Goal: Task Accomplishment & Management: Use online tool/utility

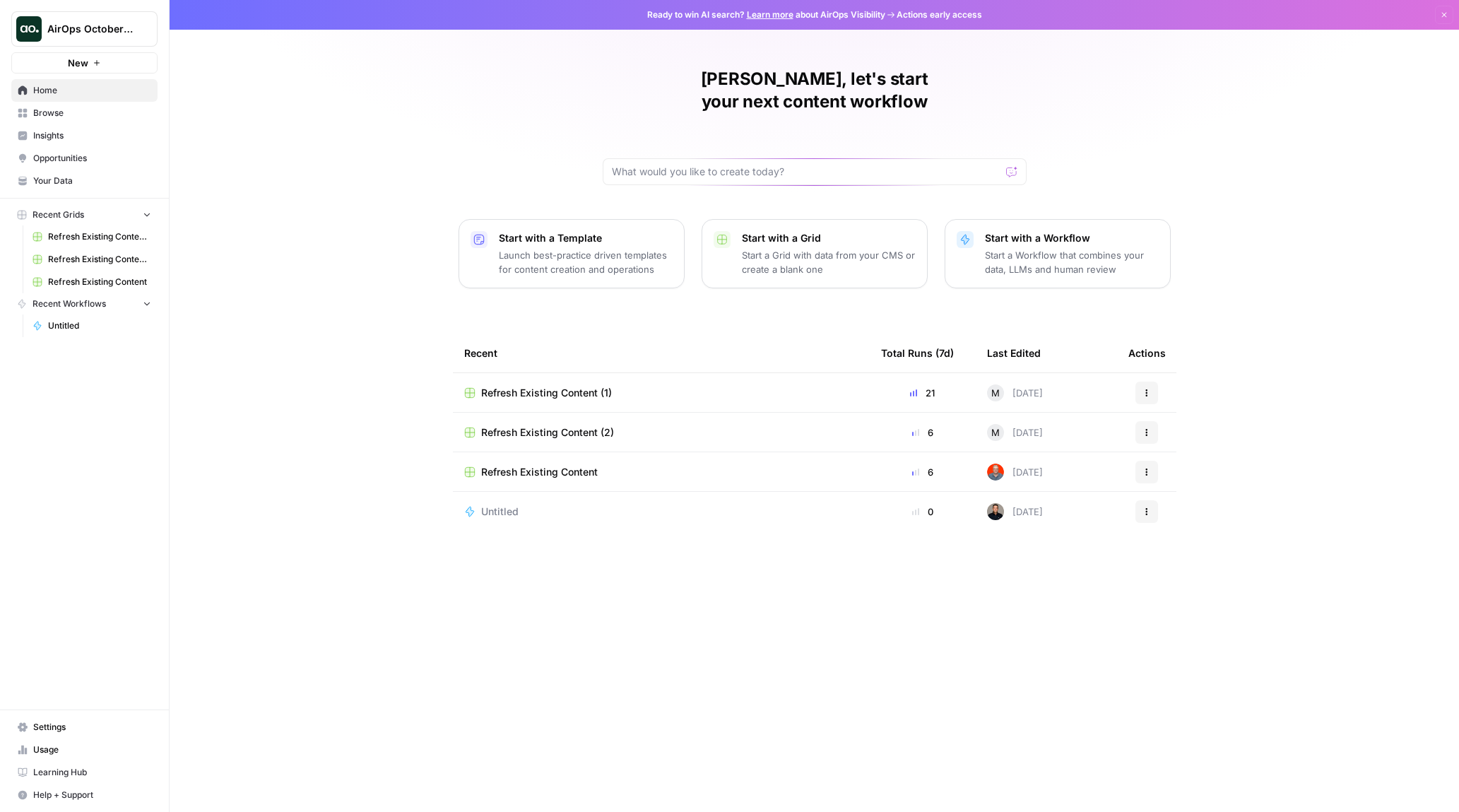
click at [59, 775] on span "Learning Hub" at bounding box center [93, 772] width 118 height 13
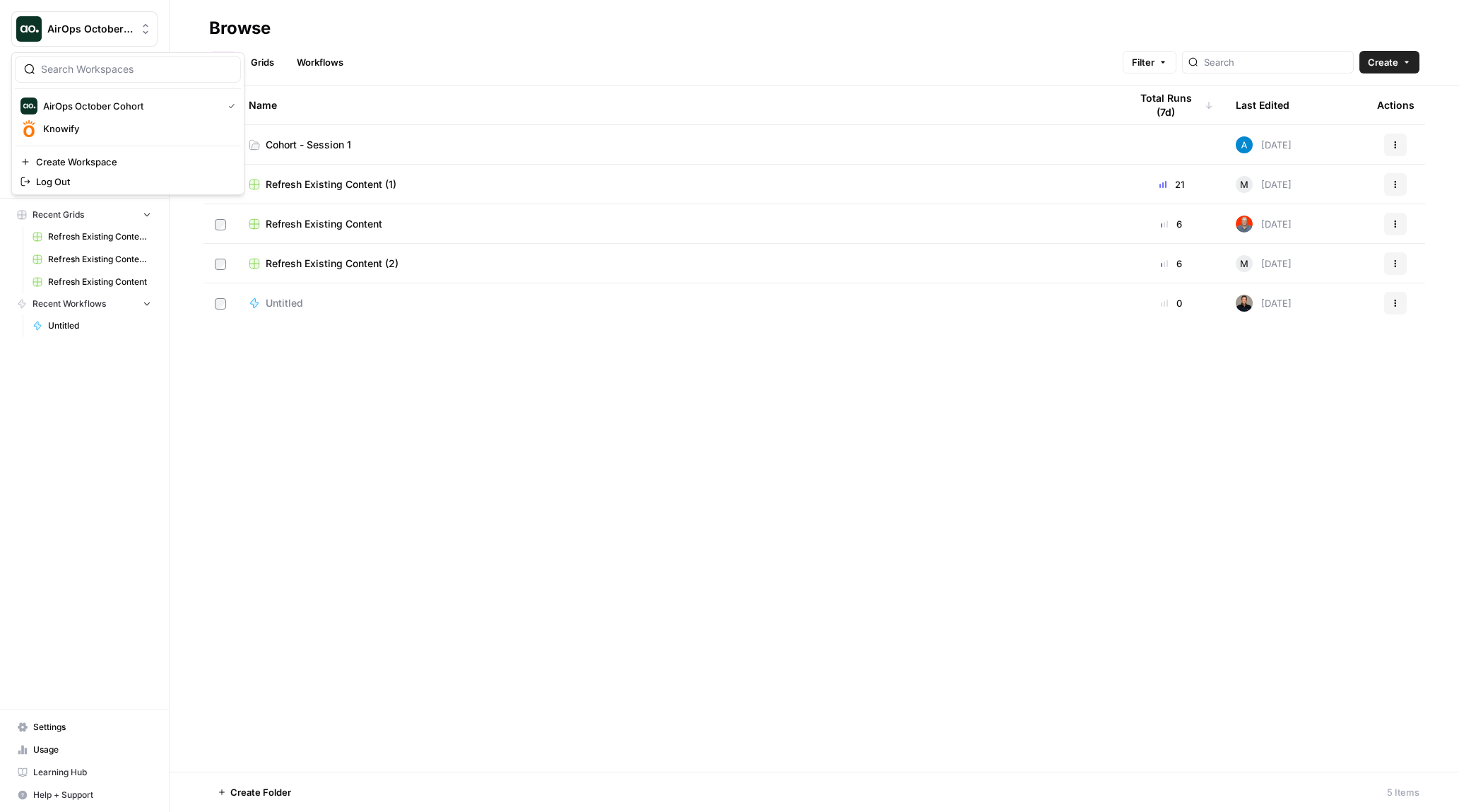
click at [101, 29] on span "AirOps October Cohort" at bounding box center [90, 29] width 85 height 14
click at [101, 28] on span "AirOps October Cohort" at bounding box center [90, 29] width 85 height 14
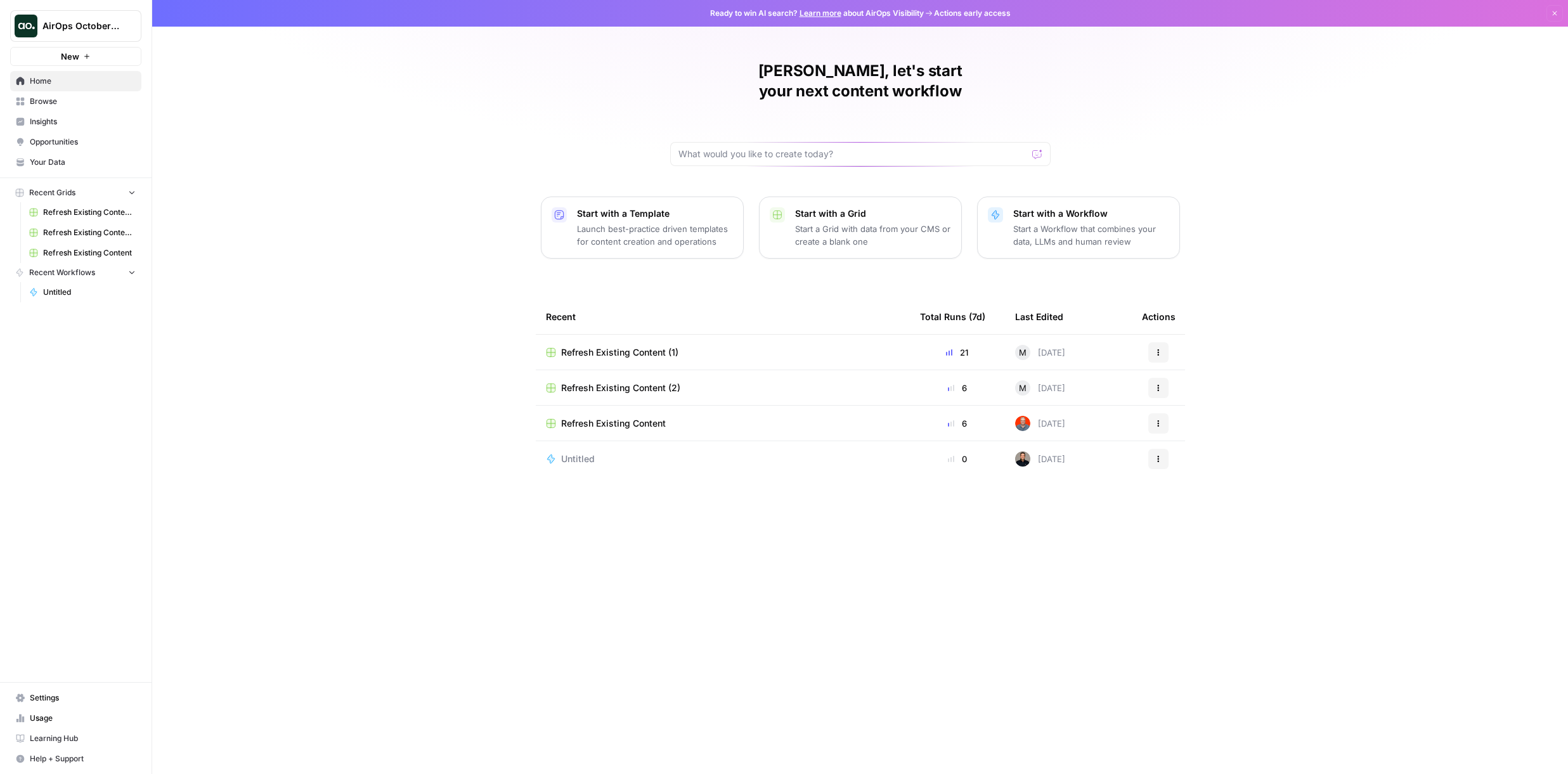
click at [54, 95] on span "Browse" at bounding box center [83, 101] width 106 height 12
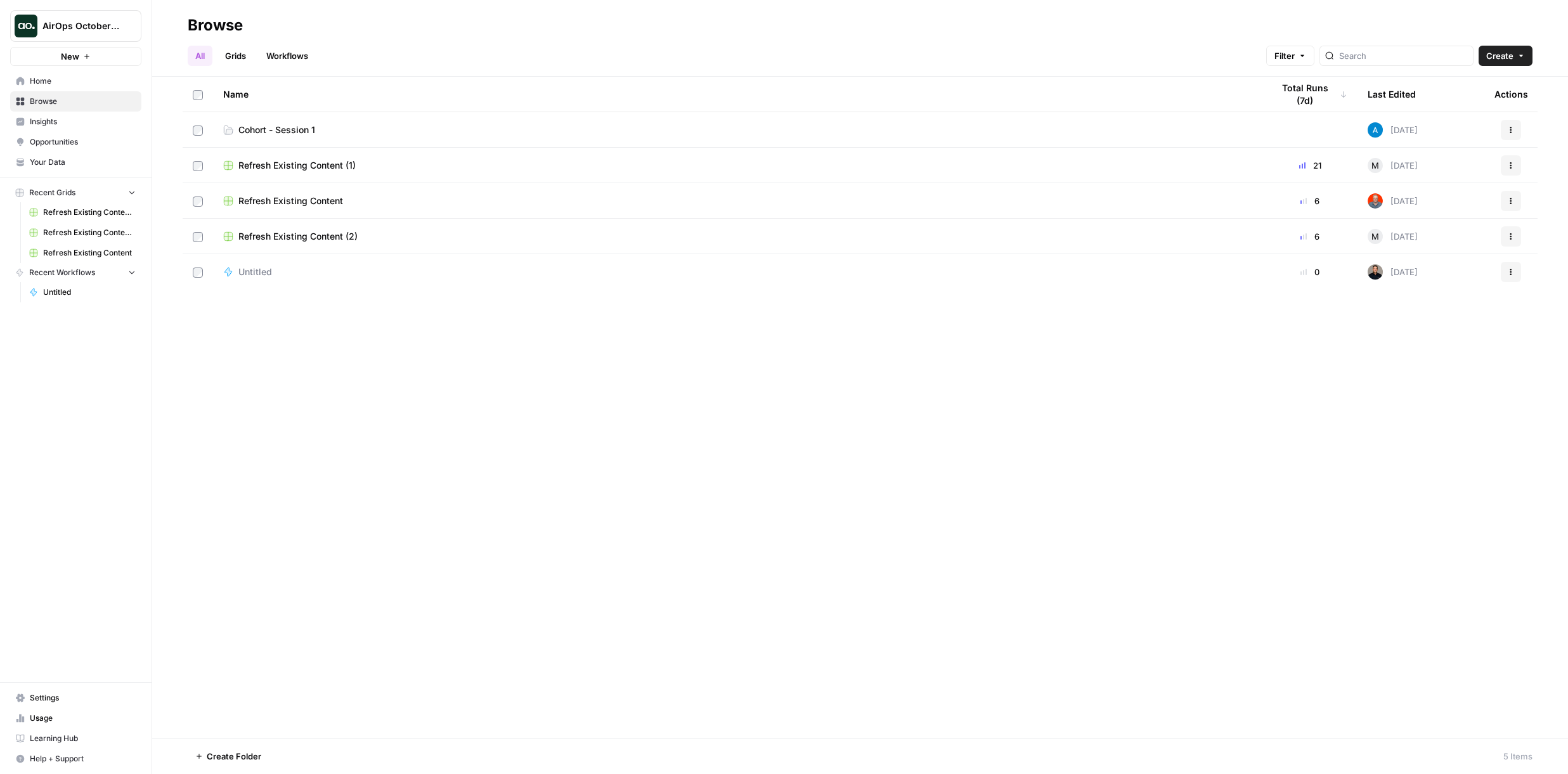
click at [81, 706] on link "Settings" at bounding box center [76, 698] width 132 height 21
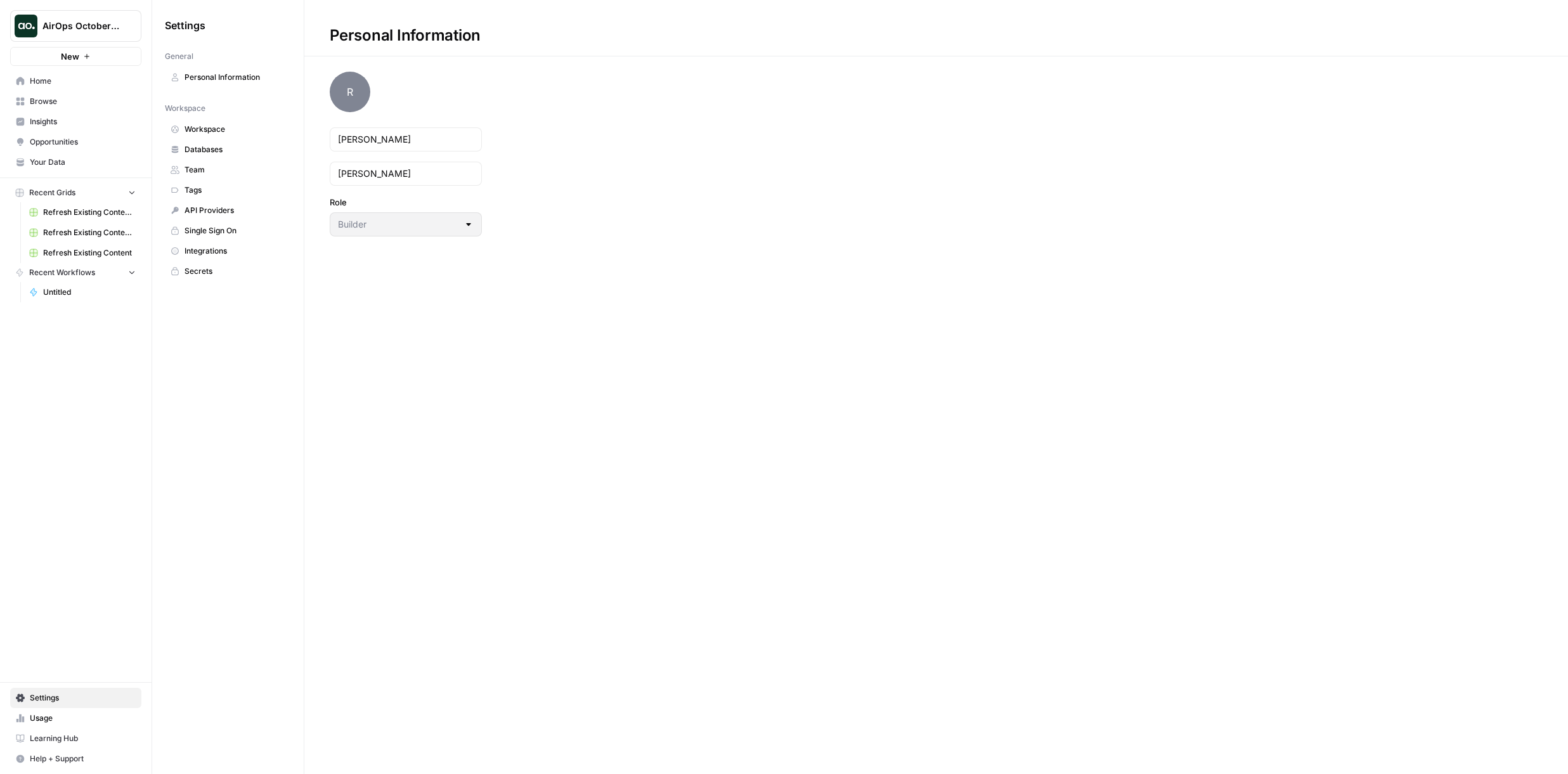
click at [238, 259] on link "Integrations" at bounding box center [228, 251] width 126 height 21
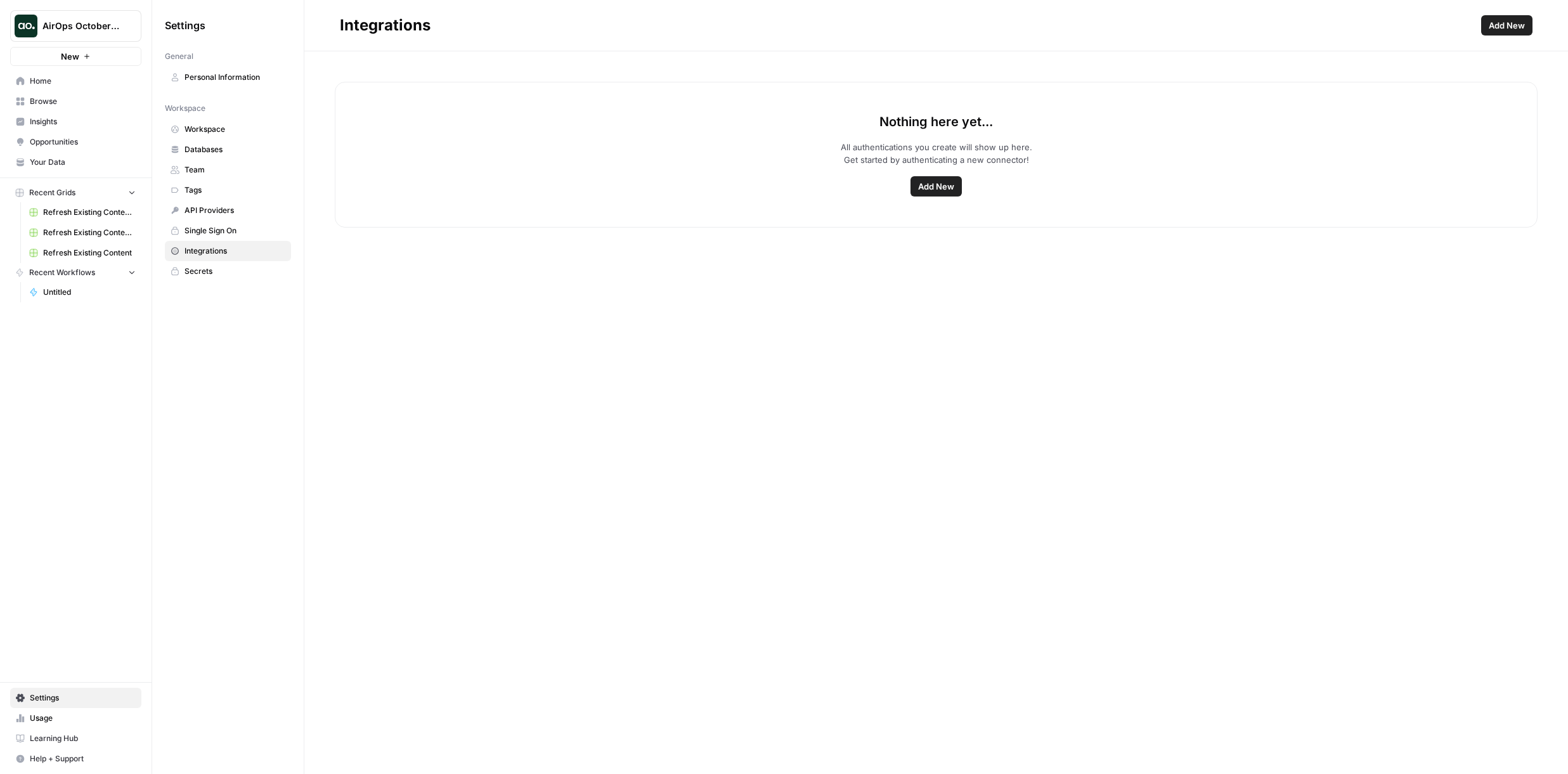
click at [920, 183] on span "Add New" at bounding box center [936, 186] width 36 height 12
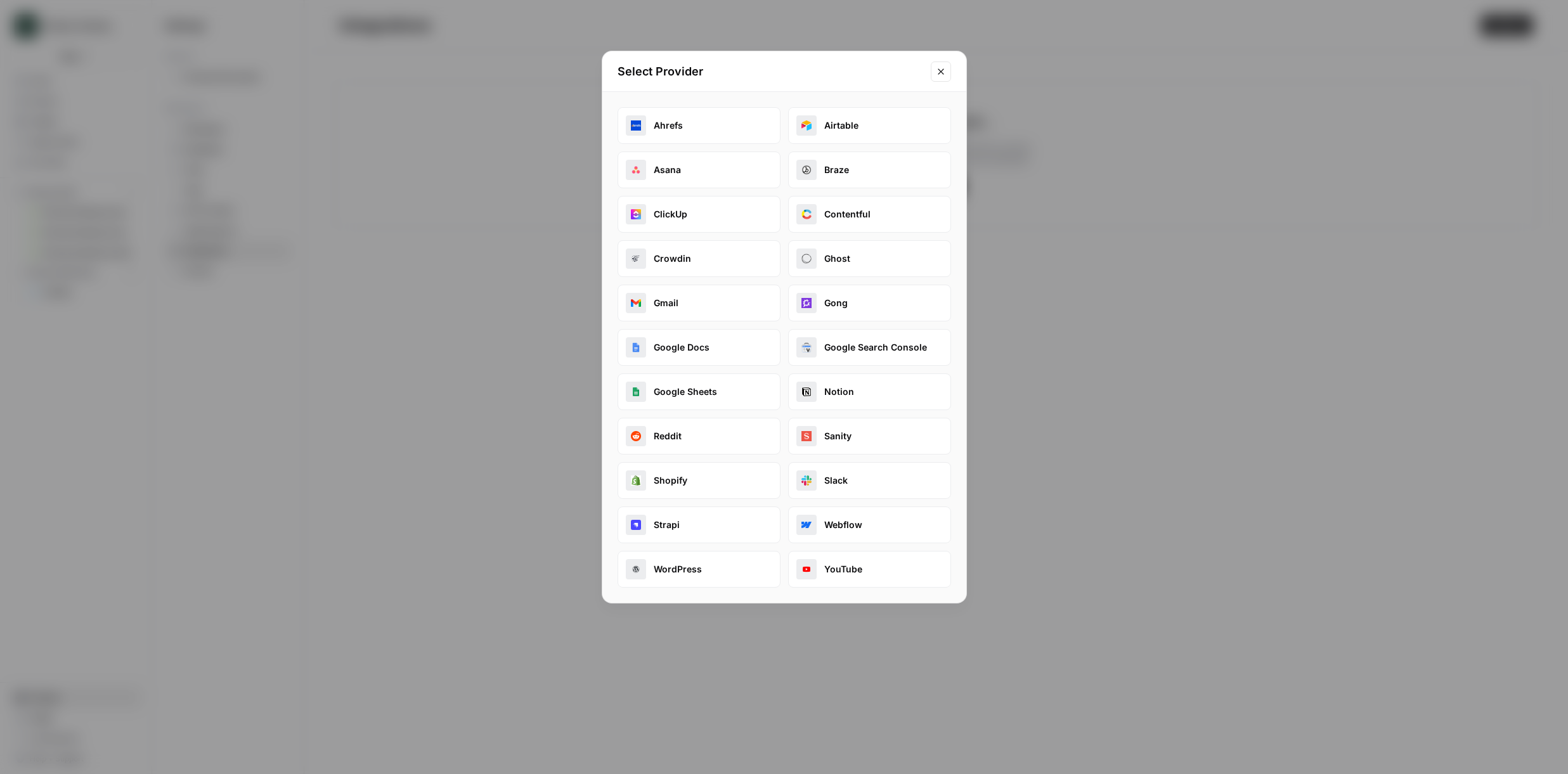
click at [701, 129] on button "Ahrefs" at bounding box center [700, 126] width 163 height 37
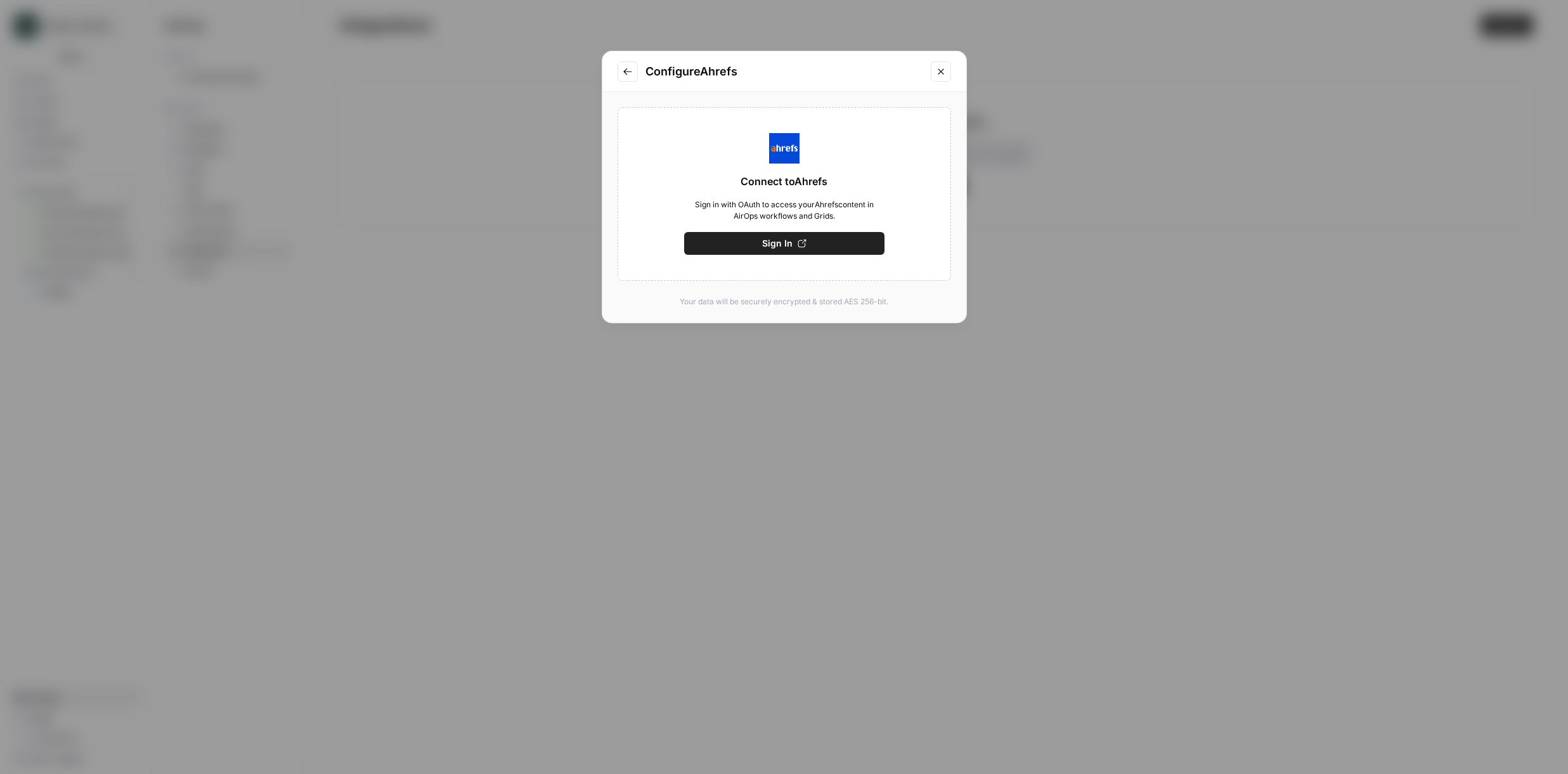
click at [630, 75] on icon "Go to previous step" at bounding box center [627, 72] width 10 height 10
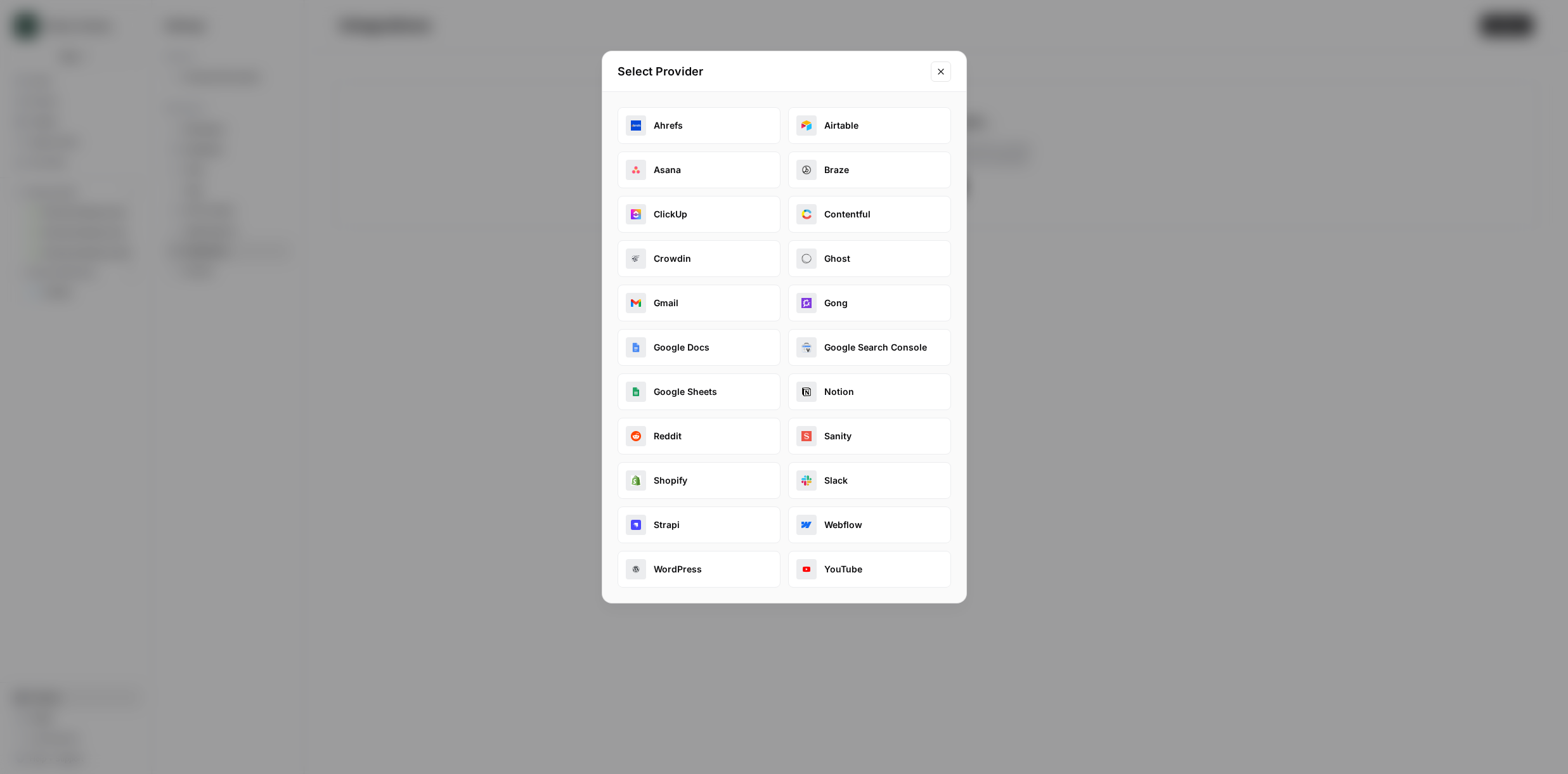
click at [848, 392] on button "Notion" at bounding box center [870, 391] width 163 height 37
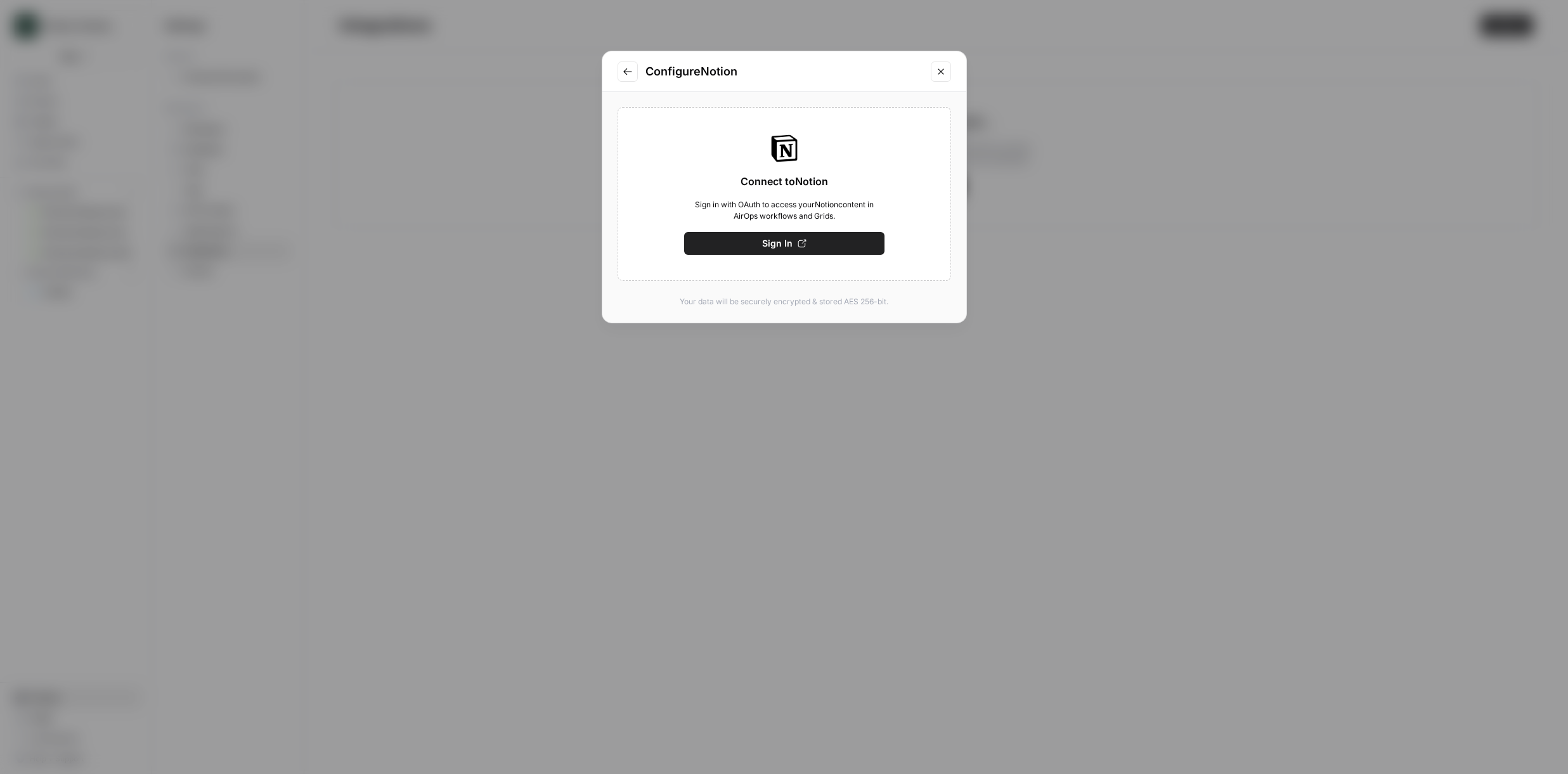
click at [633, 75] on button "Go to previous step" at bounding box center [628, 72] width 21 height 21
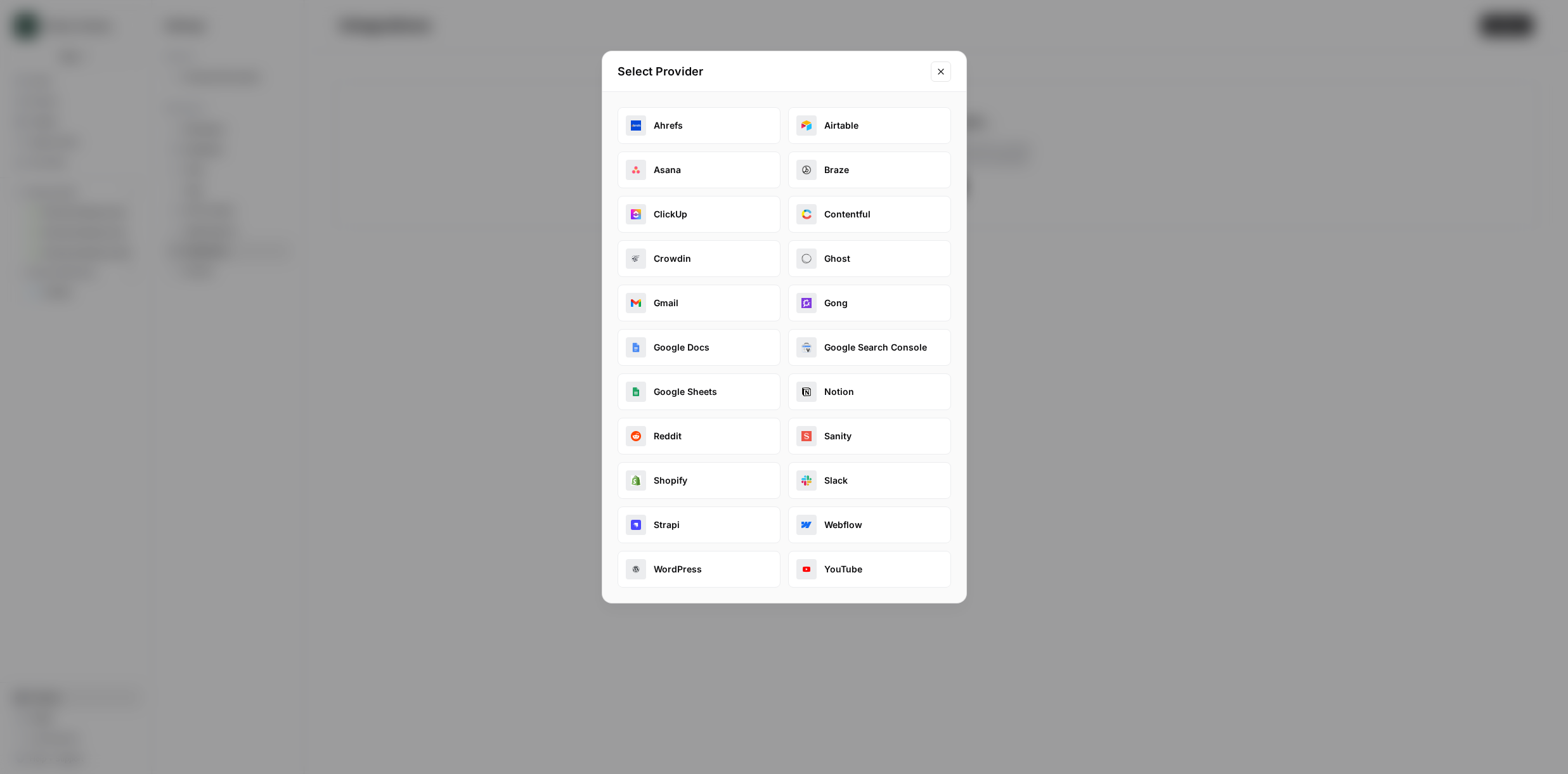
click at [953, 69] on div "Select Provider" at bounding box center [784, 71] width 364 height 40
click at [932, 72] on button "Close modal" at bounding box center [941, 72] width 21 height 21
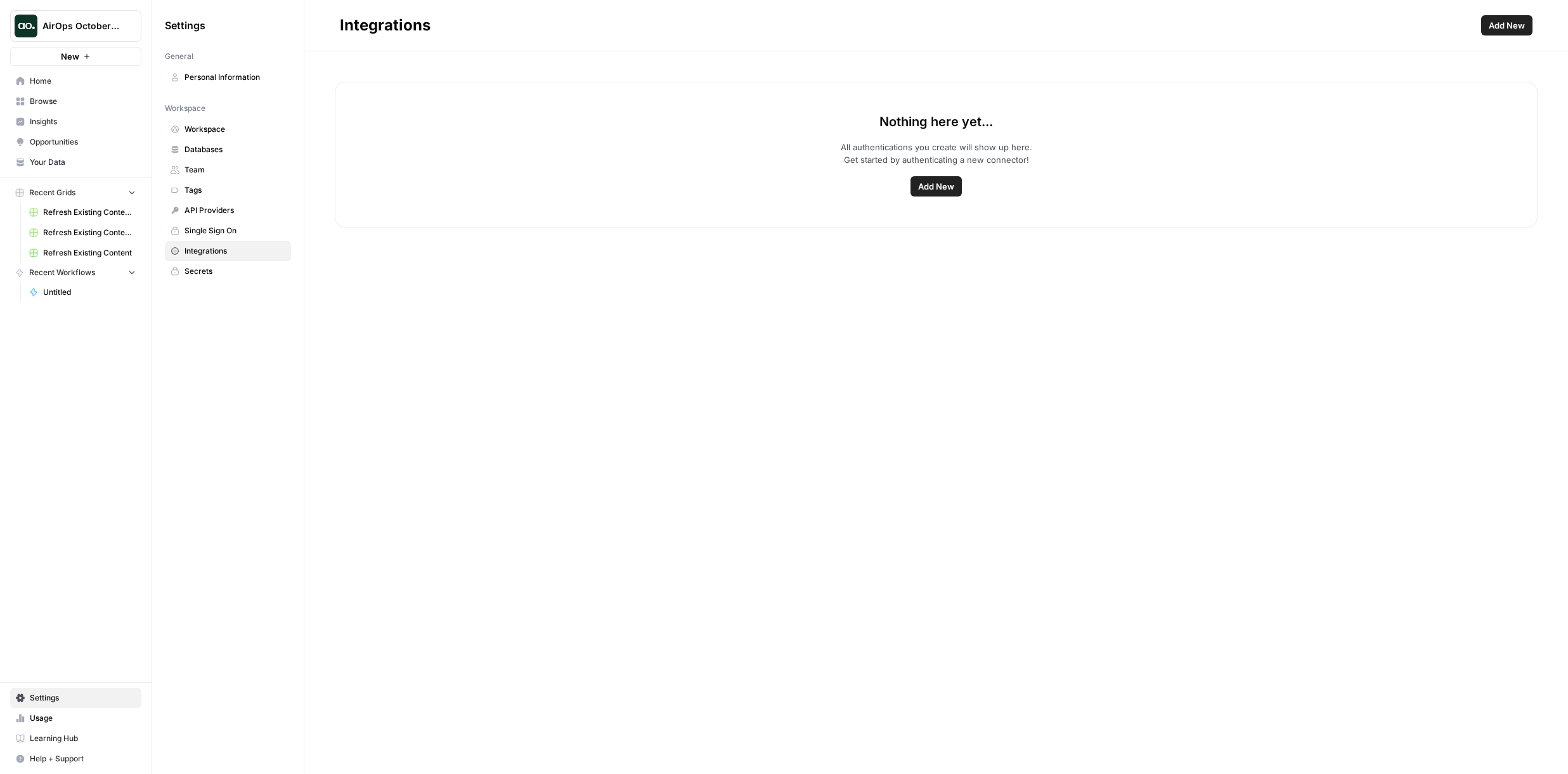
click at [71, 167] on link "Your Data" at bounding box center [76, 162] width 132 height 21
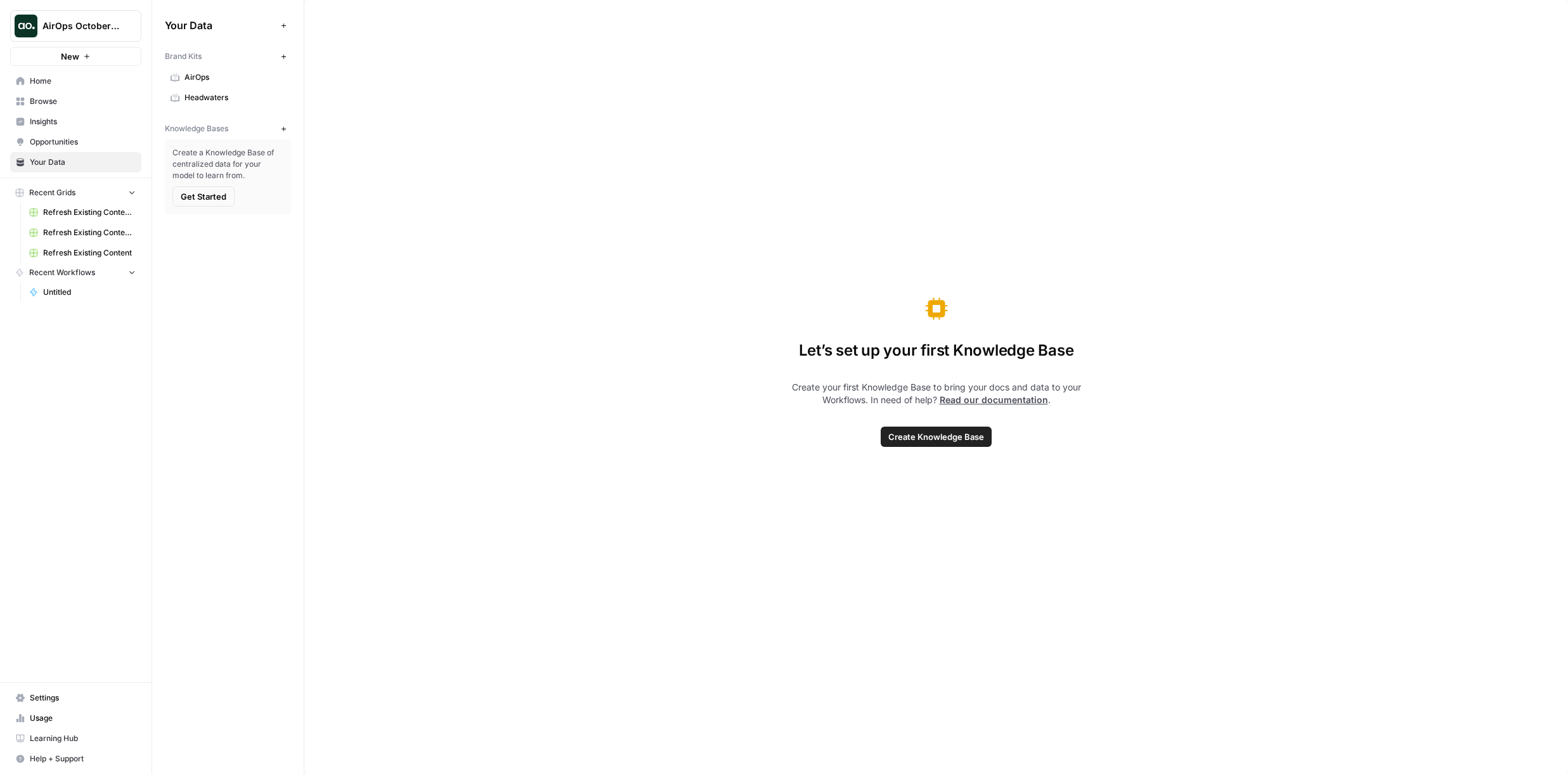
click at [201, 81] on span "AirOps" at bounding box center [234, 78] width 101 height 12
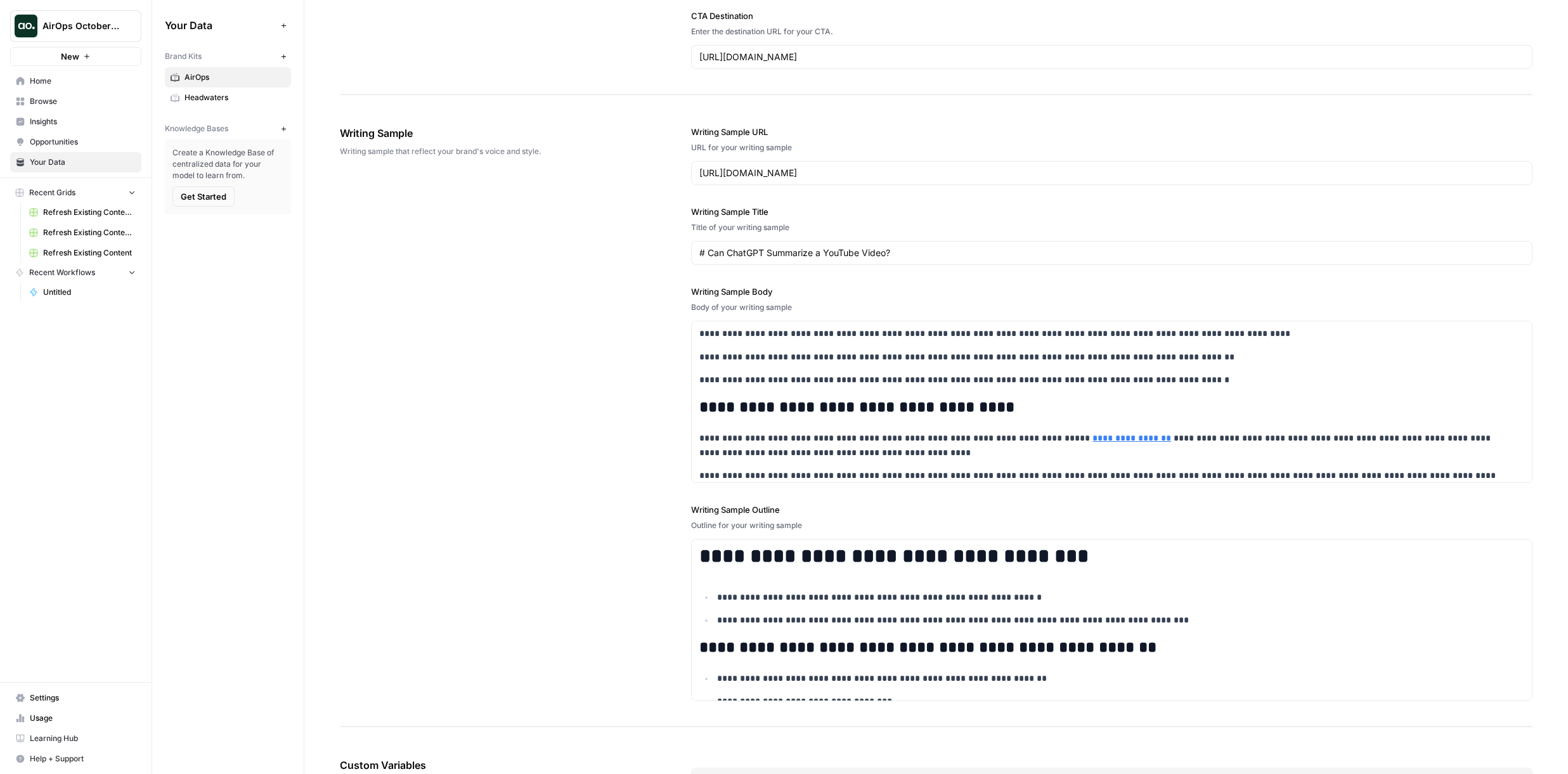
scroll to position [1347, 0]
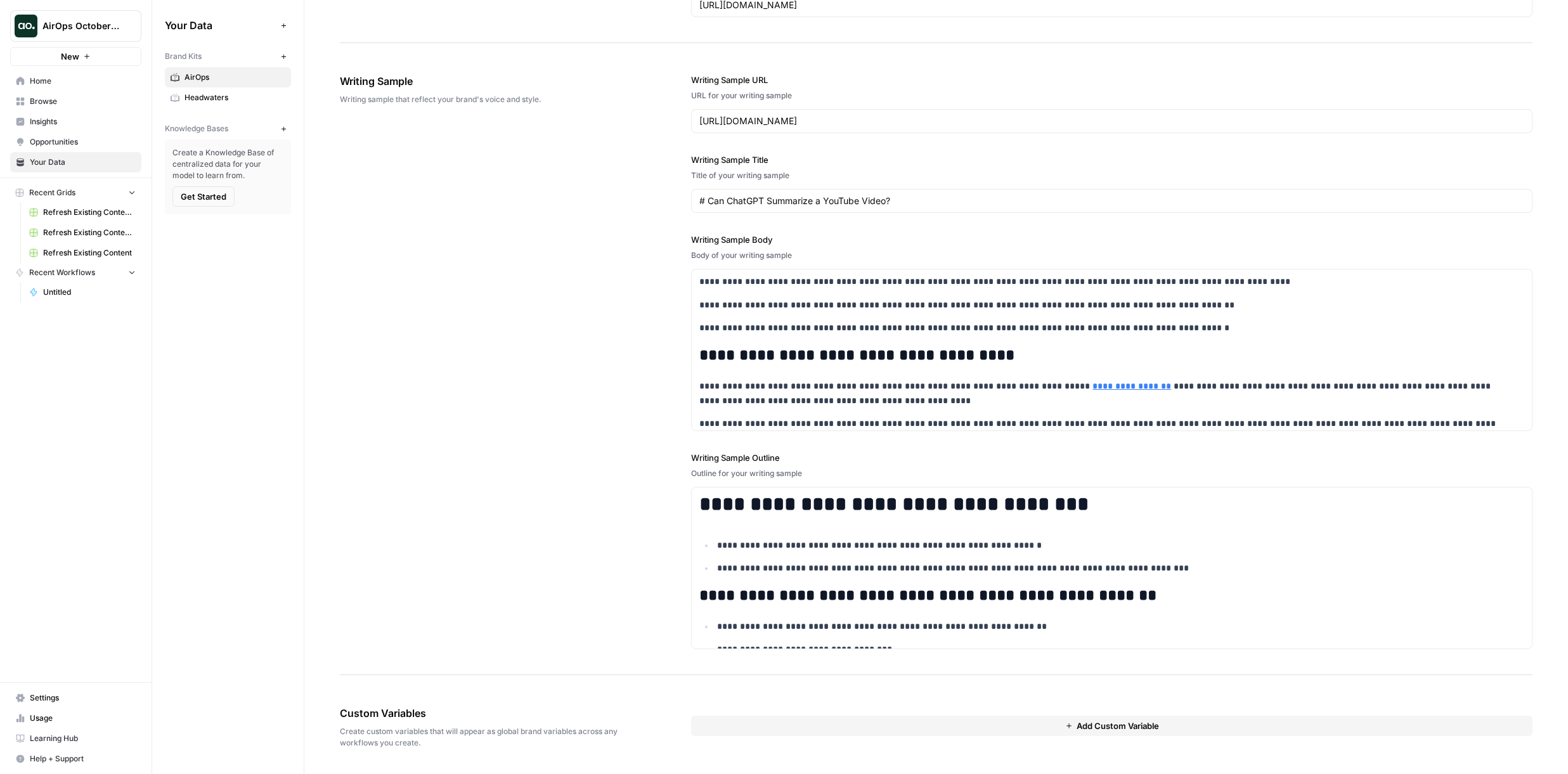
click at [610, 269] on div "**********" at bounding box center [936, 362] width 1193 height 627
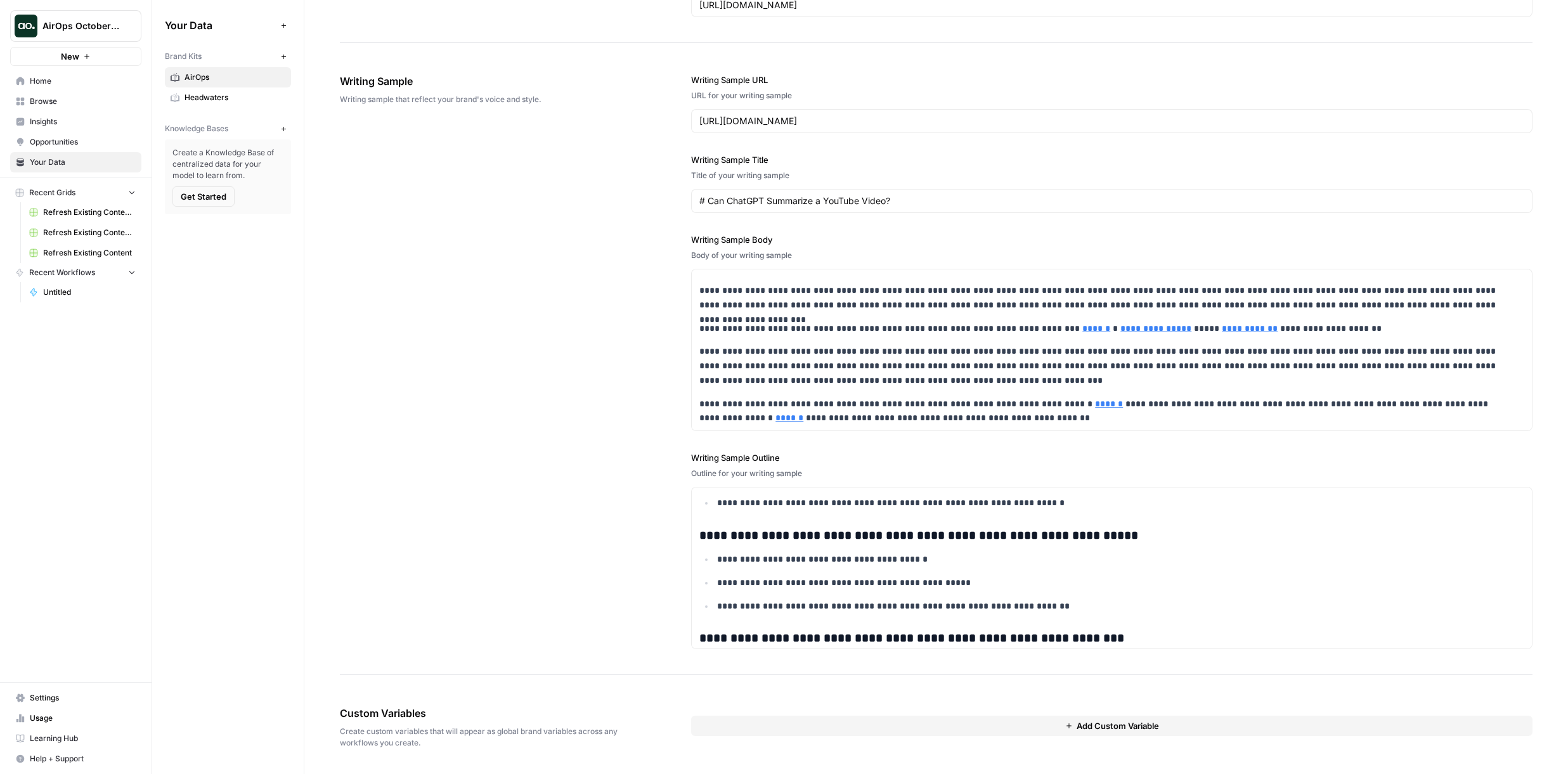
scroll to position [1062, 0]
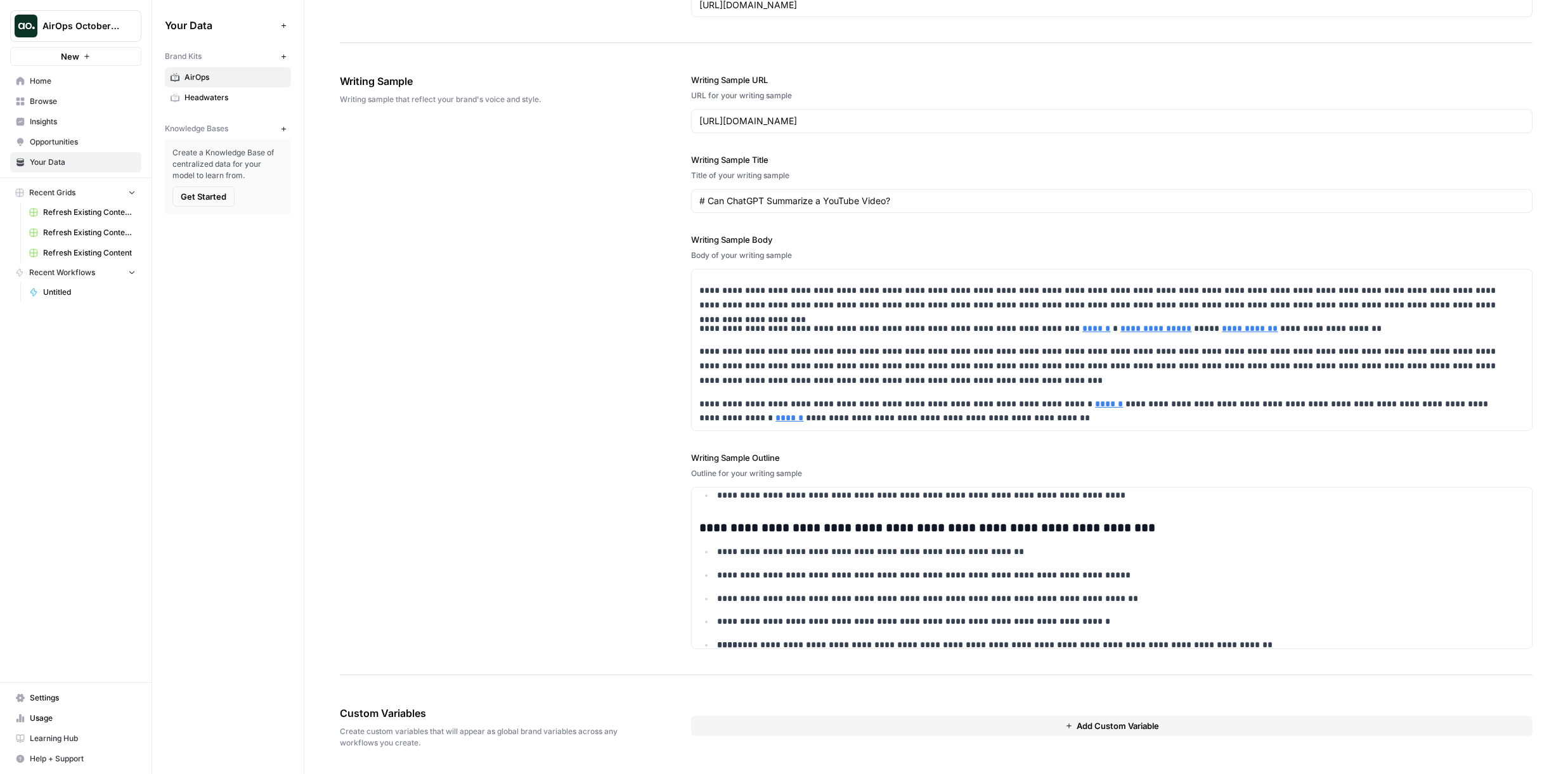
click at [243, 95] on span "Headwaters" at bounding box center [234, 98] width 101 height 12
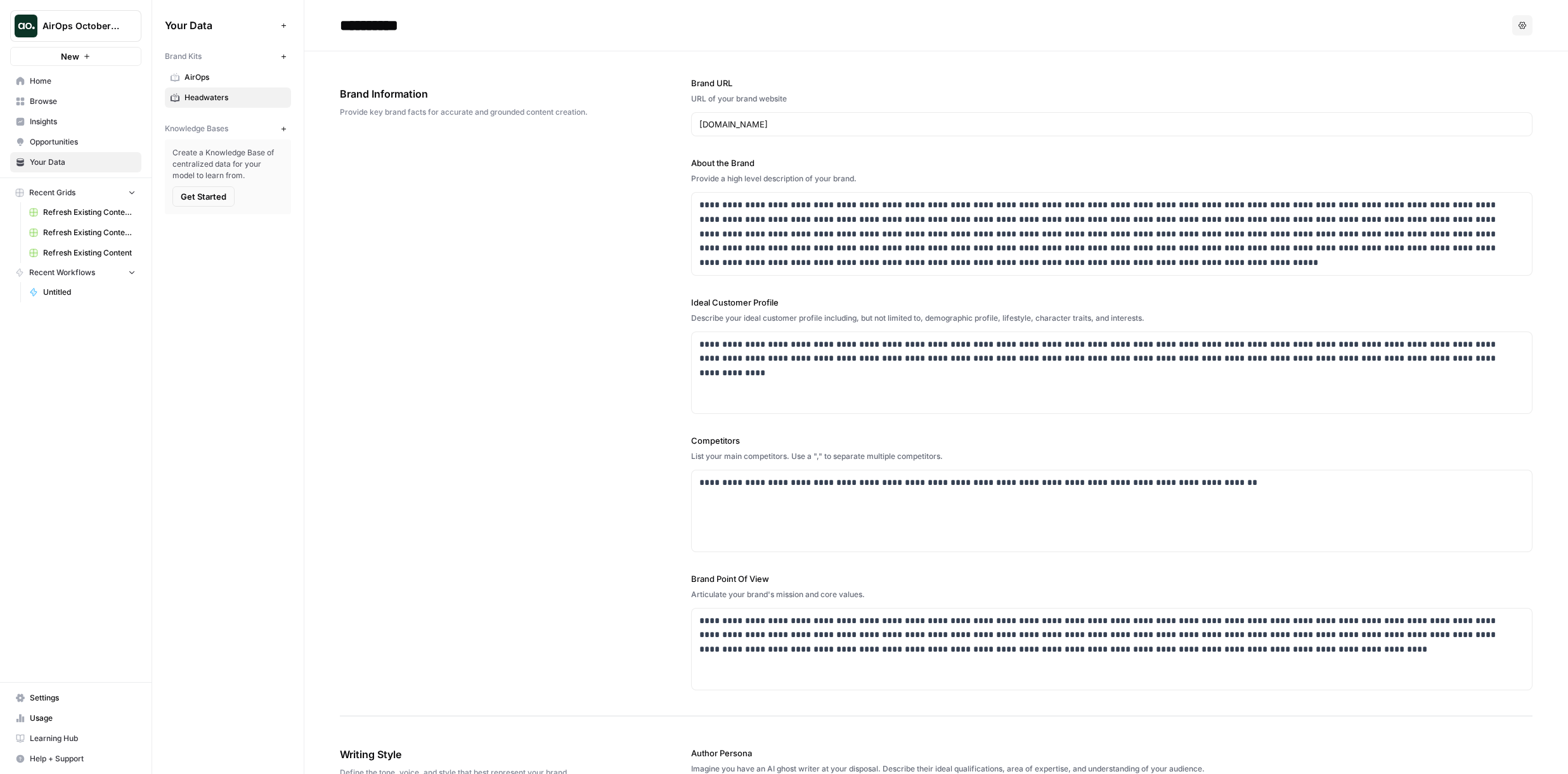
click at [223, 84] on link "AirOps" at bounding box center [228, 77] width 126 height 21
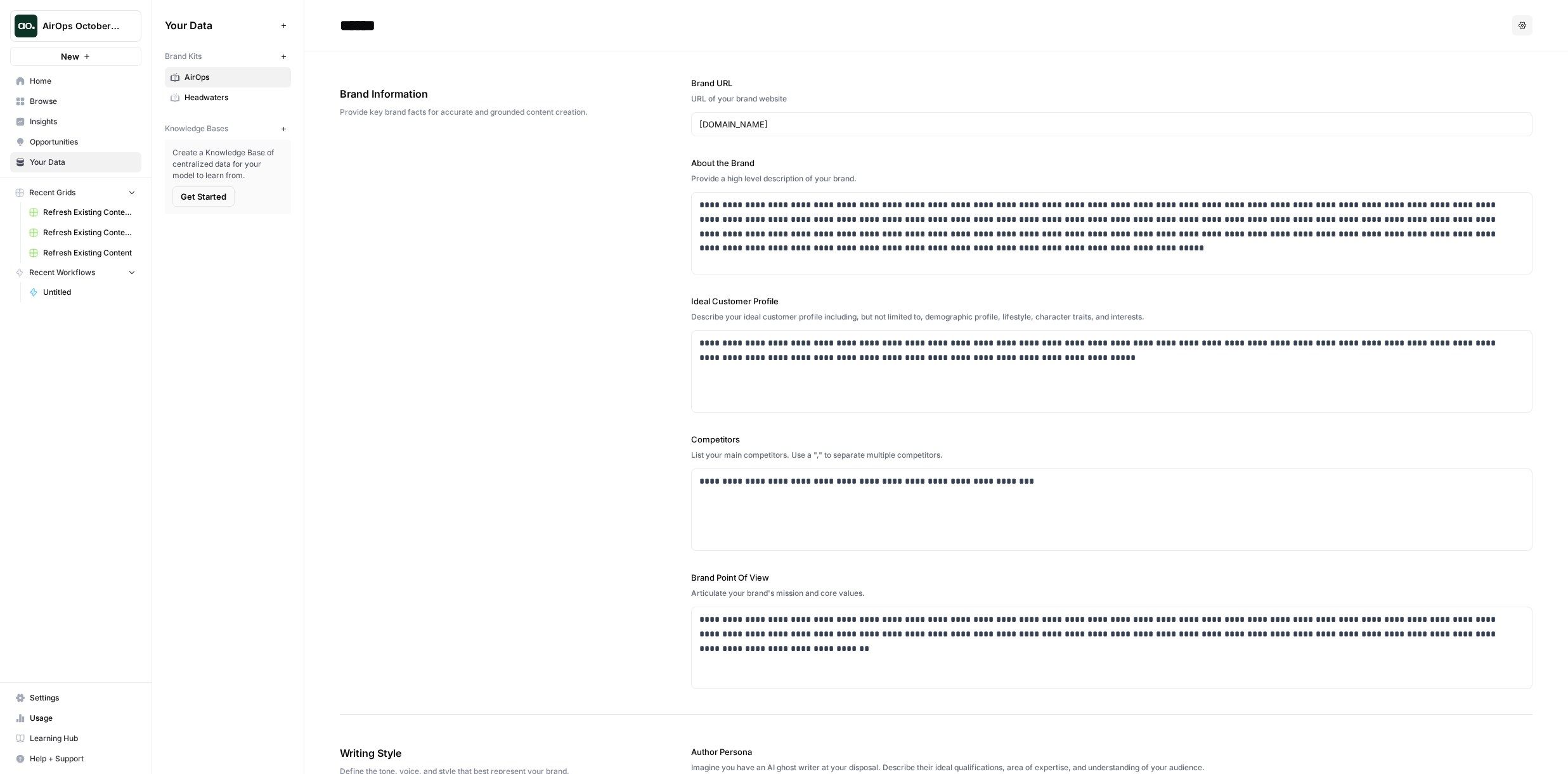
click at [206, 199] on span "Get Started" at bounding box center [204, 196] width 46 height 12
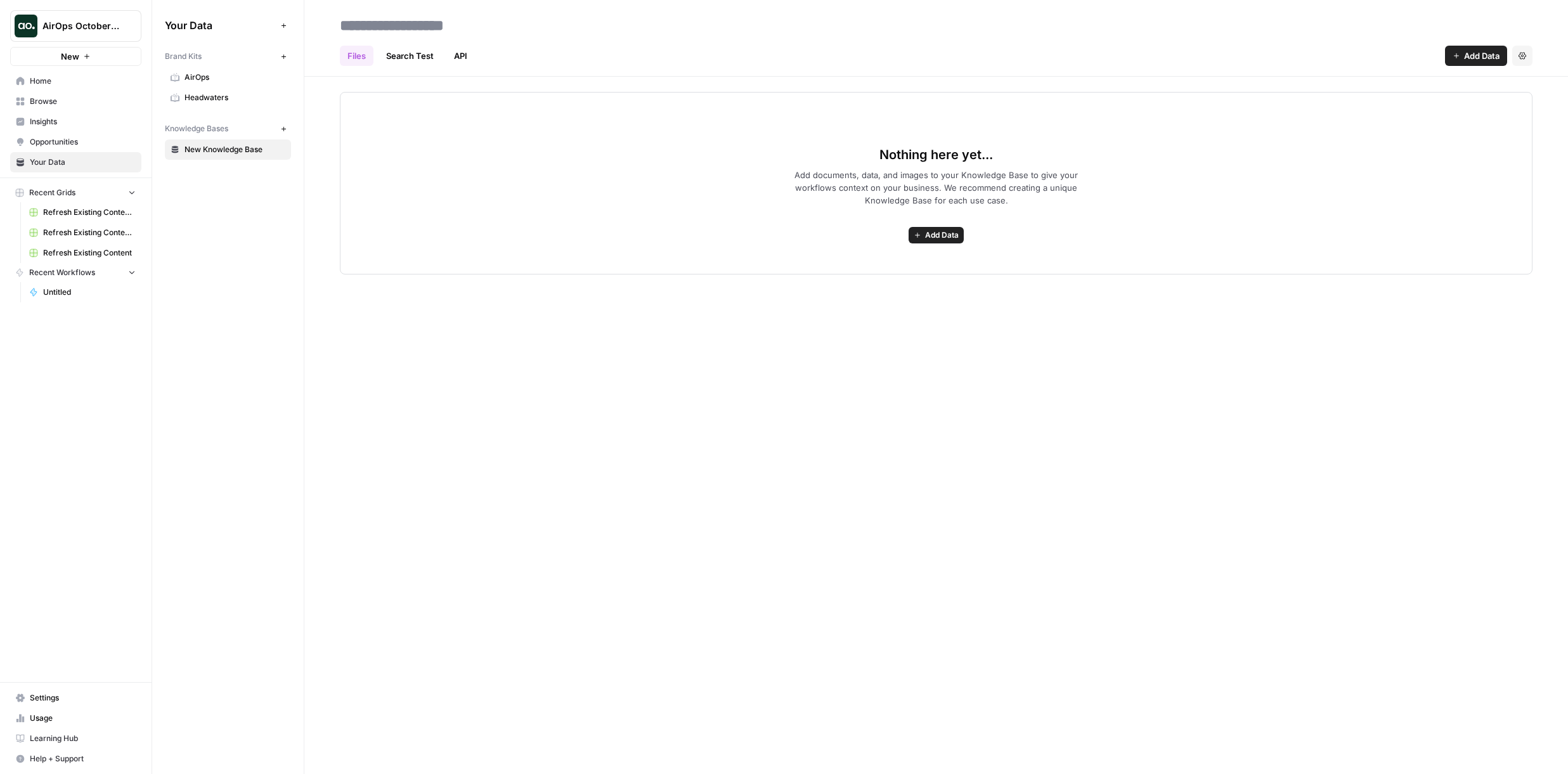
click at [933, 232] on span "Add Data" at bounding box center [942, 235] width 34 height 12
click at [867, 264] on span "Upload Files" at bounding box center [890, 263] width 115 height 12
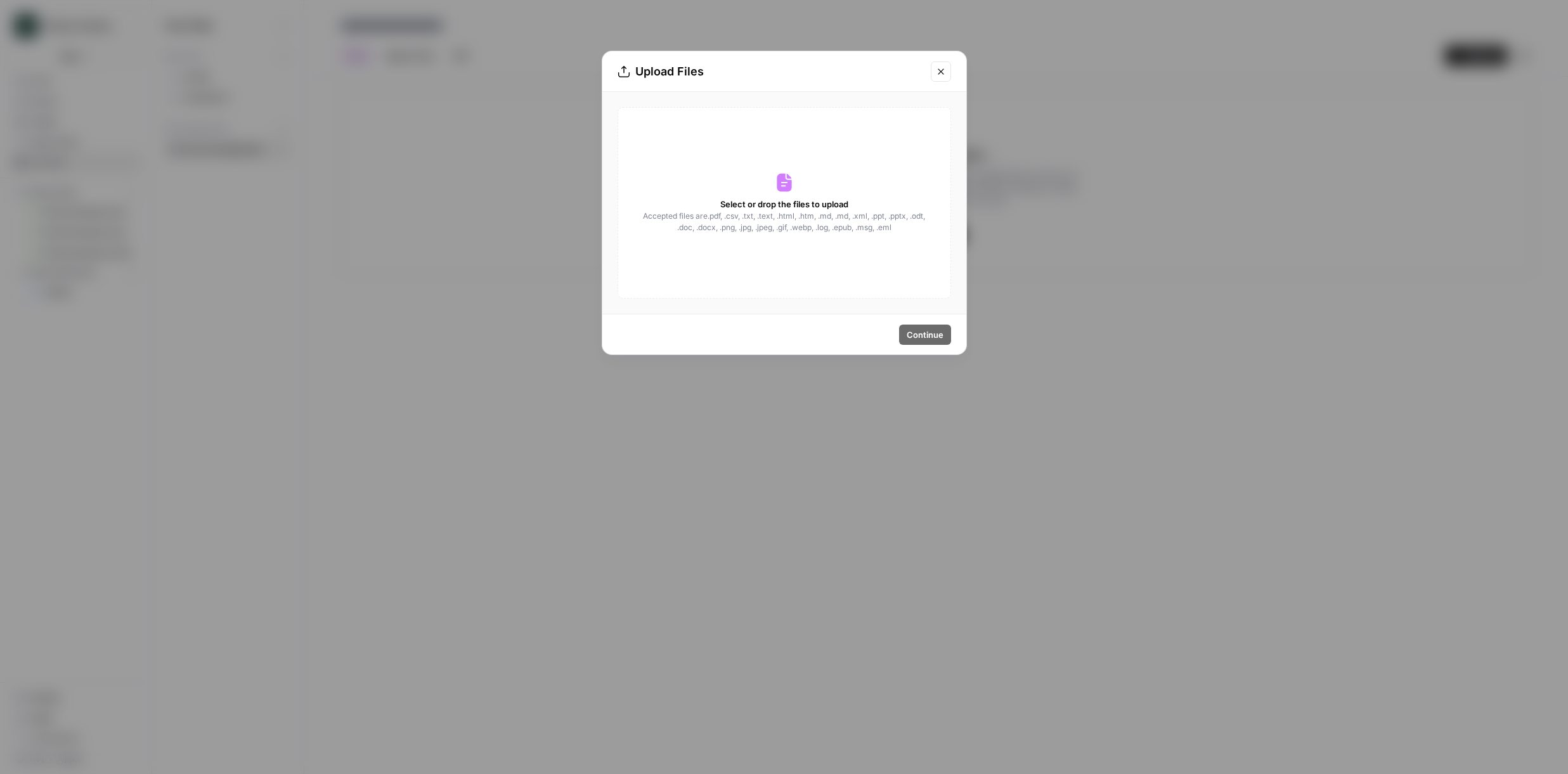
click at [940, 62] on button "Close modal" at bounding box center [941, 72] width 21 height 21
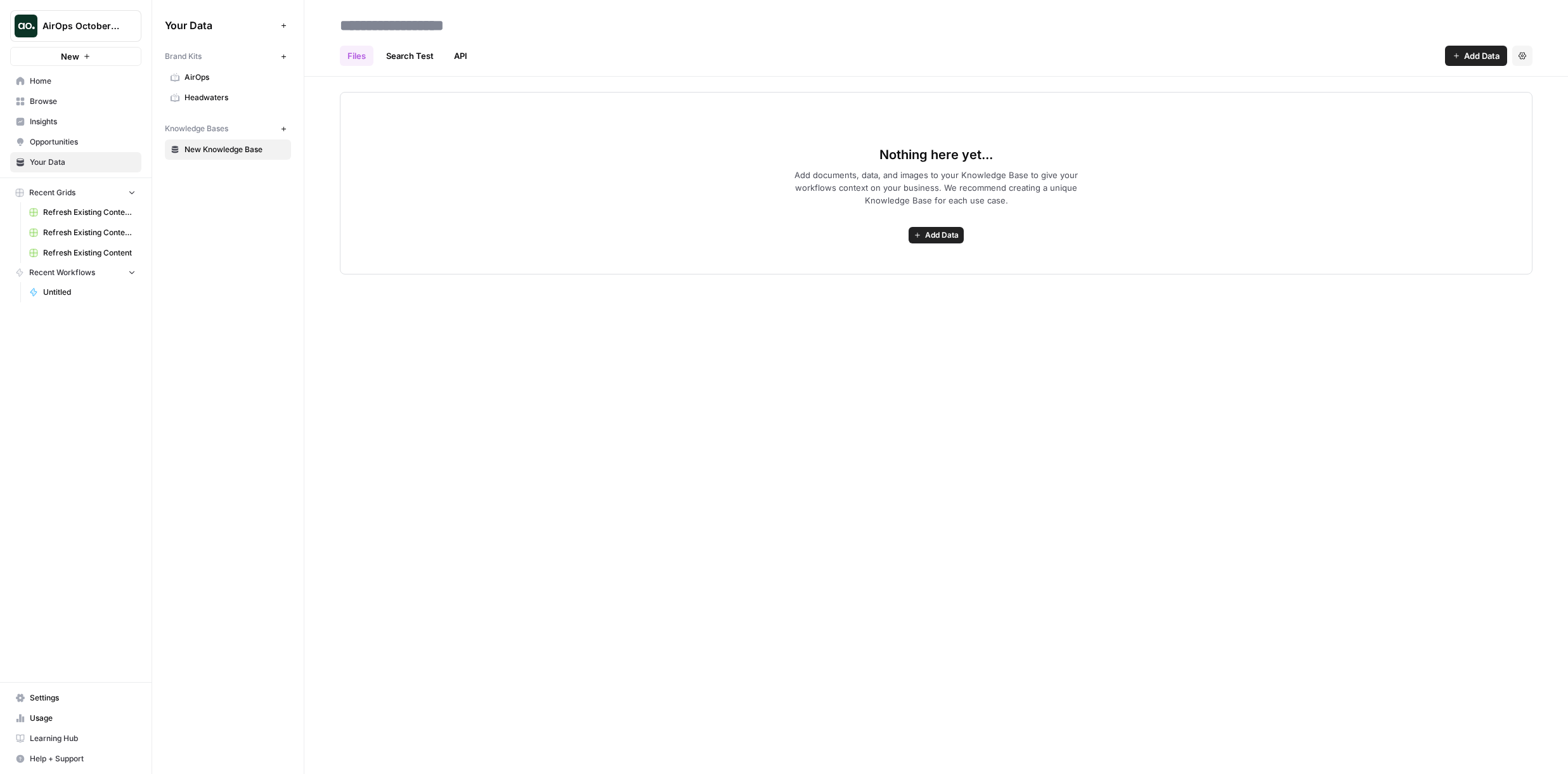
click at [37, 81] on span "Home" at bounding box center [83, 82] width 106 height 12
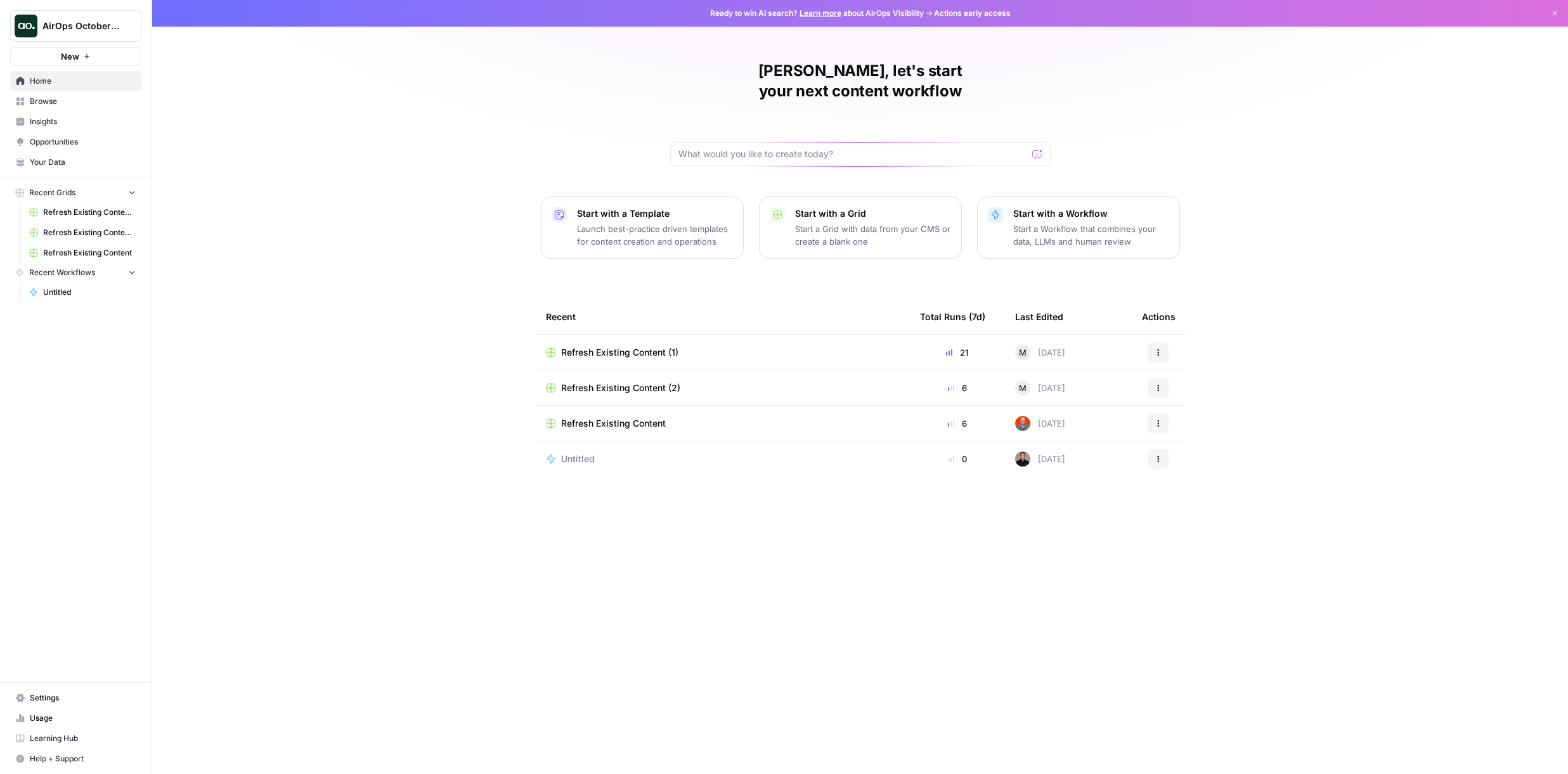
click at [78, 161] on span "Your Data" at bounding box center [83, 162] width 106 height 12
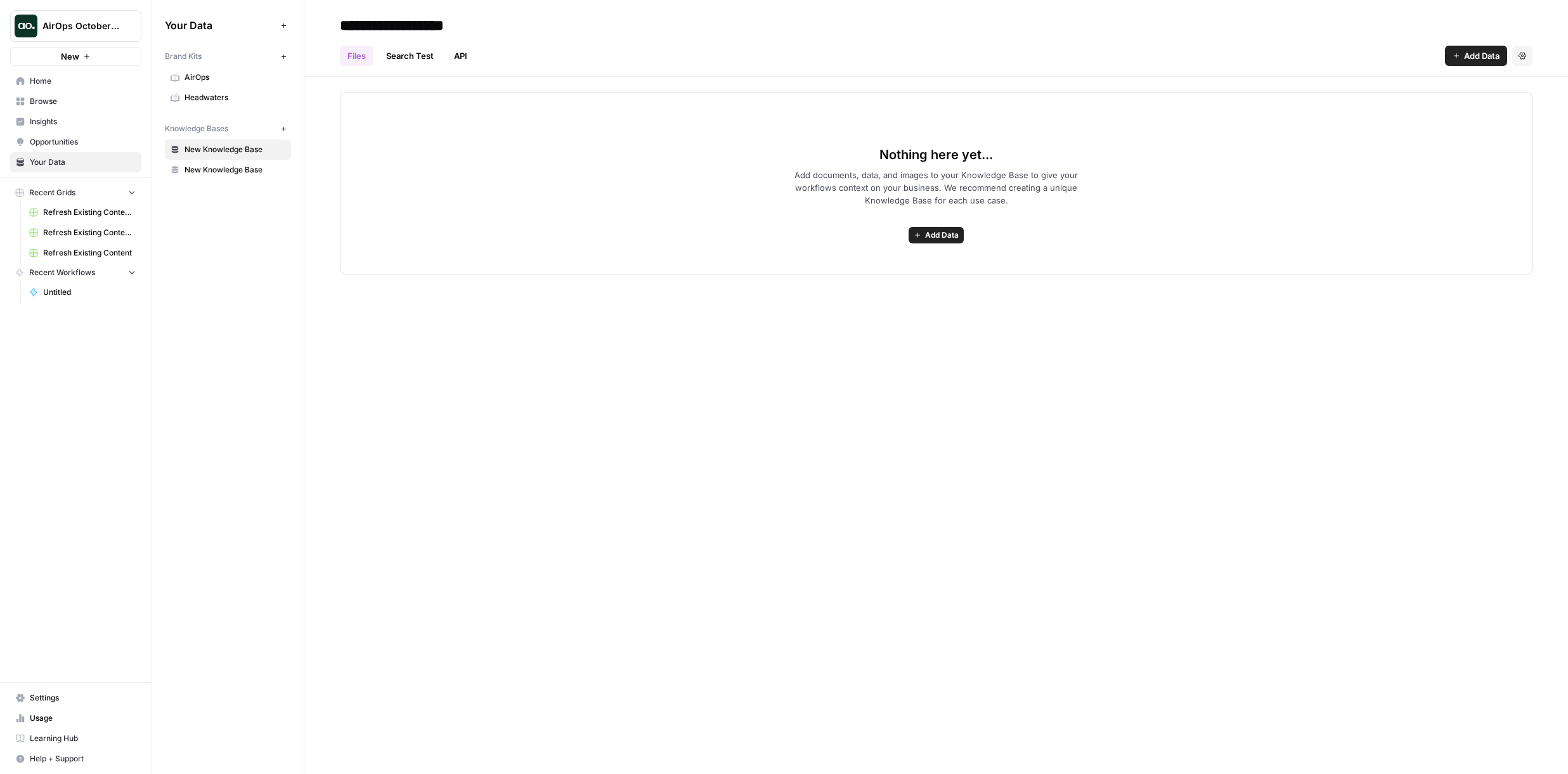
click at [49, 99] on span "Browse" at bounding box center [83, 101] width 106 height 12
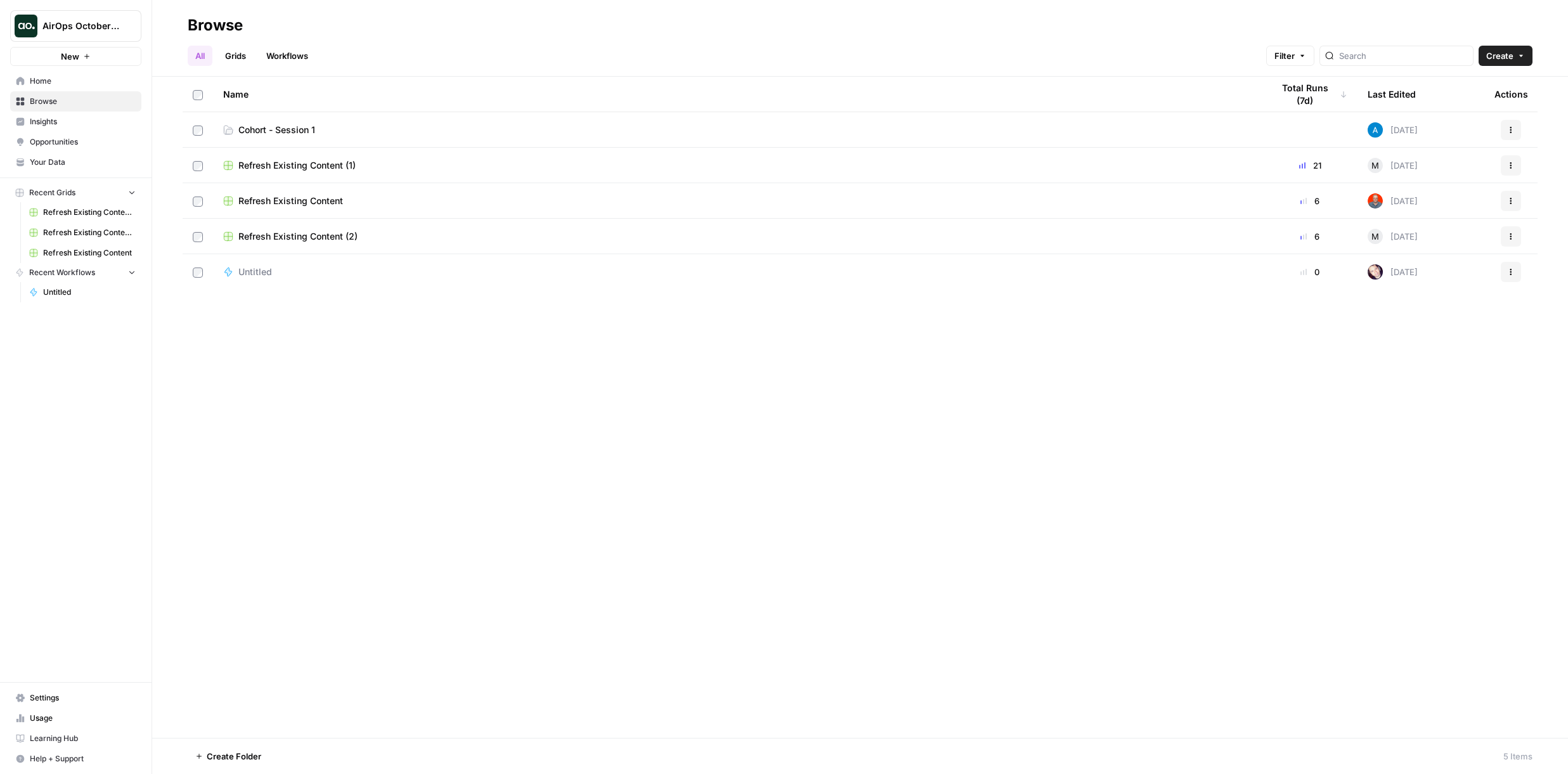
click at [281, 132] on span "Cohort - Session 1" at bounding box center [276, 129] width 76 height 12
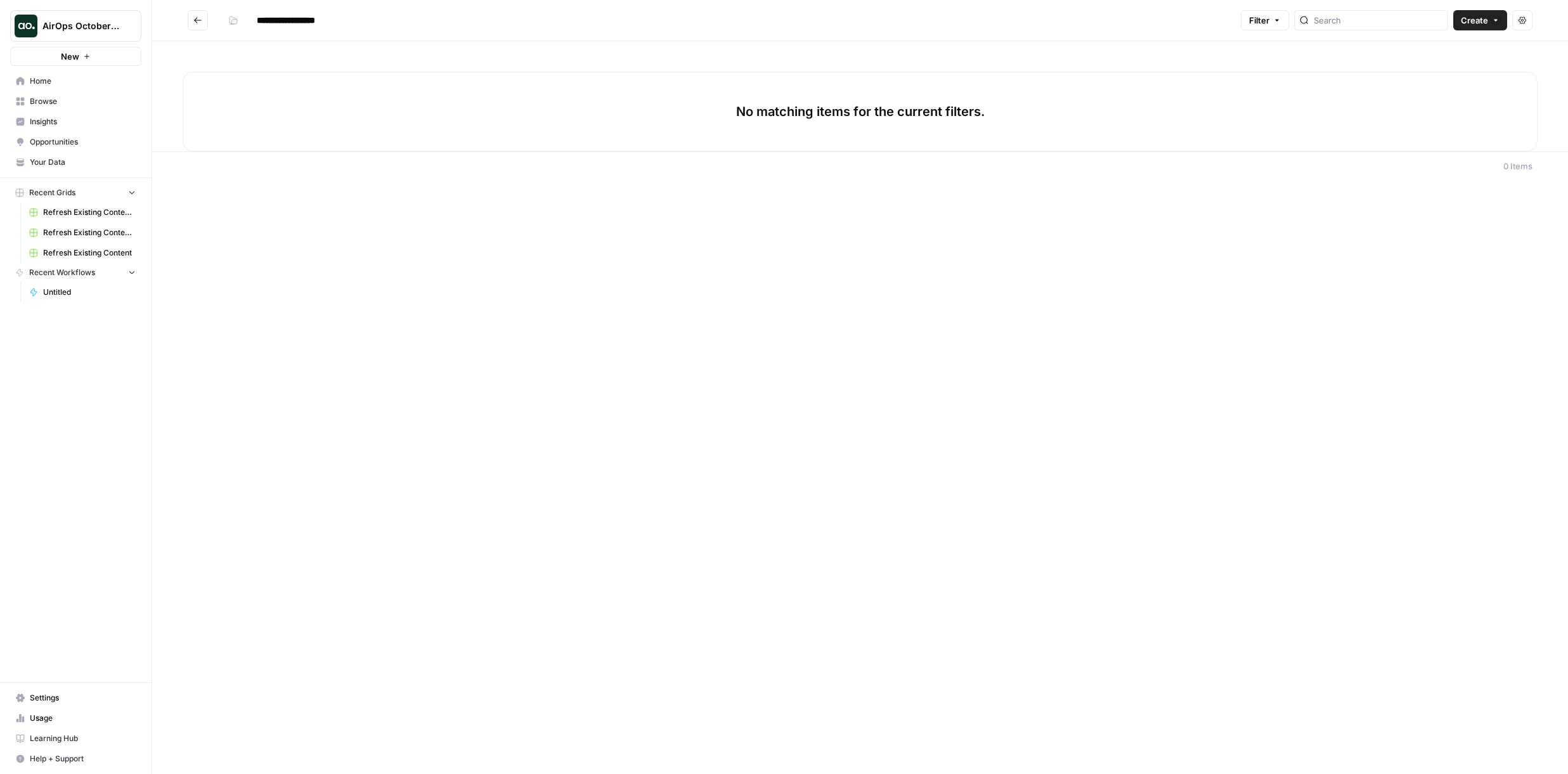
click at [1475, 22] on span "Create" at bounding box center [1474, 20] width 27 height 12
click at [1465, 63] on span "Workflow" at bounding box center [1456, 68] width 71 height 12
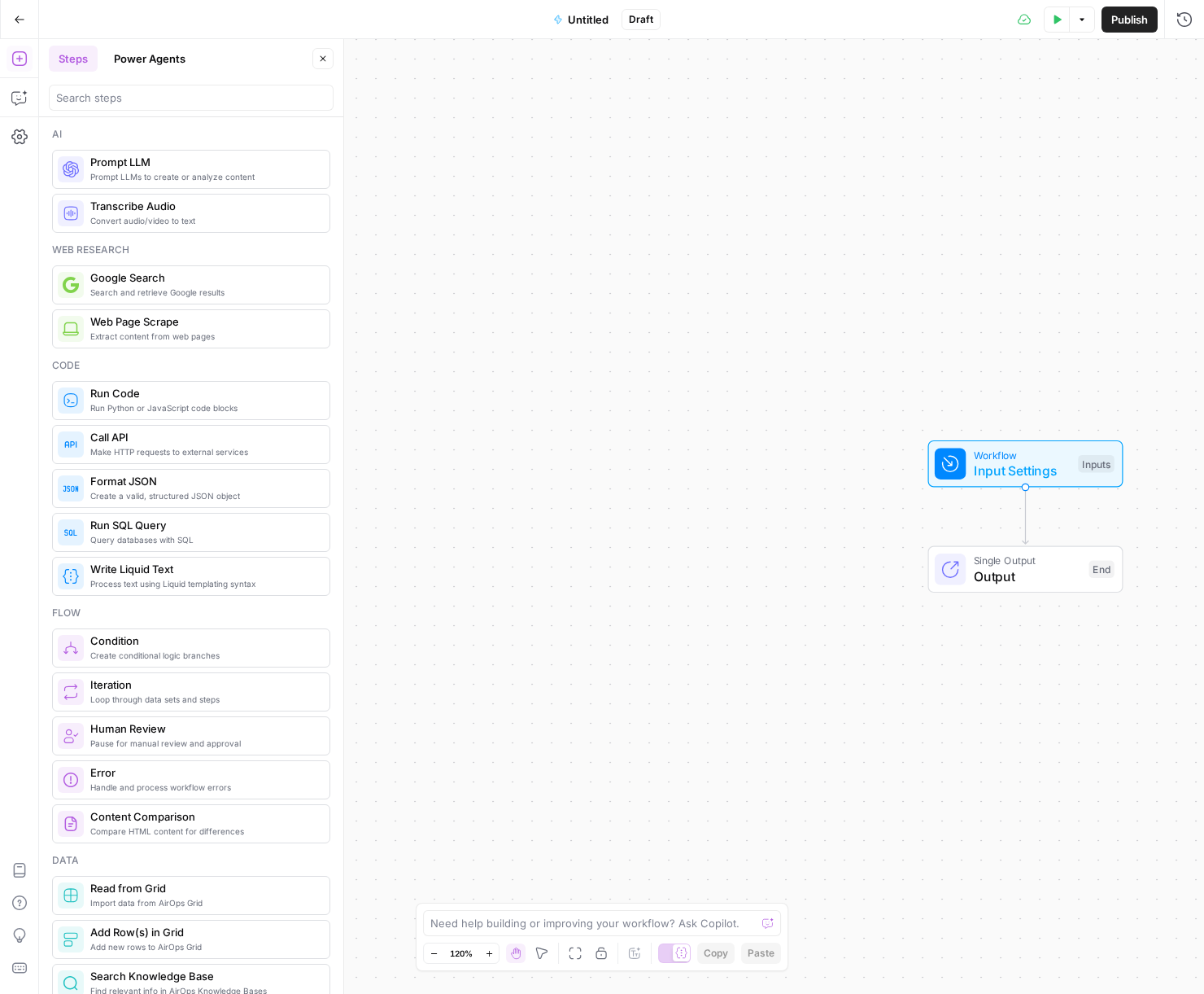
click at [575, 16] on span "Untitled" at bounding box center [587, 19] width 41 height 16
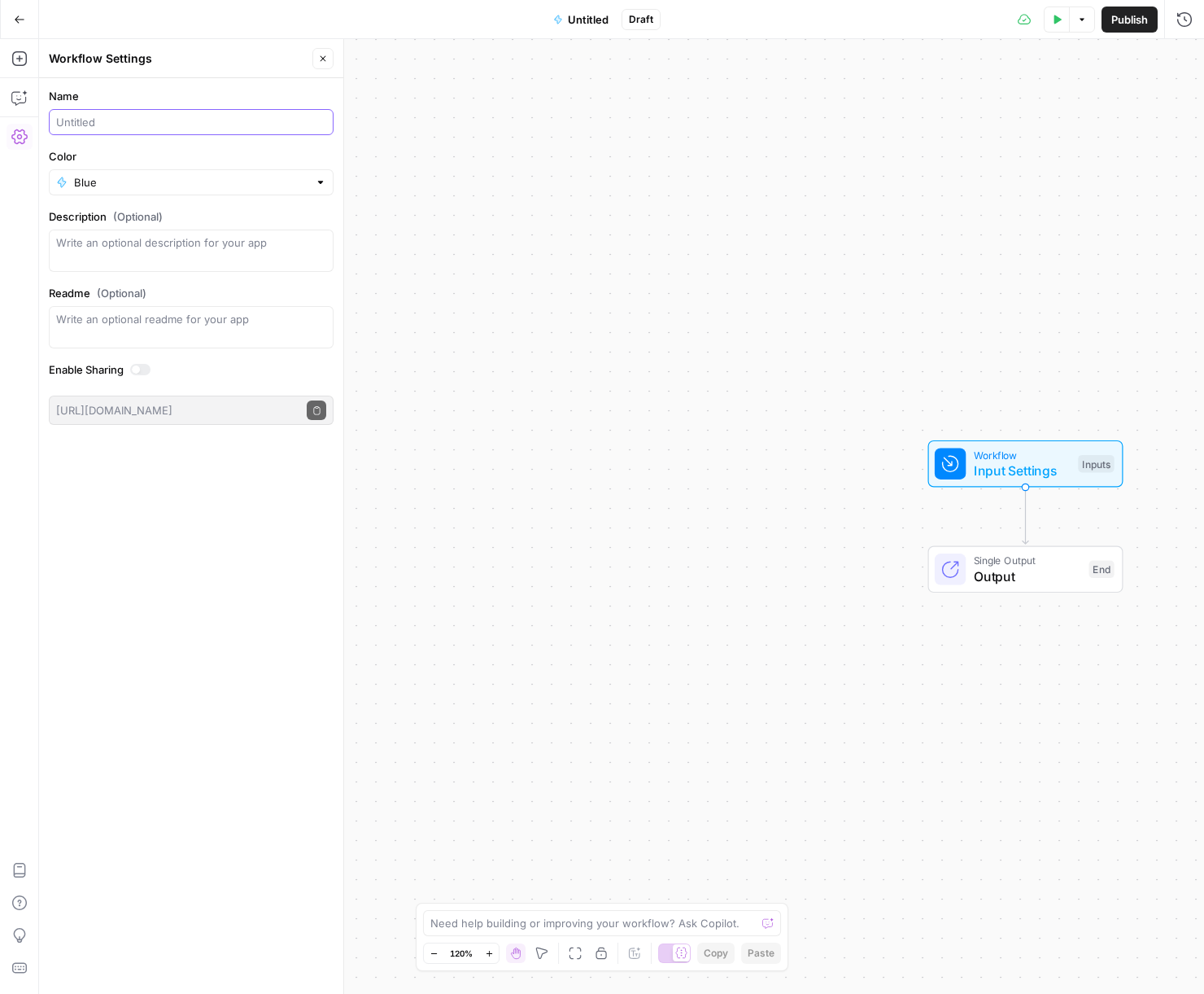
click at [170, 117] on input "Name" at bounding box center [191, 122] width 271 height 16
type input "Meta Description Generator ([PERSON_NAME])"
click at [157, 184] on input "Color" at bounding box center [191, 182] width 235 height 16
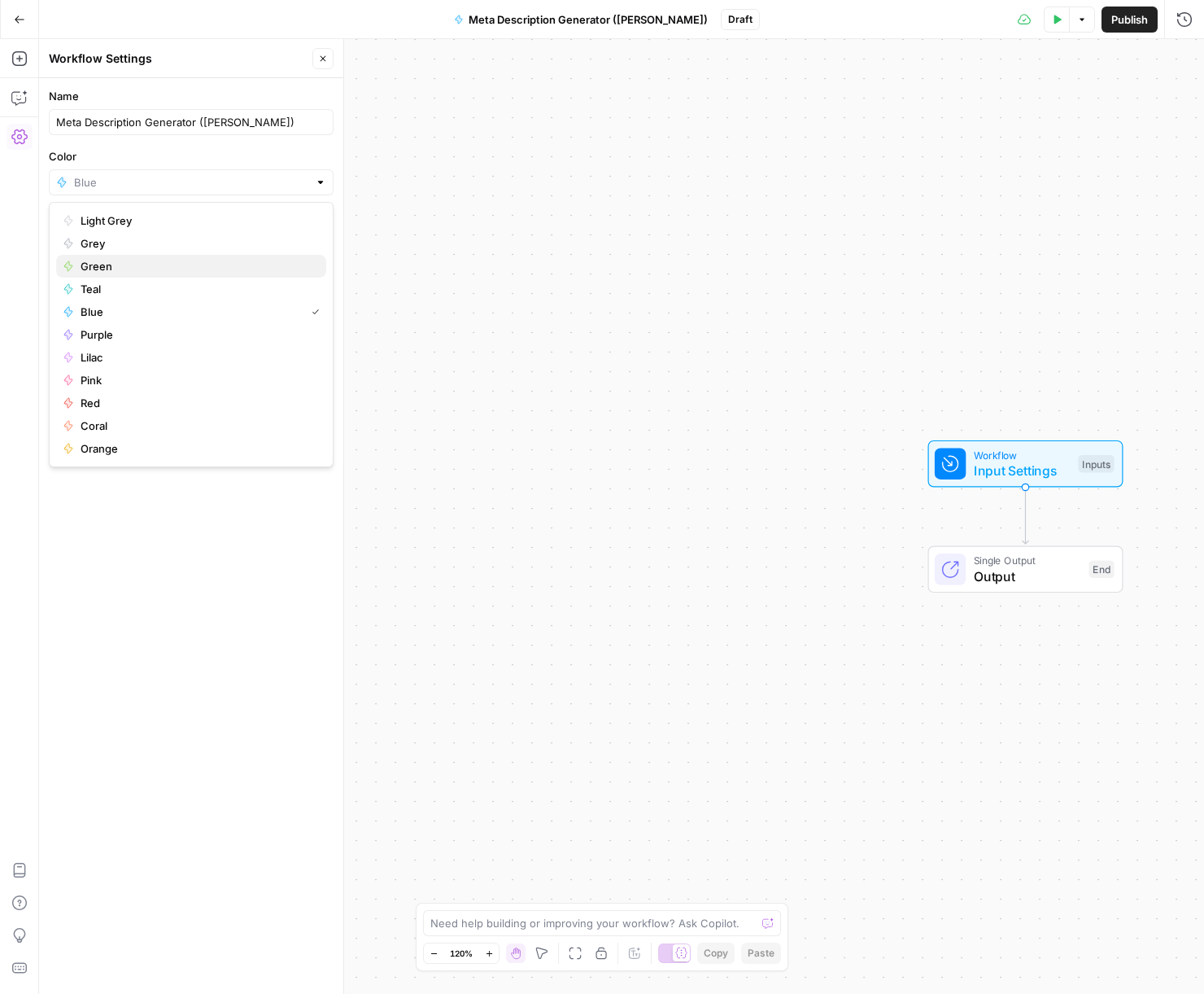
click at [107, 265] on span "Green" at bounding box center [196, 266] width 233 height 16
type input "Green"
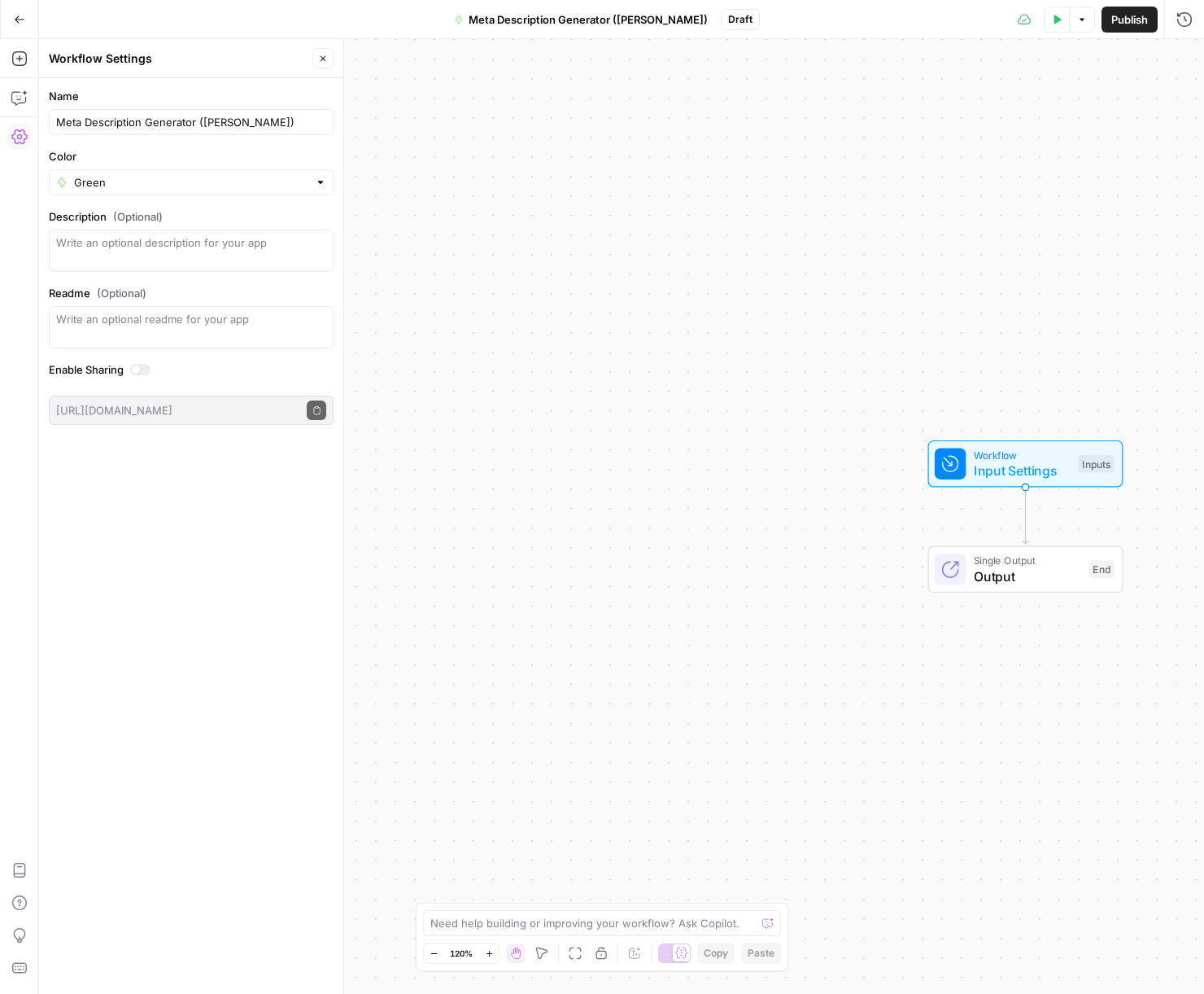
click at [323, 60] on icon "button" at bounding box center [322, 58] width 9 height 9
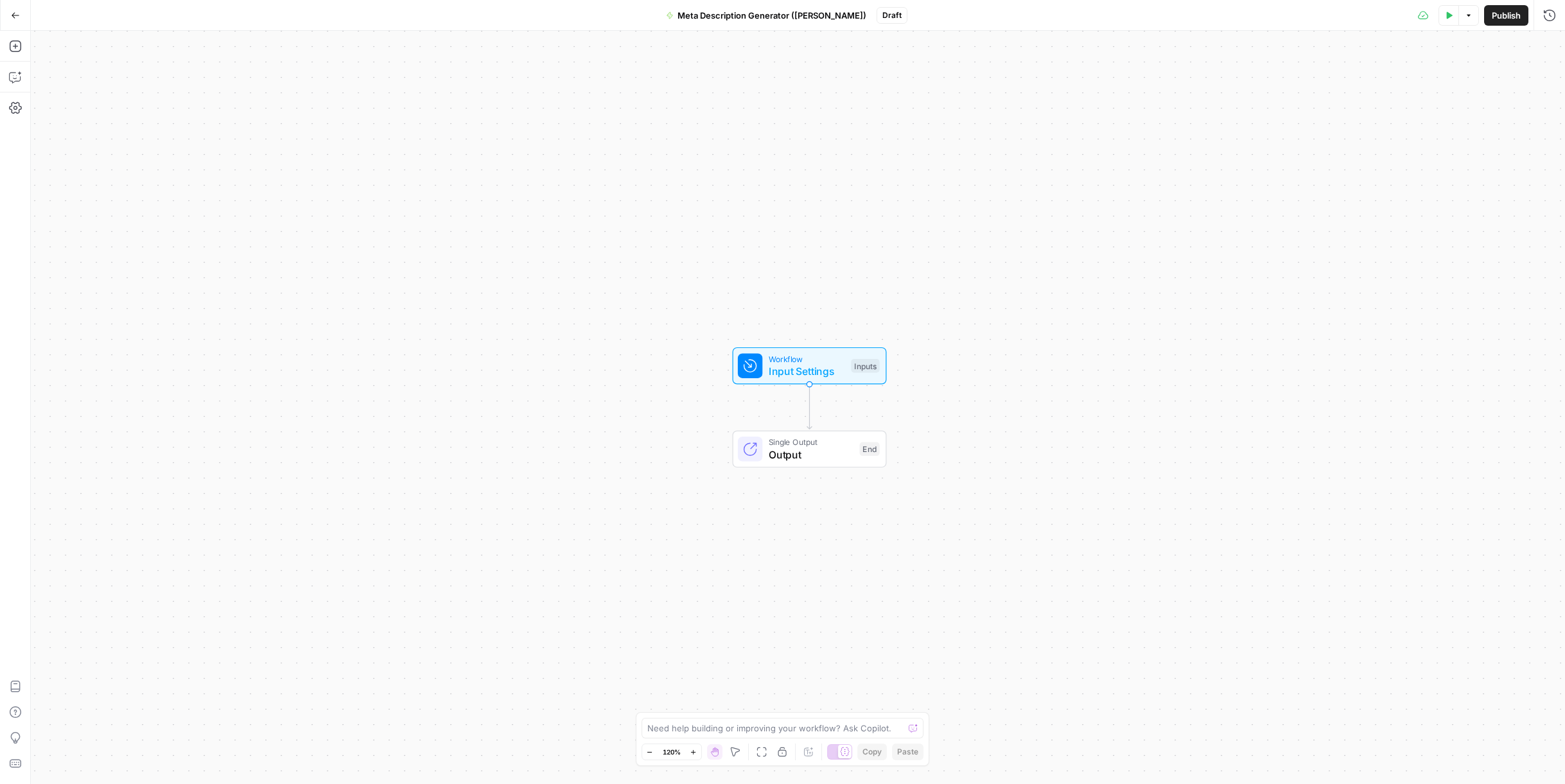
click at [1511, 31] on div "Workflow Input Settings Inputs Single Output Output End" at bounding box center [798, 407] width 1534 height 753
click at [1513, 26] on div "Test Data Options Publish Run History" at bounding box center [1236, 15] width 659 height 30
click at [1512, 19] on span "Publish" at bounding box center [1506, 15] width 29 height 13
click at [871, 19] on span "Version 1" at bounding box center [886, 16] width 33 height 12
click at [945, 3] on div "Test Data Options Publish Actions Run History" at bounding box center [1243, 15] width 645 height 30
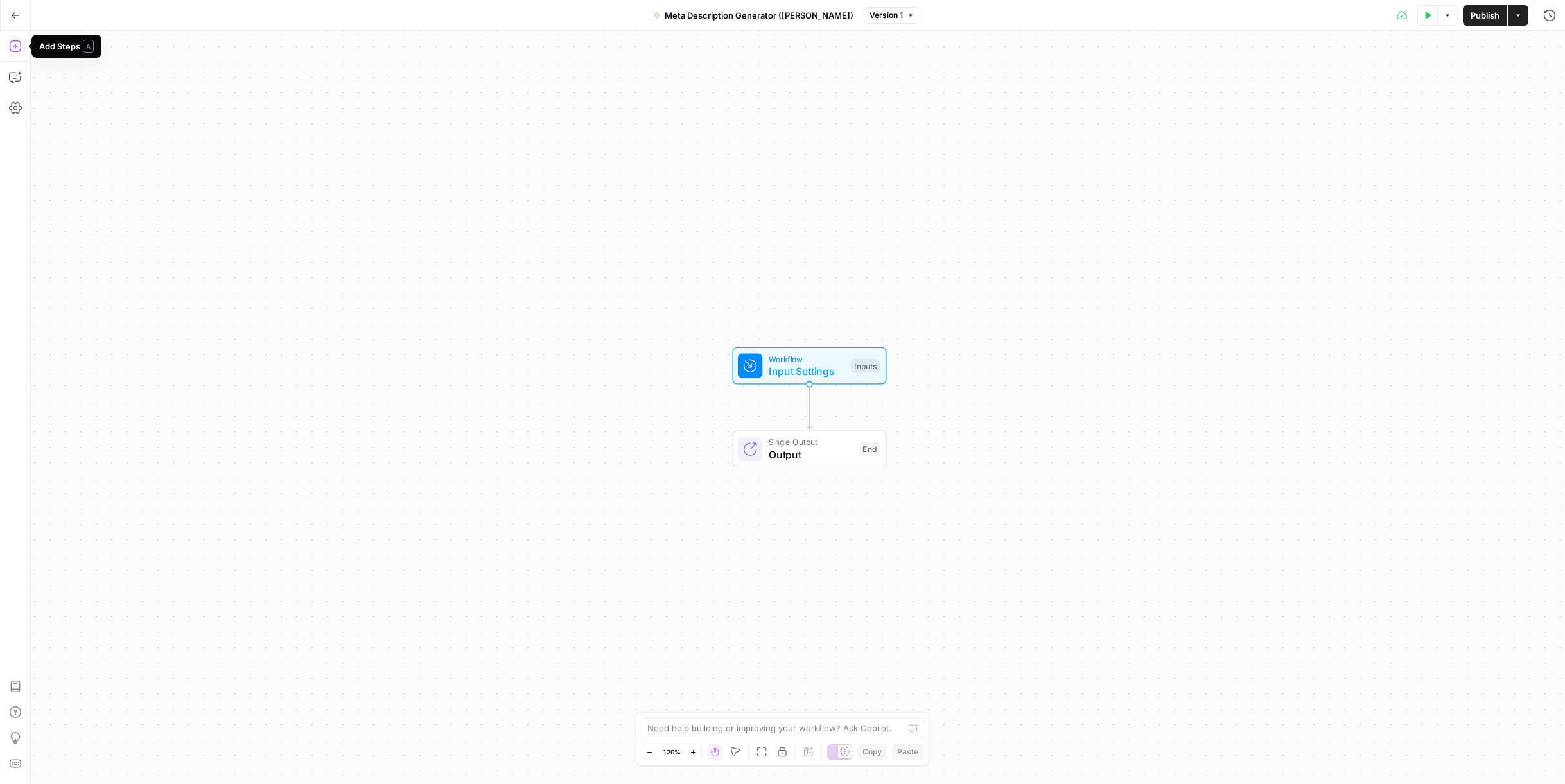
click at [13, 49] on icon "button" at bounding box center [15, 46] width 13 height 13
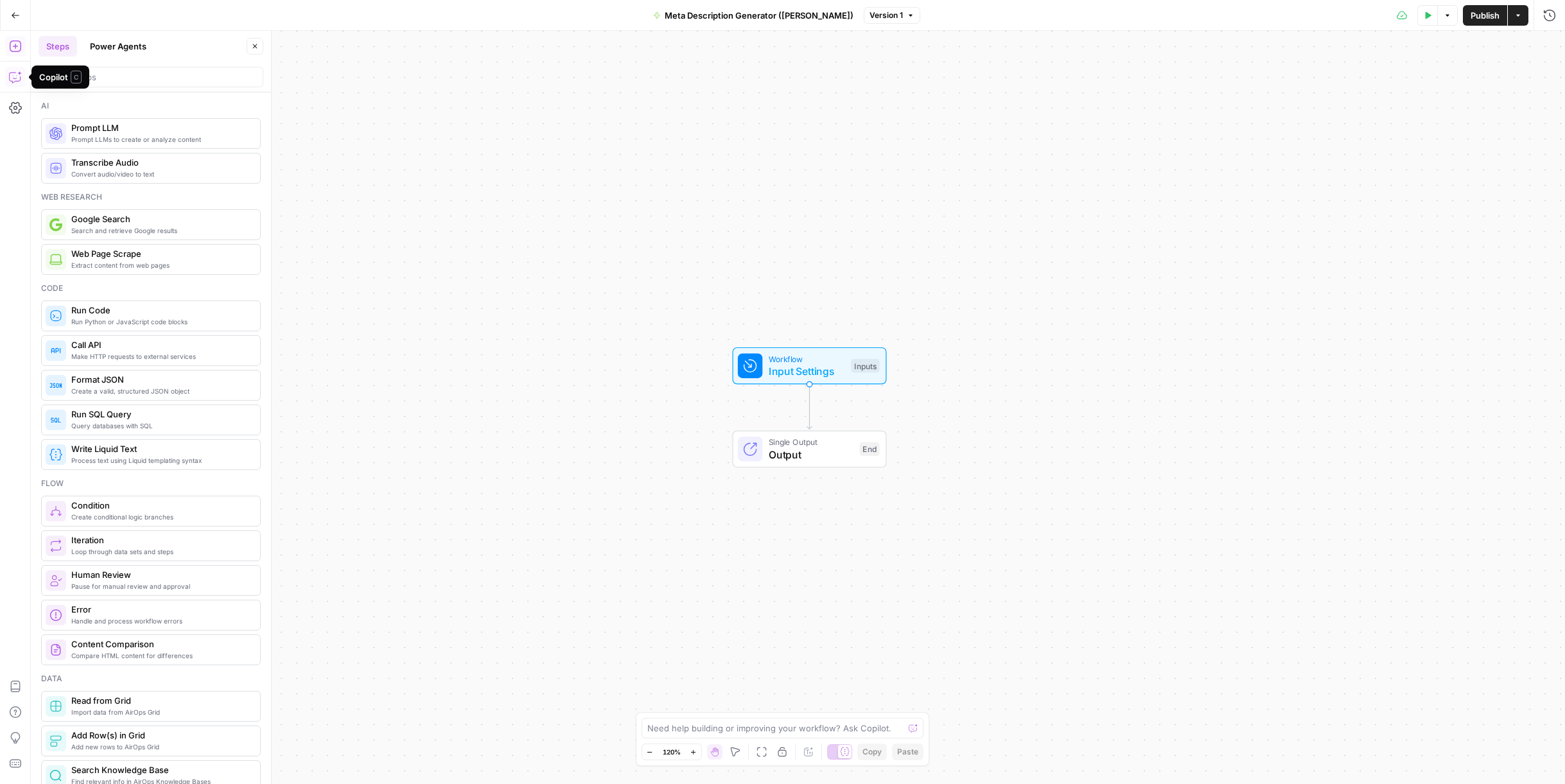
click at [16, 77] on icon "button" at bounding box center [15, 77] width 13 height 13
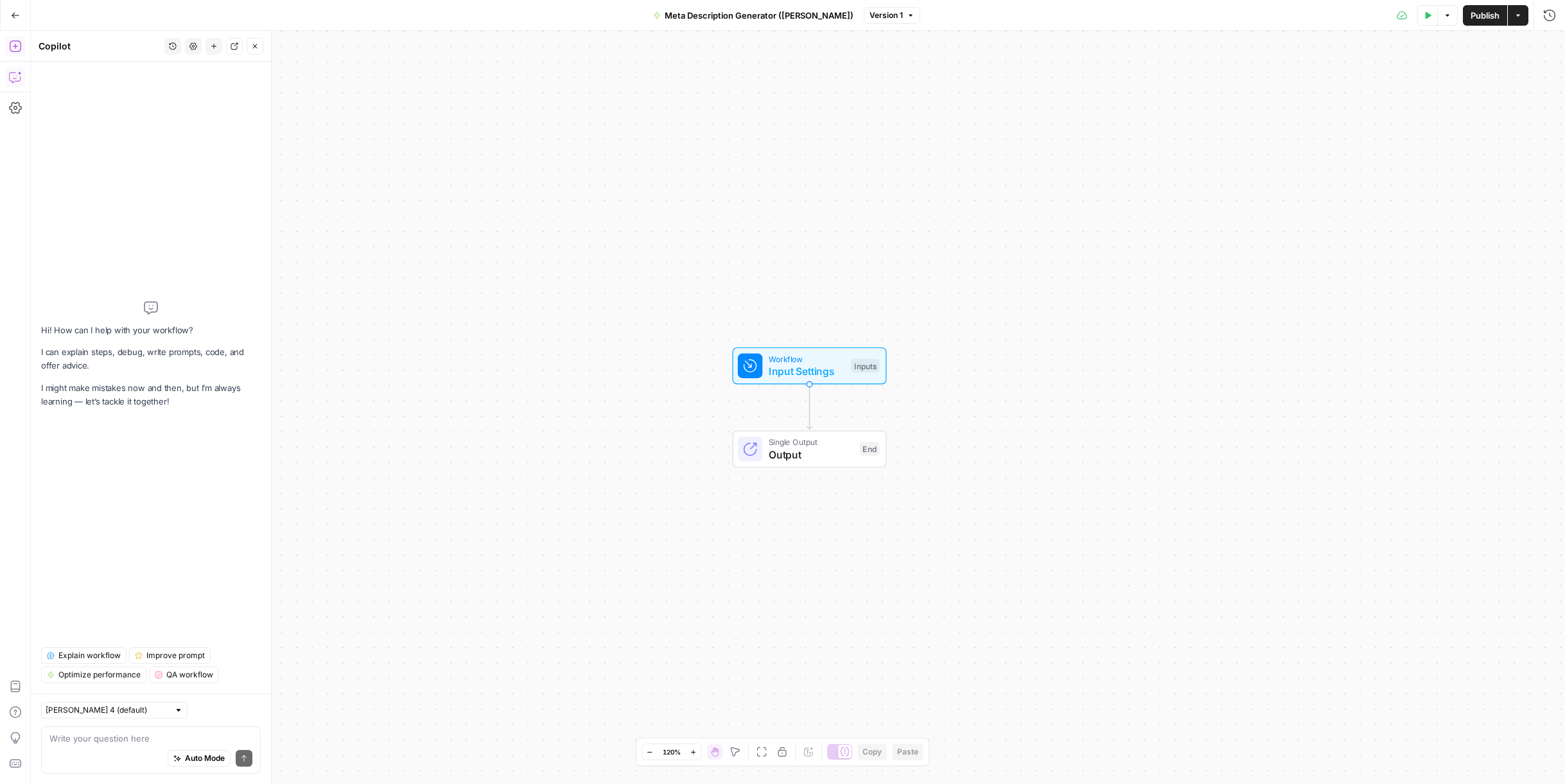
click at [16, 51] on icon "button" at bounding box center [15, 46] width 13 height 13
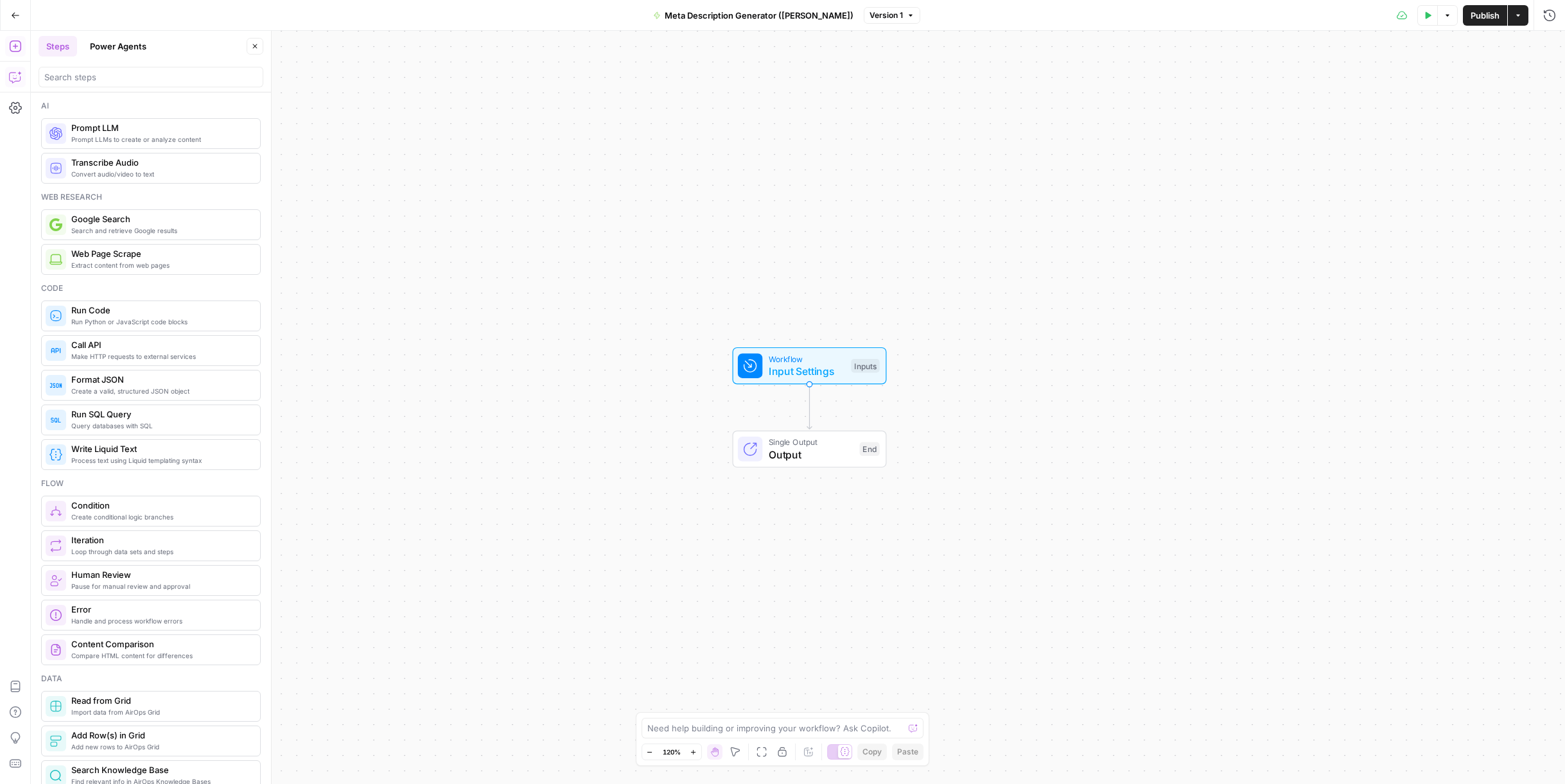
click at [11, 85] on button "Copilot" at bounding box center [16, 77] width 21 height 21
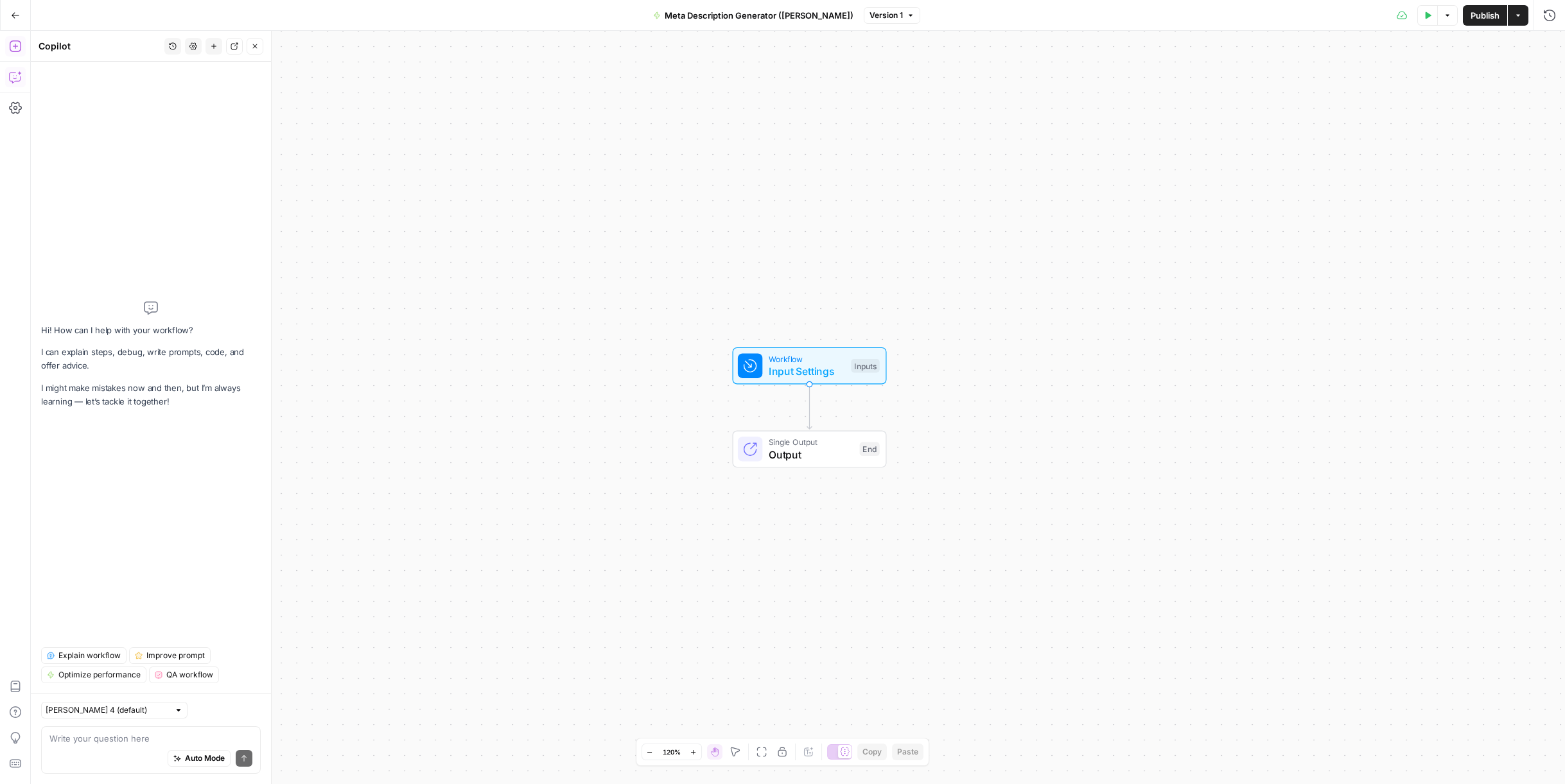
click at [13, 56] on button "Add Steps" at bounding box center [16, 46] width 21 height 21
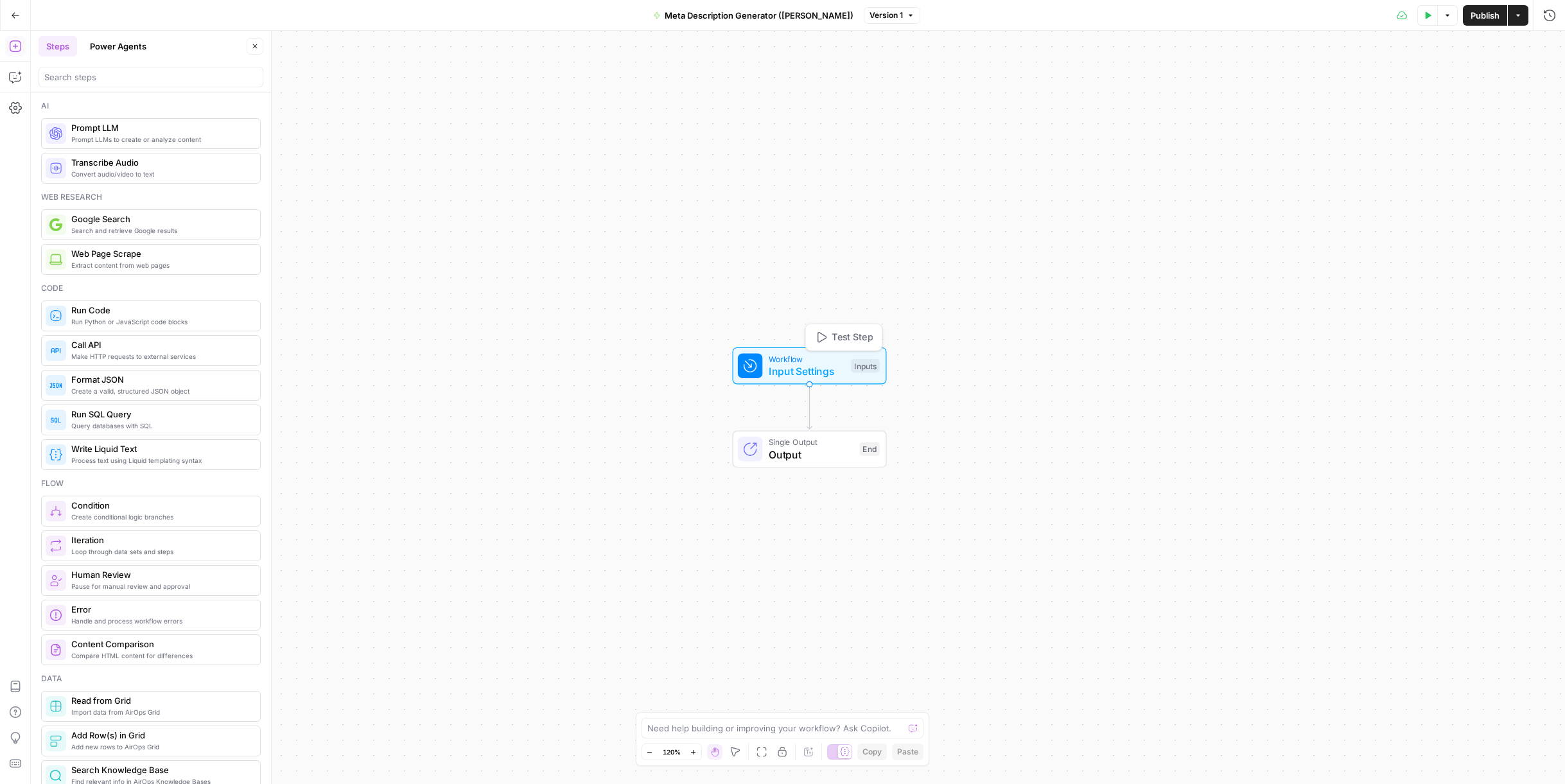
click at [815, 367] on span "Input Settings" at bounding box center [807, 370] width 77 height 16
click at [1423, 91] on span "Add Field" at bounding box center [1421, 87] width 37 height 13
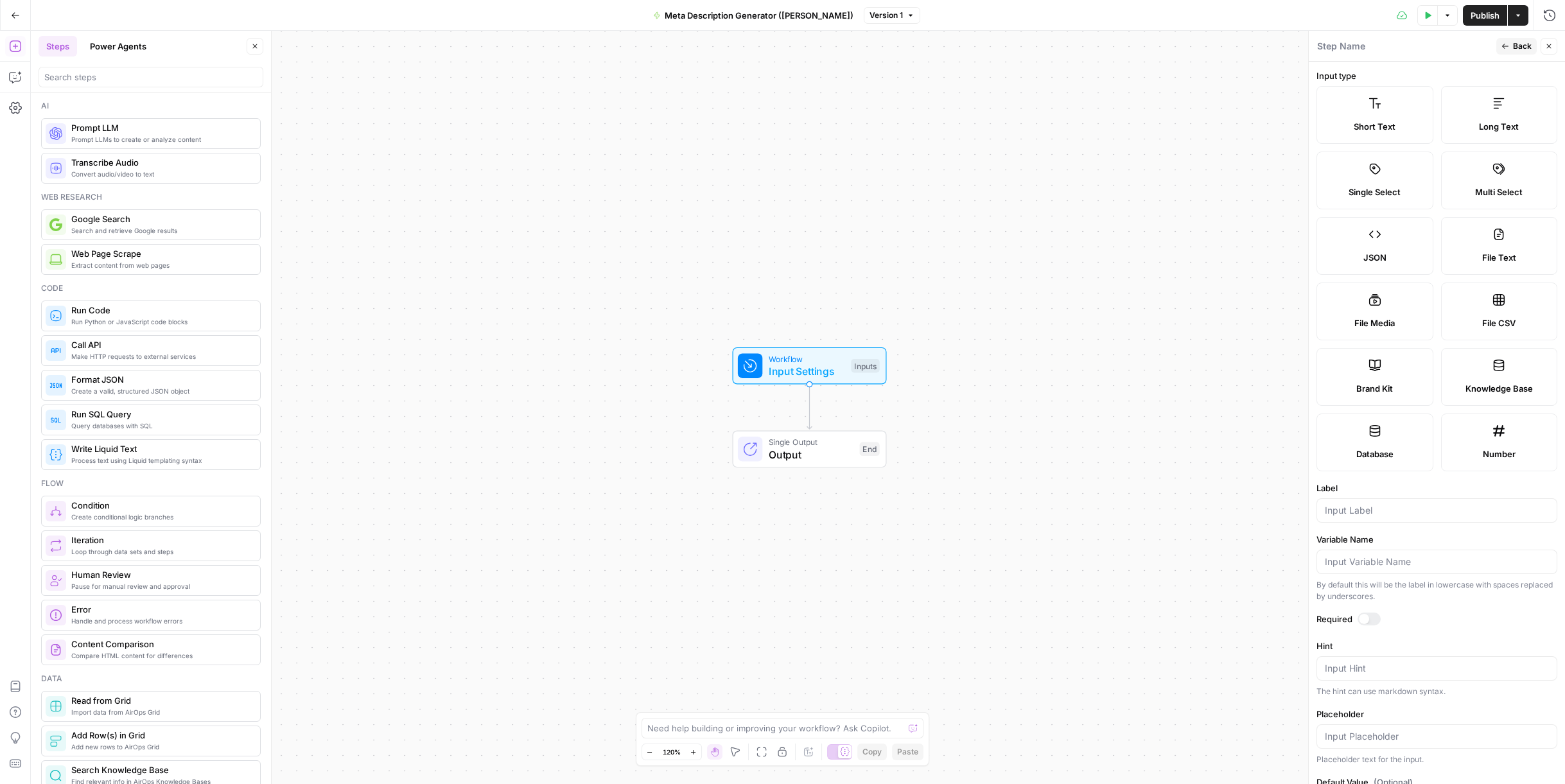
click at [1418, 100] on label "Short Text" at bounding box center [1374, 115] width 117 height 58
click at [1439, 515] on input "Label" at bounding box center [1436, 510] width 224 height 13
type input "Blog URL"
click at [1511, 42] on button "Back" at bounding box center [1517, 46] width 40 height 16
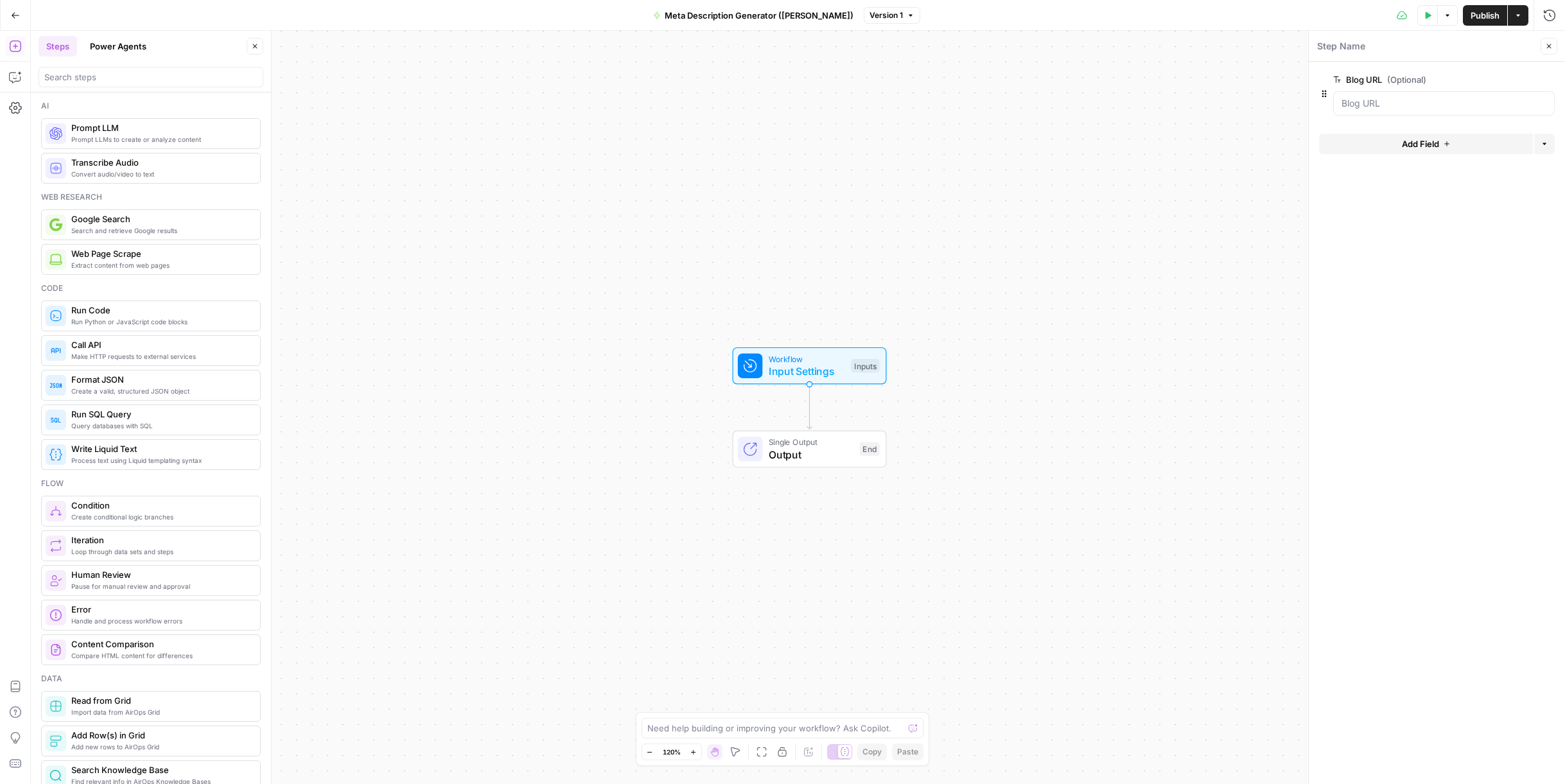
click at [1517, 77] on span "edit field" at bounding box center [1507, 80] width 28 height 10
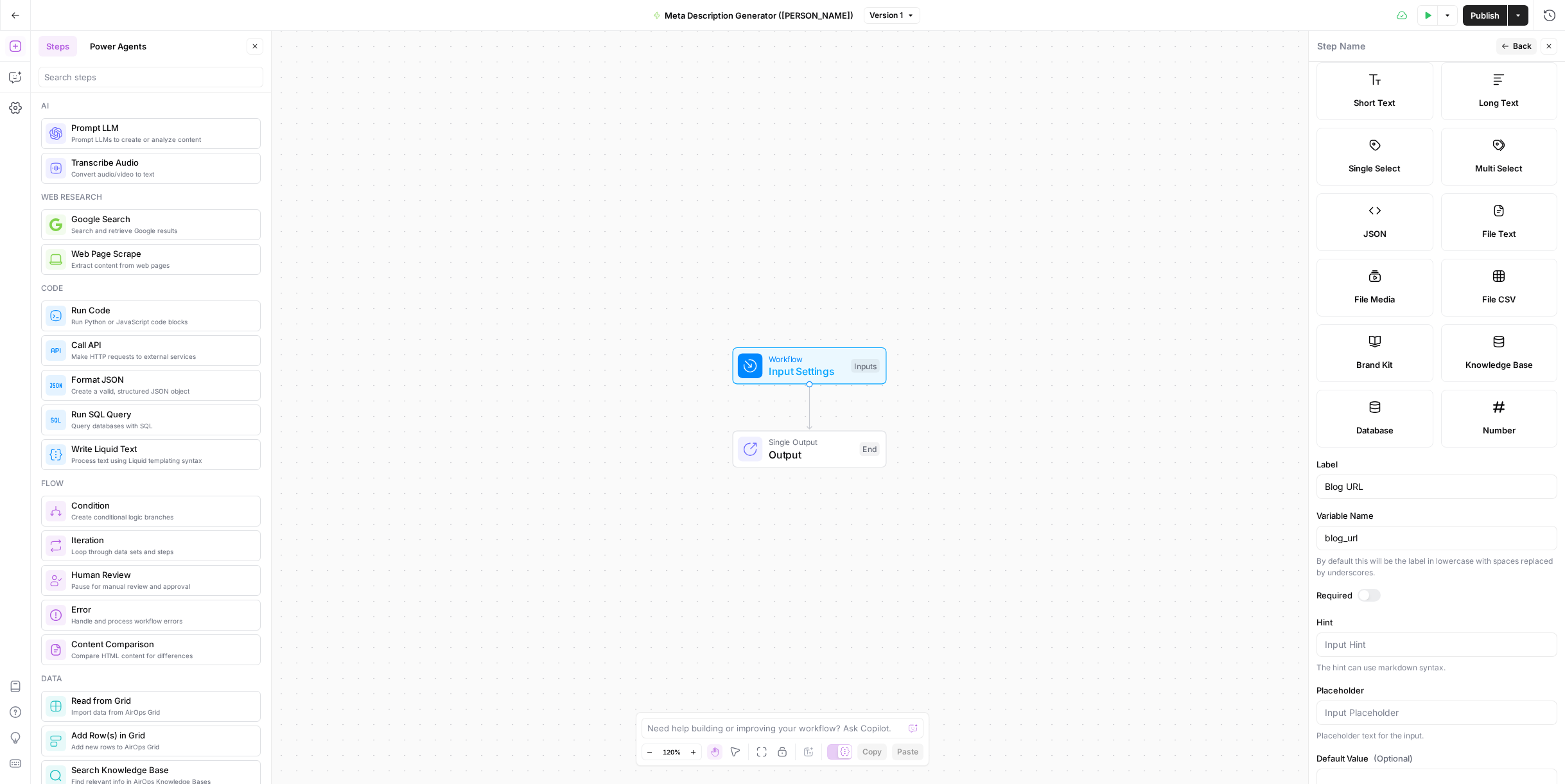
scroll to position [59, 0]
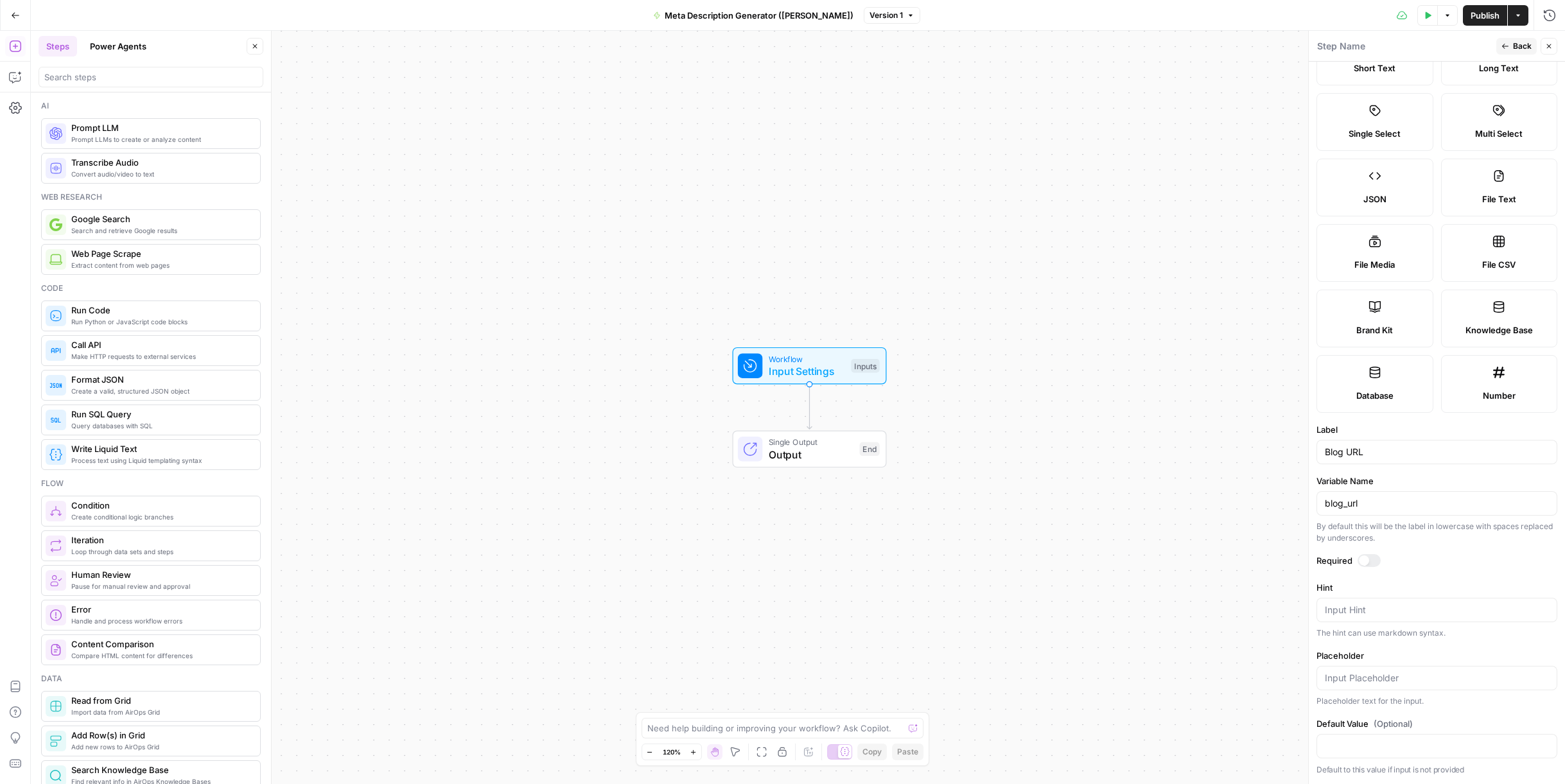
click at [1361, 550] on form "Input type Short Text Long Text Single Select Multi Select JSON File Text File …" at bounding box center [1437, 422] width 256 height 722
click at [1369, 564] on label "Required" at bounding box center [1437, 560] width 241 height 13
click at [1366, 561] on div at bounding box center [1364, 560] width 10 height 10
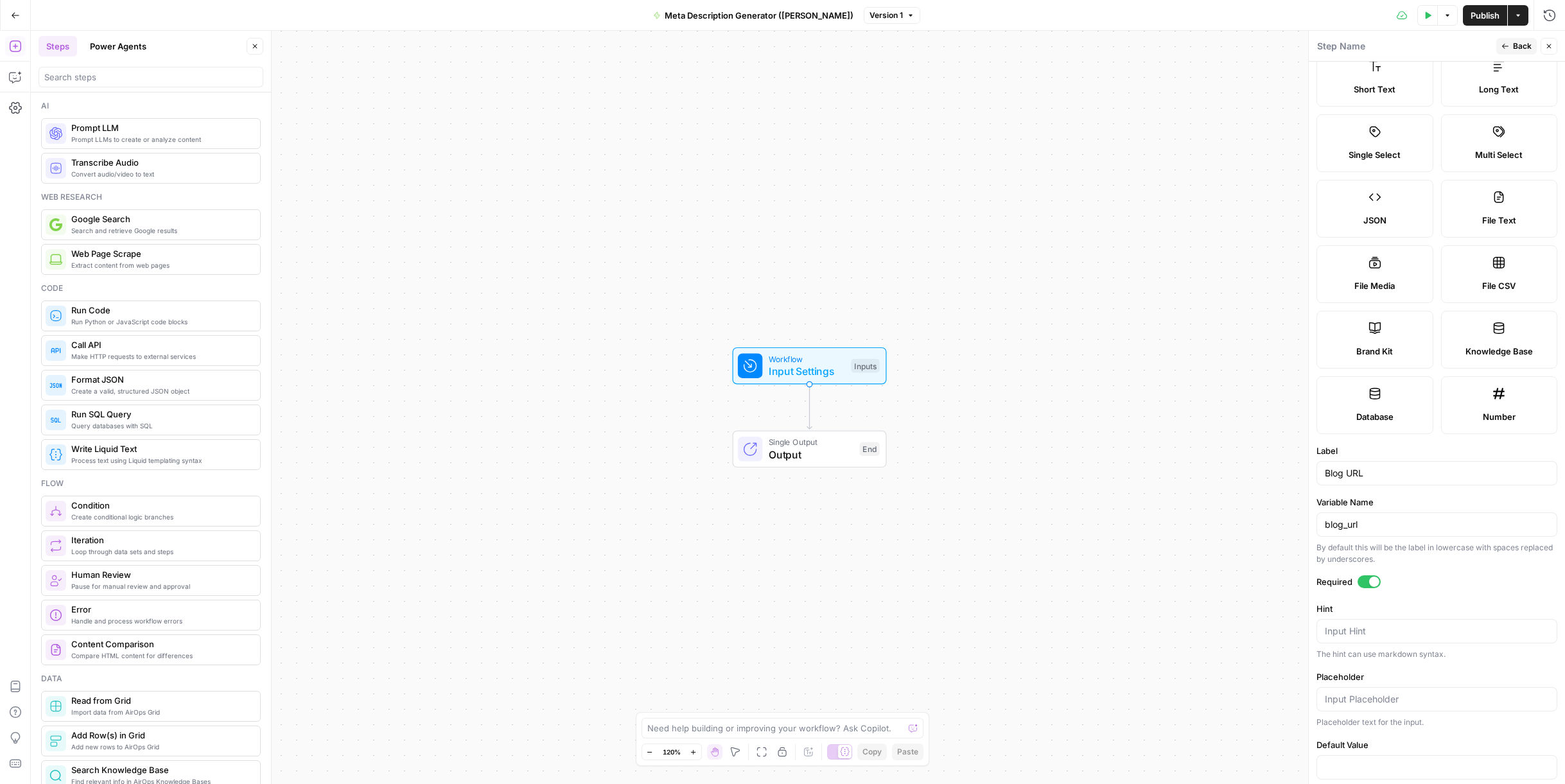
scroll to position [0, 0]
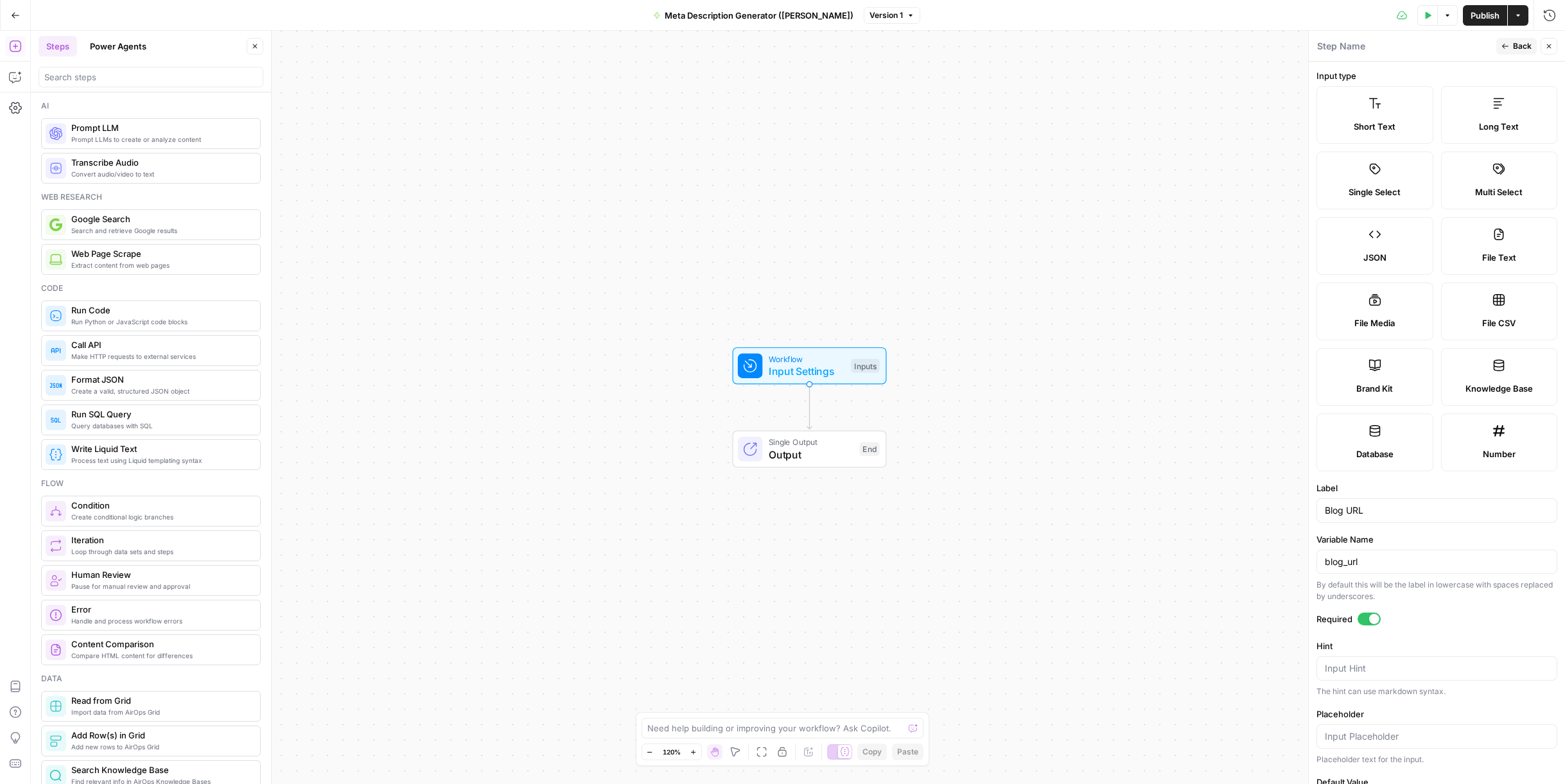
click at [1501, 46] on button "Back" at bounding box center [1517, 46] width 40 height 16
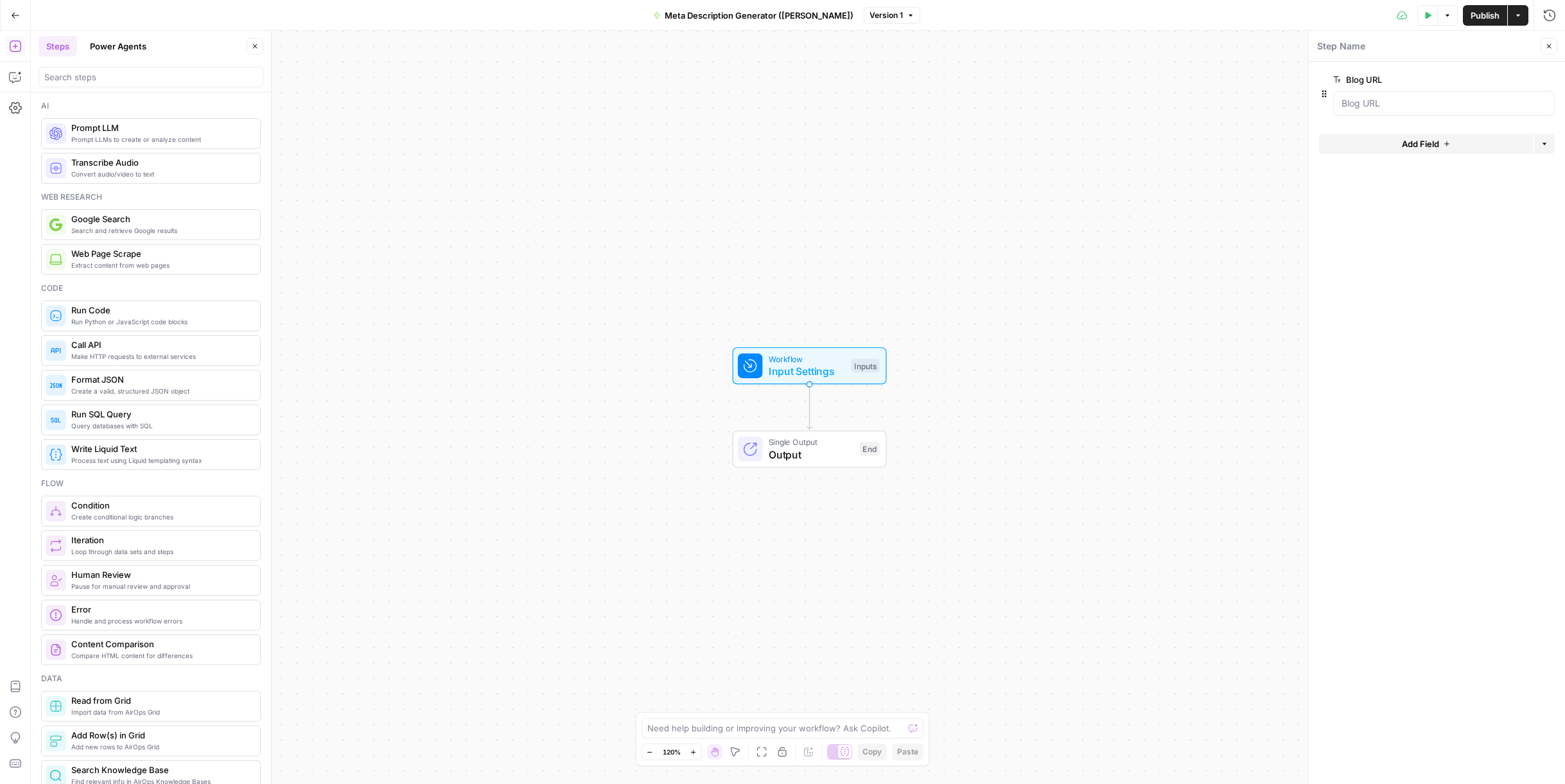
click at [1450, 134] on button "Add Field" at bounding box center [1426, 144] width 214 height 21
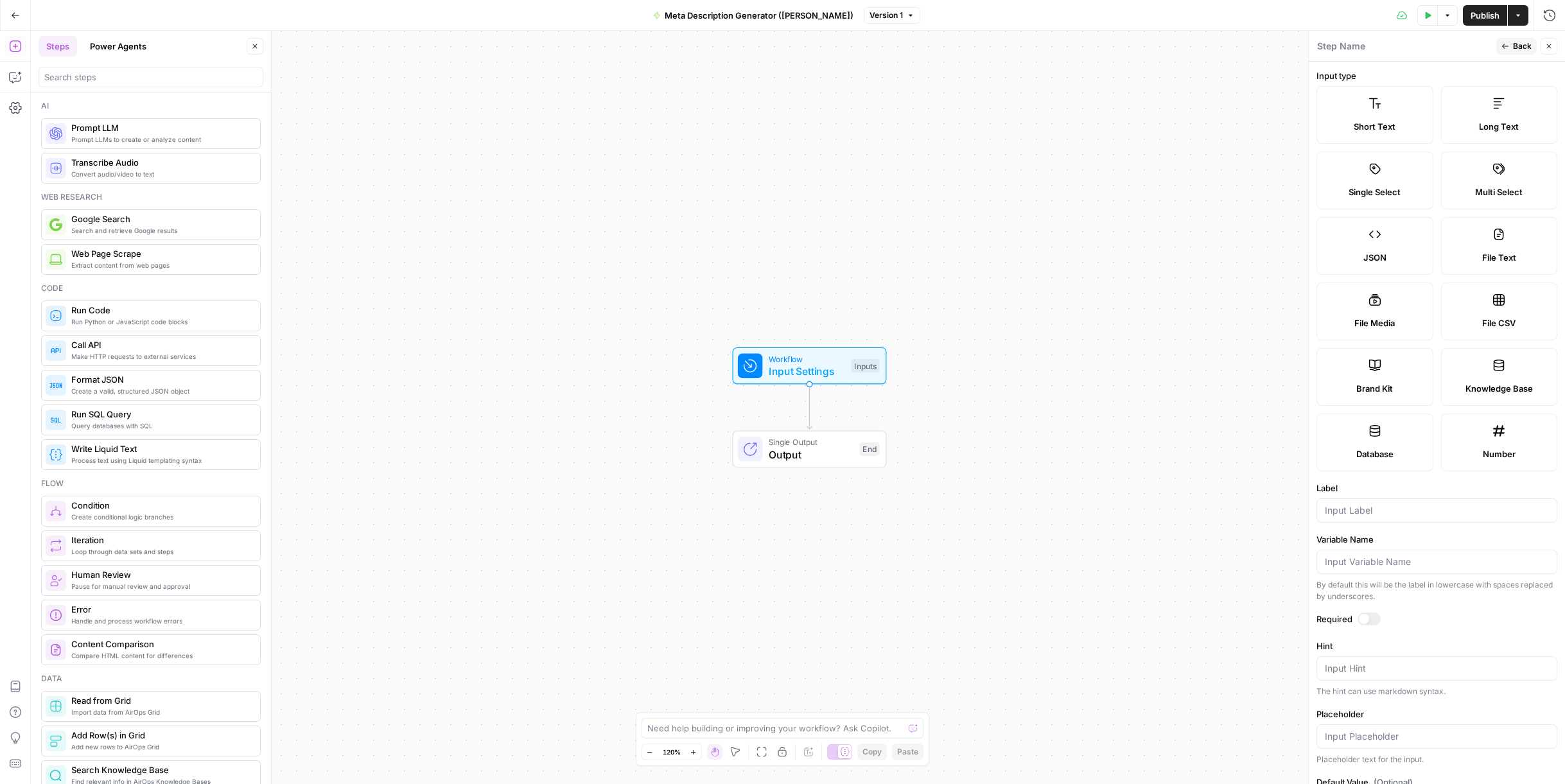
click at [1409, 373] on label "Brand Kit" at bounding box center [1374, 377] width 117 height 58
type input "Brand Kit"
type input "brand_kit"
click at [1362, 619] on div at bounding box center [1364, 619] width 10 height 10
click at [1513, 42] on span "Back" at bounding box center [1522, 46] width 19 height 12
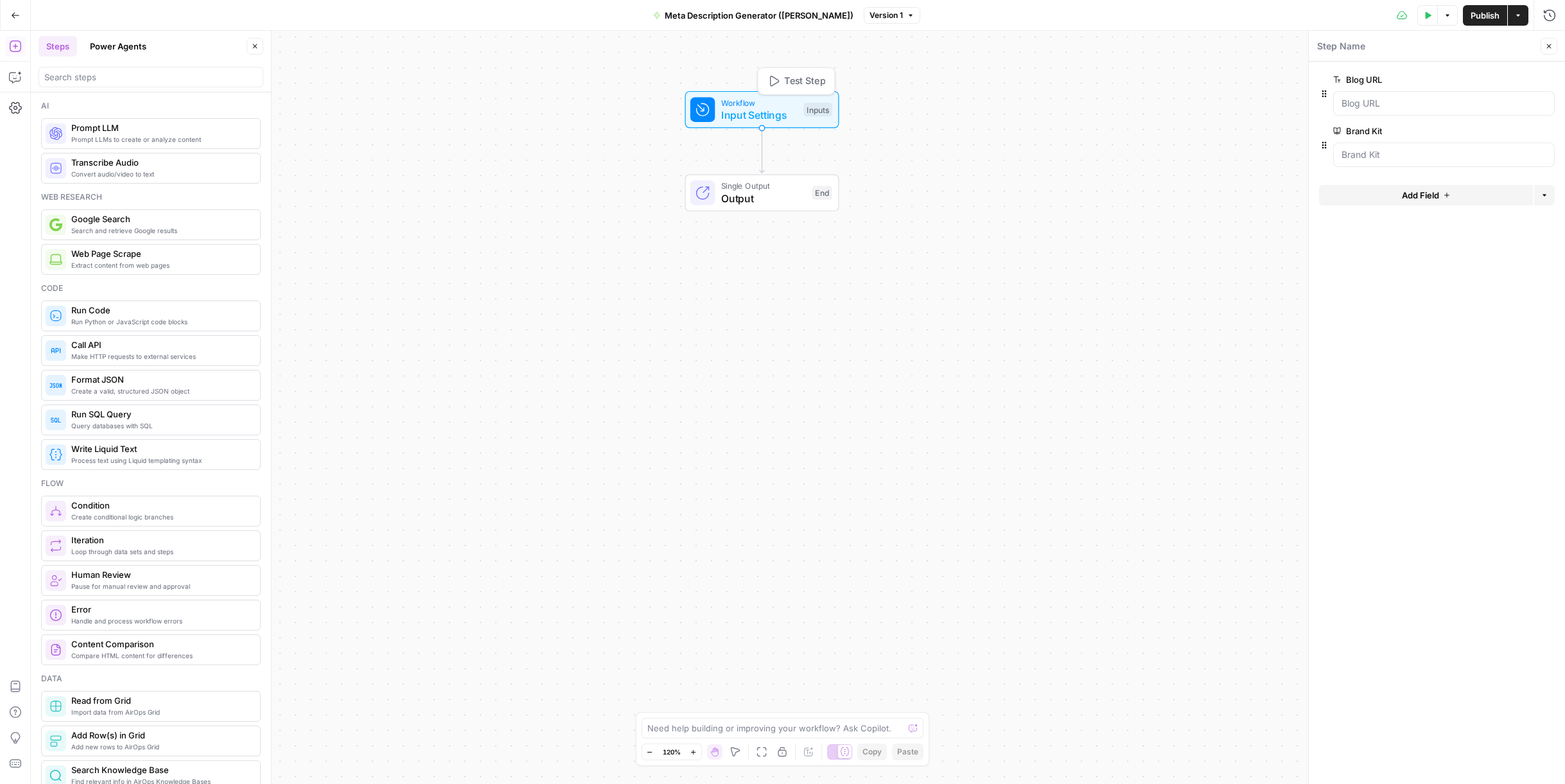
drag, startPoint x: 796, startPoint y: 369, endPoint x: 749, endPoint y: 113, distance: 260.3
click at [749, 113] on span "Input Settings" at bounding box center [759, 115] width 77 height 16
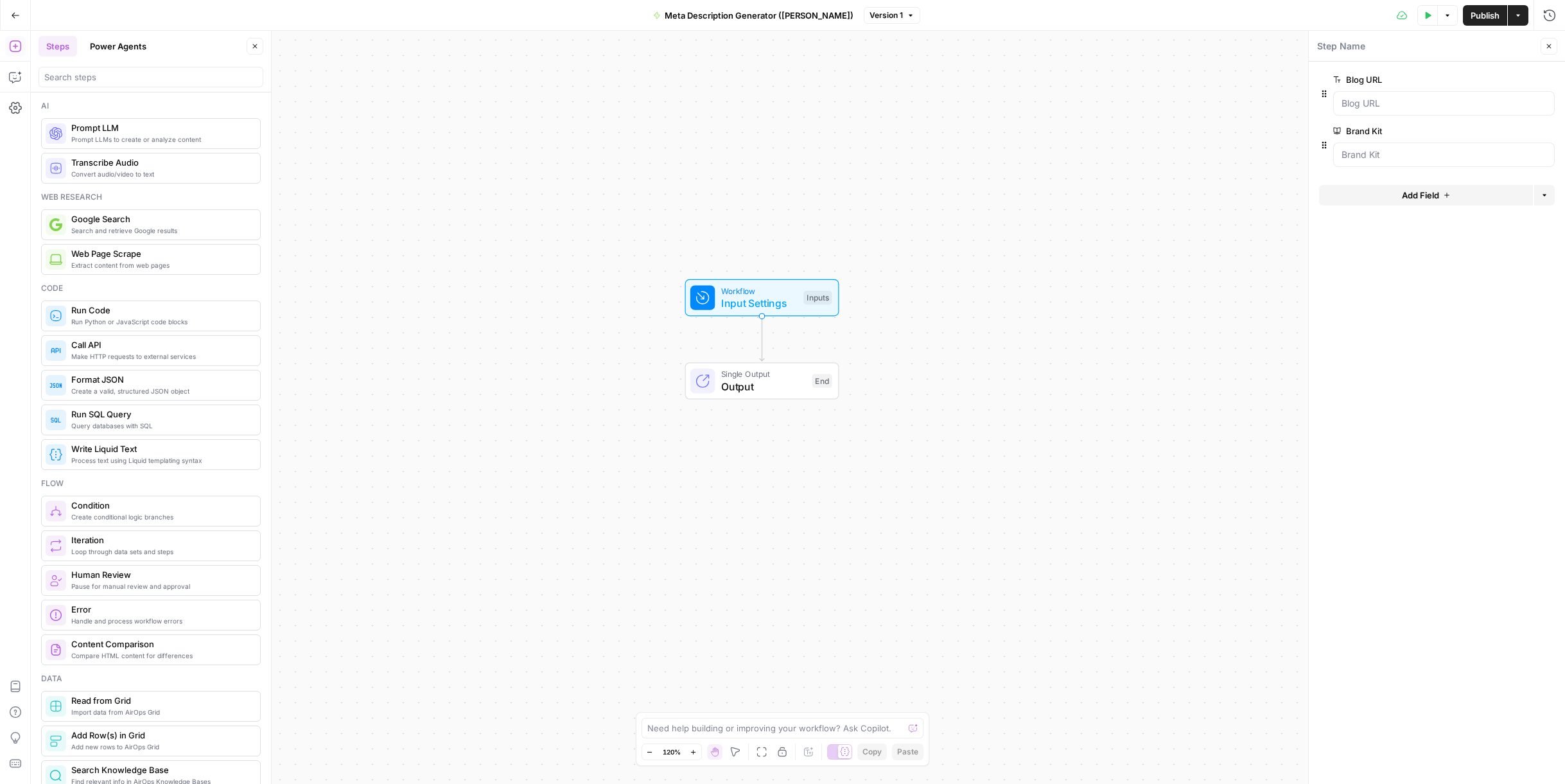
click at [1421, 21] on button "Test Data" at bounding box center [1428, 16] width 21 height 21
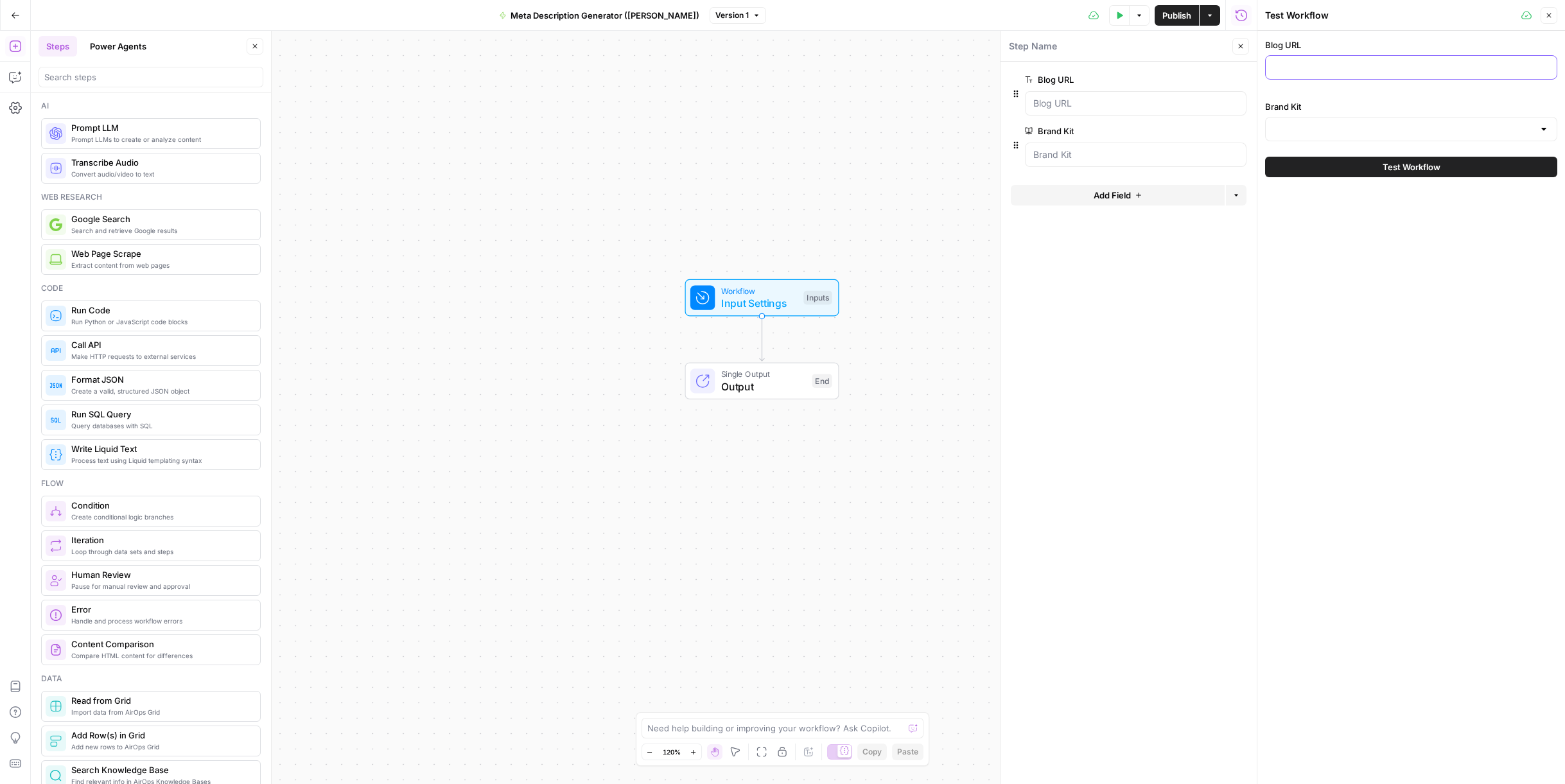
click at [1340, 63] on input "Blog URL" at bounding box center [1411, 67] width 275 height 13
paste input "[URL][DOMAIN_NAME]"
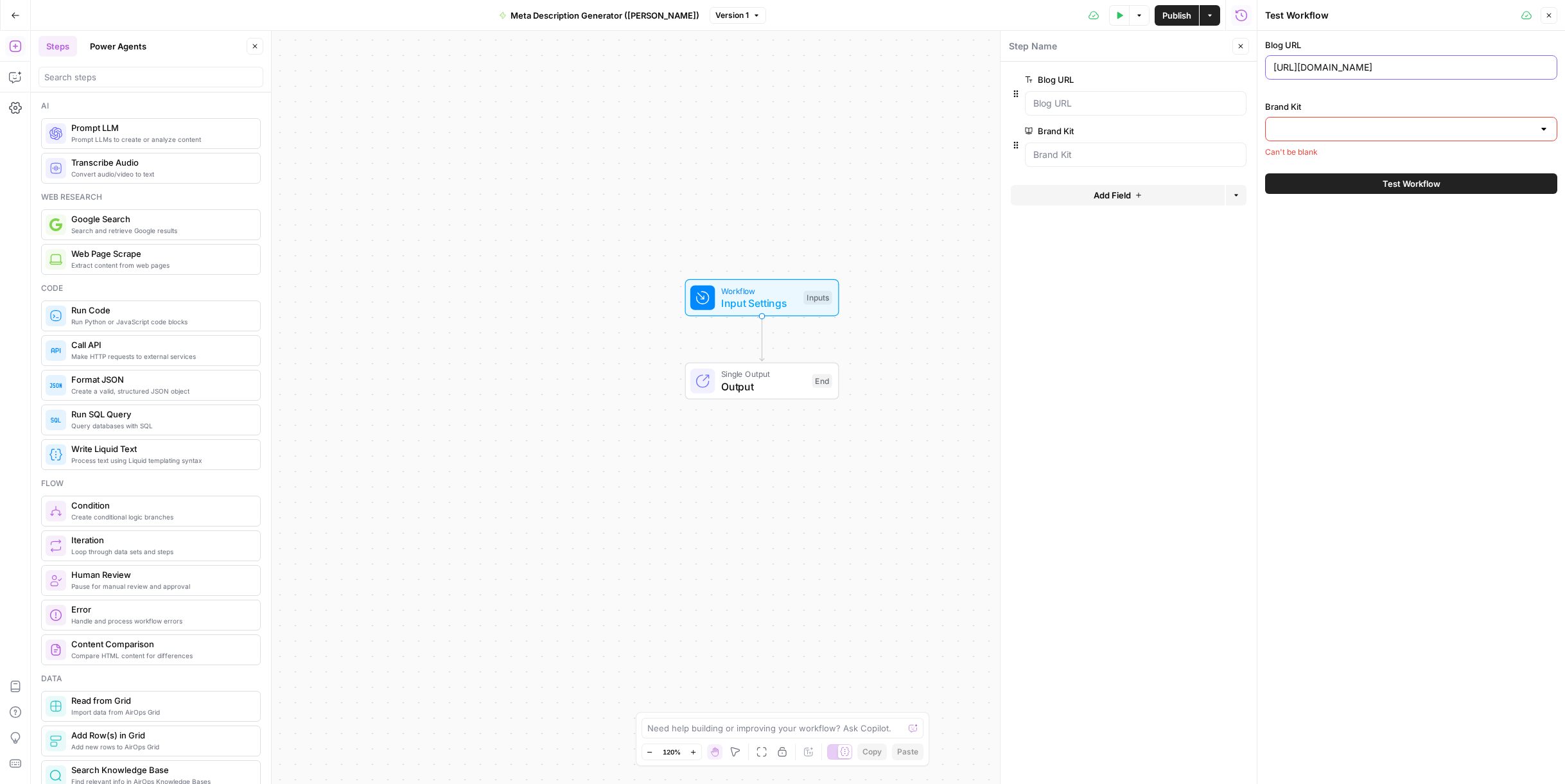
type input "[URL][DOMAIN_NAME]"
click at [1313, 130] on input "Brand Kit" at bounding box center [1404, 129] width 260 height 13
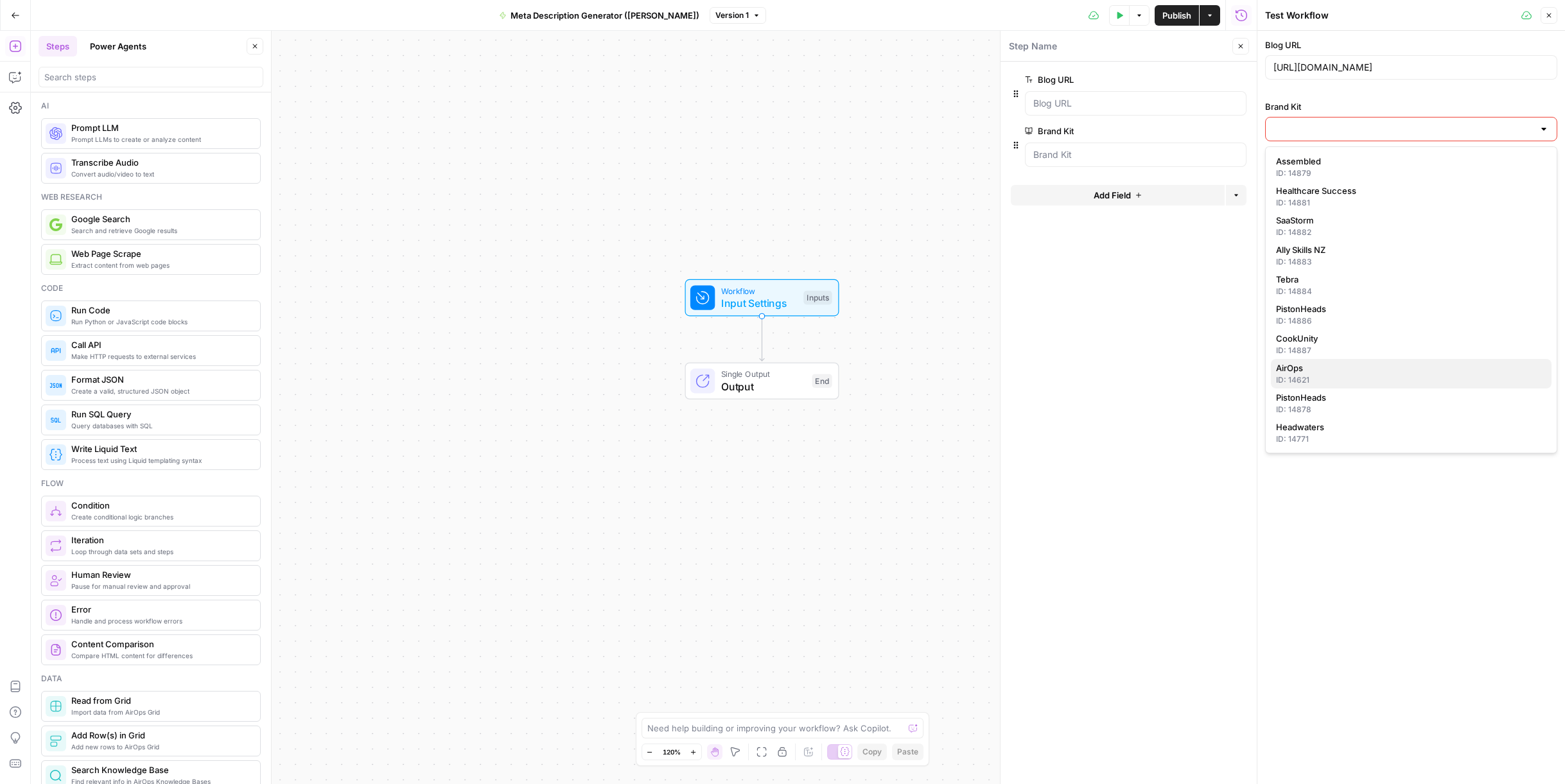
click at [1325, 382] on div "ID: 14621" at bounding box center [1411, 380] width 270 height 12
type input "AirOps"
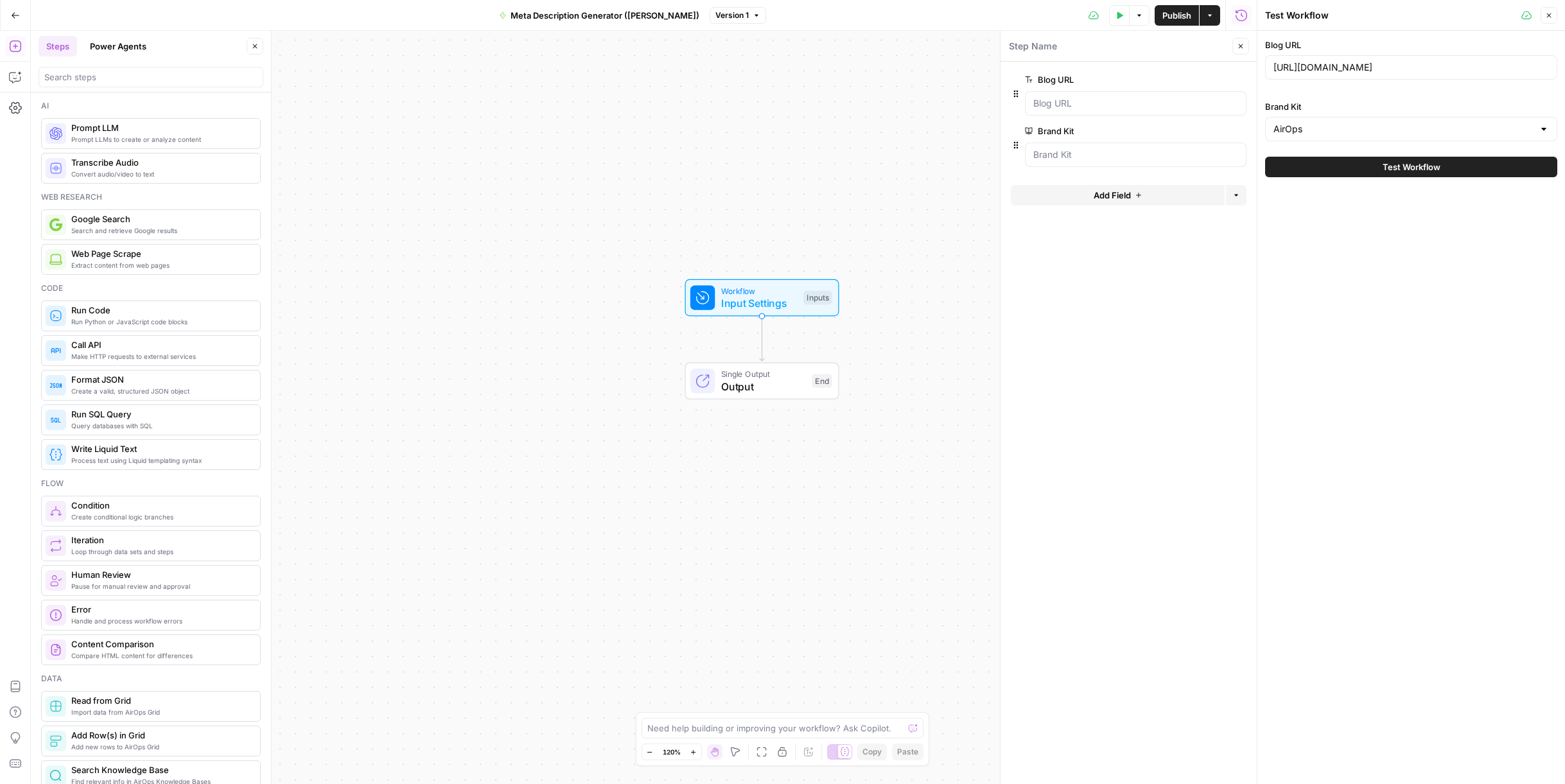
click at [1544, 19] on button "Close" at bounding box center [1549, 15] width 16 height 16
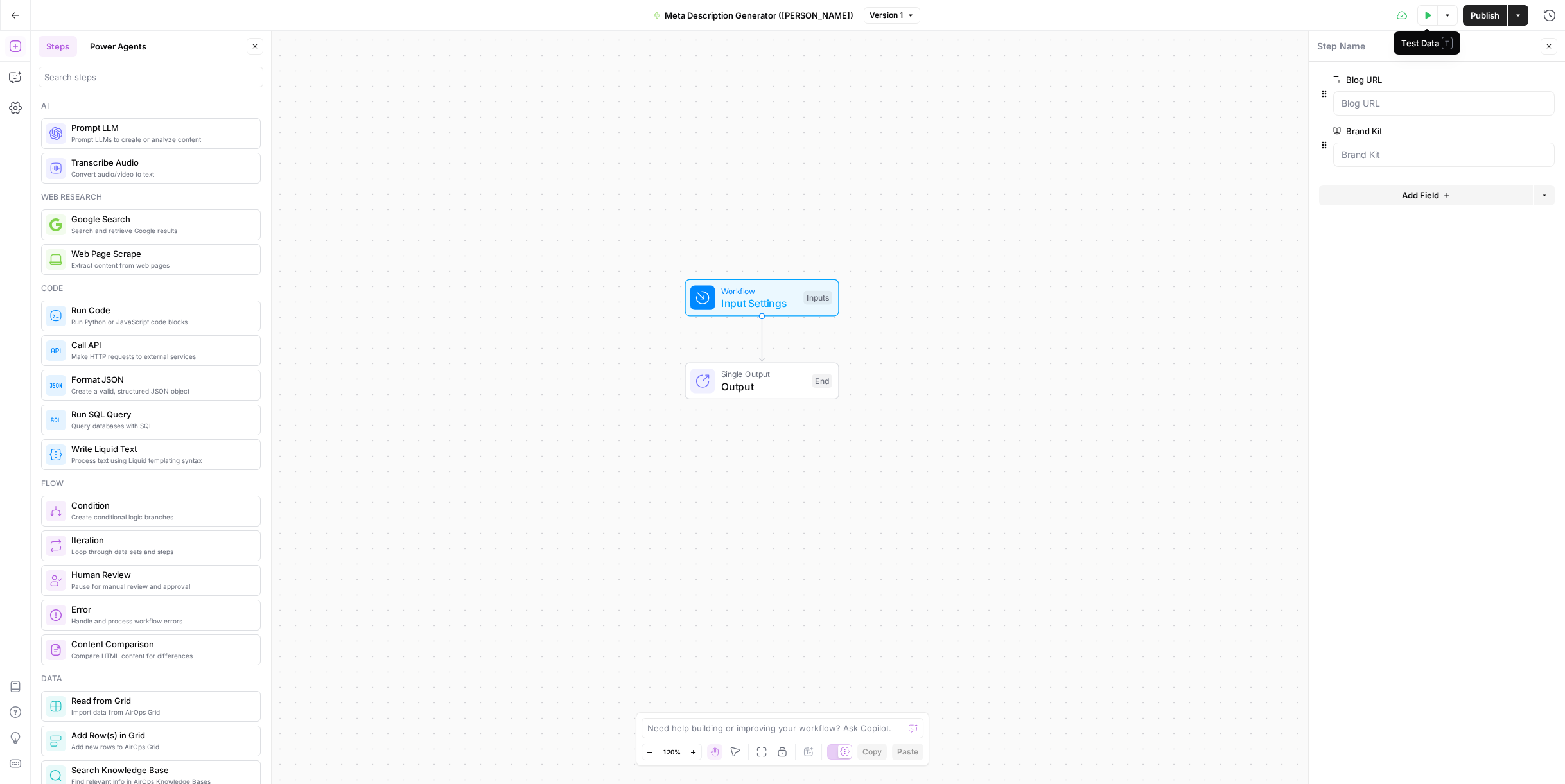
click at [1427, 16] on icon "button" at bounding box center [1427, 16] width 7 height 7
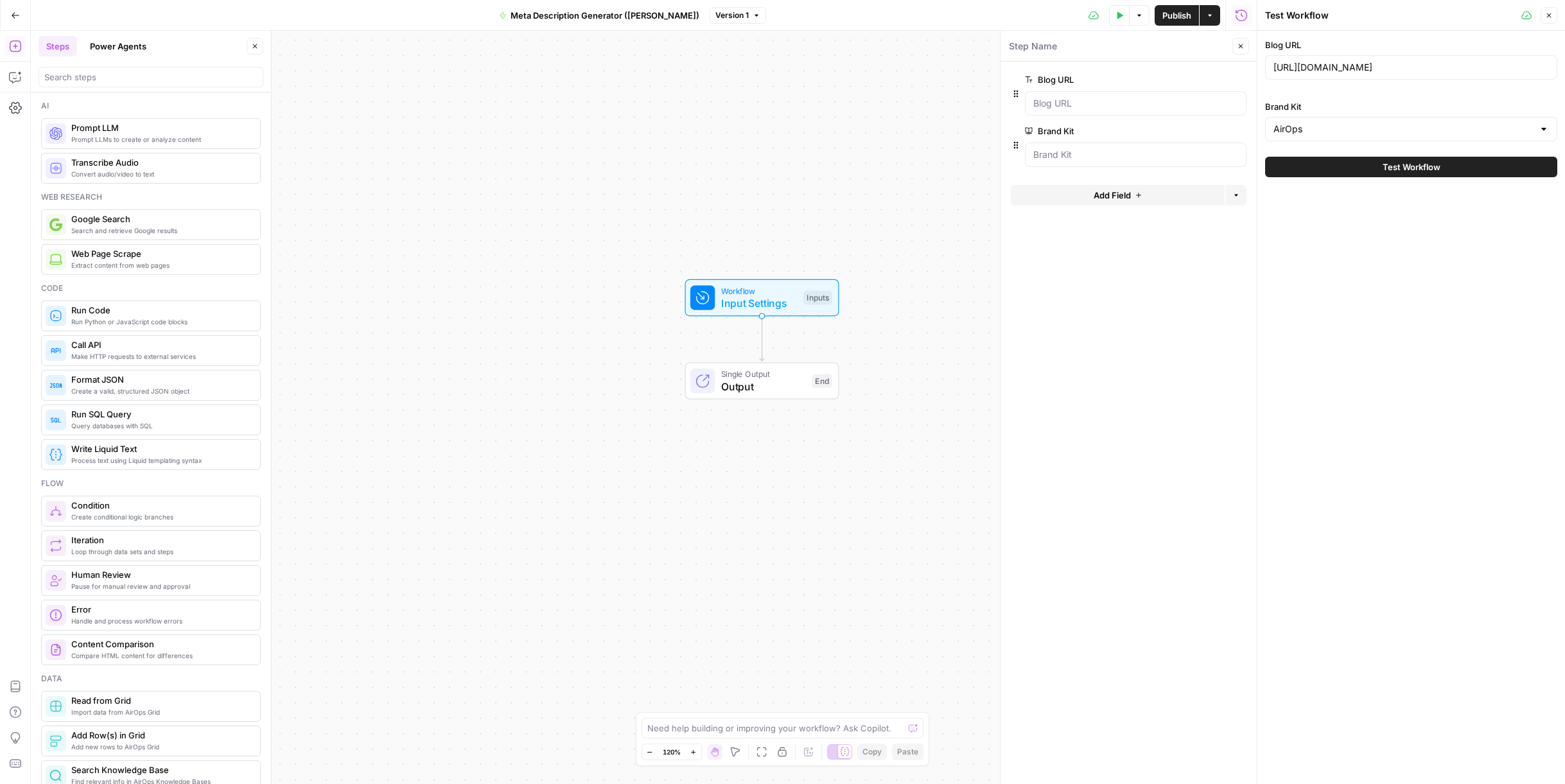
click at [1546, 16] on icon "button" at bounding box center [1549, 16] width 7 height 7
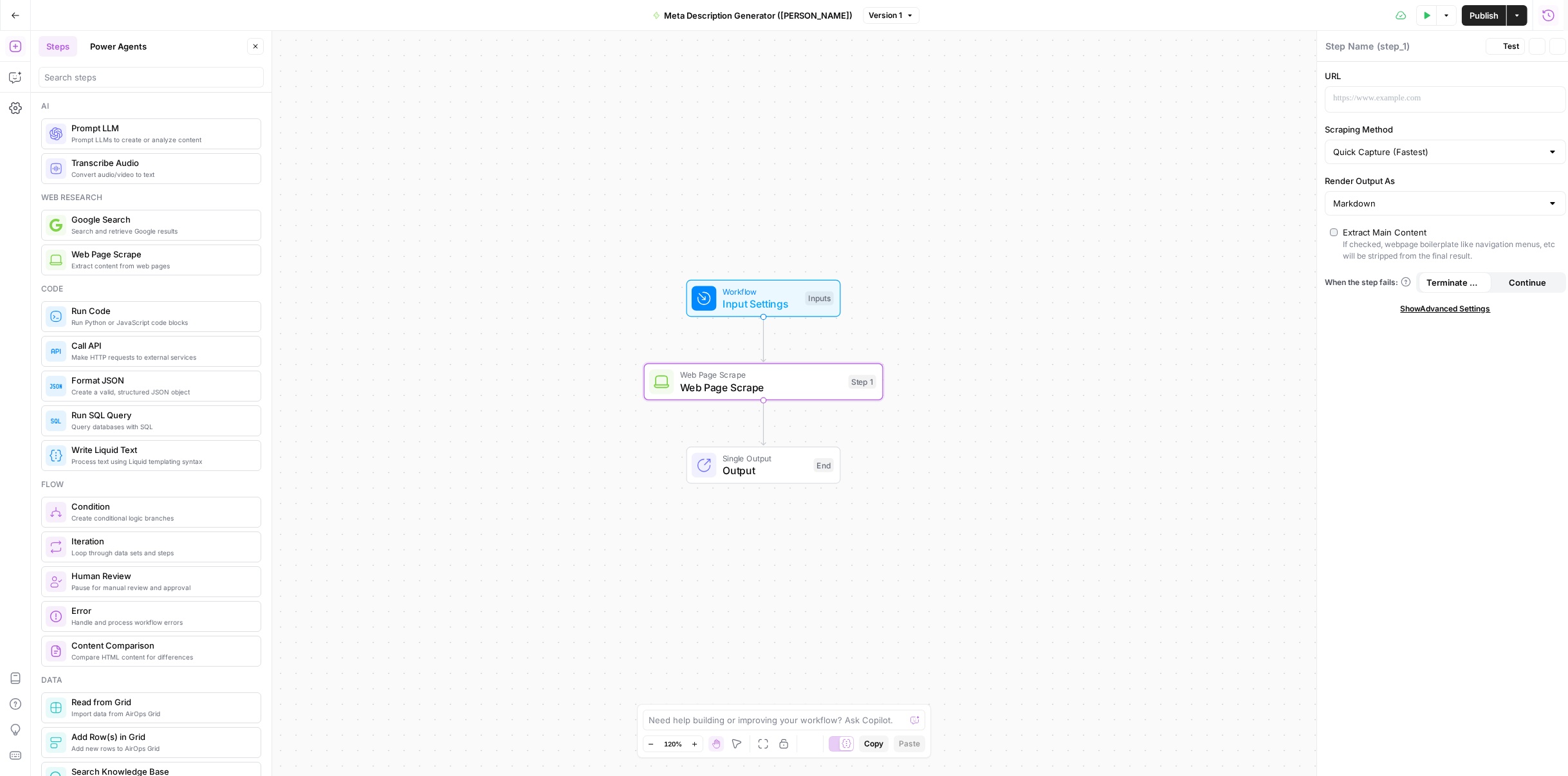
type textarea "Web Page Scrape"
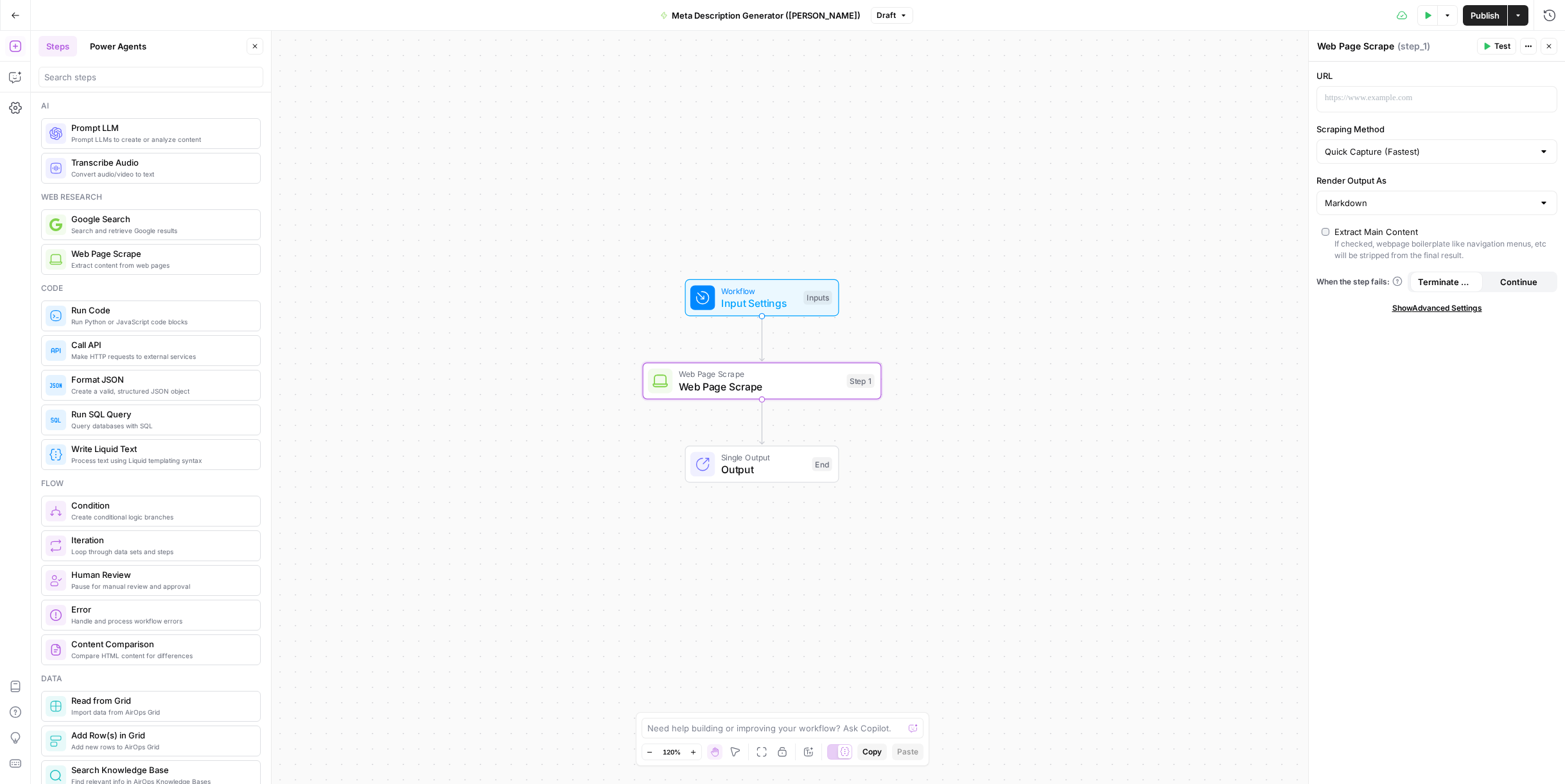
click at [1549, 204] on div at bounding box center [1544, 202] width 10 height 13
click at [1545, 204] on div at bounding box center [1544, 202] width 10 height 13
click at [1464, 396] on div "URL Scraping Method Quick Capture (Fastest) Render Output As Extract Main Conte…" at bounding box center [1437, 422] width 256 height 722
click at [1423, 161] on div "Quick Capture (Fastest)" at bounding box center [1437, 151] width 241 height 25
click at [1424, 156] on input "Scraping Method" at bounding box center [1429, 151] width 208 height 13
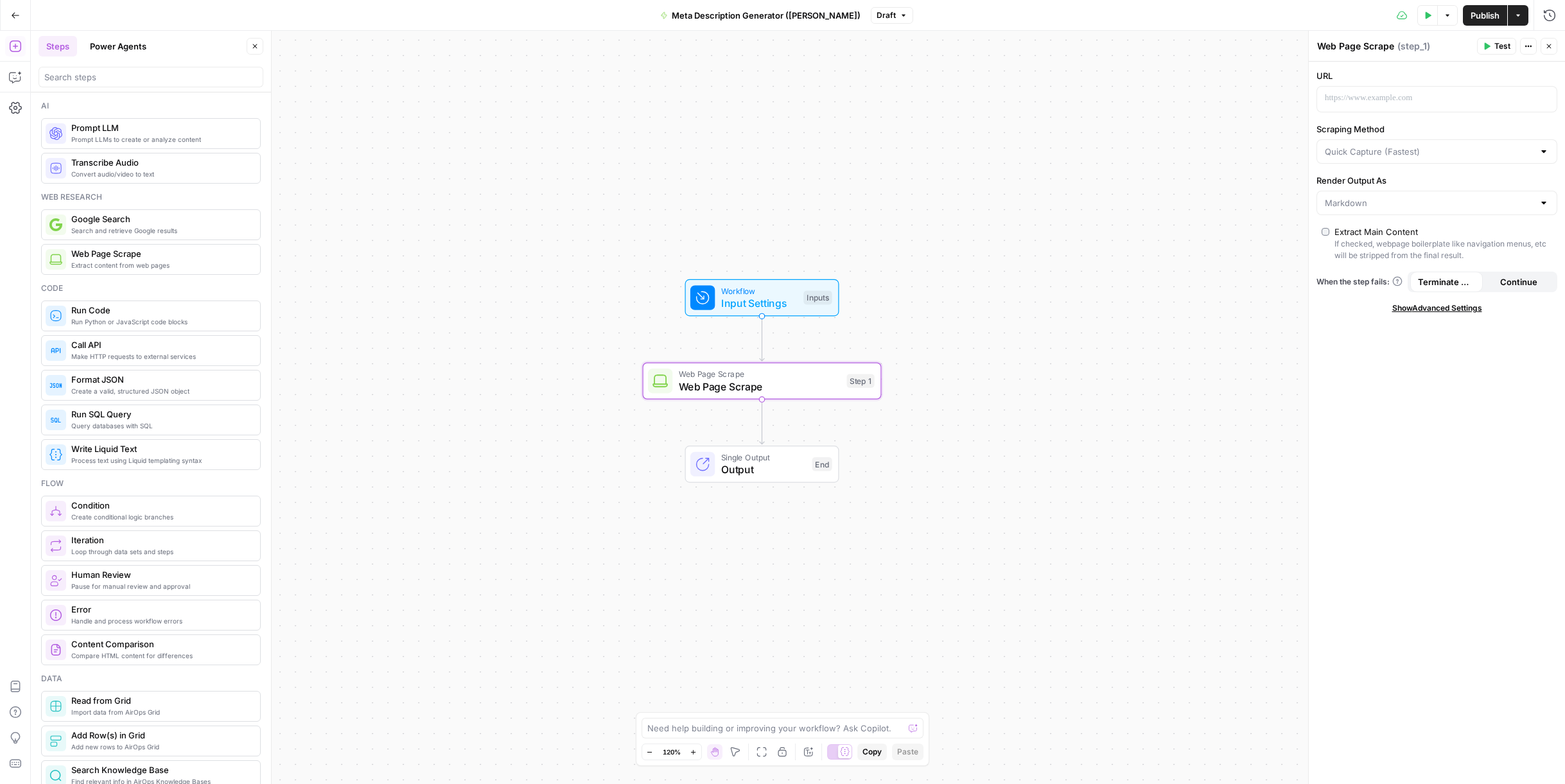
click at [1380, 440] on div "URL Scraping Method Render Output As Extract Main Content If checked, webpage b…" at bounding box center [1437, 422] width 256 height 722
click at [1395, 98] on p at bounding box center [1427, 97] width 204 height 13
click at [1549, 99] on button "Variables Menu" at bounding box center [1545, 98] width 10 height 10
click at [1401, 563] on div "URL “/” to reference Variables Menu Scraping Method Render Output As Extract Ma…" at bounding box center [1437, 422] width 256 height 722
click at [1545, 99] on icon "button" at bounding box center [1545, 98] width 7 height 7
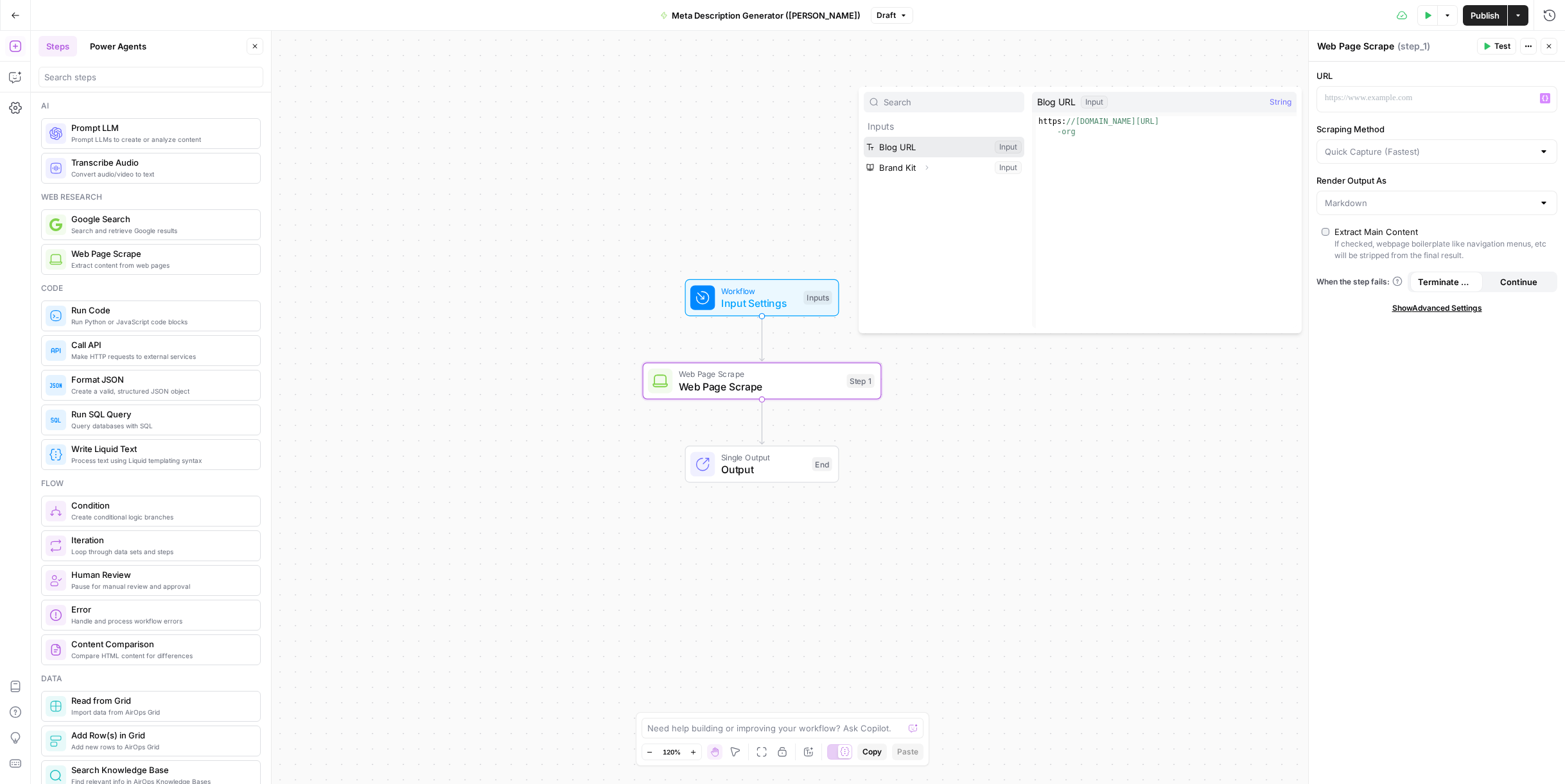
click at [903, 147] on button "Select variable Blog URL" at bounding box center [944, 147] width 161 height 21
click at [1488, 46] on icon "button" at bounding box center [1488, 46] width 6 height 7
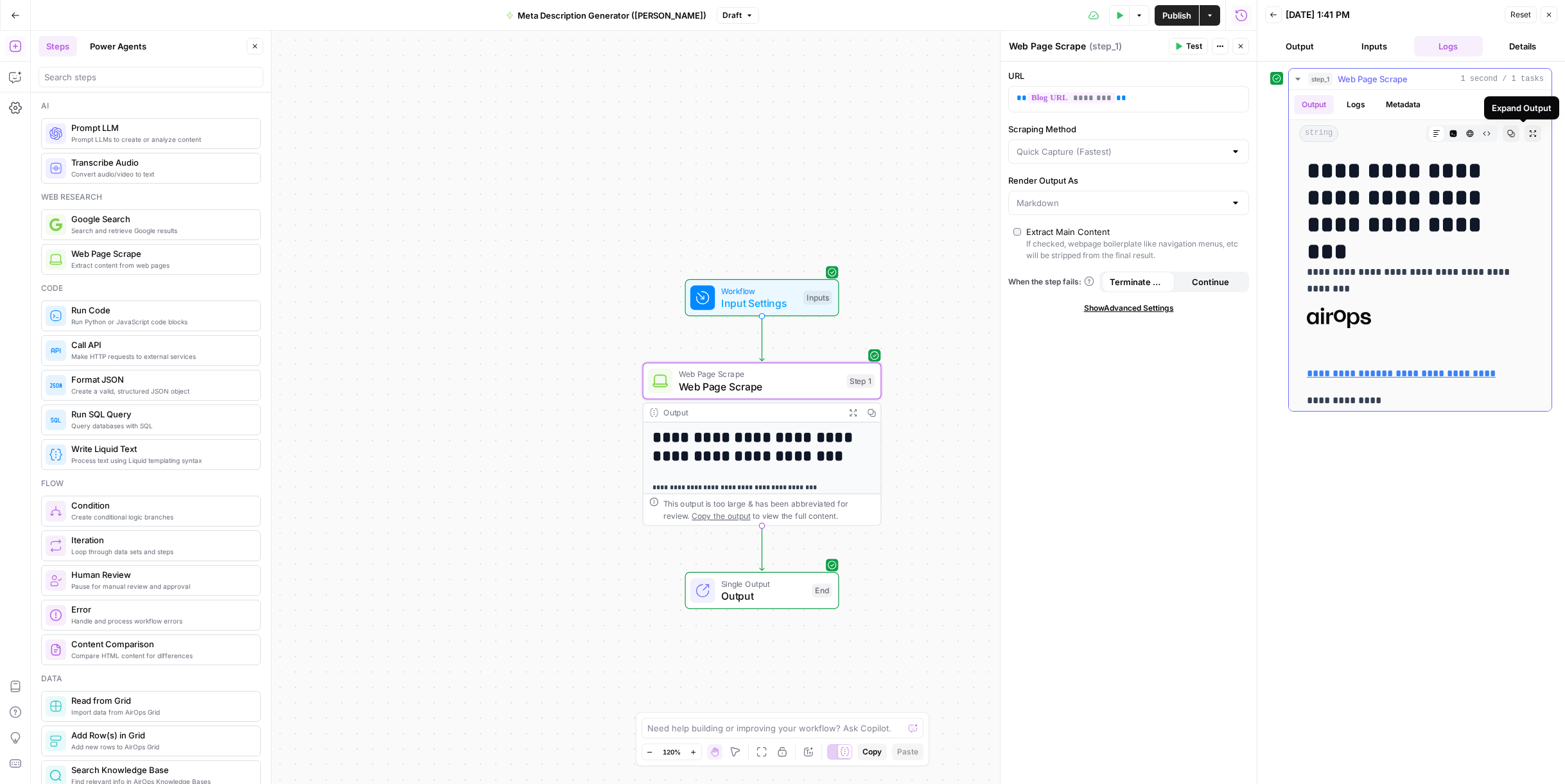
click at [1529, 133] on icon "button" at bounding box center [1533, 133] width 7 height 7
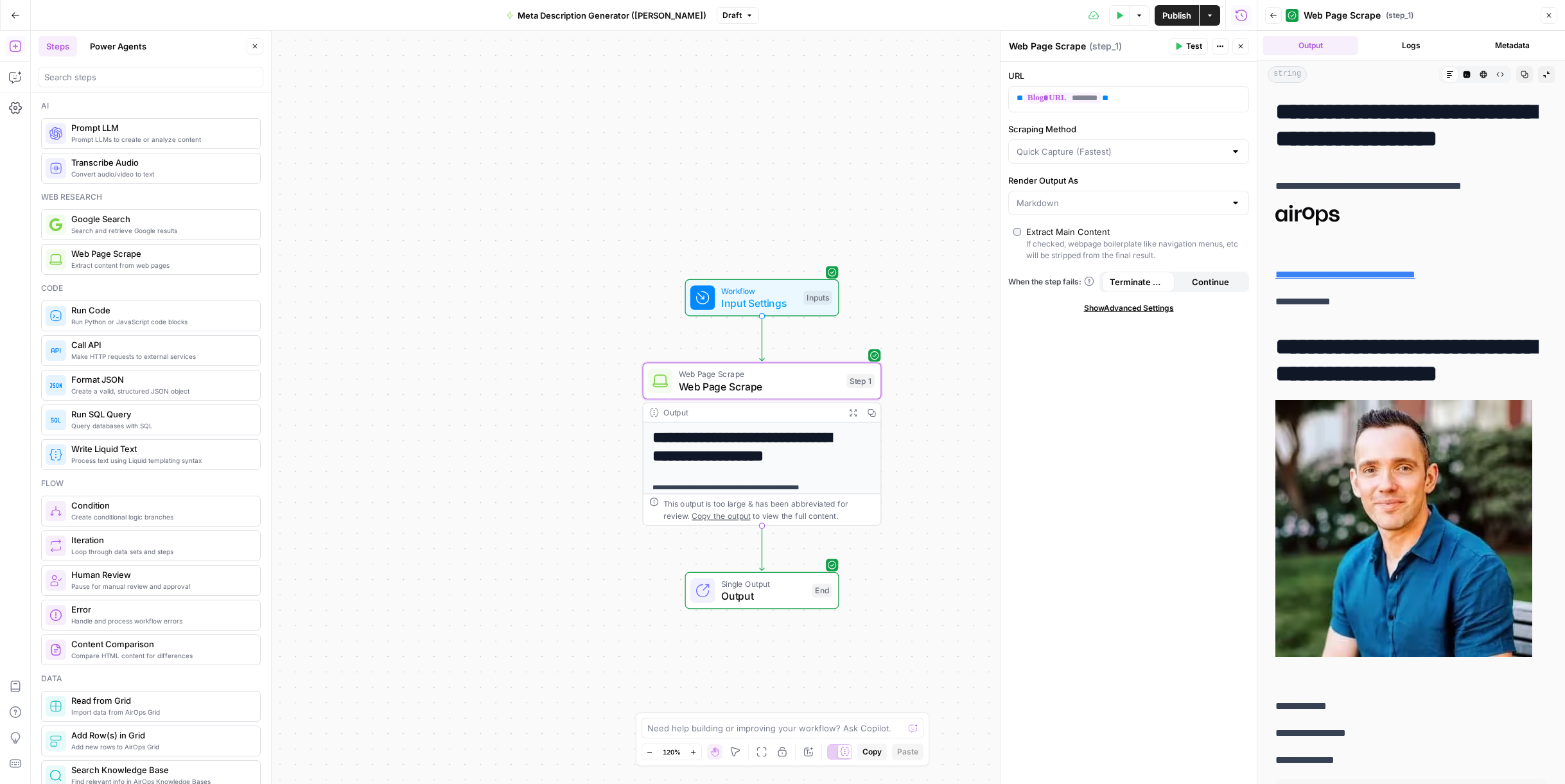
click at [1538, 67] on button "Collapse Output" at bounding box center [1546, 74] width 16 height 16
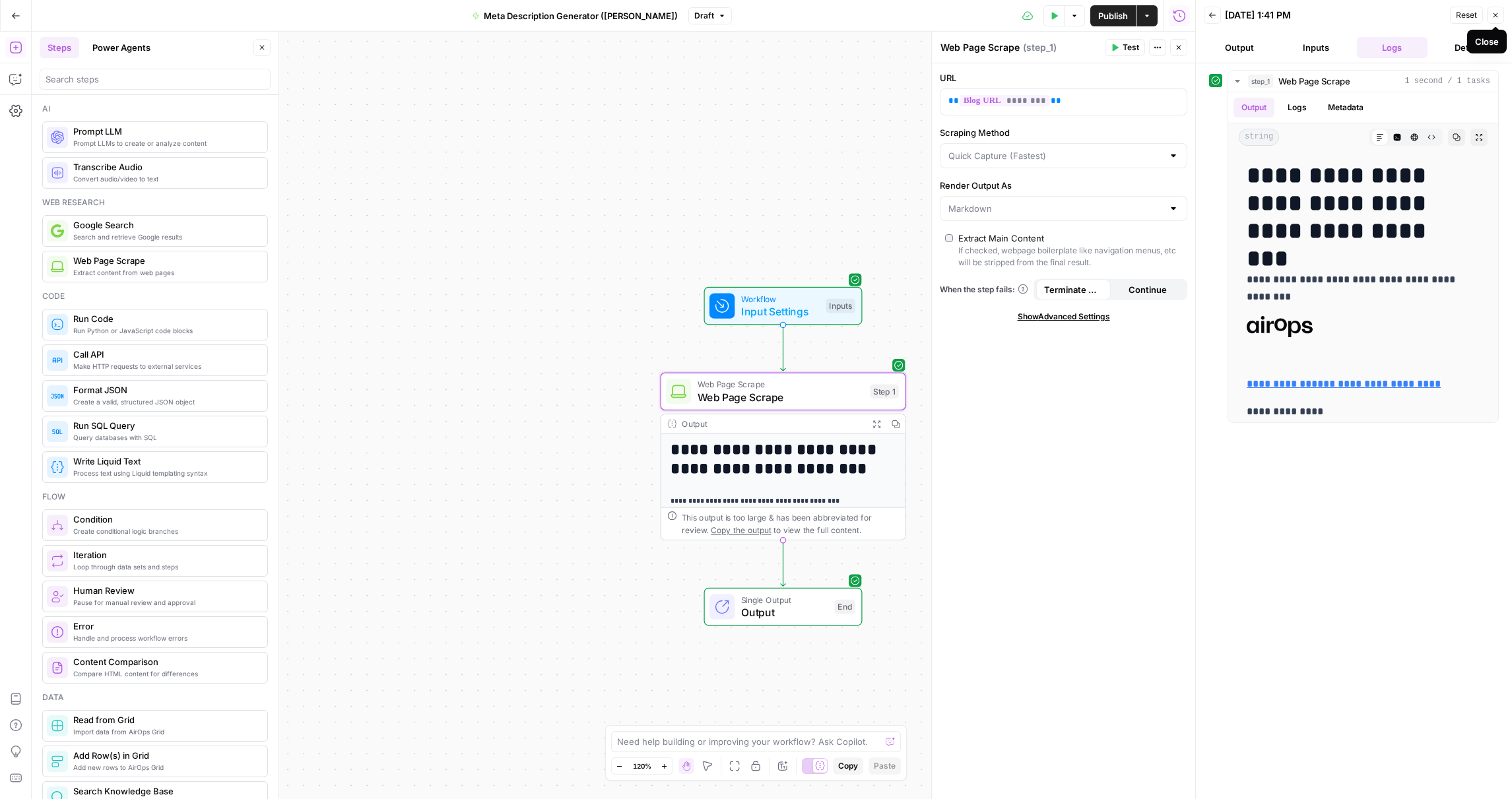
click at [1499, 17] on icon "button" at bounding box center [1495, 15] width 8 height 8
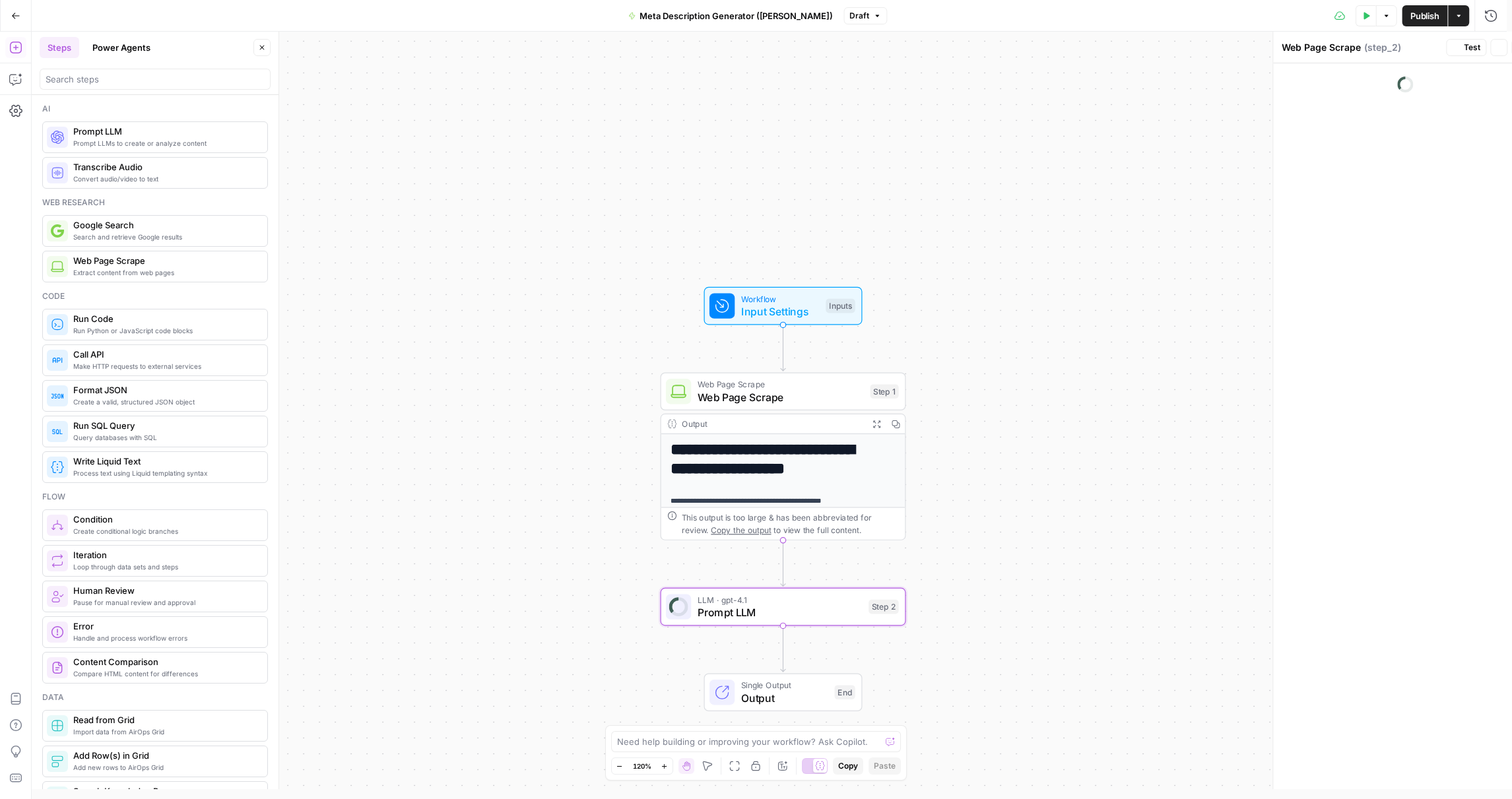
type textarea "Prompt LLM"
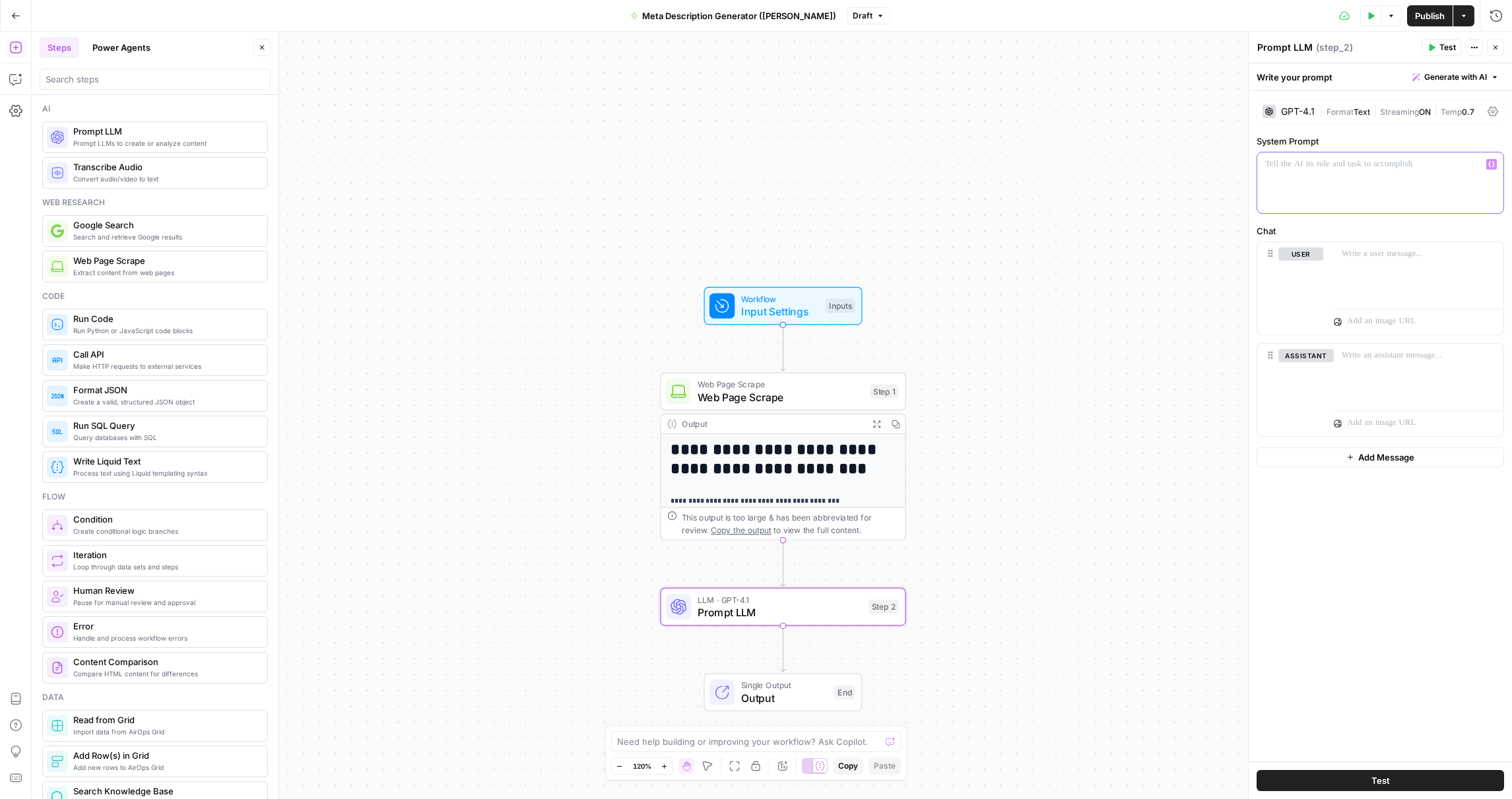
click at [1488, 161] on icon "button" at bounding box center [1491, 164] width 7 height 7
click at [1351, 563] on div "GPT-4.1 | Format Text | Streaming ON | Temp 0.7 System Prompt “/” to reference …" at bounding box center [1380, 426] width 263 height 671
click at [1307, 113] on div "GPT-4.1" at bounding box center [1298, 112] width 34 height 9
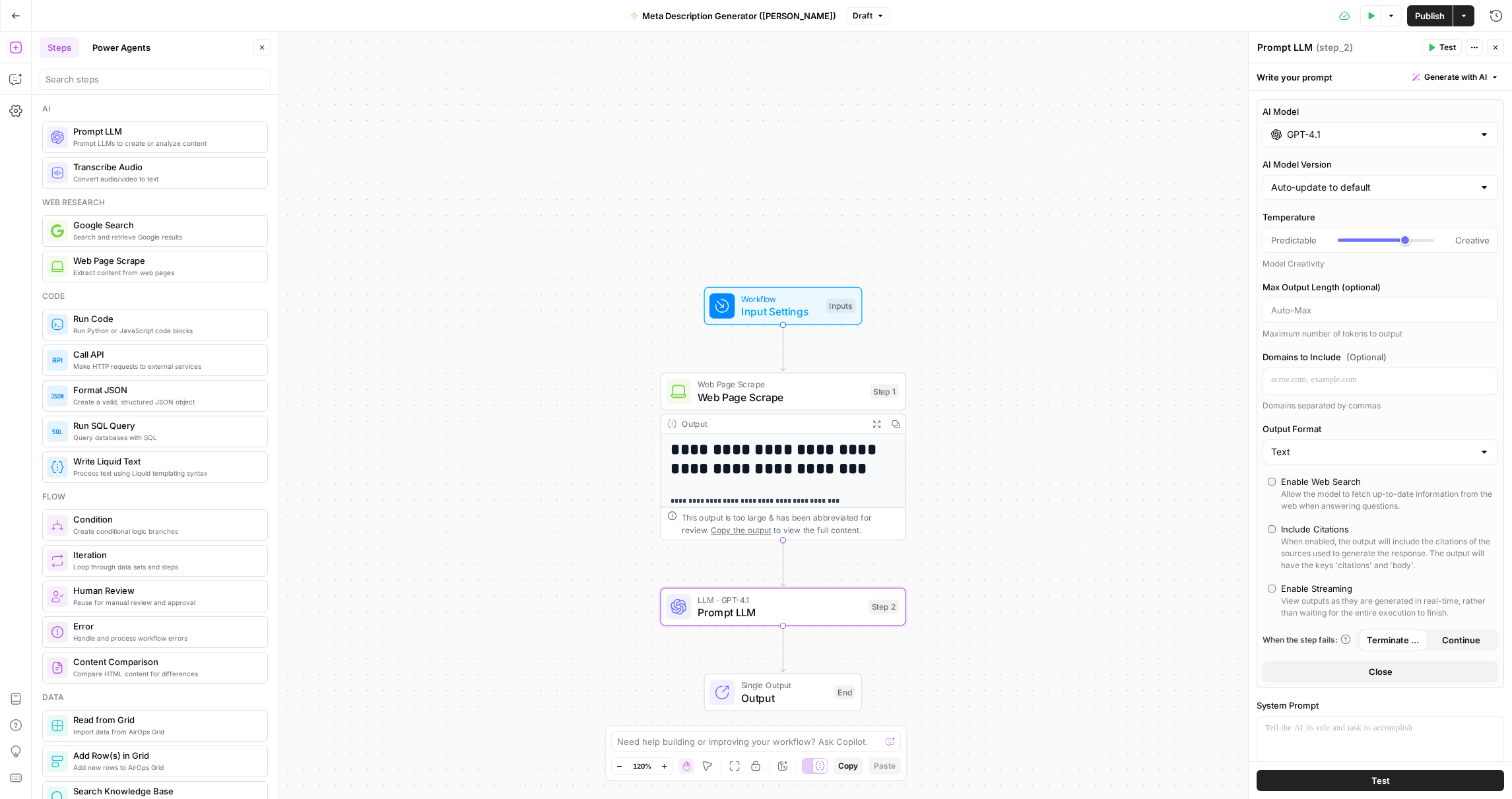
click at [1458, 137] on input "GPT-4.1" at bounding box center [1380, 134] width 187 height 13
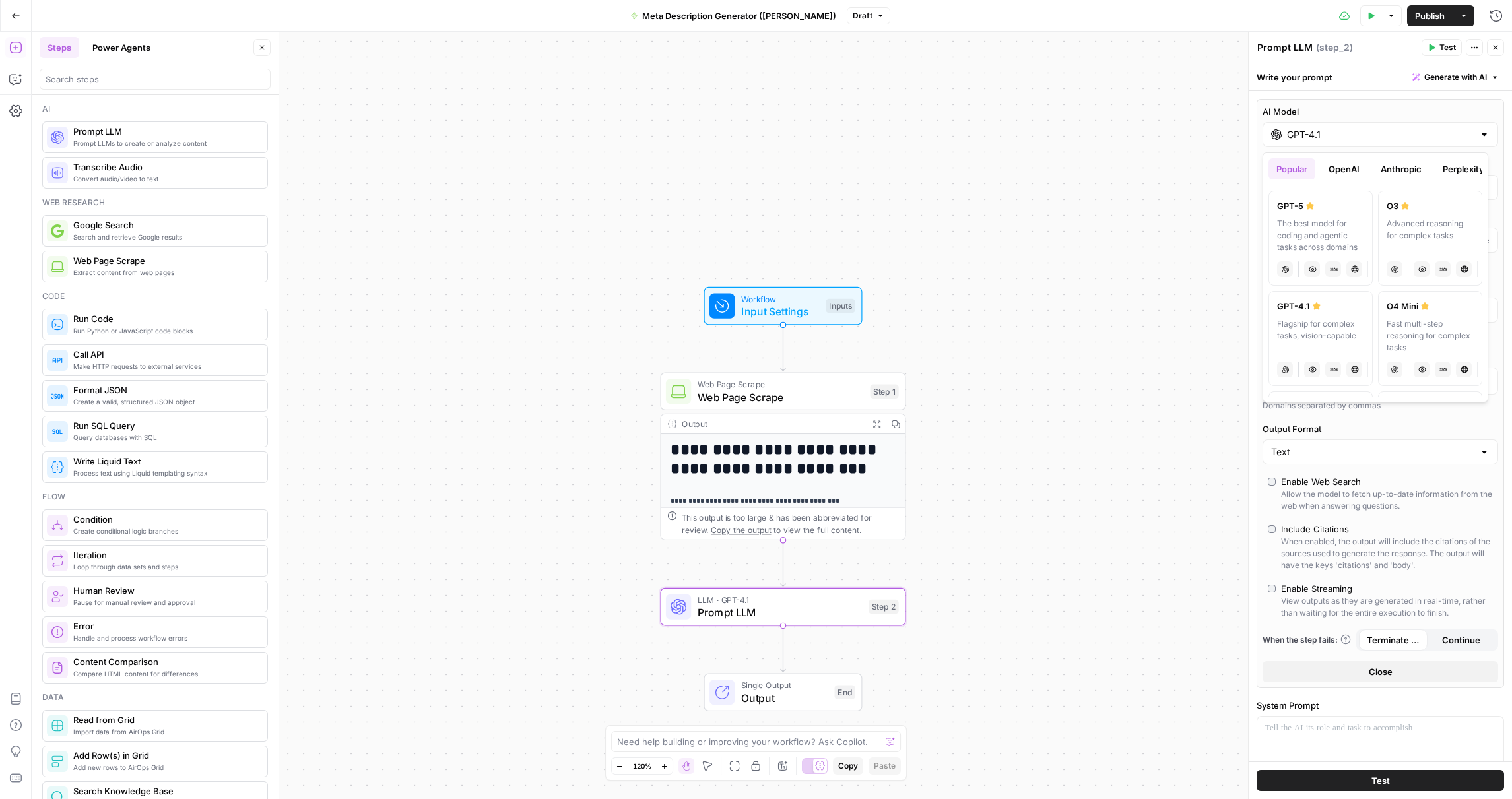
click at [1479, 135] on div at bounding box center [1484, 134] width 11 height 13
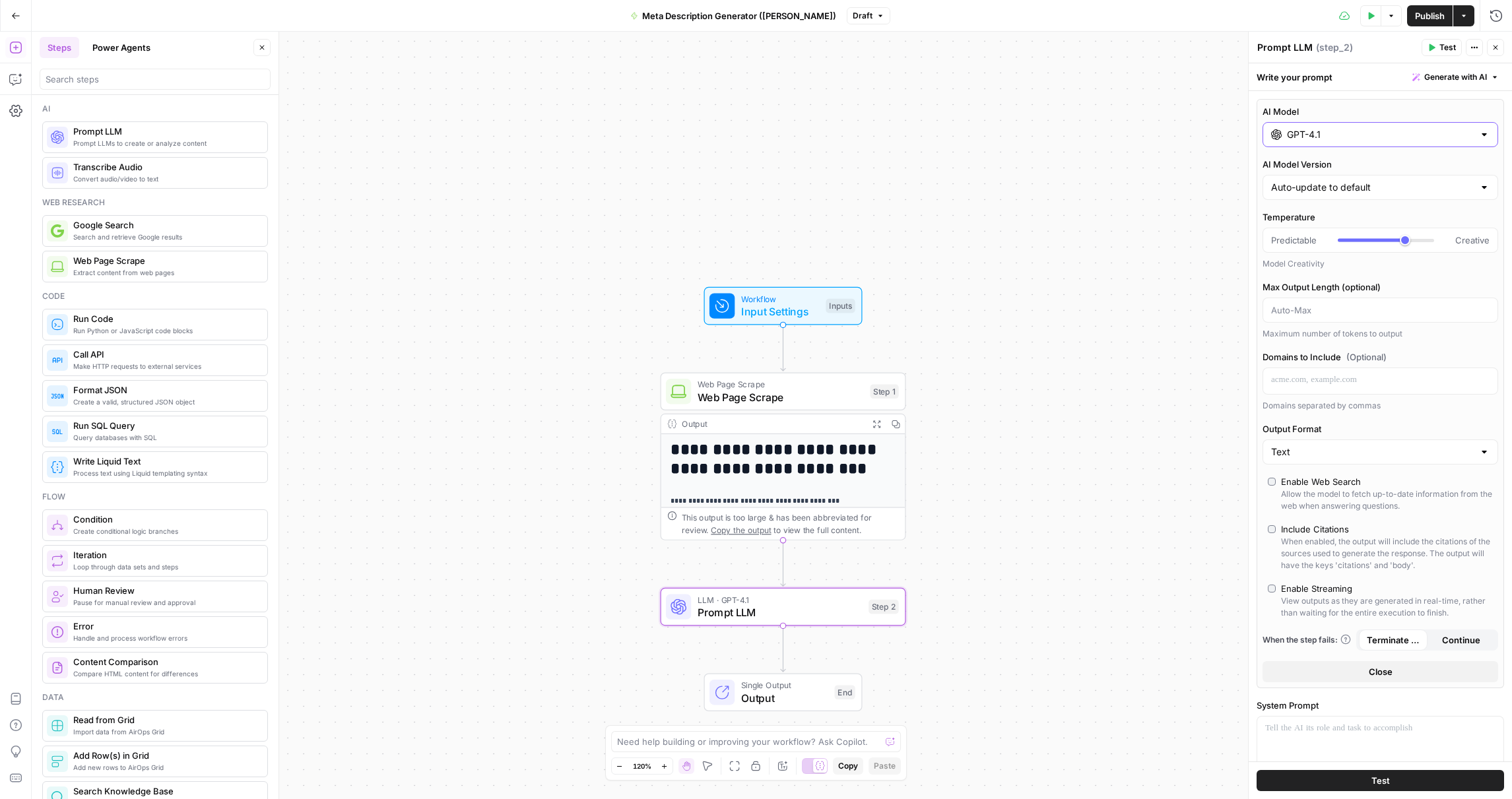
click at [1479, 138] on div at bounding box center [1484, 134] width 11 height 13
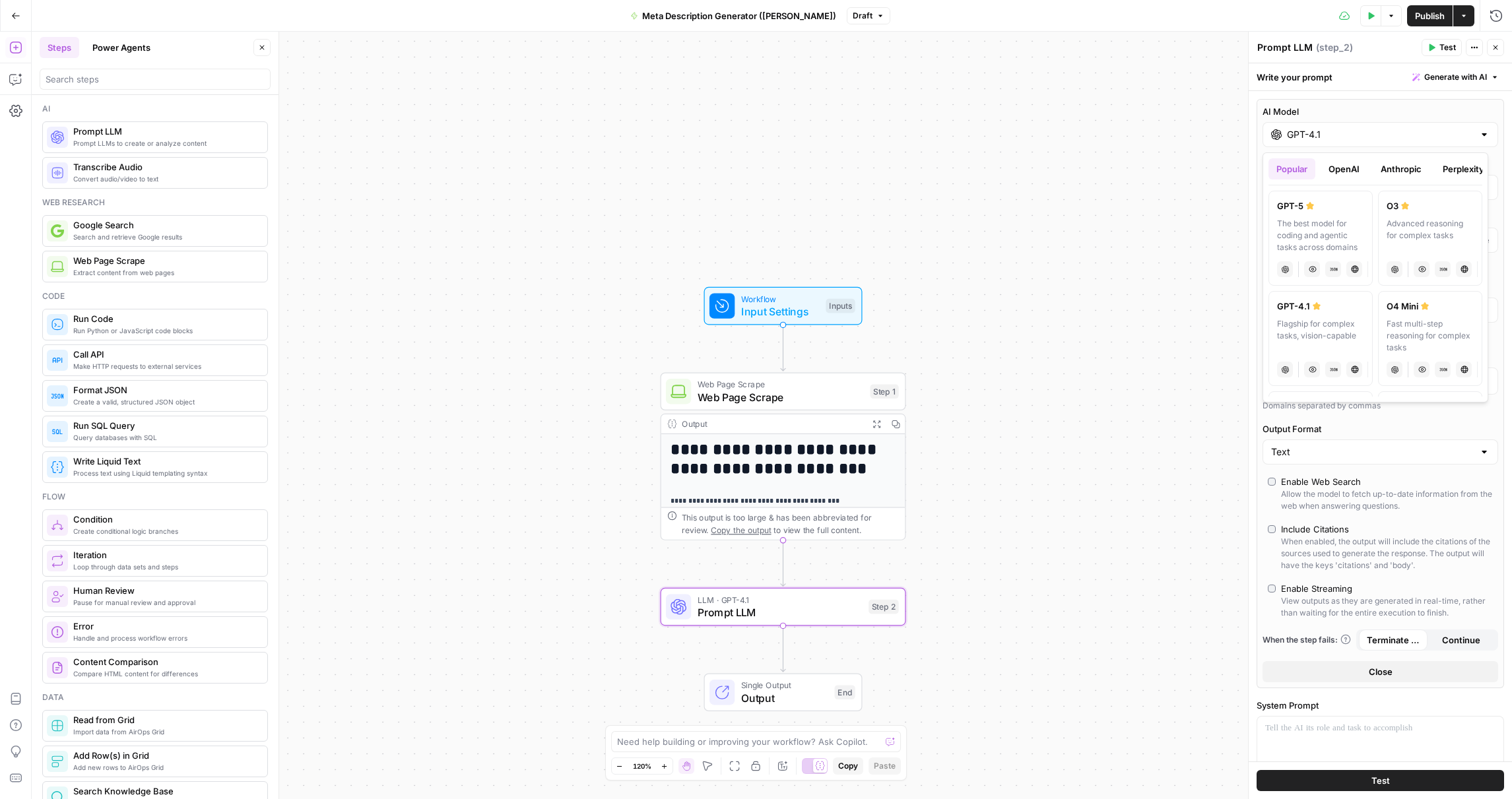
click at [1460, 174] on button "Perplexity" at bounding box center [1463, 169] width 57 height 21
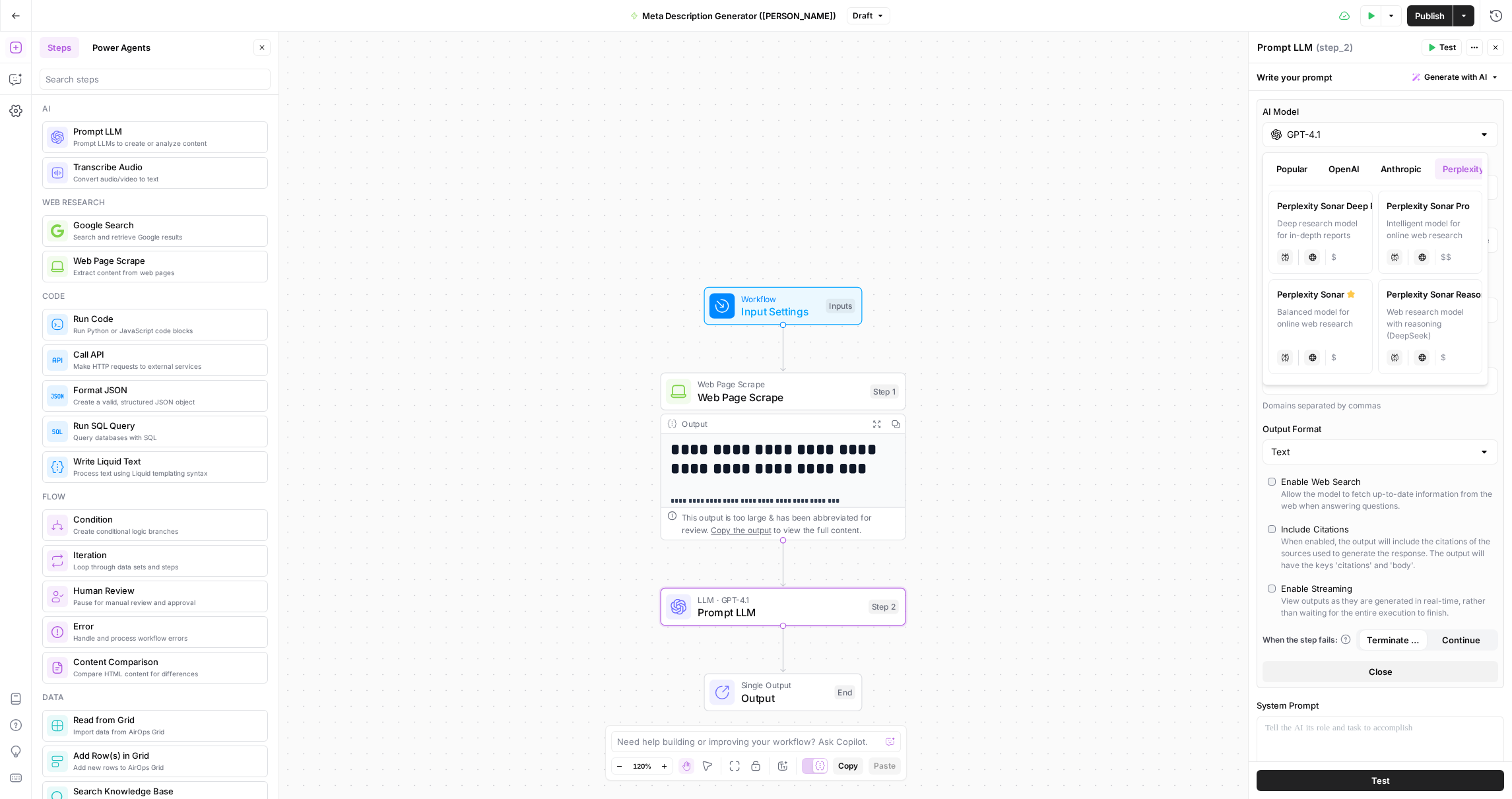
click at [1356, 170] on button "OpenAI" at bounding box center [1344, 169] width 47 height 21
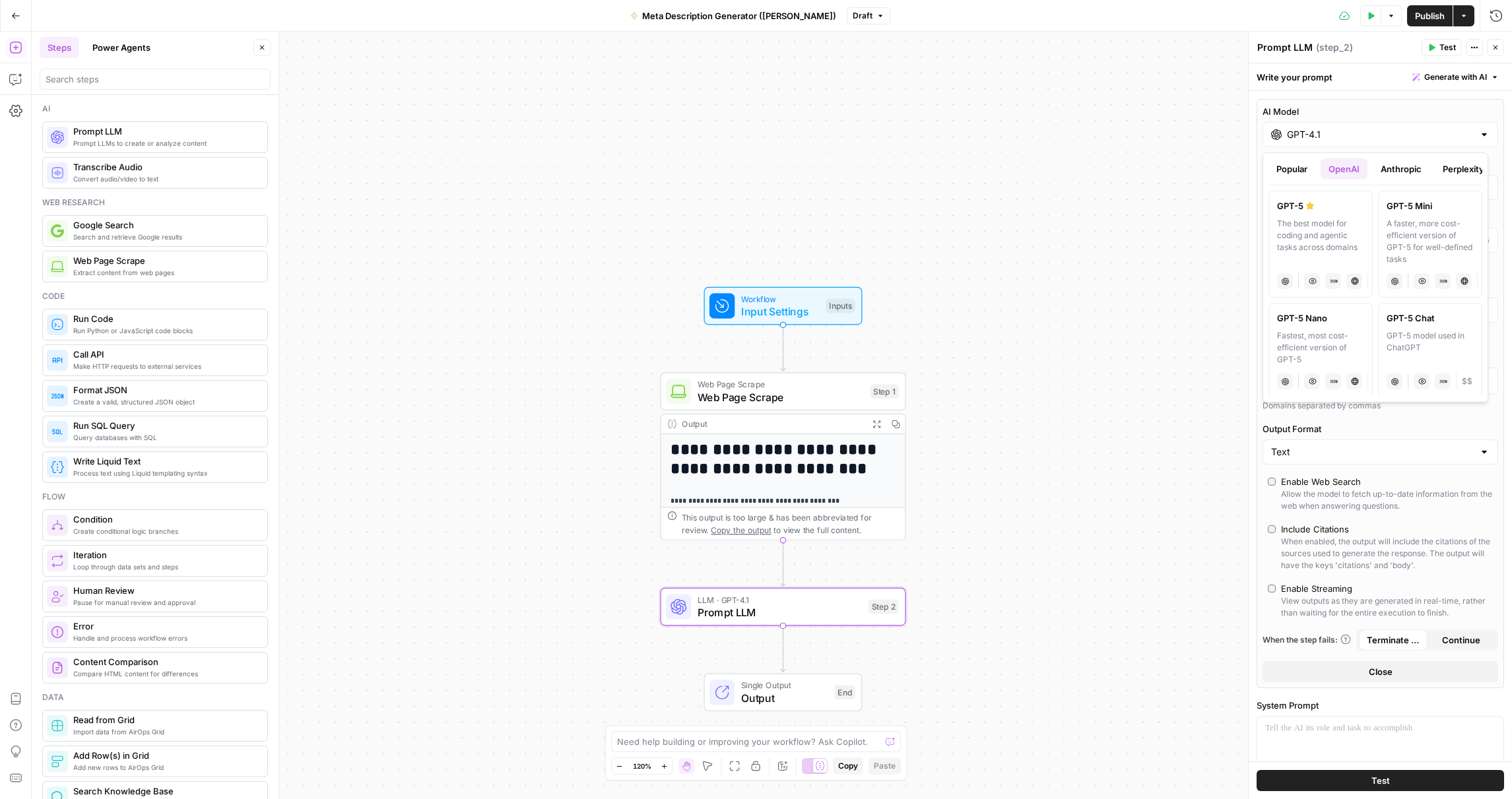
click at [1407, 172] on button "Anthropic" at bounding box center [1401, 169] width 57 height 21
click at [1351, 169] on button "OpenAI" at bounding box center [1344, 169] width 47 height 21
click at [1479, 138] on div at bounding box center [1484, 134] width 11 height 13
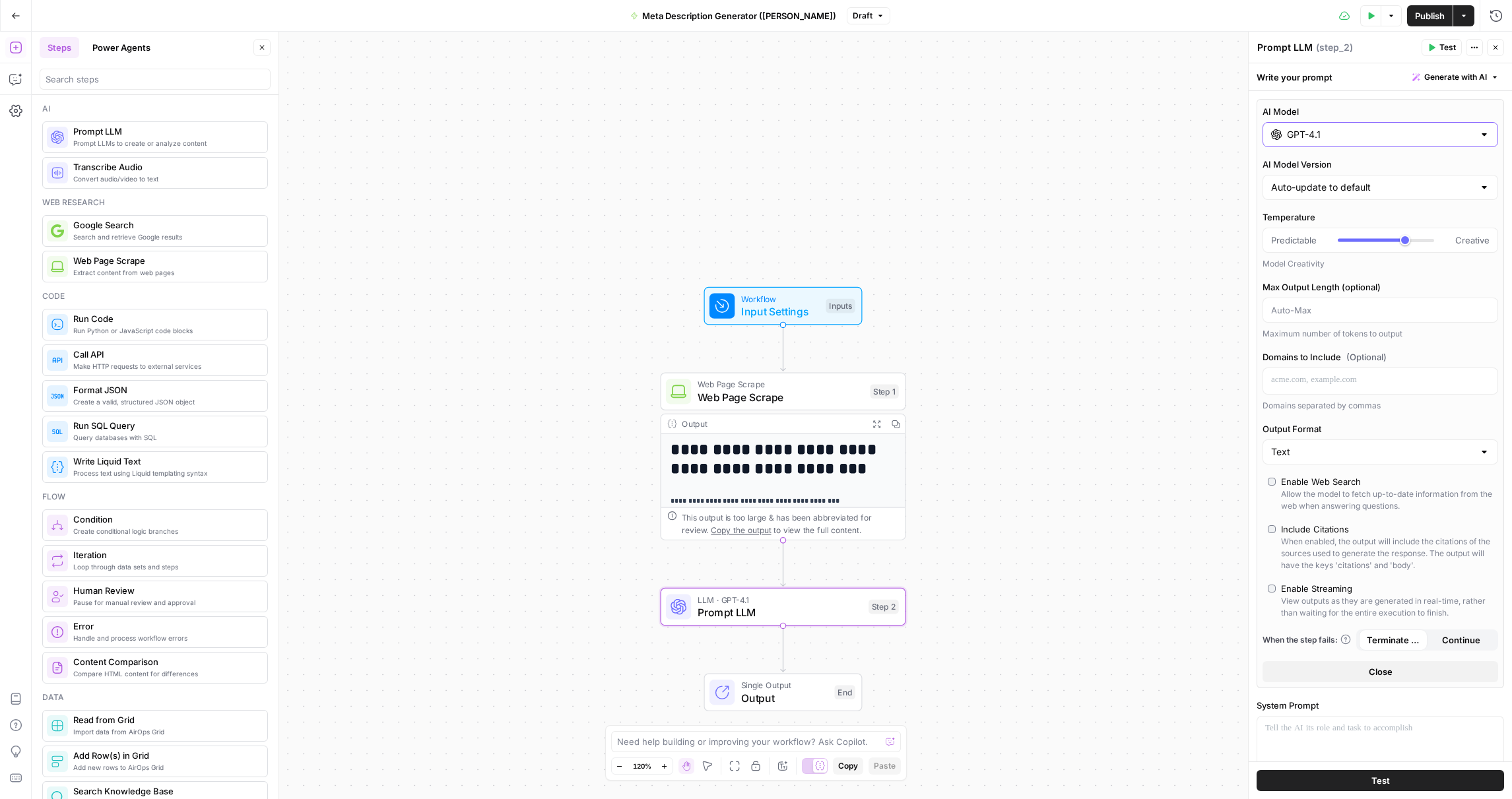
click at [1479, 135] on div at bounding box center [1484, 134] width 11 height 13
click at [1479, 135] on div at bounding box center [1484, 134] width 11 height 13
click at [1342, 105] on label "AI Model" at bounding box center [1380, 111] width 236 height 13
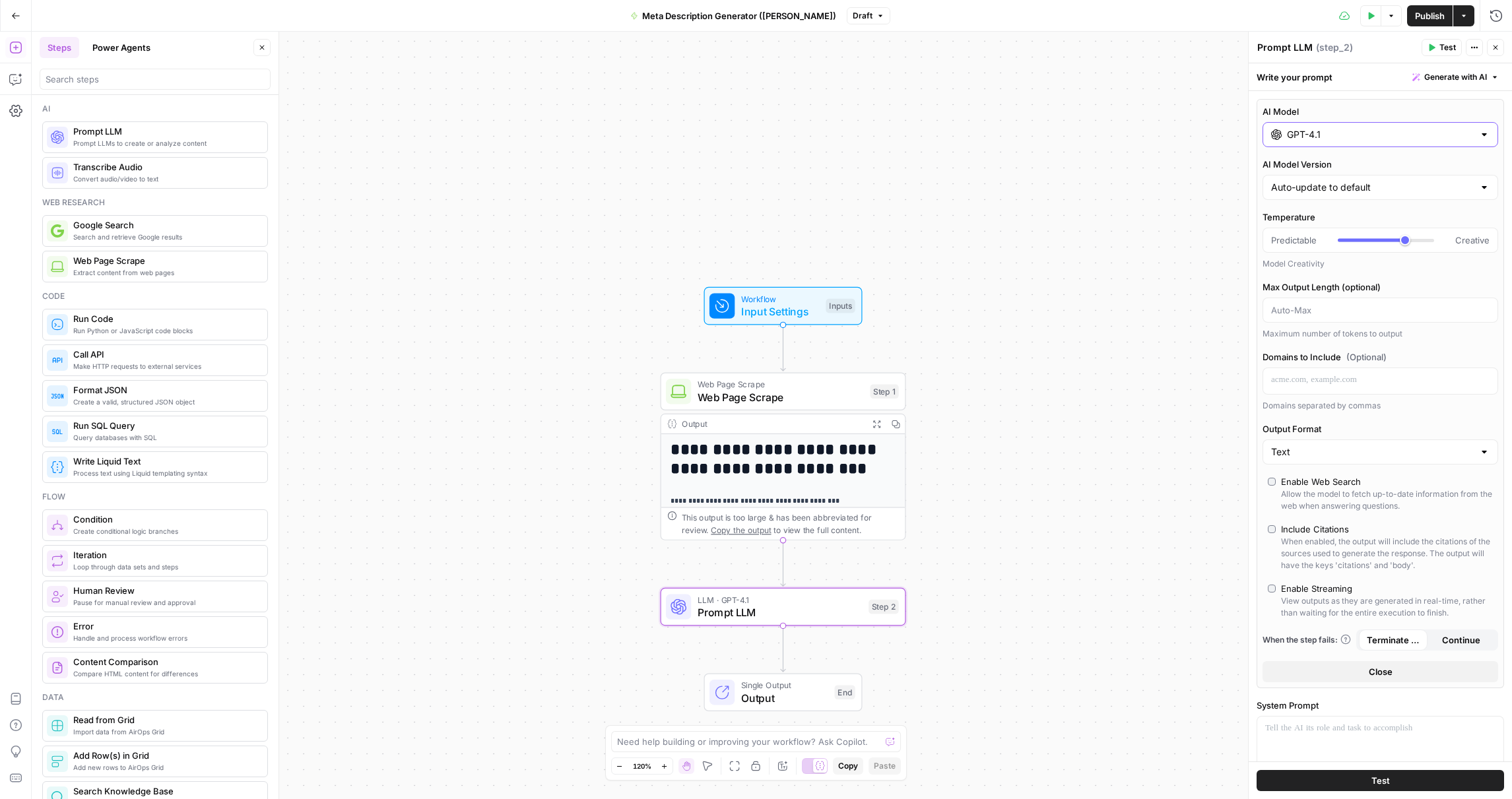
click at [1342, 128] on input "GPT-4.1" at bounding box center [1380, 134] width 187 height 13
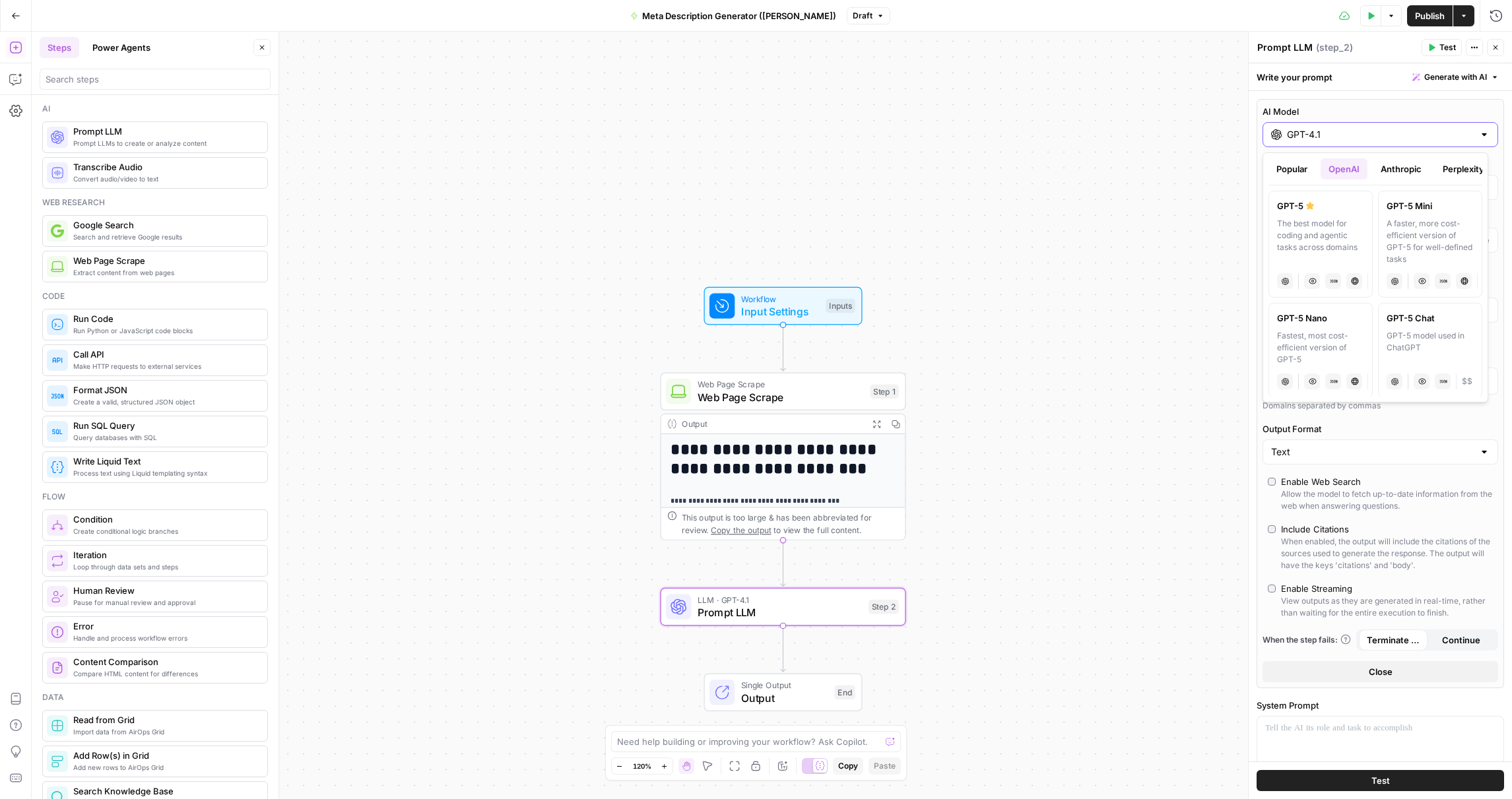
click at [1366, 111] on label "AI Model" at bounding box center [1380, 111] width 236 height 13
click at [1366, 128] on input "GPT-4.1" at bounding box center [1380, 134] width 187 height 13
click at [1491, 80] on icon "button" at bounding box center [1495, 77] width 8 height 8
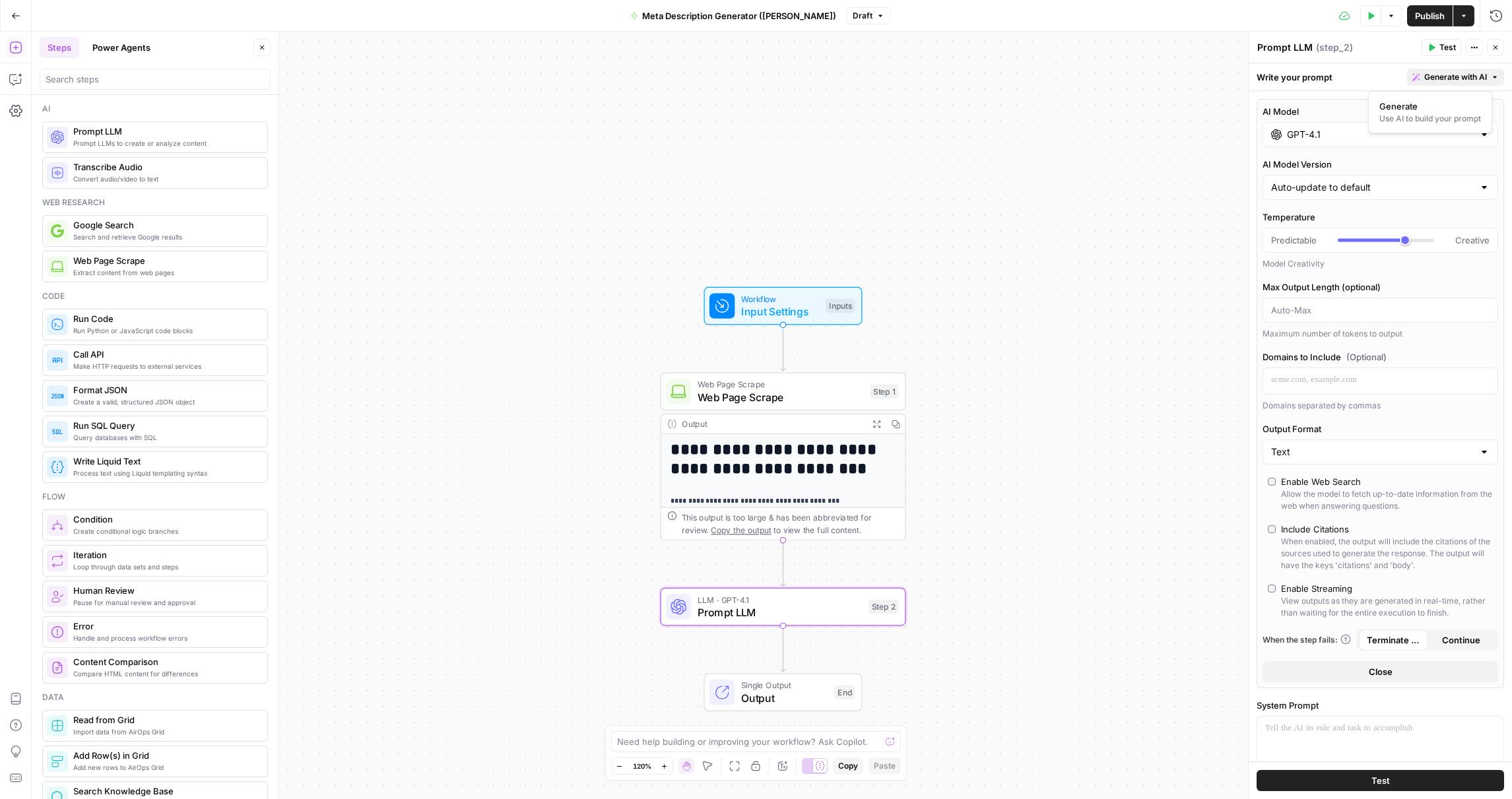
click at [1336, 110] on label "AI Model" at bounding box center [1380, 111] width 236 height 13
click at [1336, 128] on input "GPT-4.1" at bounding box center [1380, 134] width 187 height 13
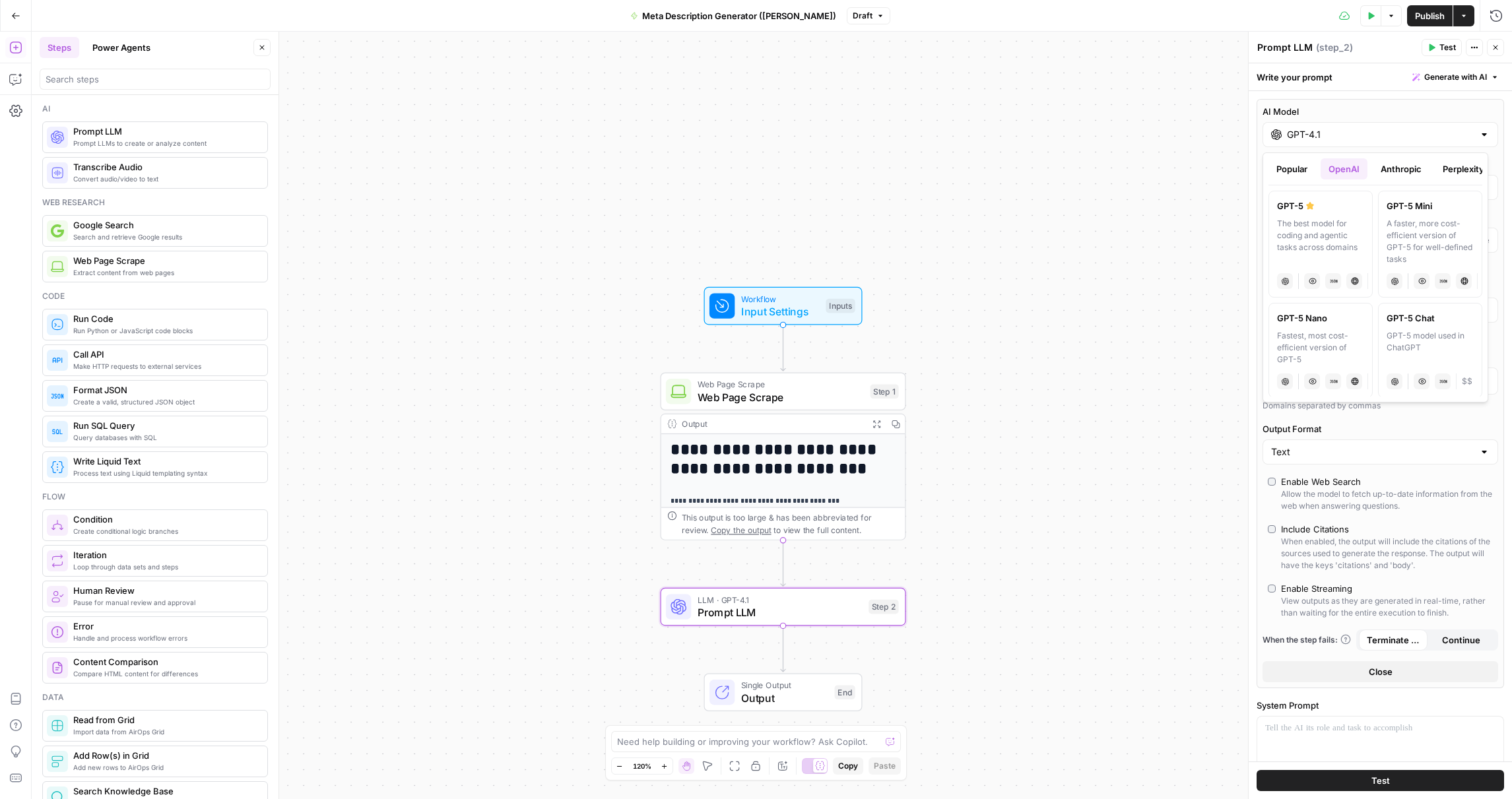
click at [1450, 428] on label "Output Format" at bounding box center [1380, 428] width 236 height 13
click at [1450, 446] on input "Text" at bounding box center [1372, 452] width 203 height 13
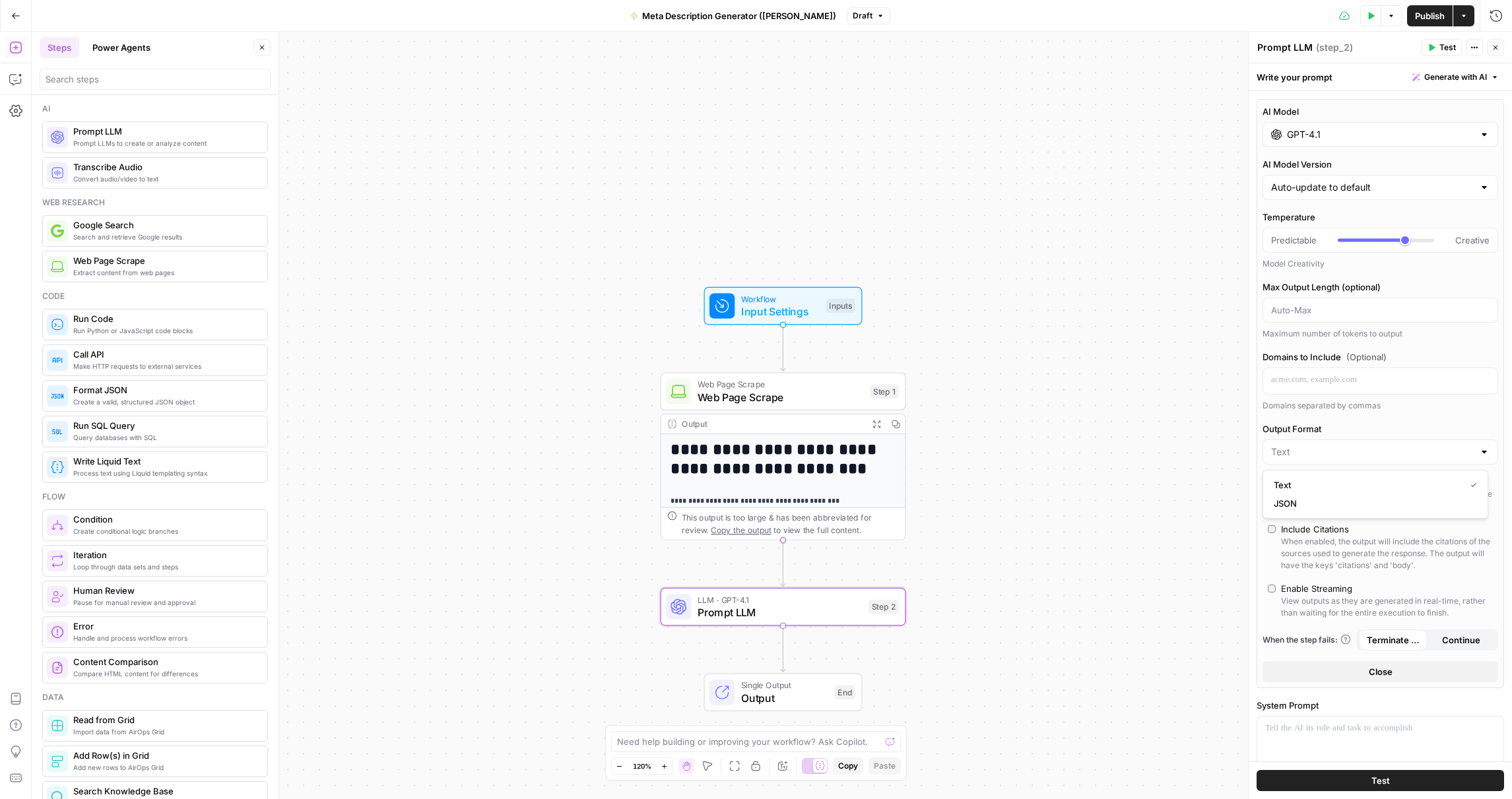
click at [1479, 454] on div at bounding box center [1484, 452] width 11 height 13
click at [1479, 450] on div at bounding box center [1484, 452] width 11 height 13
type input "Text"
click at [1433, 417] on div "AI Model GPT-4.1 AI Model Version Auto-update to default Temperature Predictabl…" at bounding box center [1380, 393] width 248 height 590
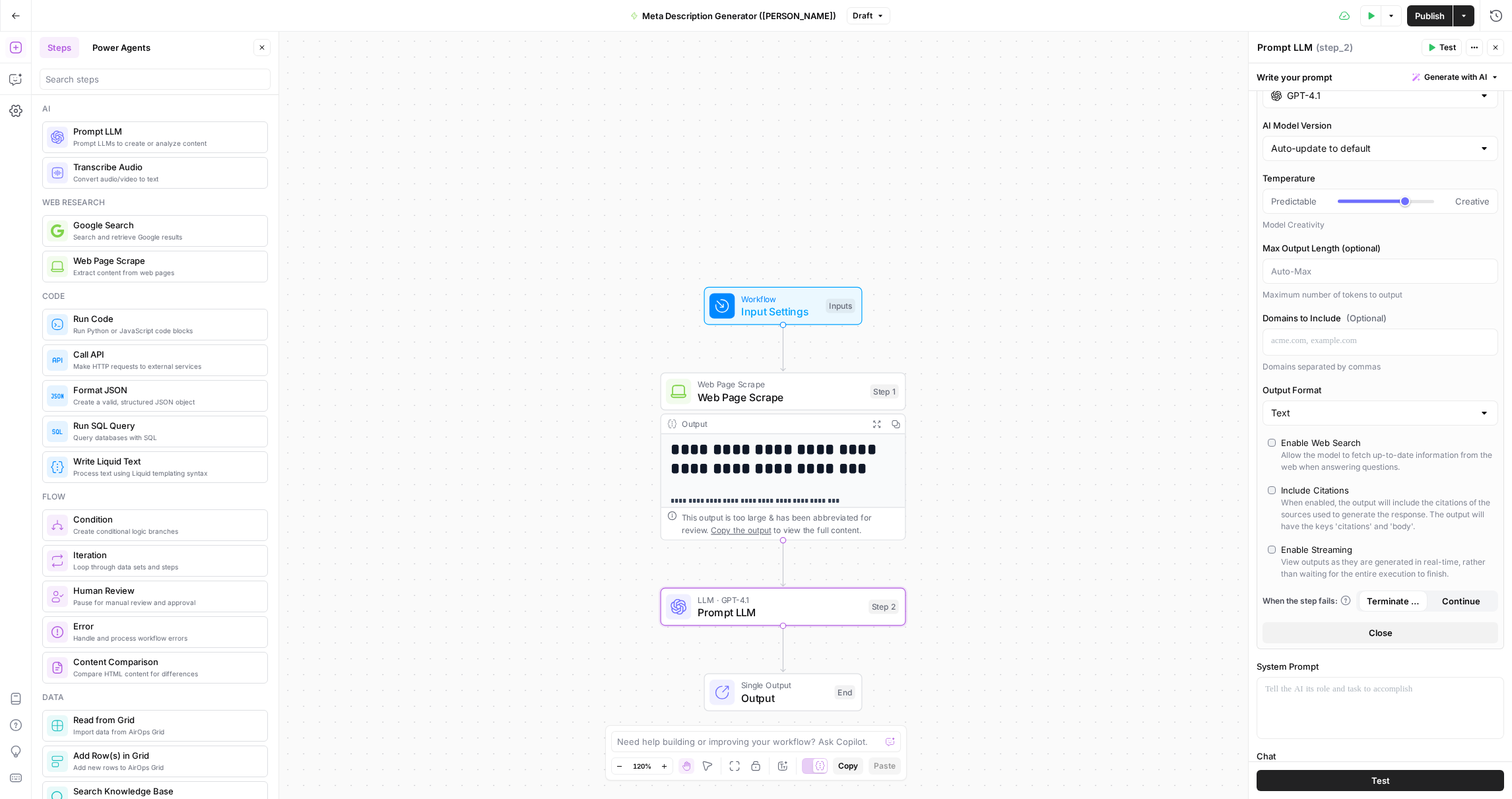
scroll to position [123, 0]
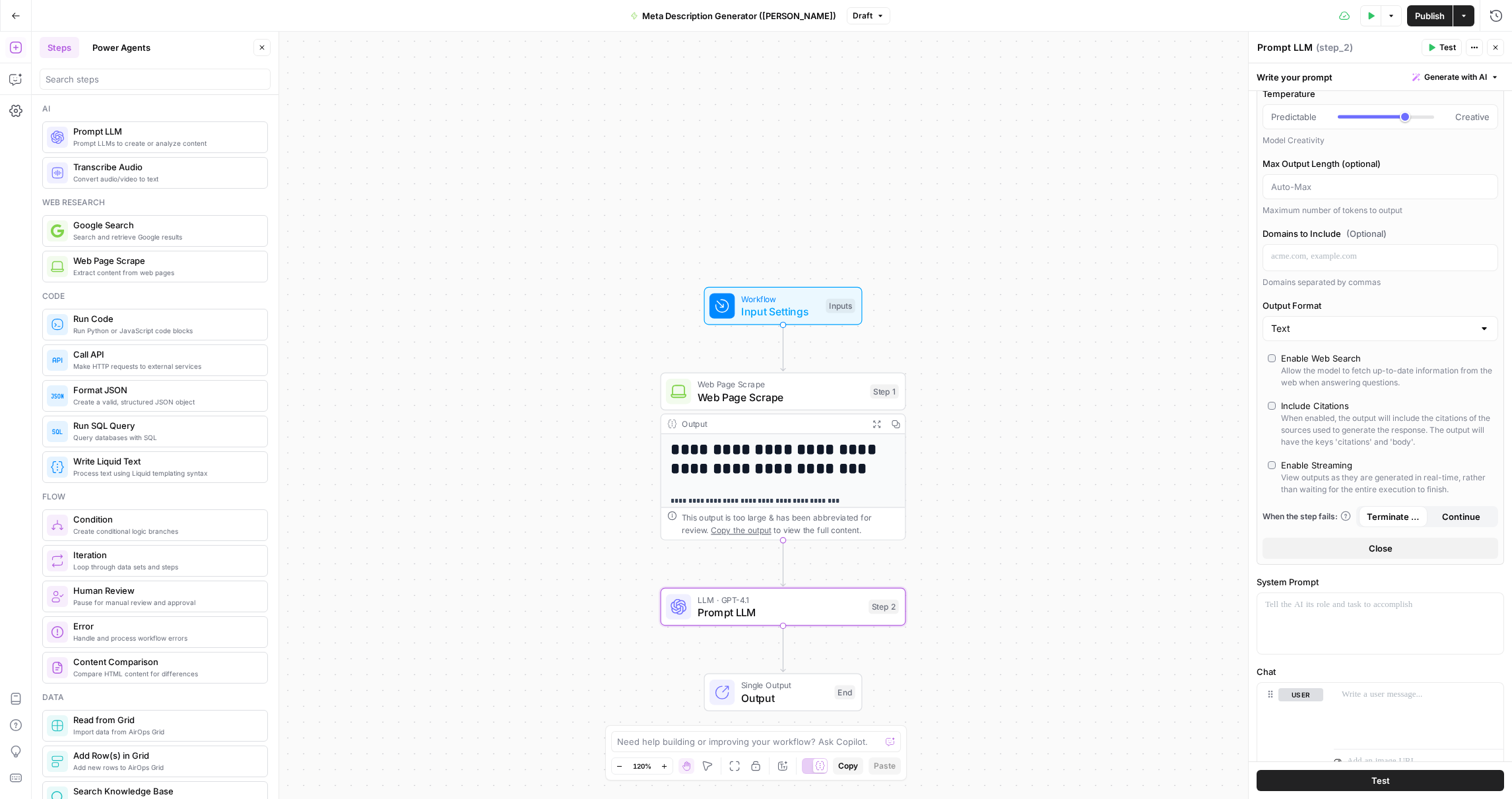
click at [1413, 544] on button "Close" at bounding box center [1380, 548] width 236 height 21
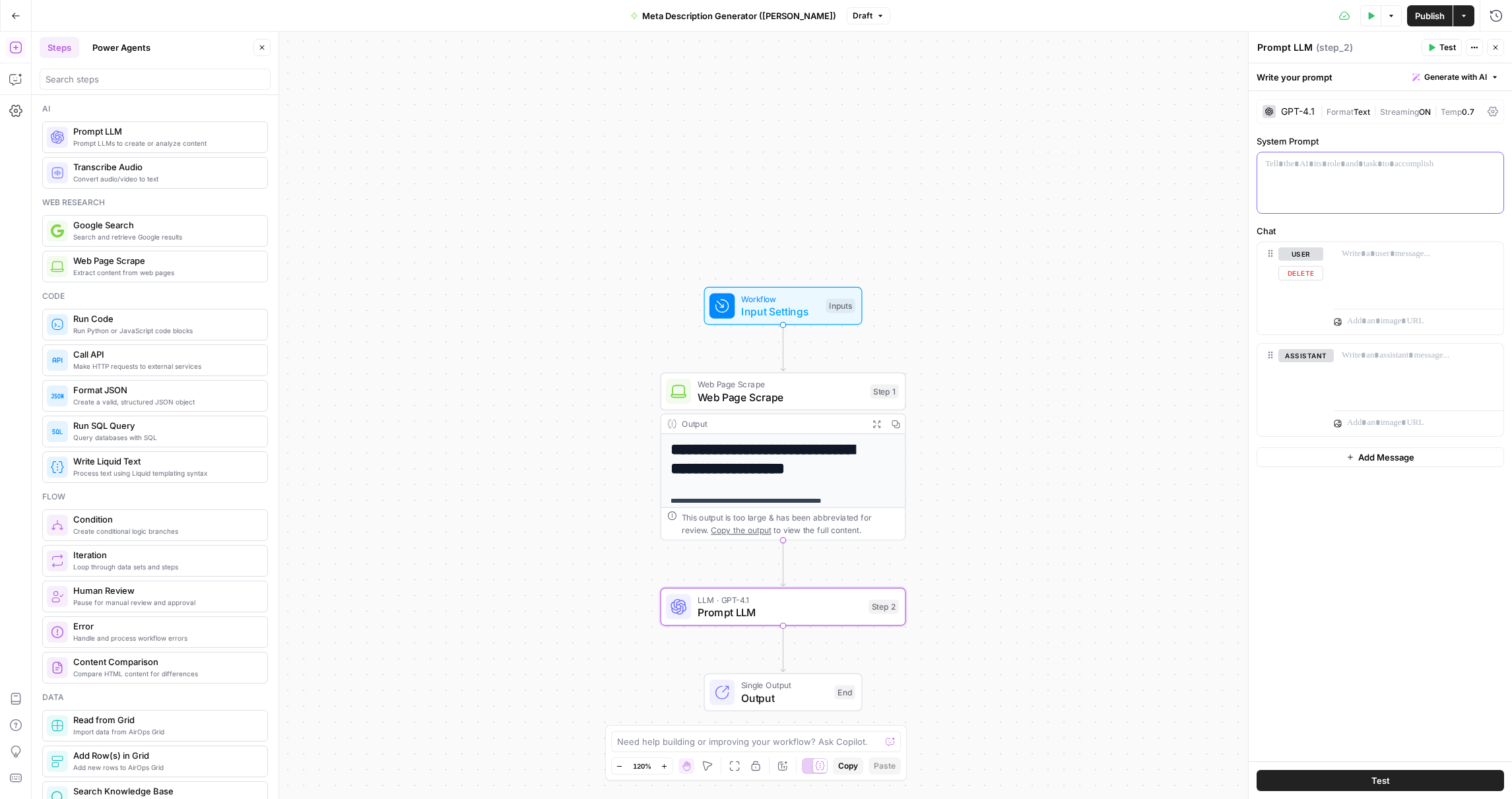
click at [1327, 195] on div at bounding box center [1380, 182] width 246 height 60
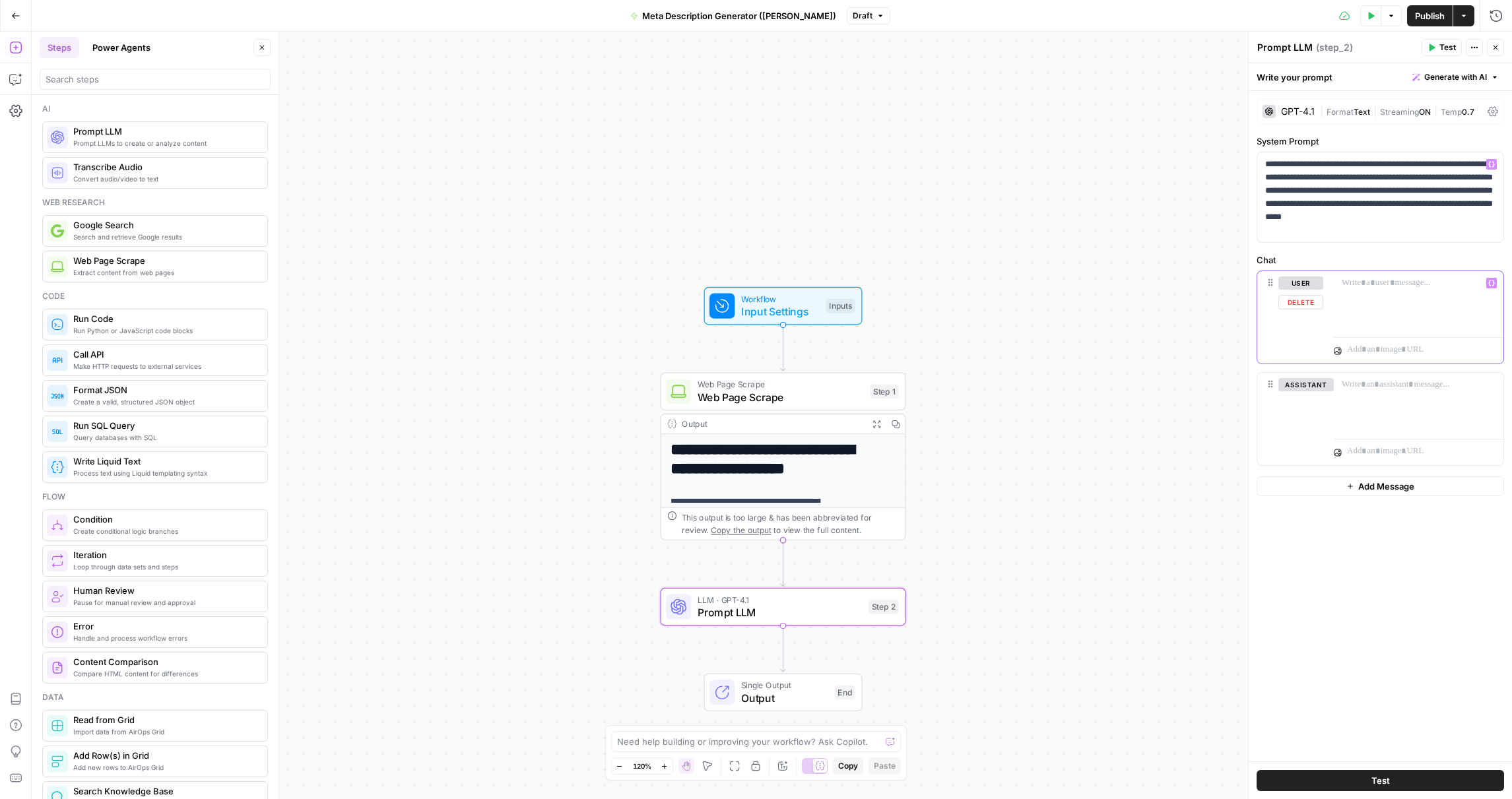
click at [1401, 281] on p at bounding box center [1418, 283] width 154 height 13
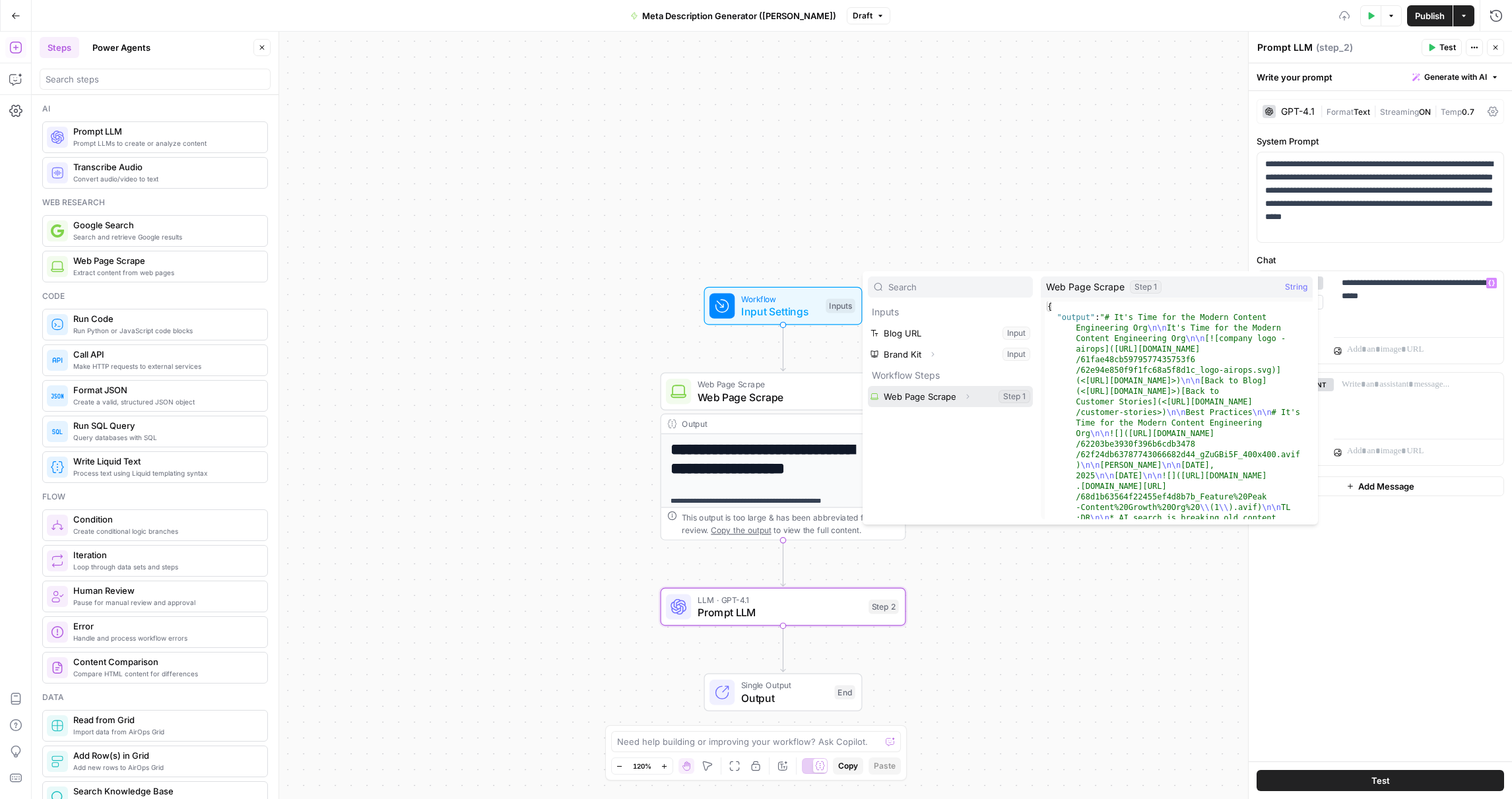
click at [961, 396] on button "Expand" at bounding box center [967, 396] width 17 height 17
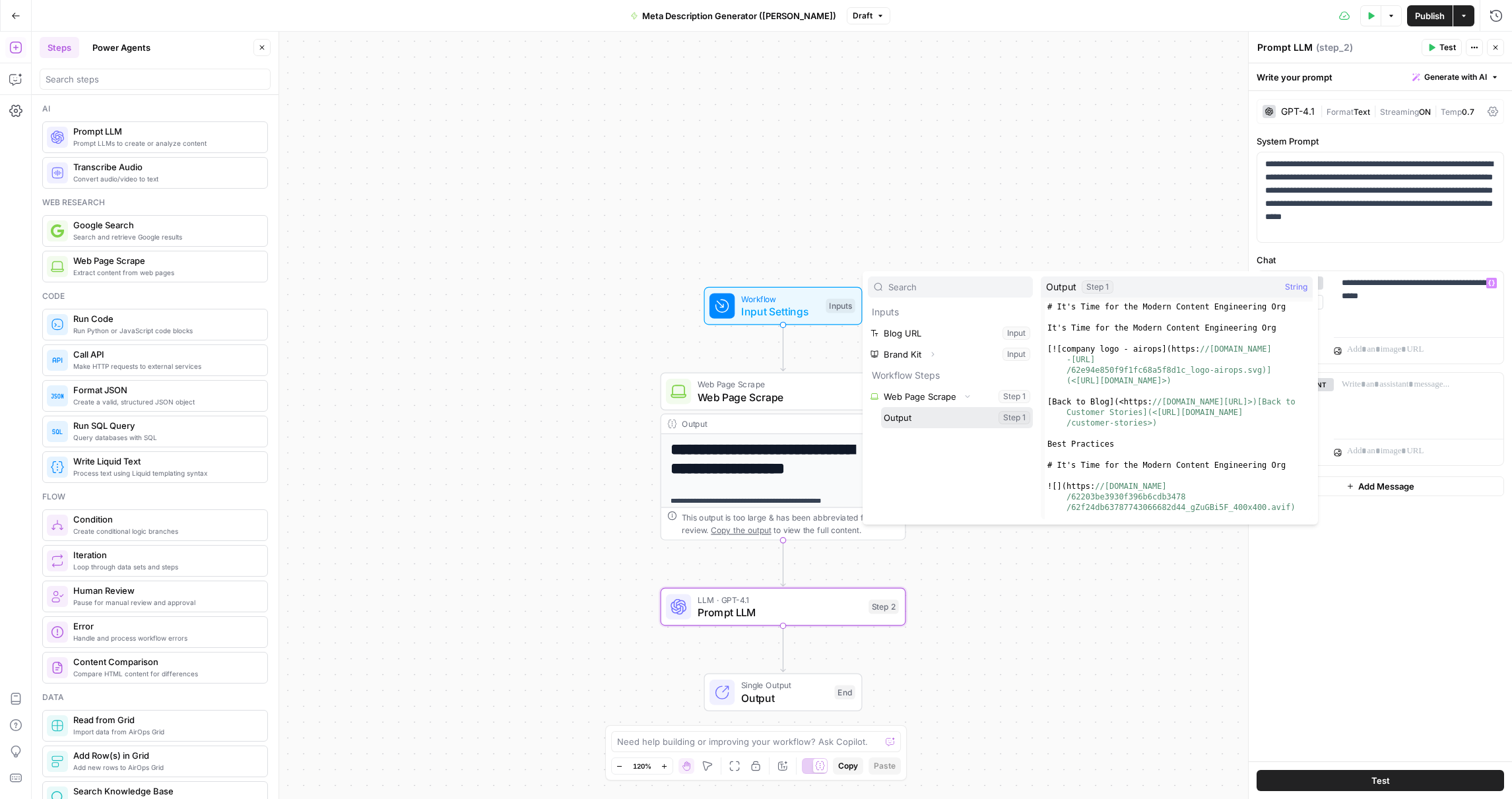
click at [977, 416] on button "Select variable Output" at bounding box center [957, 417] width 151 height 21
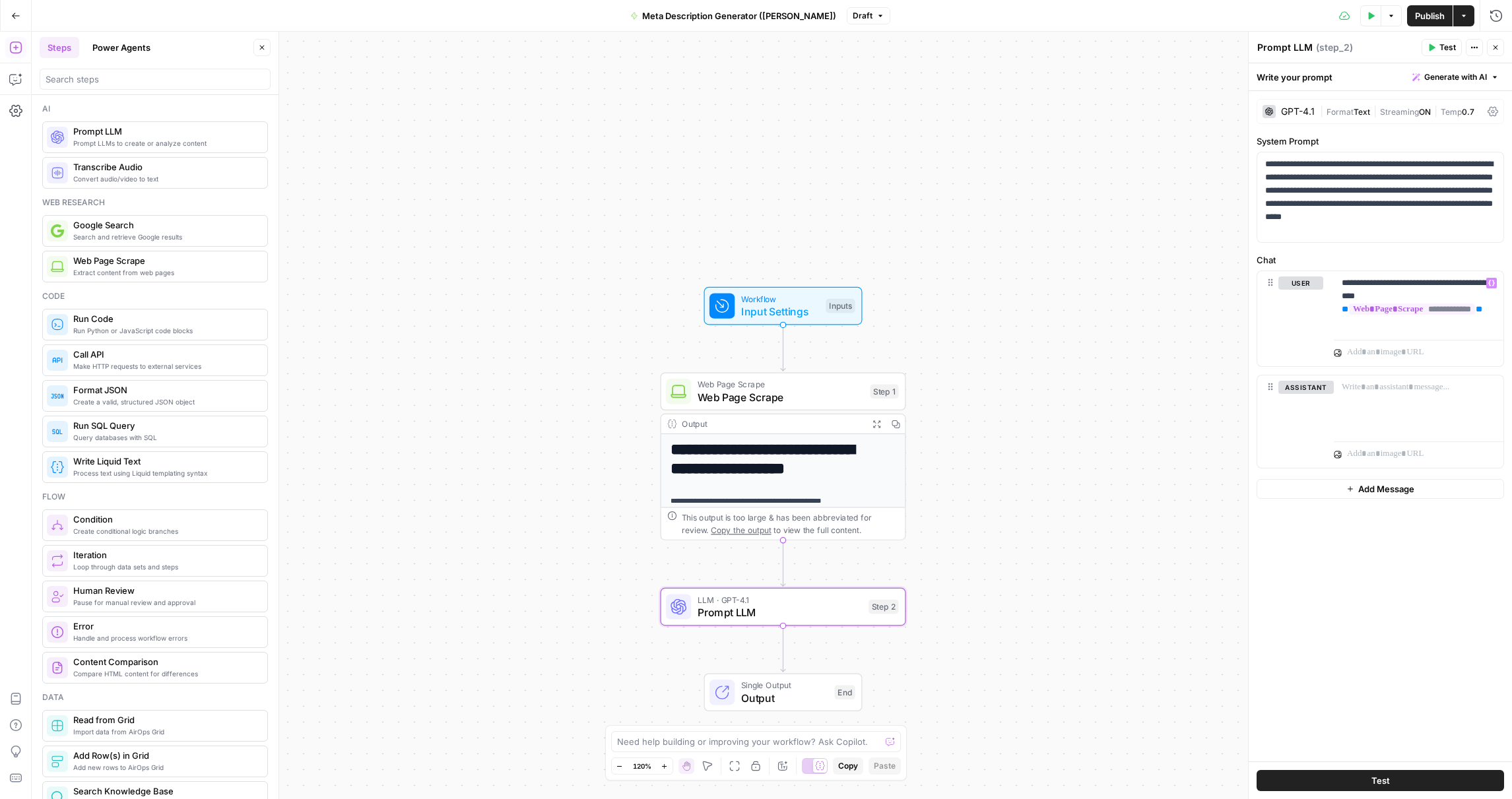
click at [1287, 46] on textarea "Prompt LLM" at bounding box center [1285, 47] width 55 height 13
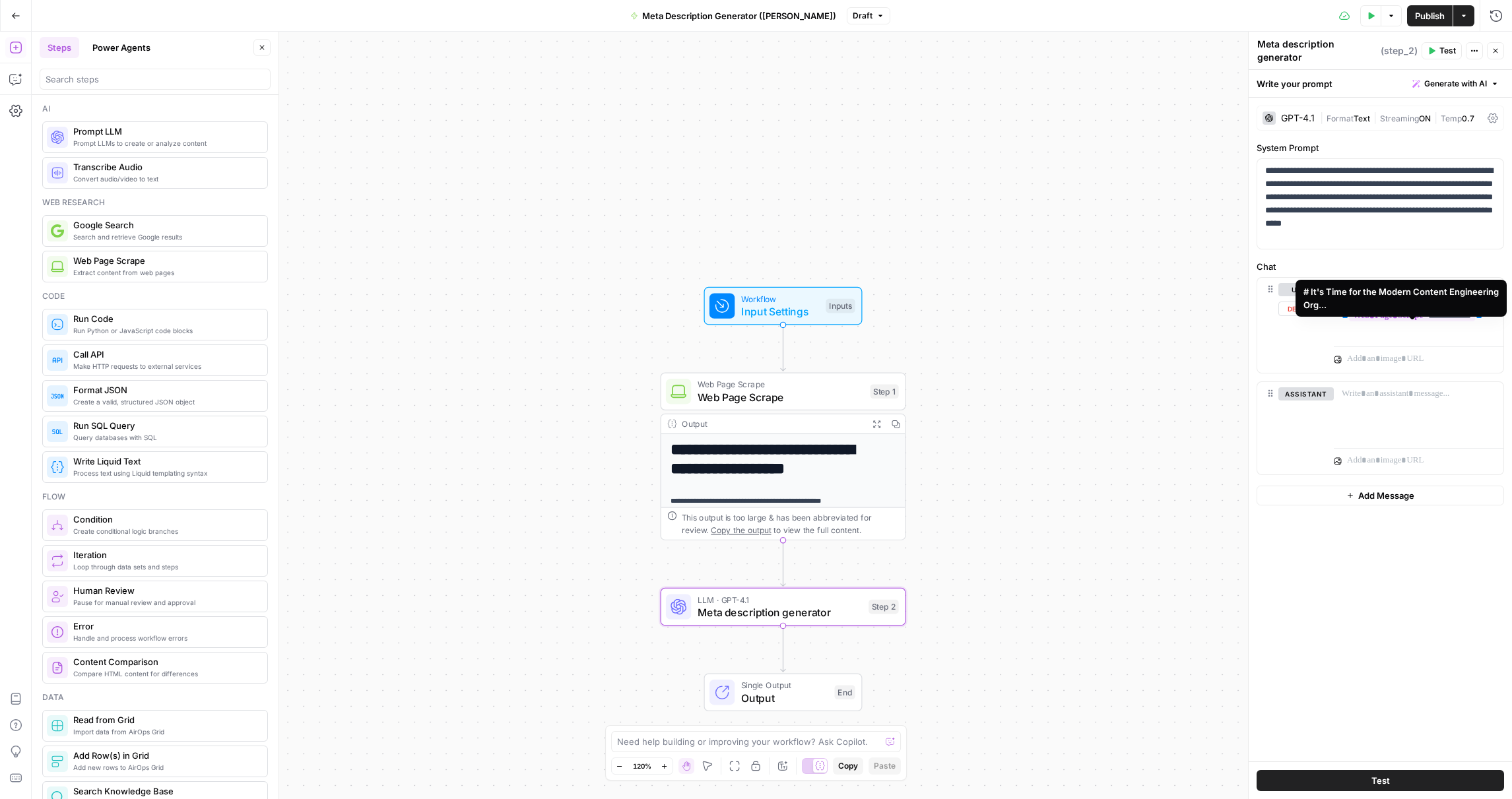
type textarea "Meta description generator"
click at [1475, 321] on span "**********" at bounding box center [1412, 316] width 126 height 11
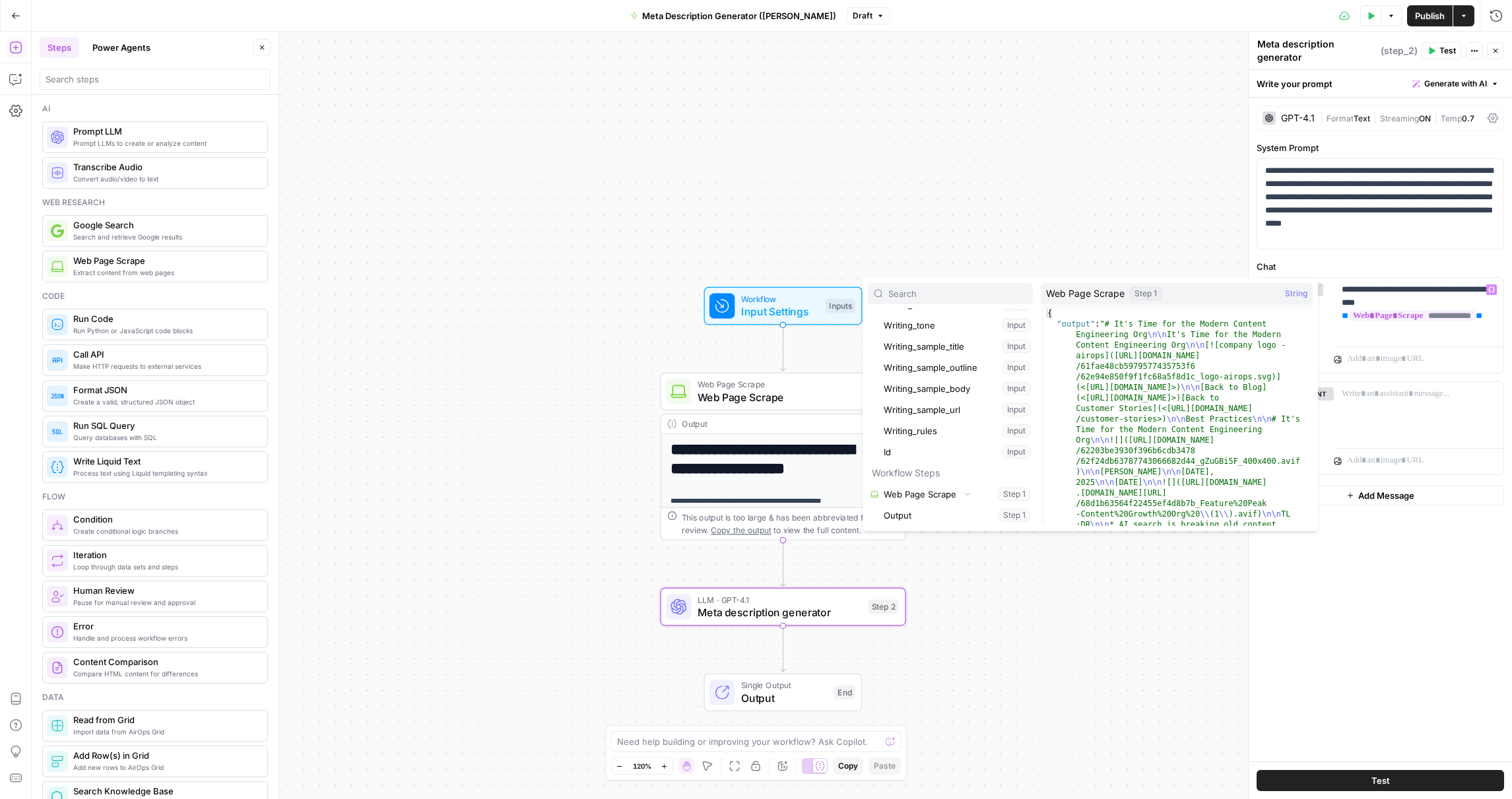
click at [1381, 536] on div "**********" at bounding box center [1380, 430] width 263 height 664
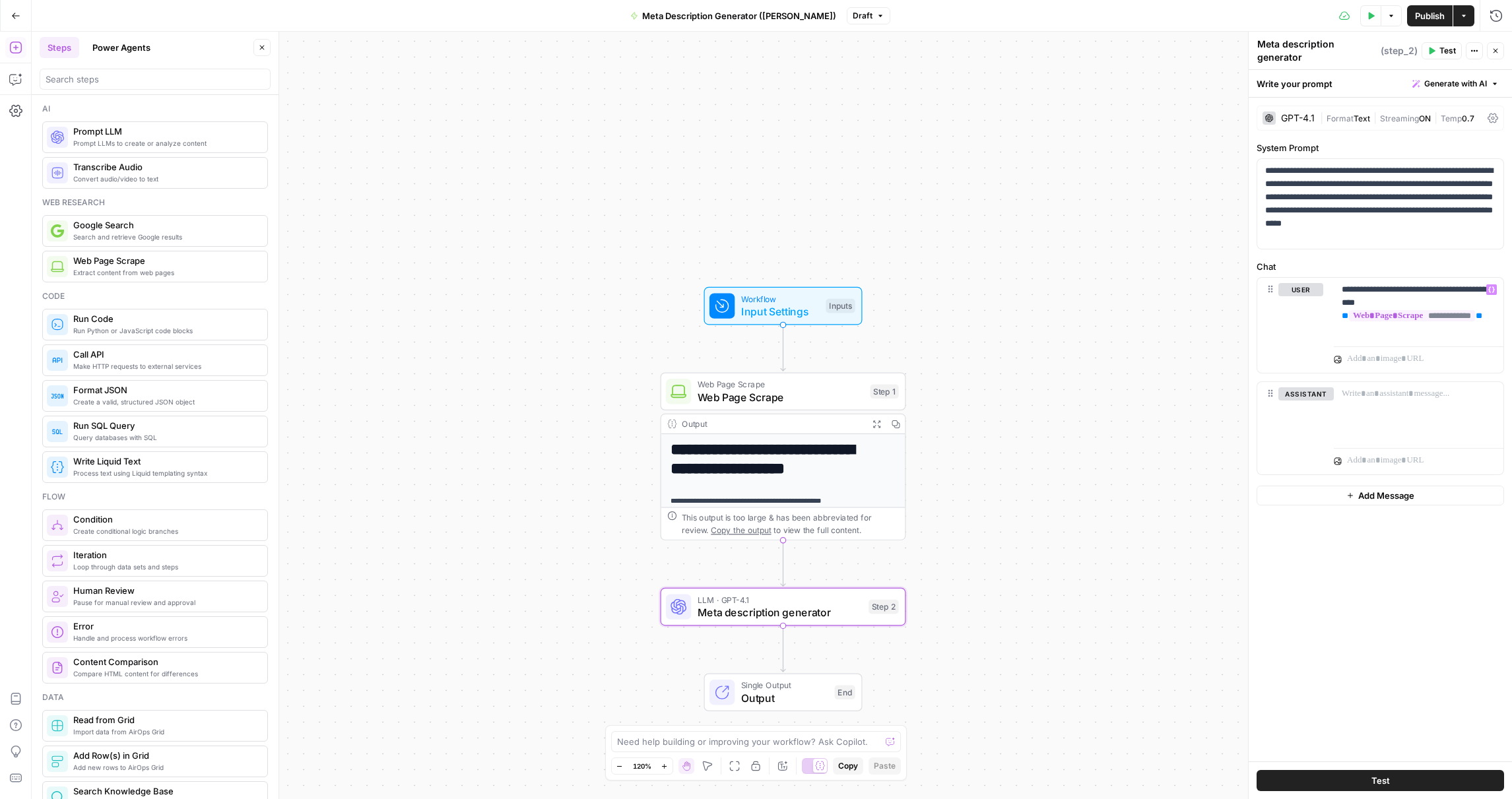
click at [1478, 51] on button "Actions" at bounding box center [1475, 50] width 17 height 17
click at [1478, 50] on button "Actions" at bounding box center [1475, 50] width 17 height 17
click at [1391, 22] on button "Options" at bounding box center [1391, 16] width 21 height 21
click at [1433, 17] on span "Publish" at bounding box center [1429, 15] width 30 height 13
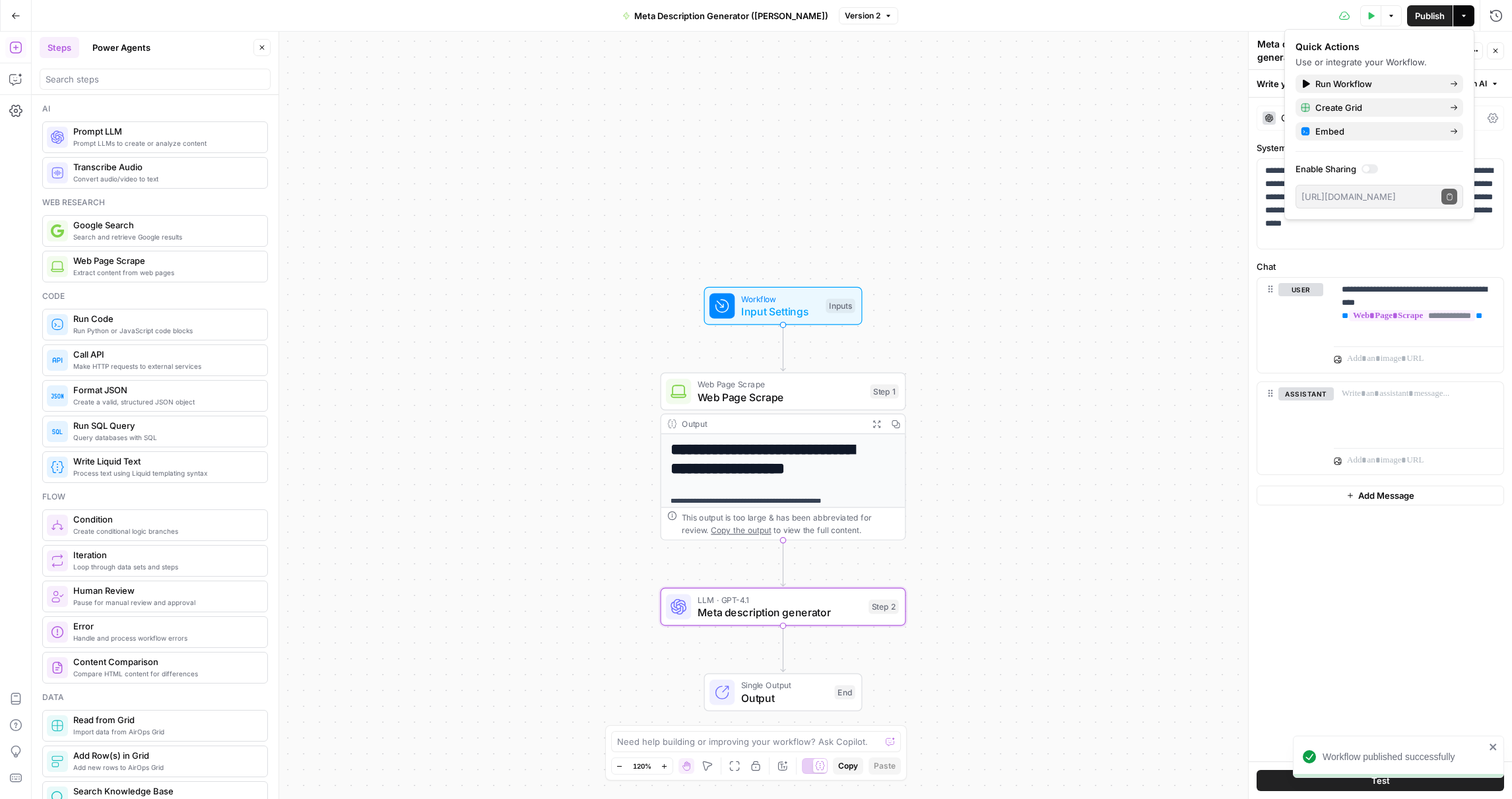
drag, startPoint x: 1319, startPoint y: 700, endPoint x: 1342, endPoint y: 667, distance: 40.2
click at [1319, 699] on div "**********" at bounding box center [1380, 430] width 263 height 664
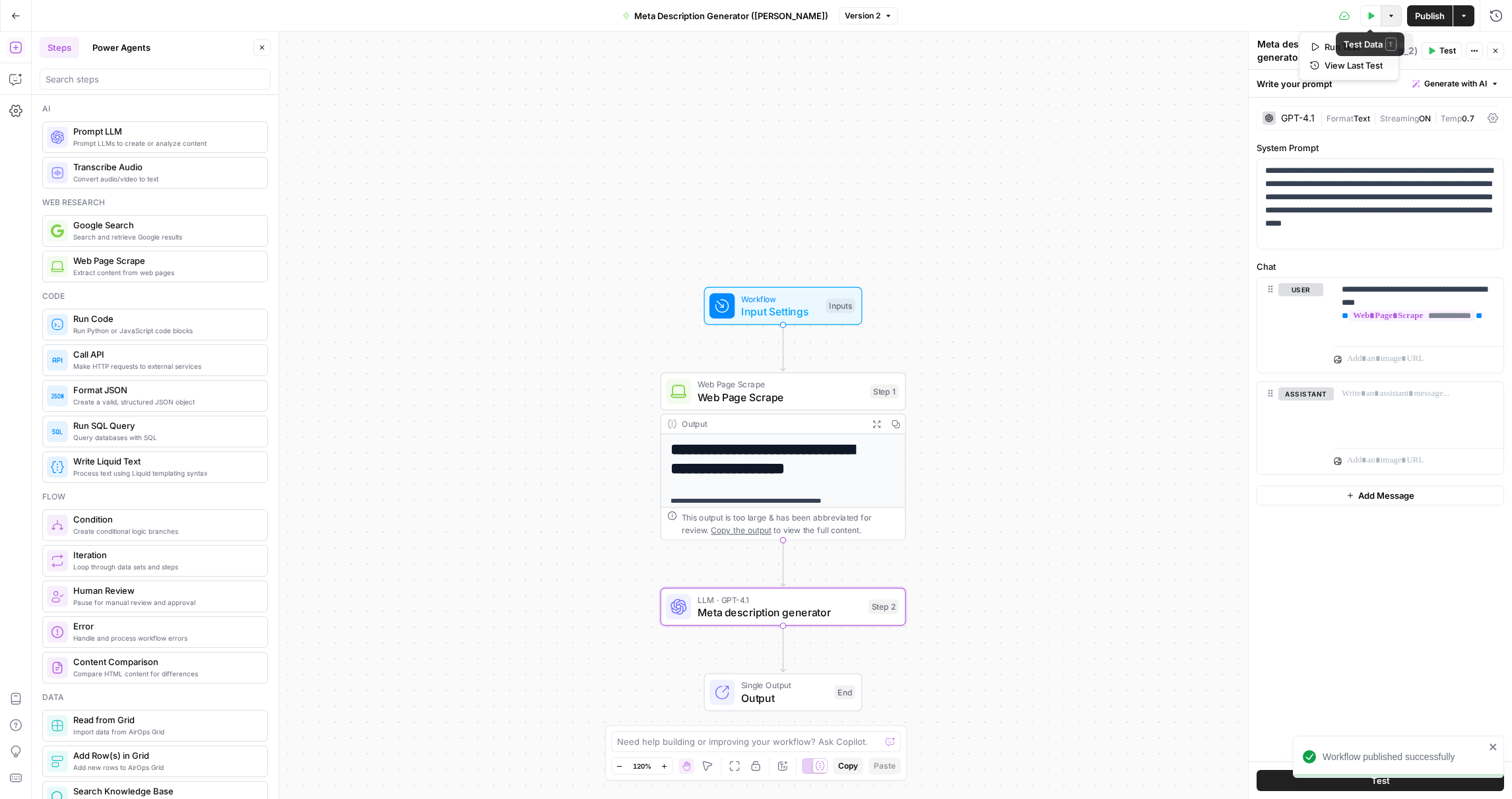
click at [1384, 14] on button "Options" at bounding box center [1391, 16] width 21 height 21
click at [814, 412] on div "**********" at bounding box center [783, 456] width 245 height 167
click at [814, 398] on span "Web Page Scrape" at bounding box center [780, 397] width 166 height 16
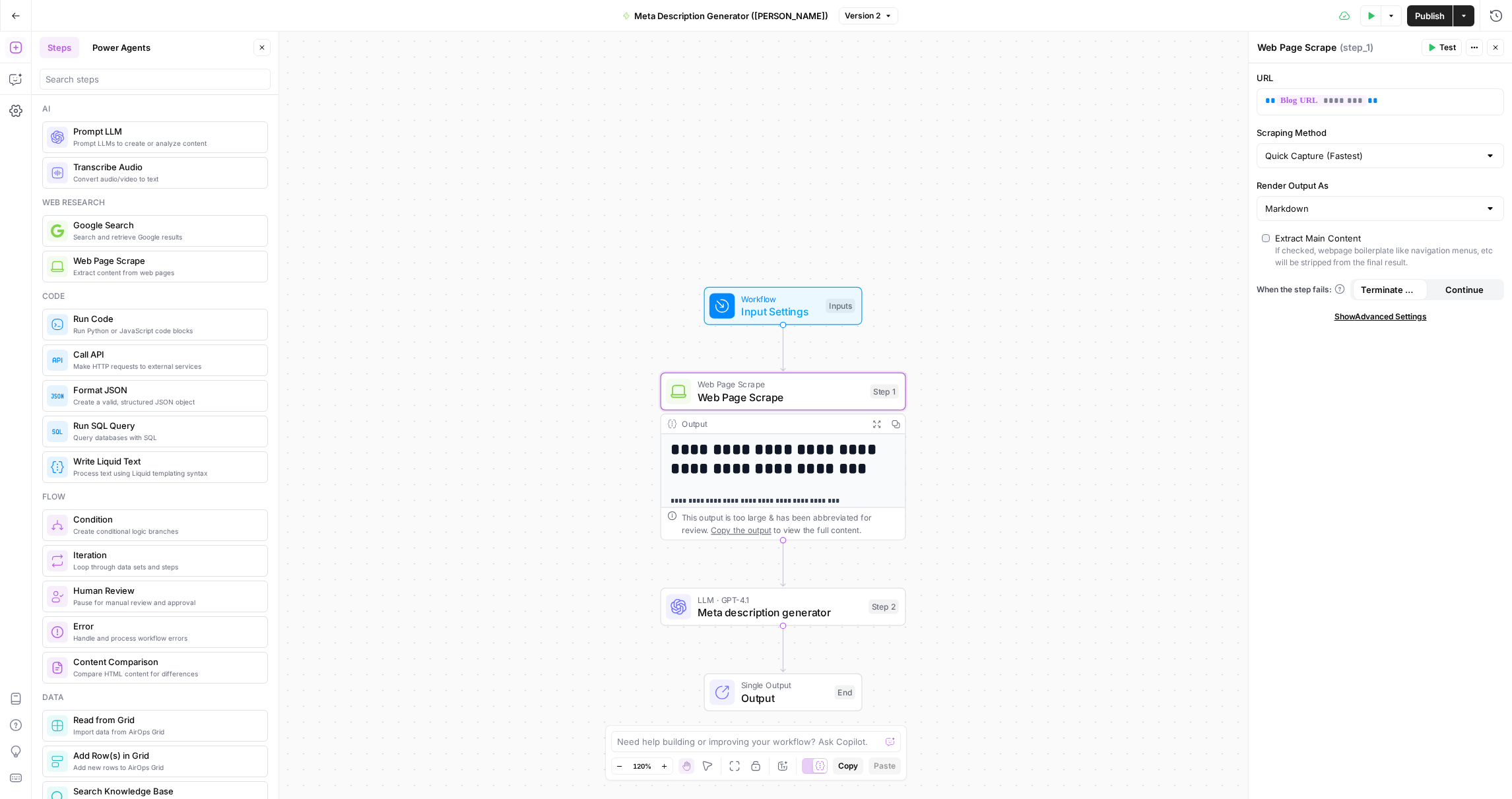
click at [811, 422] on div "Output" at bounding box center [772, 424] width 180 height 12
click at [832, 382] on span "Web Page Scrape" at bounding box center [780, 384] width 166 height 12
click at [1432, 425] on div "URL ** ******** ** Scraping Method Quick Capture (Fastest) Render Output As Mar…" at bounding box center [1380, 431] width 263 height 736
click at [1475, 47] on icon "button" at bounding box center [1475, 47] width 2 height 2
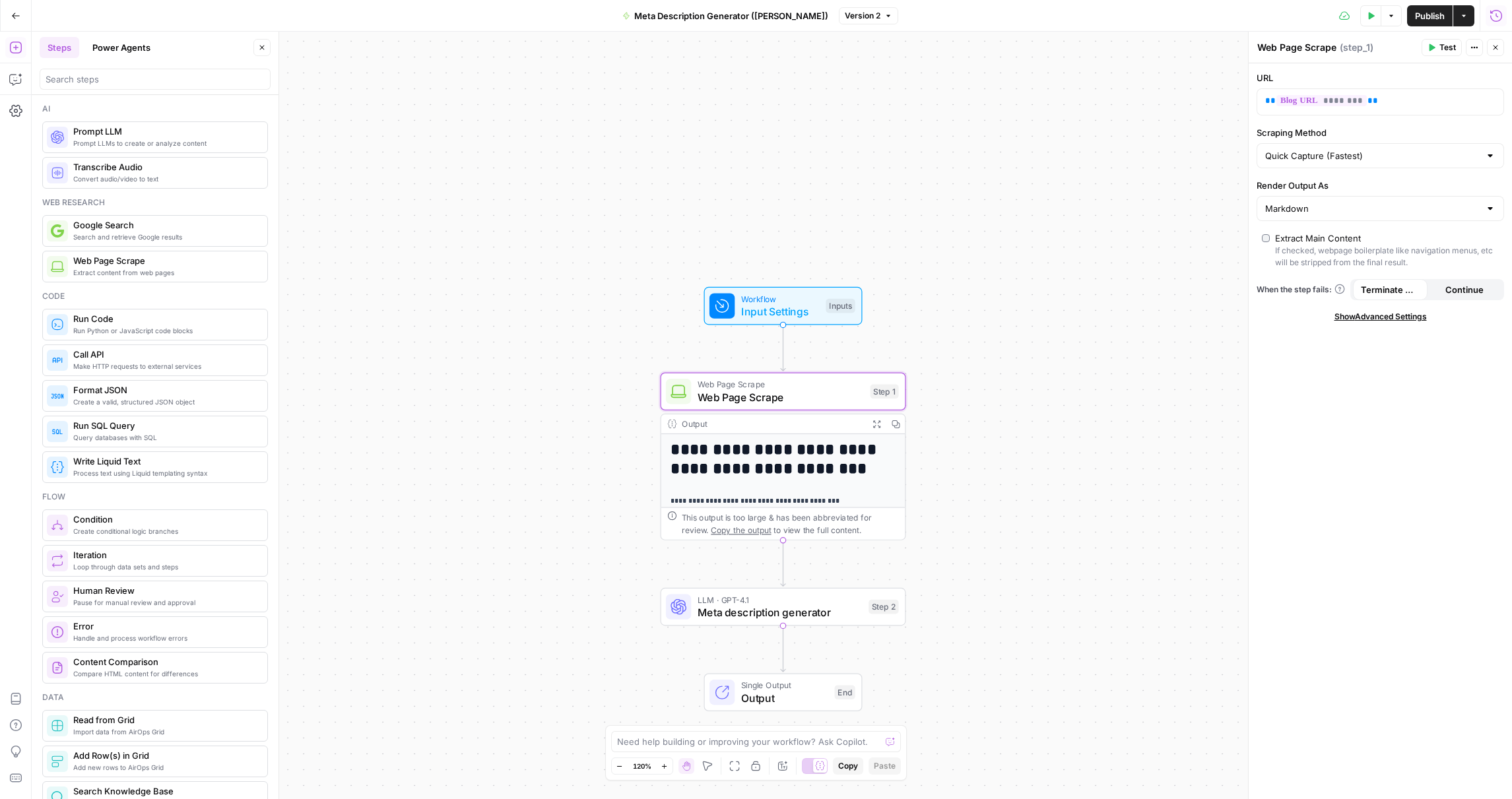
click at [1491, 12] on icon "button" at bounding box center [1497, 15] width 12 height 12
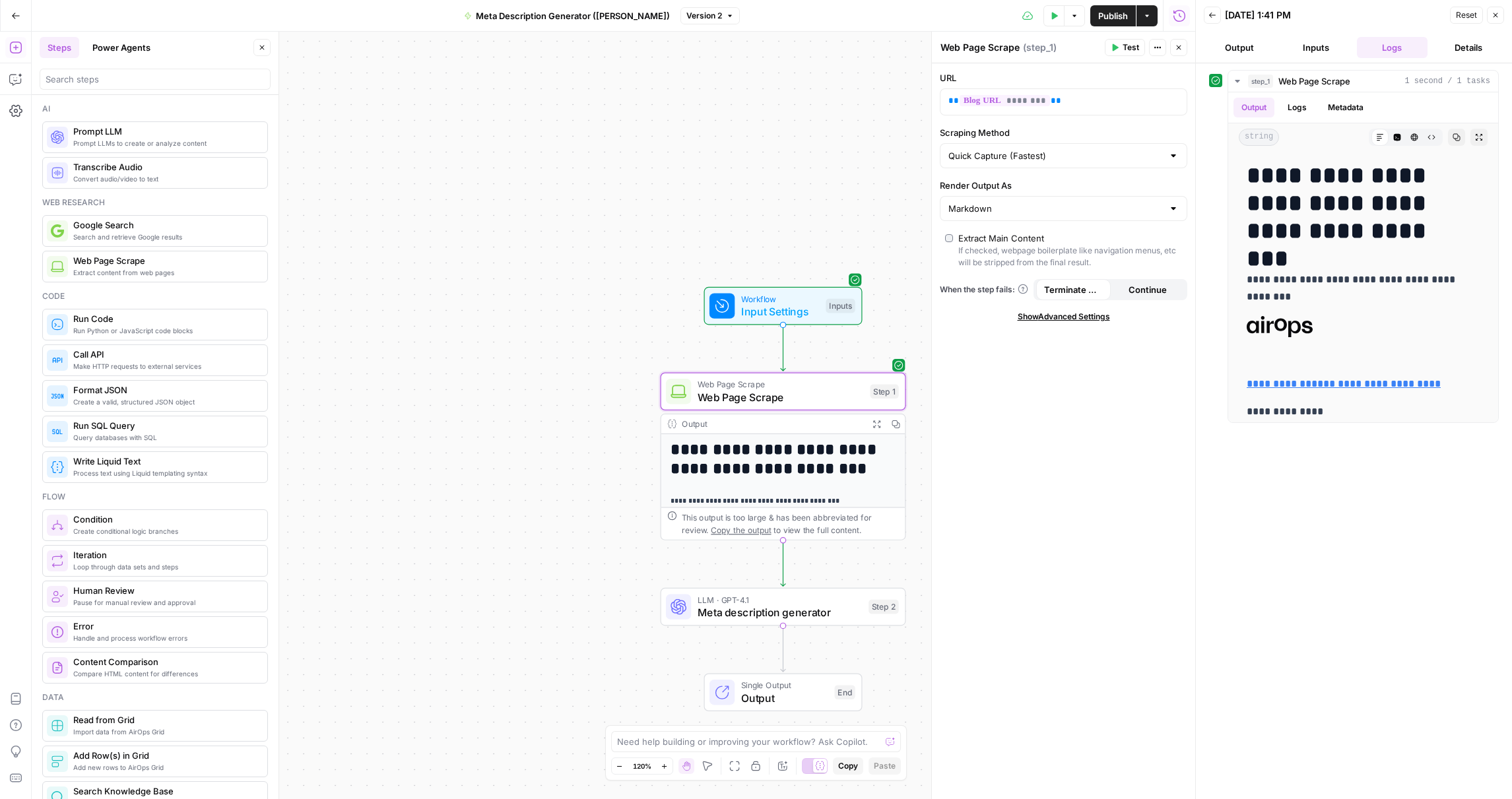
click at [1466, 46] on button "Details" at bounding box center [1468, 47] width 71 height 21
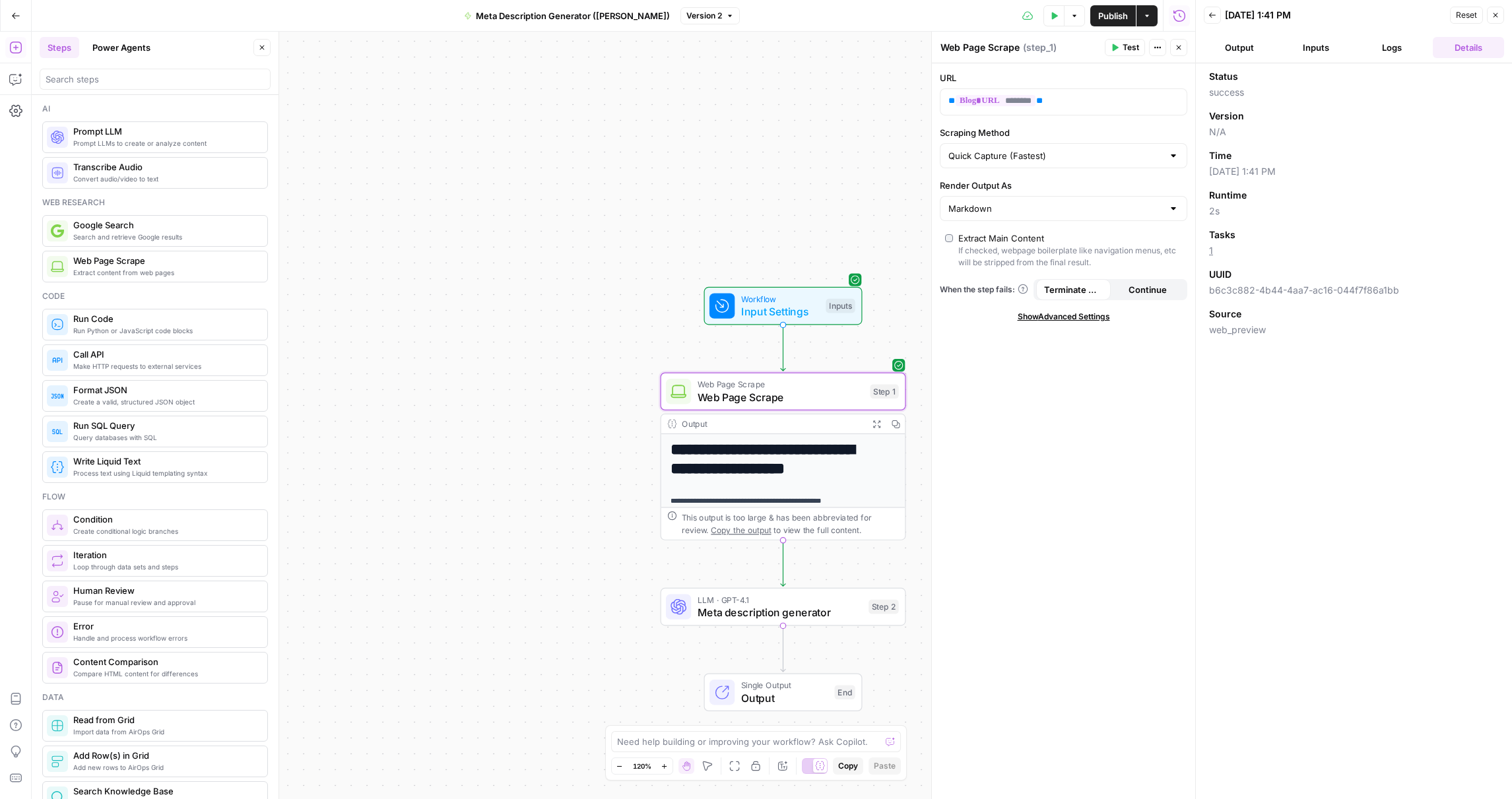
click at [1387, 49] on button "Logs" at bounding box center [1392, 47] width 71 height 21
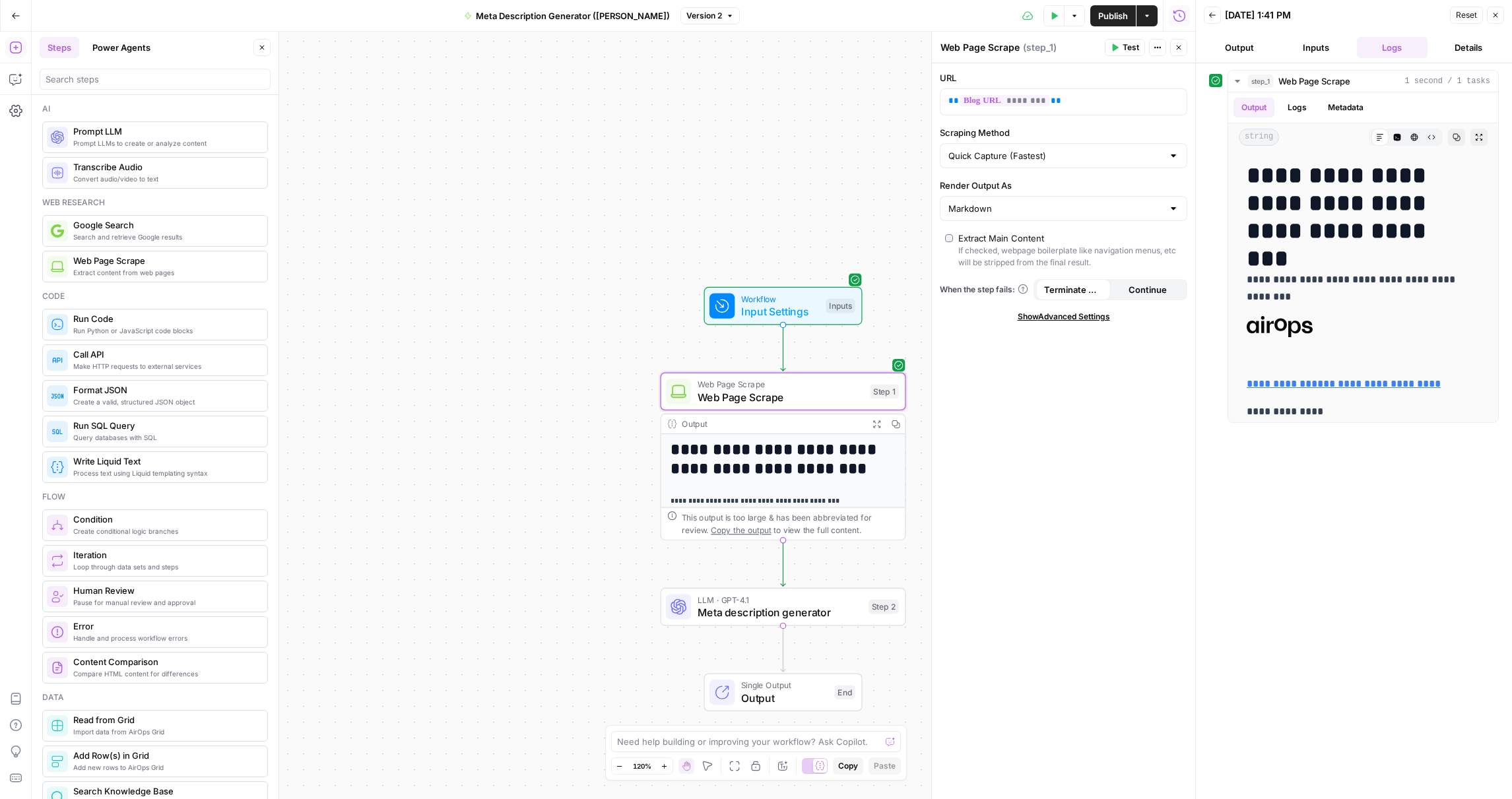
click at [1456, 43] on button "Details" at bounding box center [1468, 47] width 71 height 21
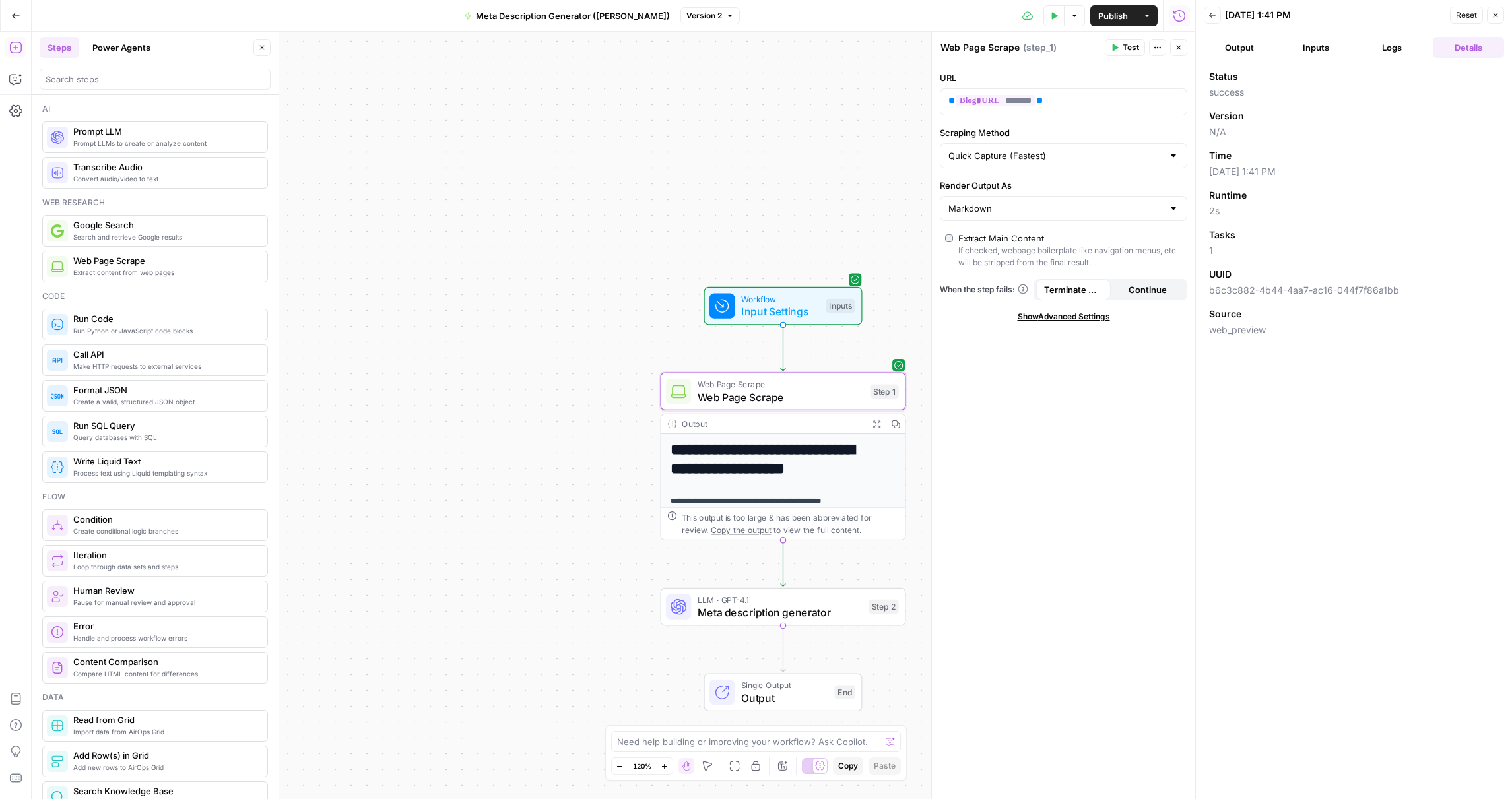
click at [1378, 50] on button "Logs" at bounding box center [1392, 47] width 71 height 21
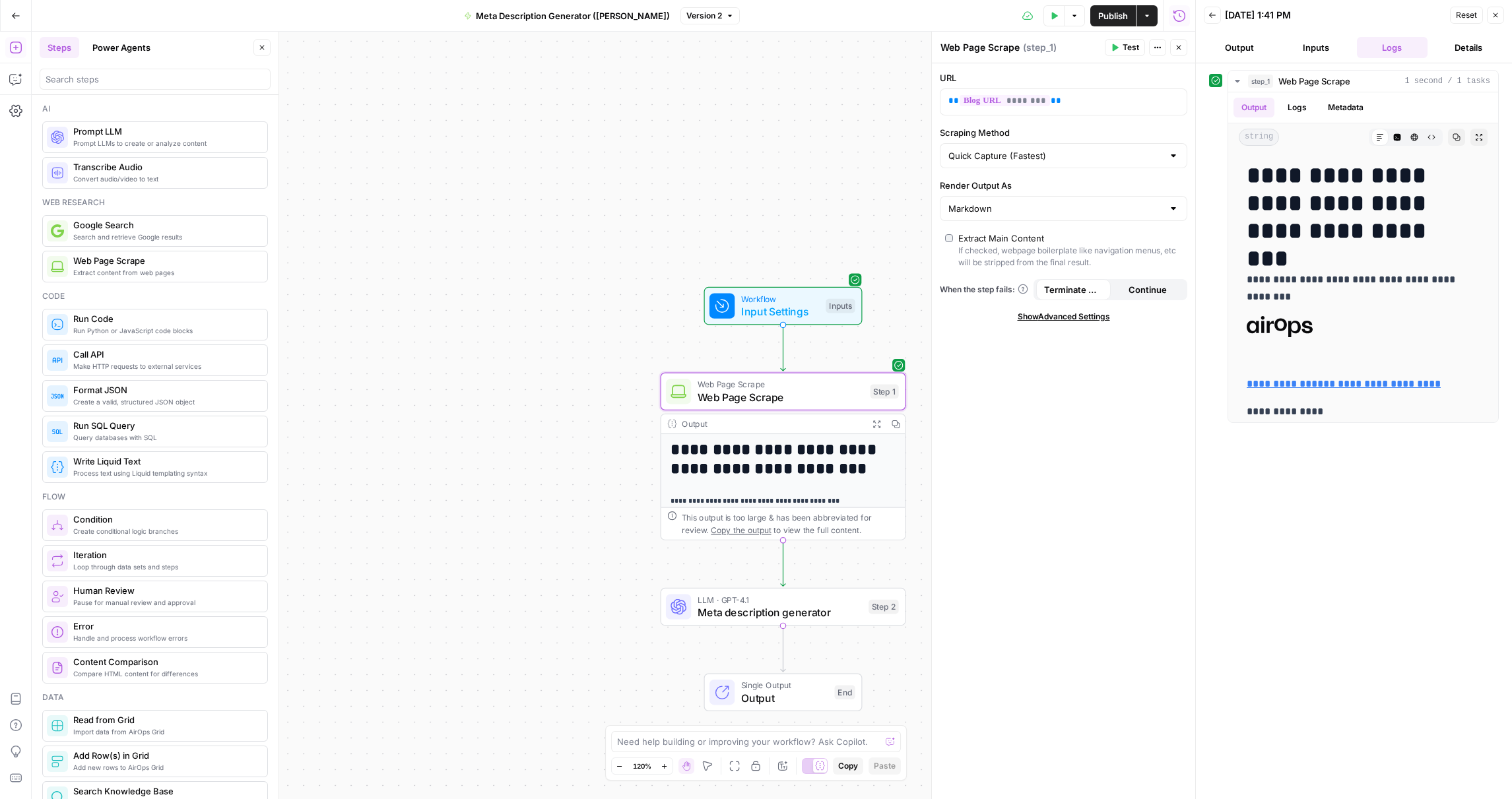
click at [1320, 55] on button "Inputs" at bounding box center [1315, 47] width 71 height 21
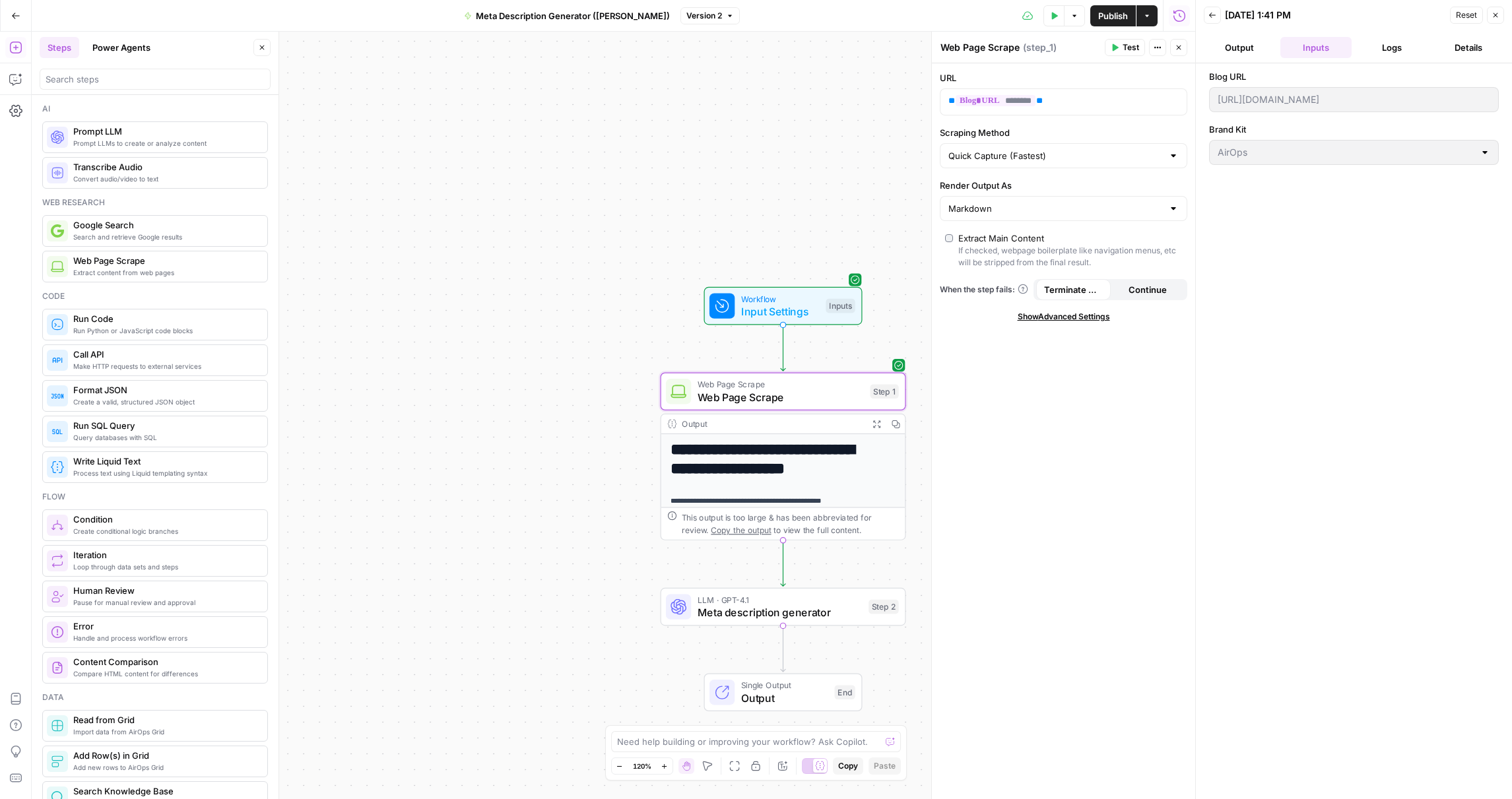
click at [1250, 50] on button "Output" at bounding box center [1239, 47] width 71 height 21
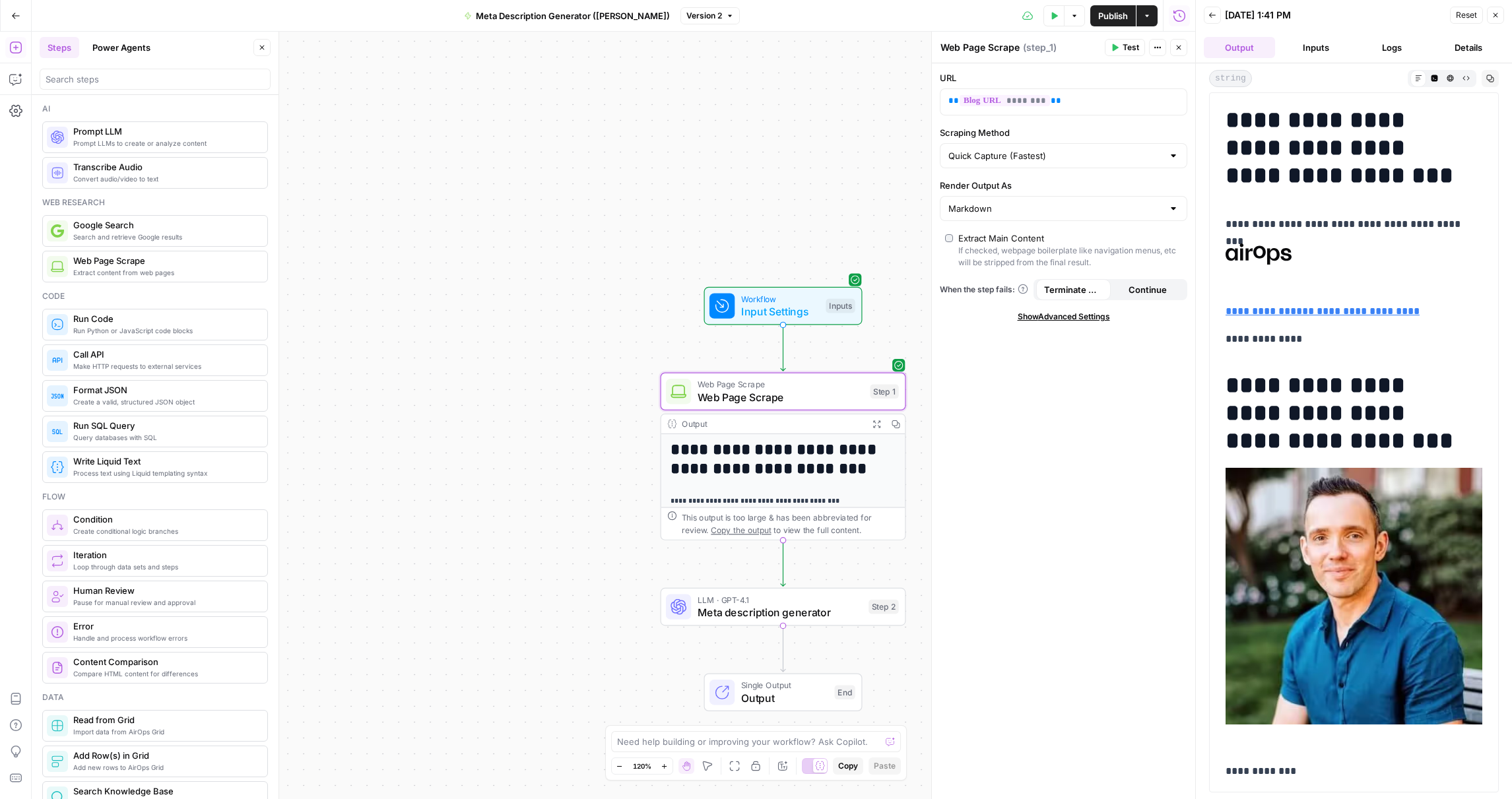
click at [1299, 42] on button "Inputs" at bounding box center [1315, 47] width 71 height 21
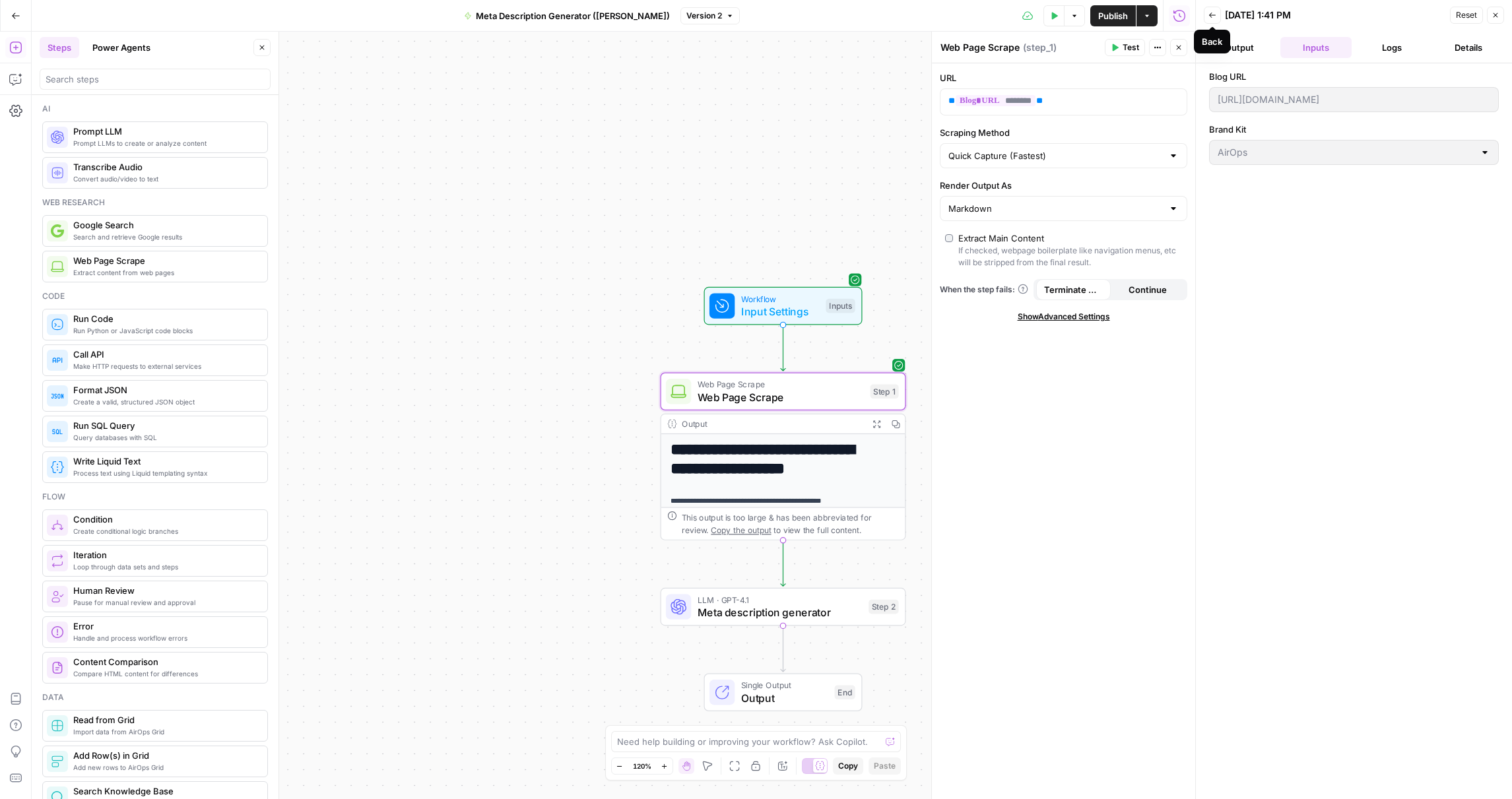
click at [1218, 20] on button "Back" at bounding box center [1212, 15] width 17 height 17
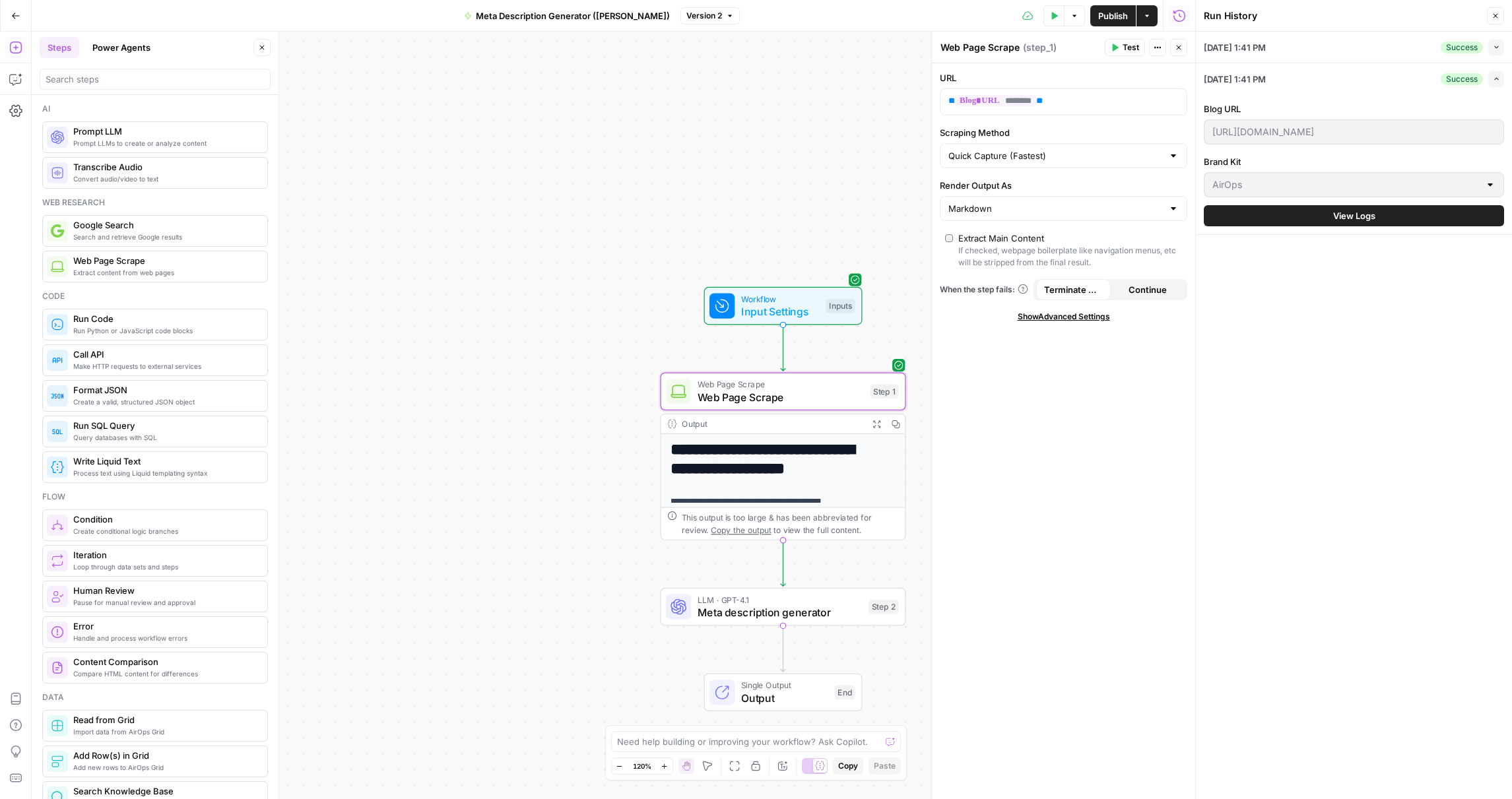
click at [1493, 13] on icon "button" at bounding box center [1495, 16] width 8 height 8
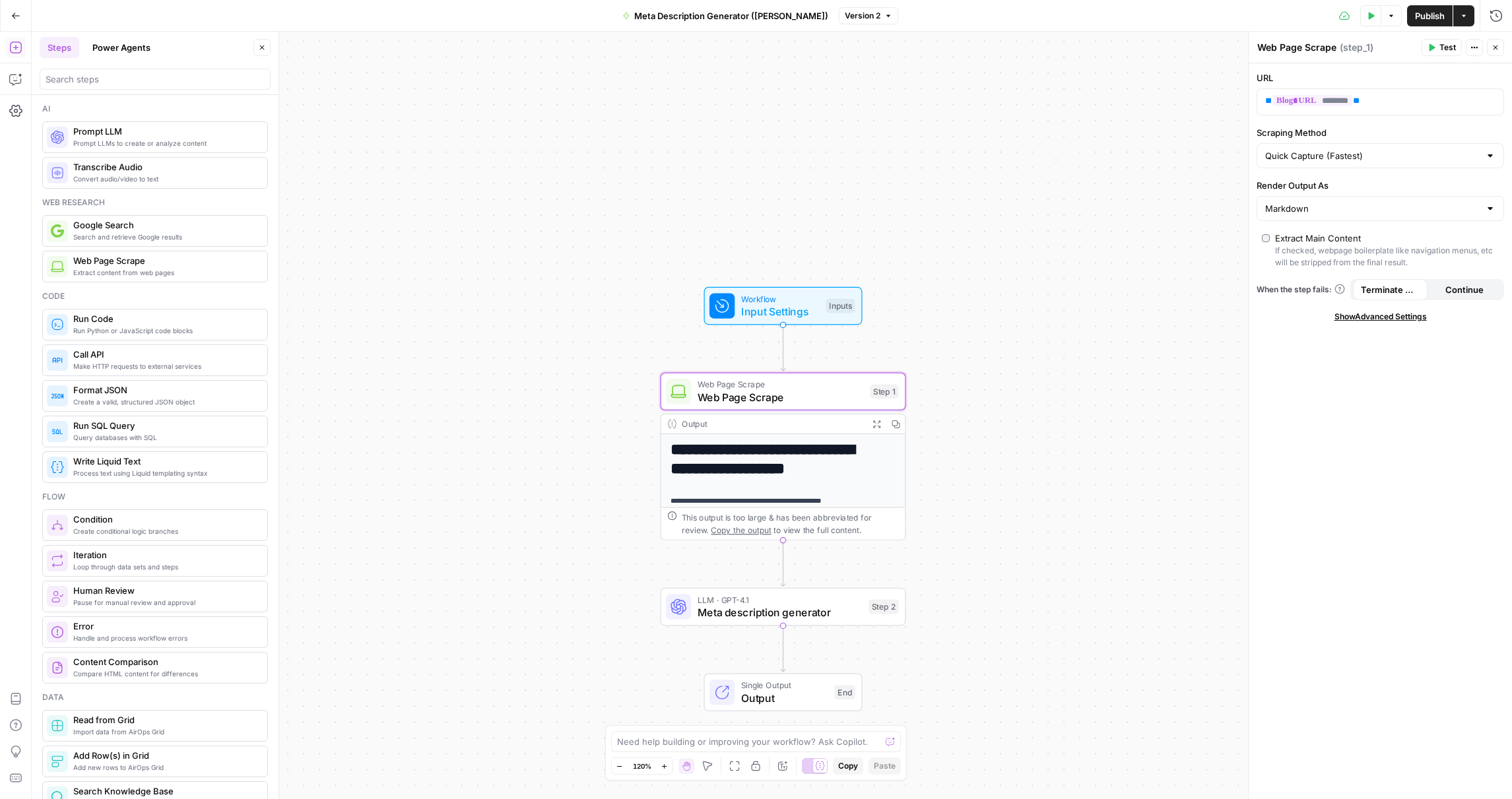
click at [826, 389] on span "Web Page Scrape" at bounding box center [780, 397] width 166 height 16
click at [810, 609] on span "Meta description generator" at bounding box center [780, 612] width 165 height 16
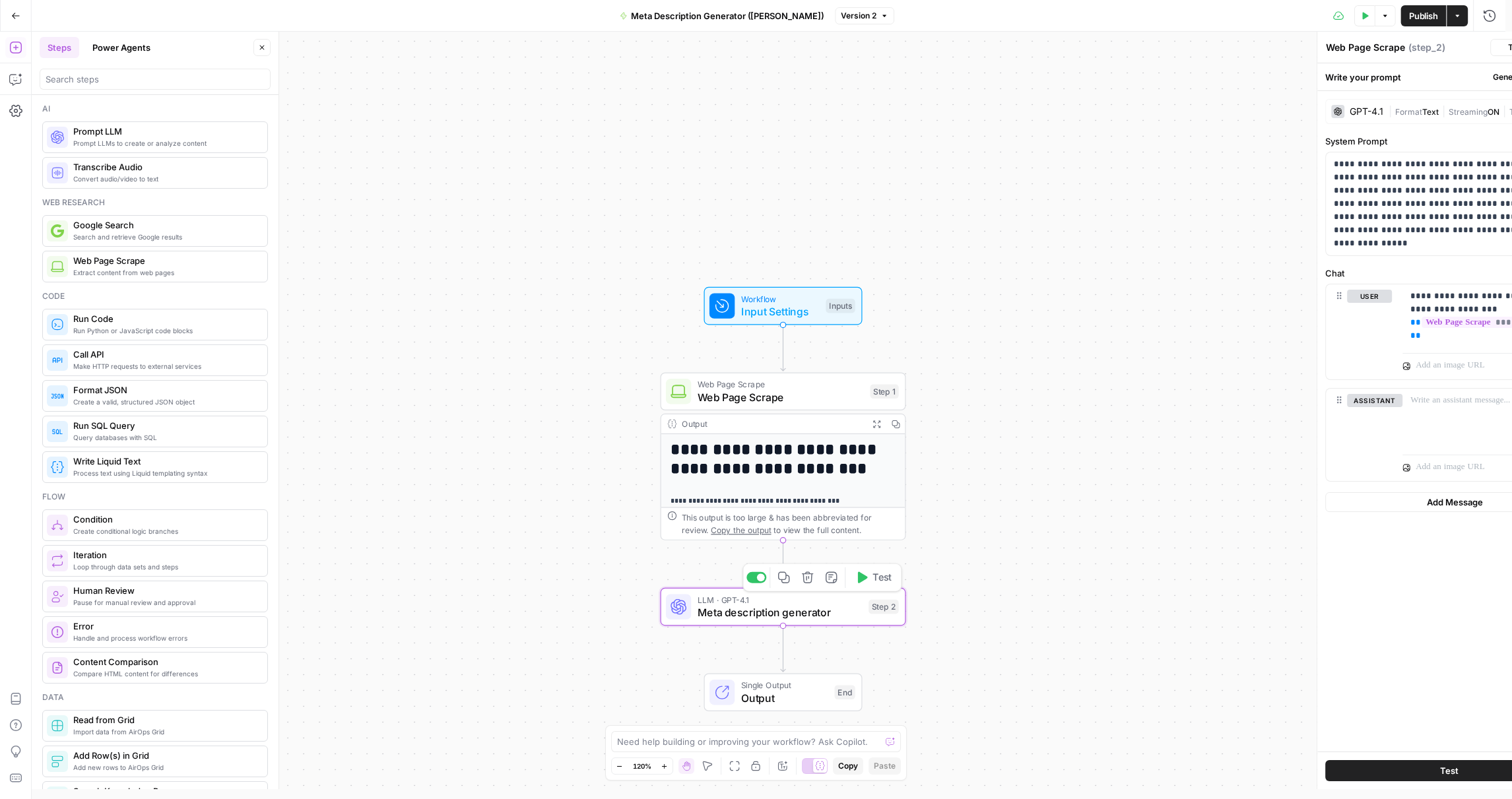
type textarea "Meta description generator"
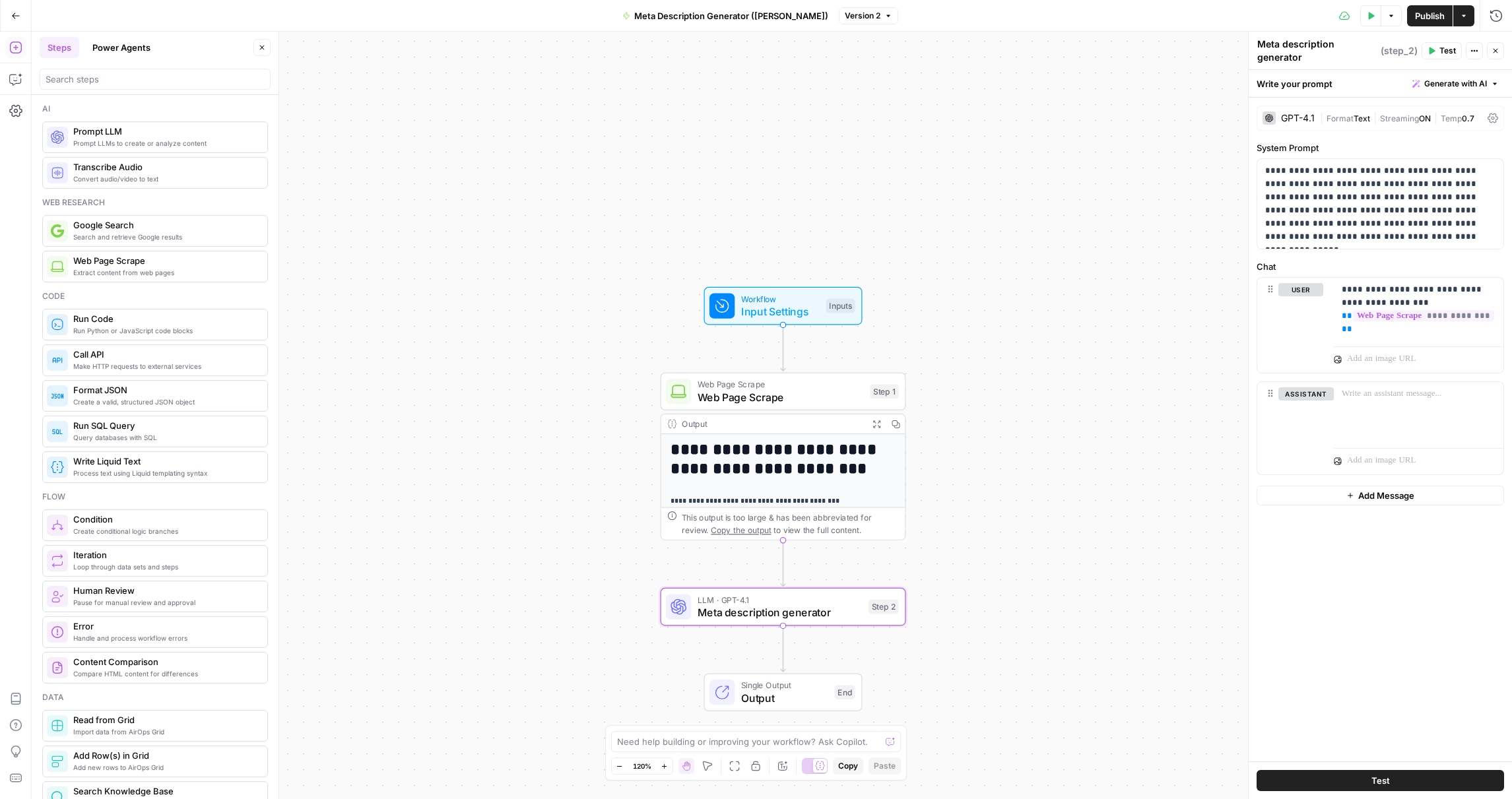
click at [1500, 27] on div "Test Data Options Publish Actions Run History" at bounding box center [1205, 15] width 614 height 31
click at [1498, 18] on icon "button" at bounding box center [1496, 15] width 13 height 13
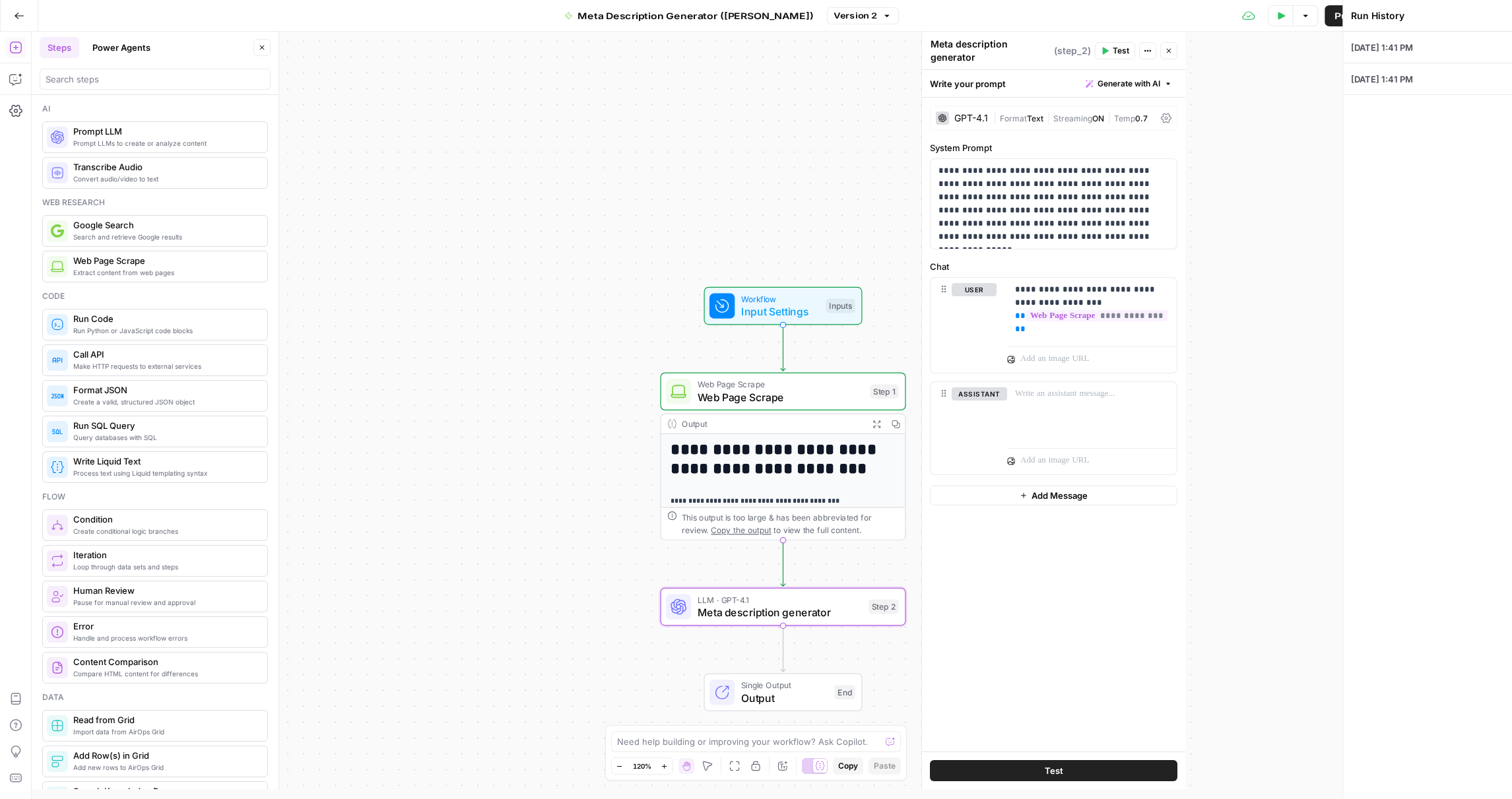
type input "[URL][DOMAIN_NAME]"
type input "AirOps"
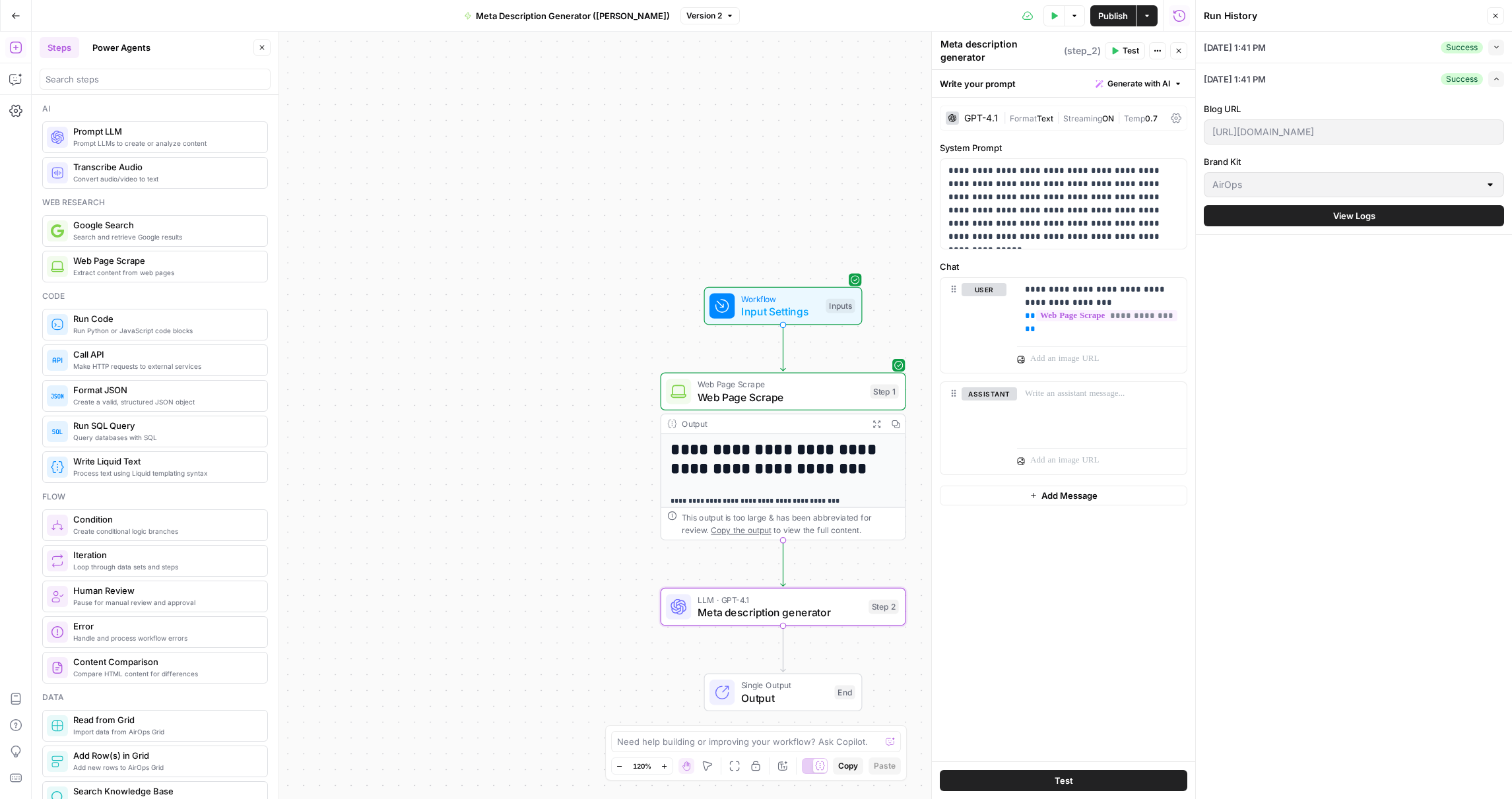
click at [1347, 47] on div "10/13/25 at 1:41 PM Success Collapse" at bounding box center [1354, 47] width 301 height 31
click at [1501, 21] on button "Close" at bounding box center [1495, 15] width 17 height 17
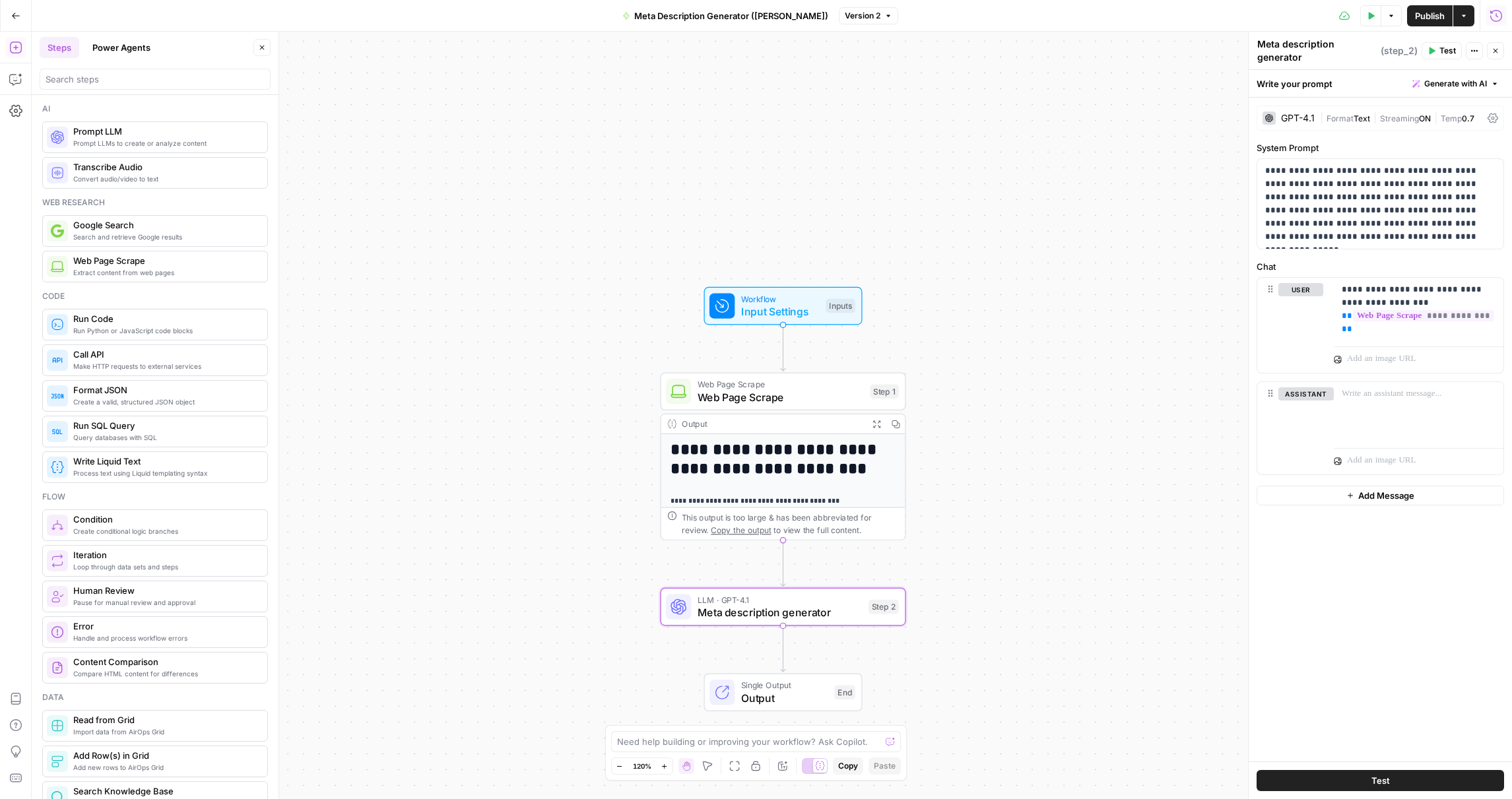
click at [1501, 19] on icon "button" at bounding box center [1497, 15] width 12 height 12
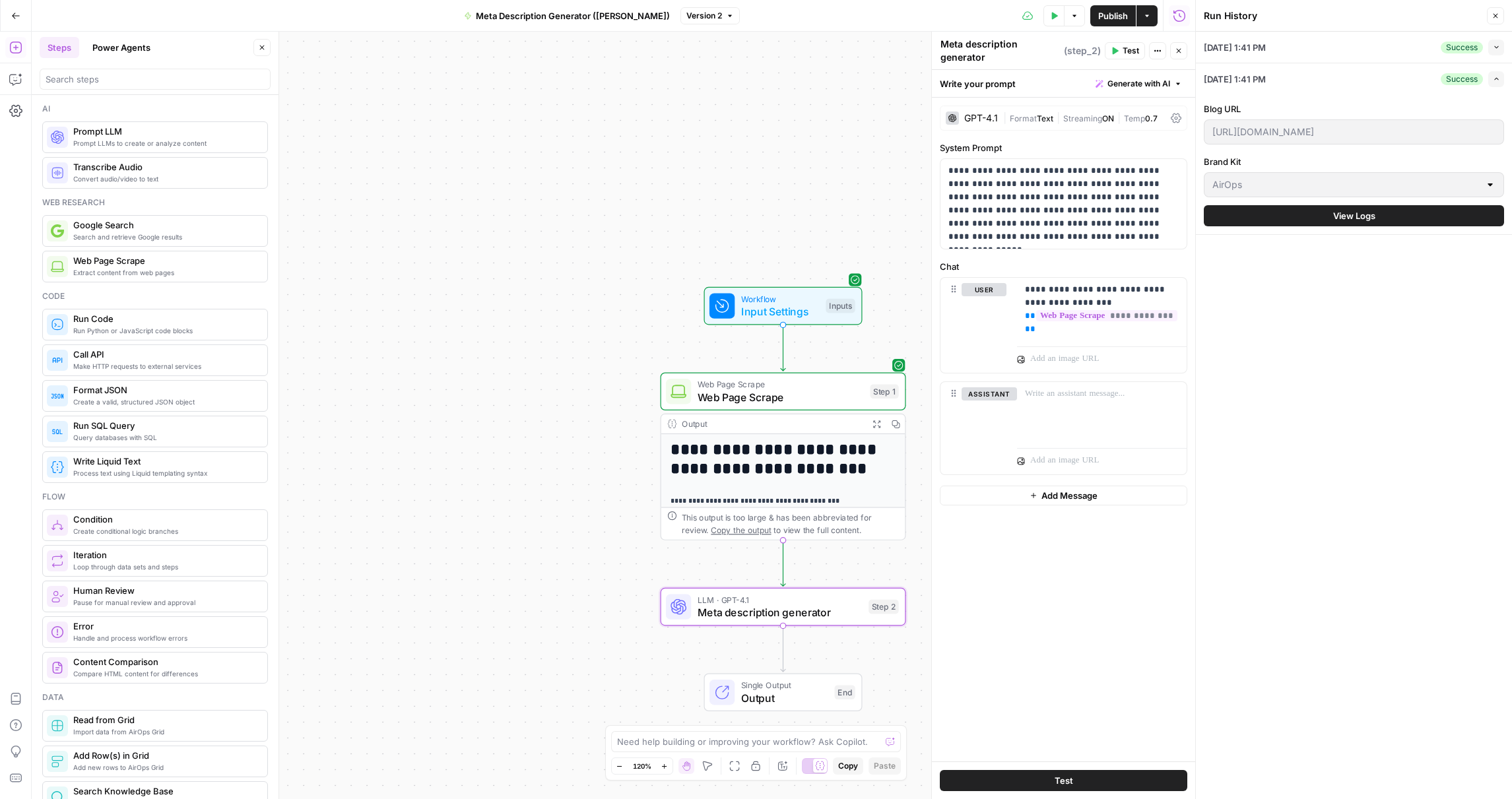
click at [1312, 80] on div "10/13/25 at 1:41 PM Success Expand" at bounding box center [1354, 79] width 301 height 31
click at [1496, 81] on icon "button" at bounding box center [1496, 78] width 7 height 7
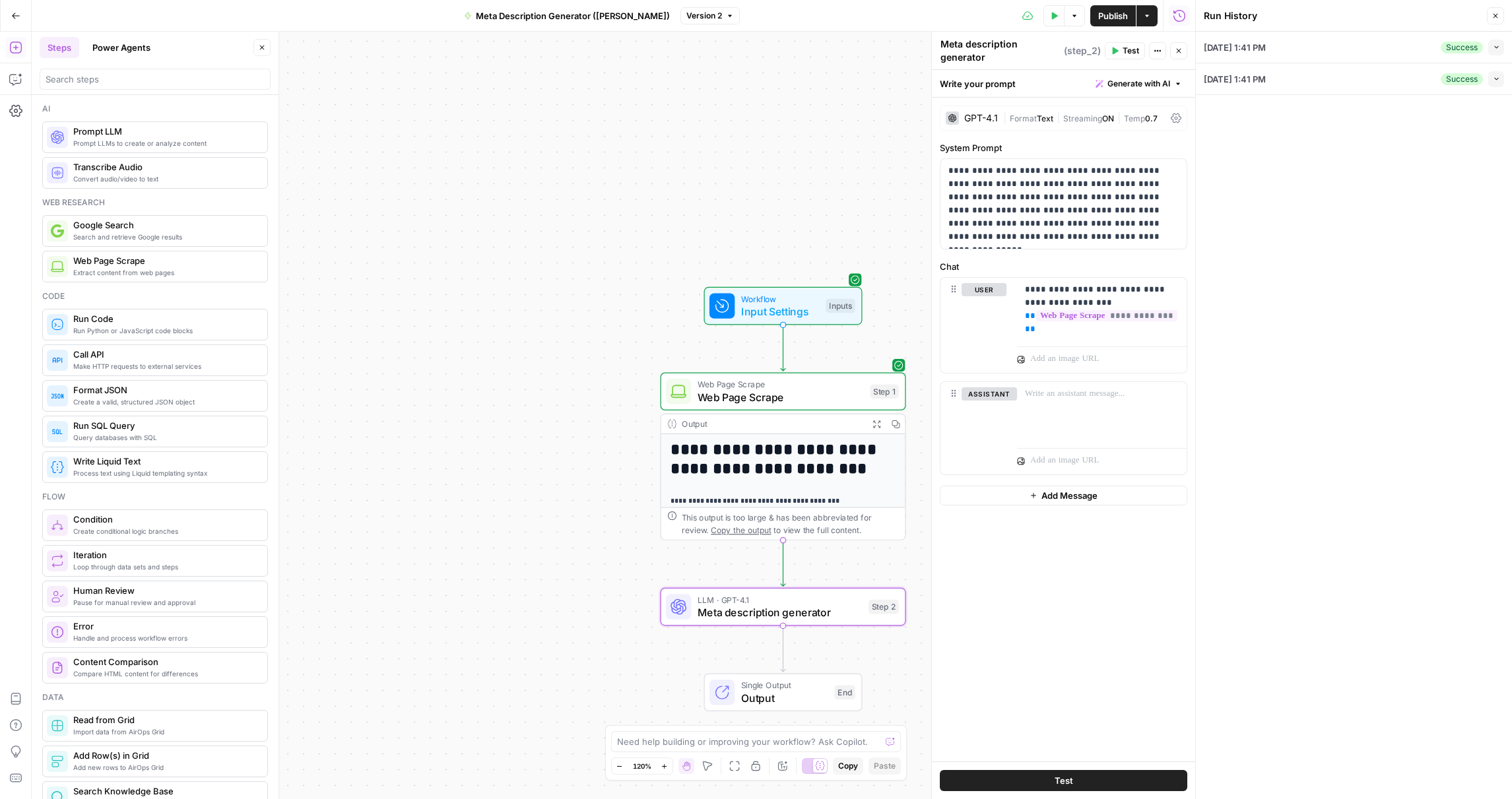
click at [1493, 51] on button "Collapse" at bounding box center [1496, 47] width 16 height 16
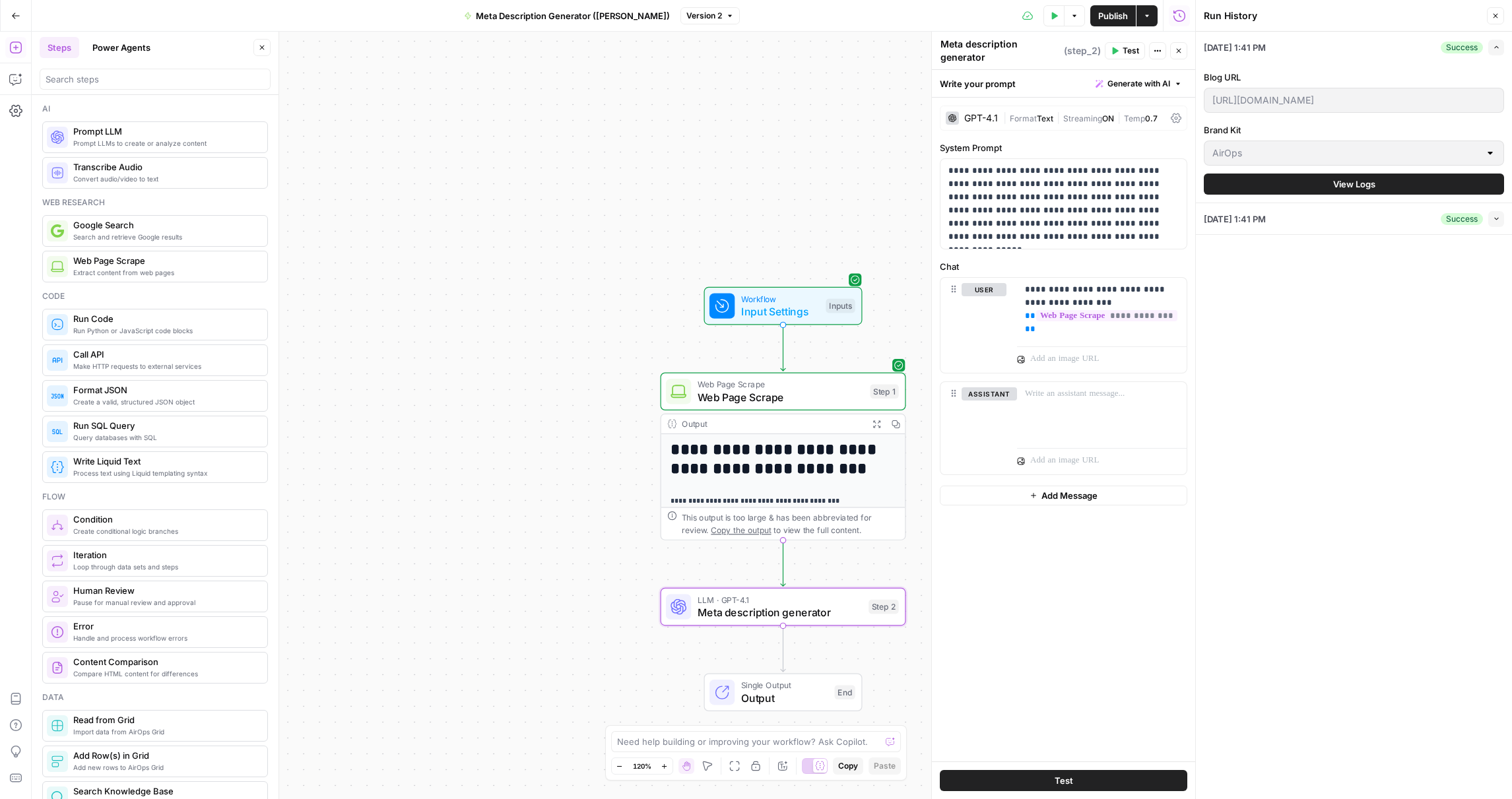
click at [1493, 51] on button "Expand" at bounding box center [1496, 47] width 16 height 16
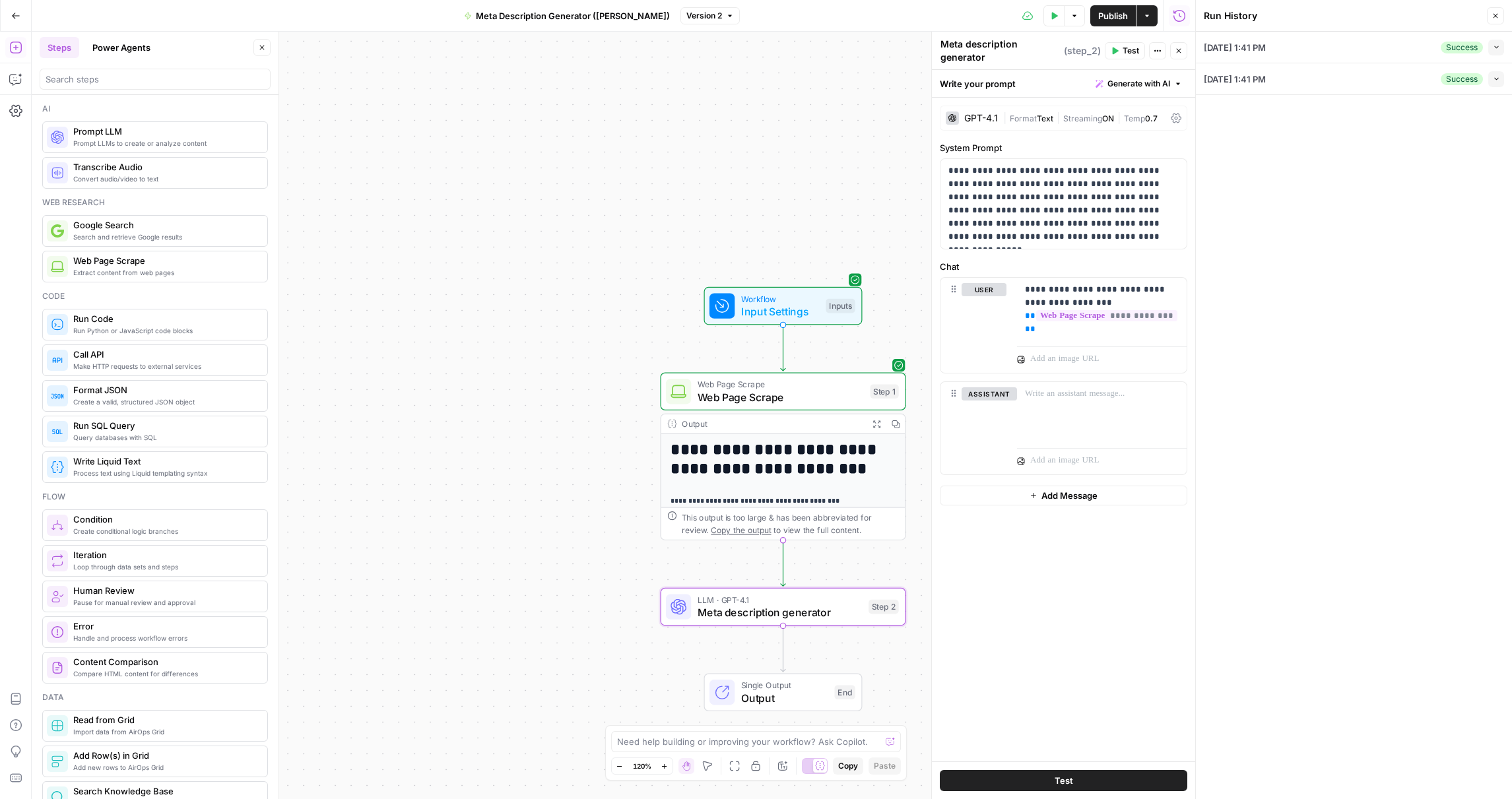
click at [1488, 86] on div "Success Collapse" at bounding box center [1472, 79] width 63 height 16
click at [1490, 84] on button "Collapse" at bounding box center [1496, 79] width 16 height 16
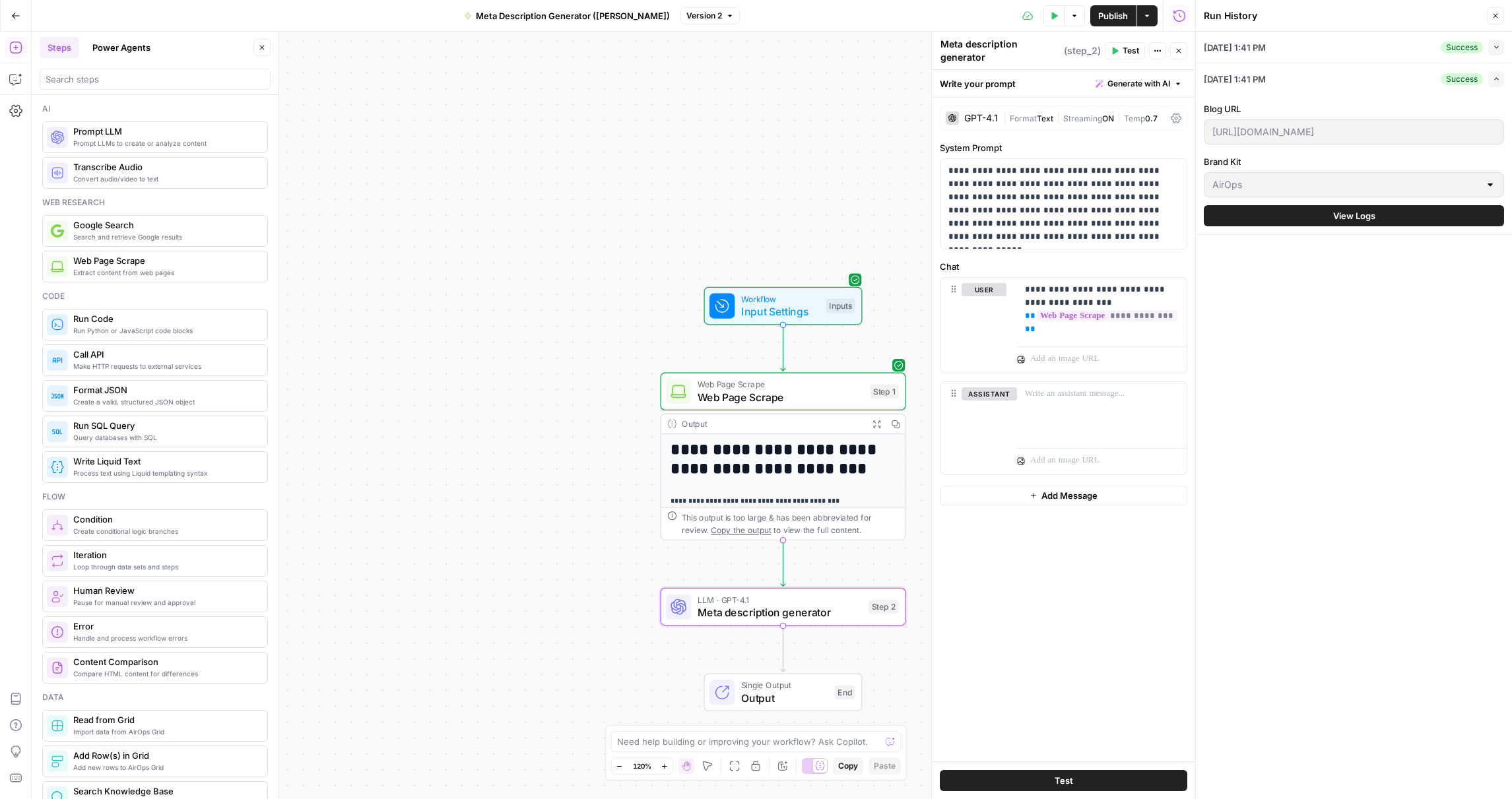
click at [1491, 83] on button "Expand" at bounding box center [1496, 79] width 16 height 16
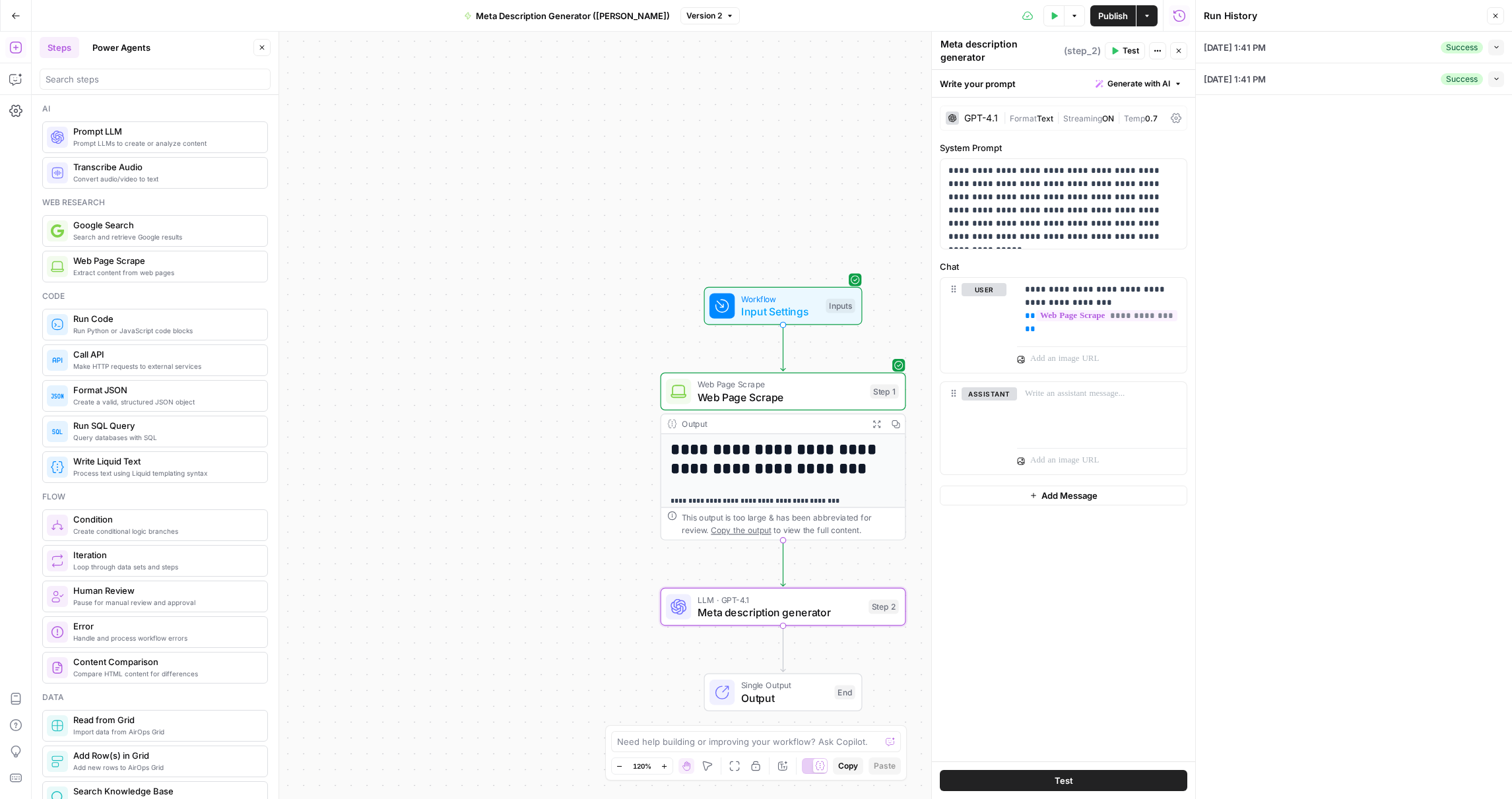
click at [1491, 9] on button "Close" at bounding box center [1495, 15] width 17 height 17
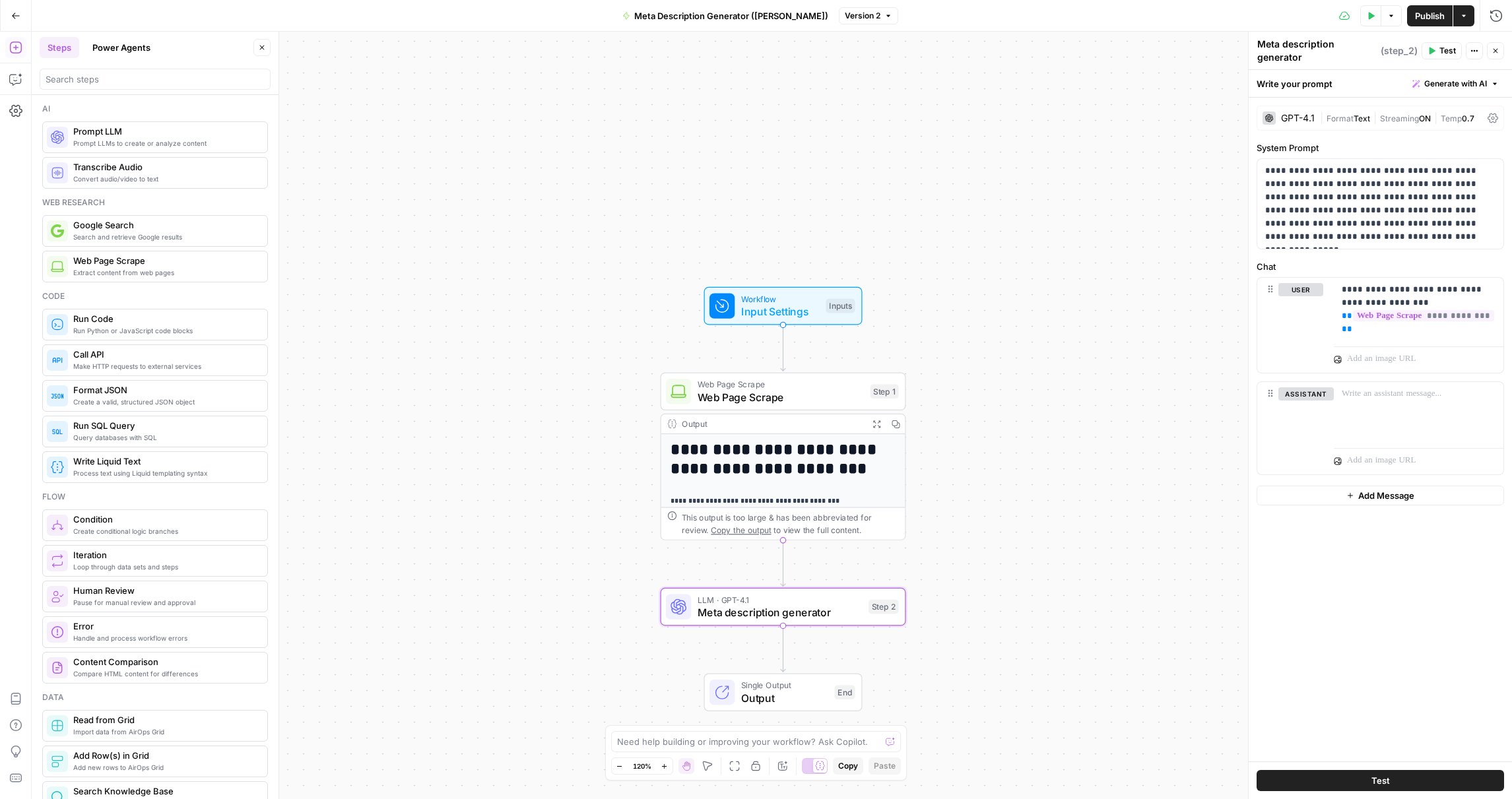
click at [1400, 677] on div "**********" at bounding box center [1380, 430] width 263 height 664
click at [1371, 787] on button "Test" at bounding box center [1380, 781] width 248 height 21
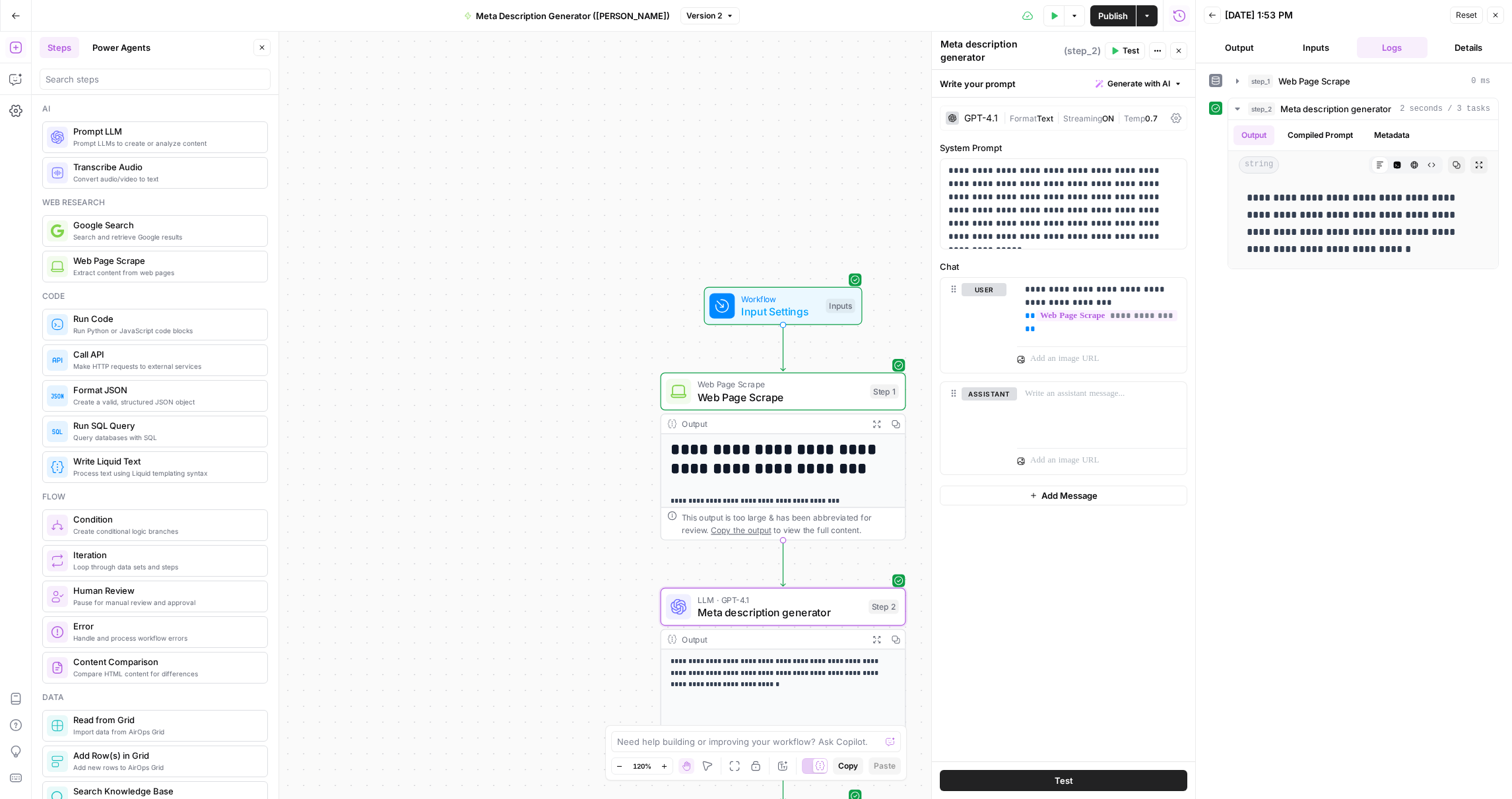
click at [1489, 16] on button "Close" at bounding box center [1495, 15] width 17 height 17
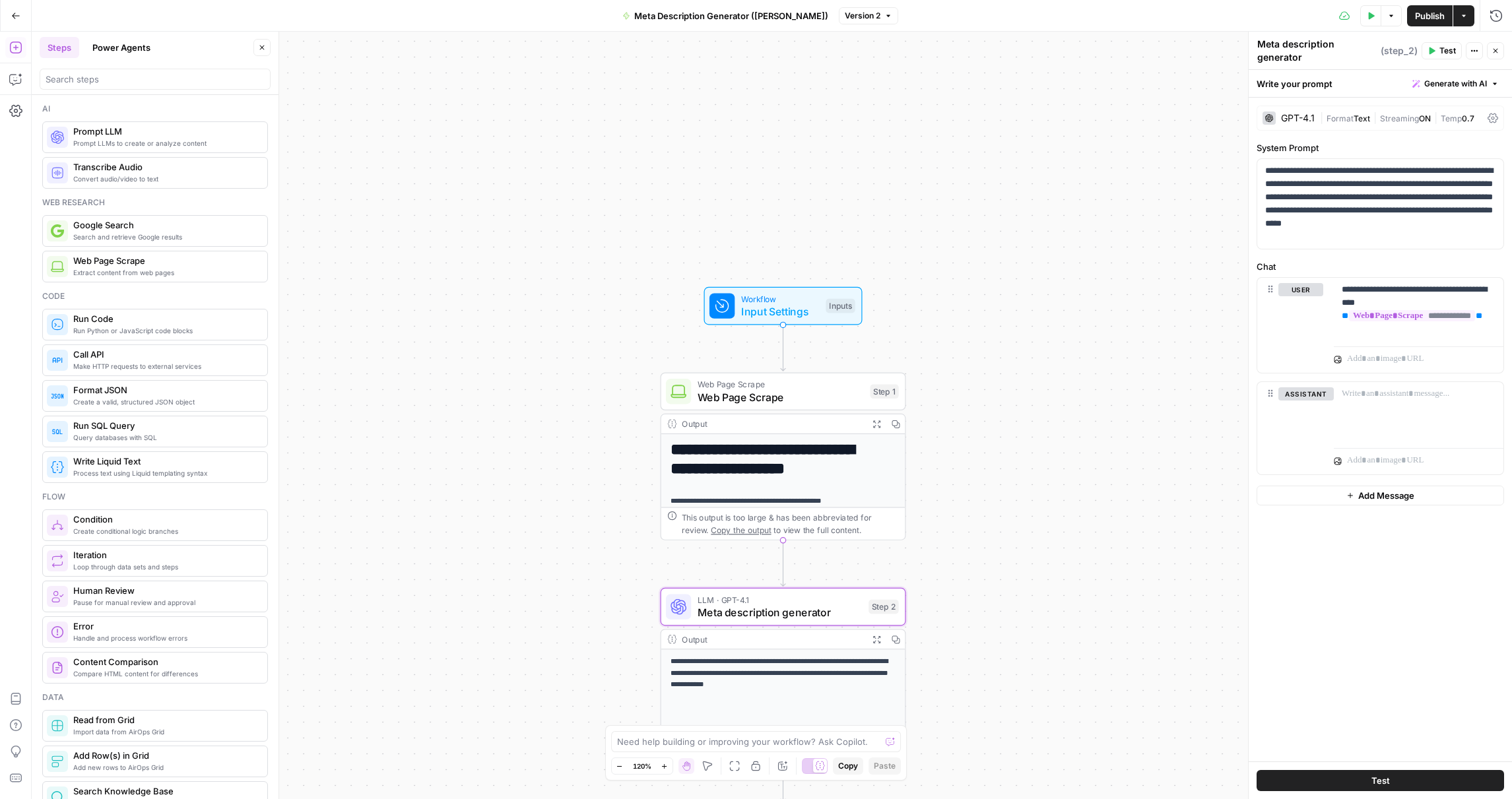
click at [1496, 24] on button "Run History" at bounding box center [1497, 16] width 21 height 21
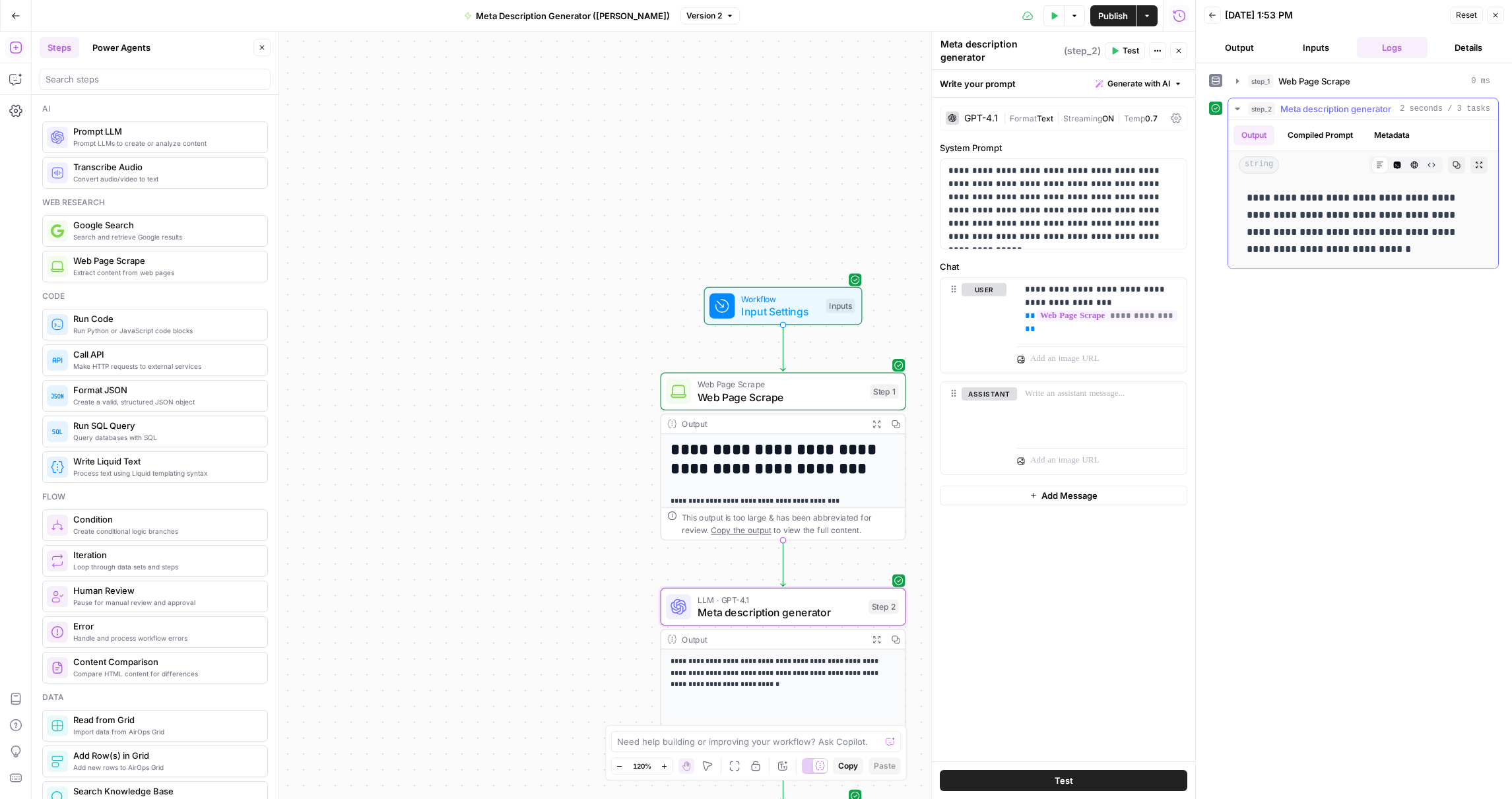
click at [1305, 138] on button "Compiled Prompt" at bounding box center [1320, 135] width 81 height 20
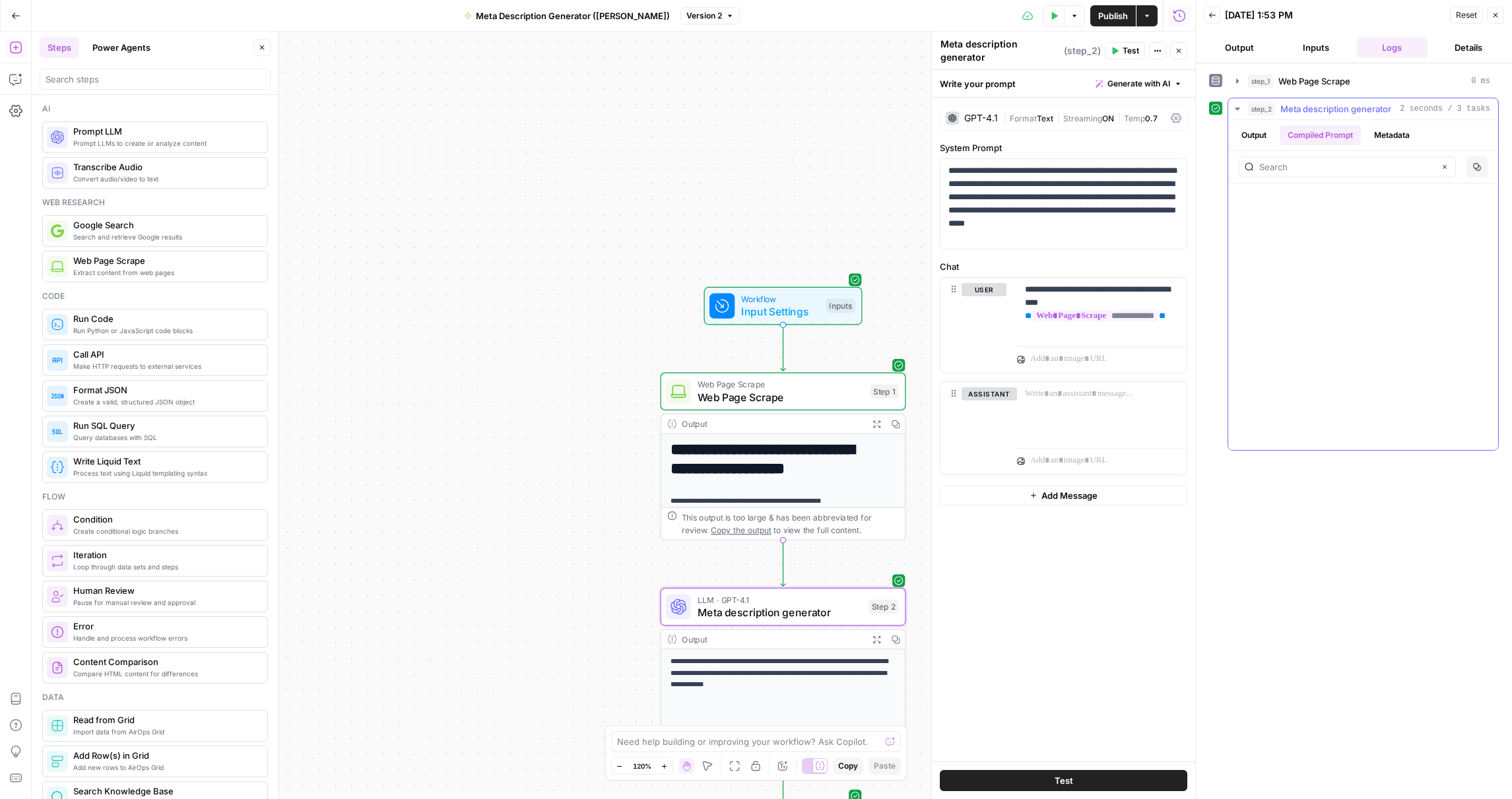
scroll to position [6821, 0]
click at [1255, 138] on button "Output" at bounding box center [1254, 135] width 41 height 20
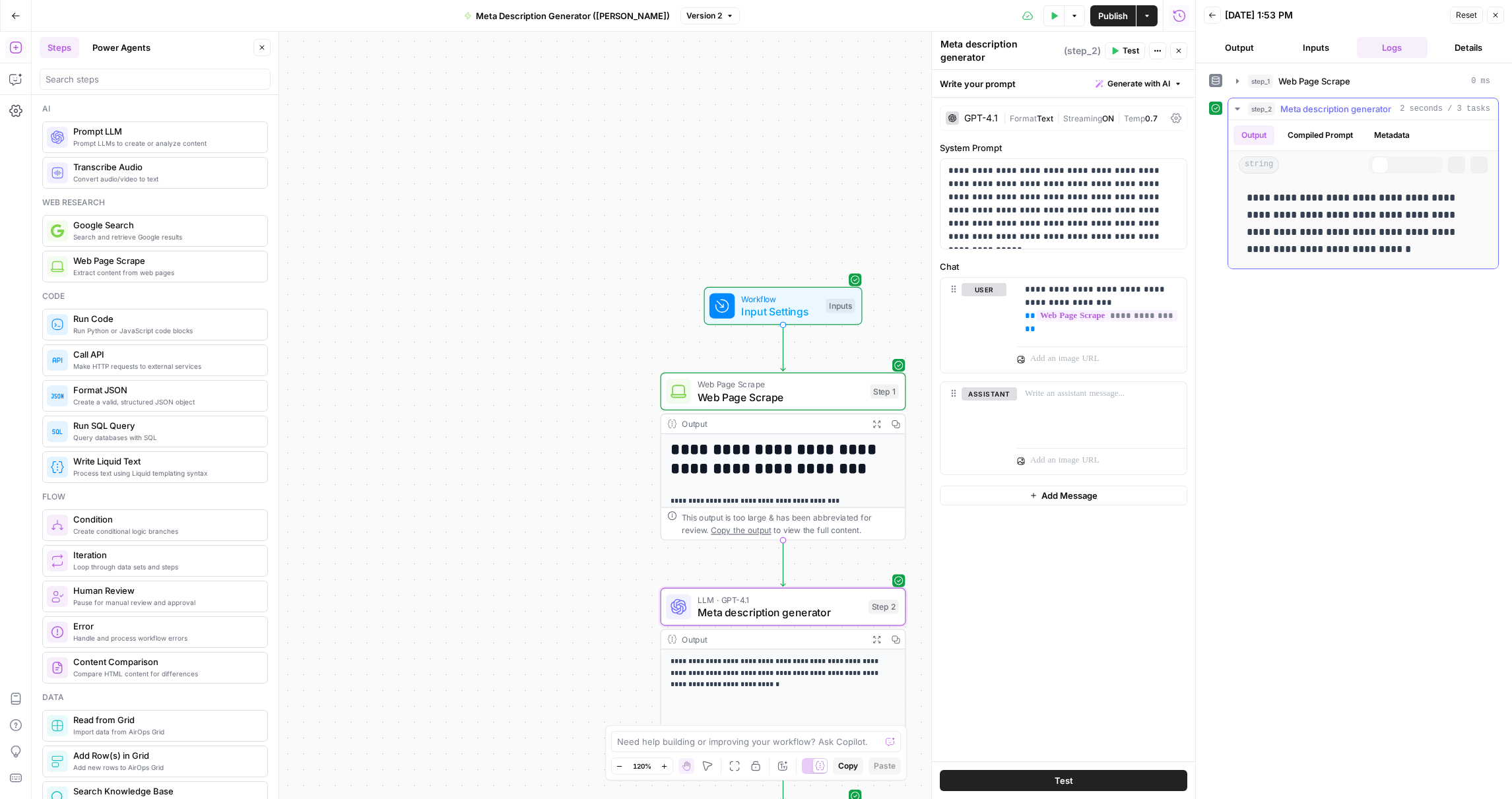
scroll to position [0, 0]
click at [1402, 135] on div "Code Editor" at bounding box center [1397, 138] width 49 height 13
click at [1406, 126] on button "Metadata" at bounding box center [1391, 135] width 51 height 20
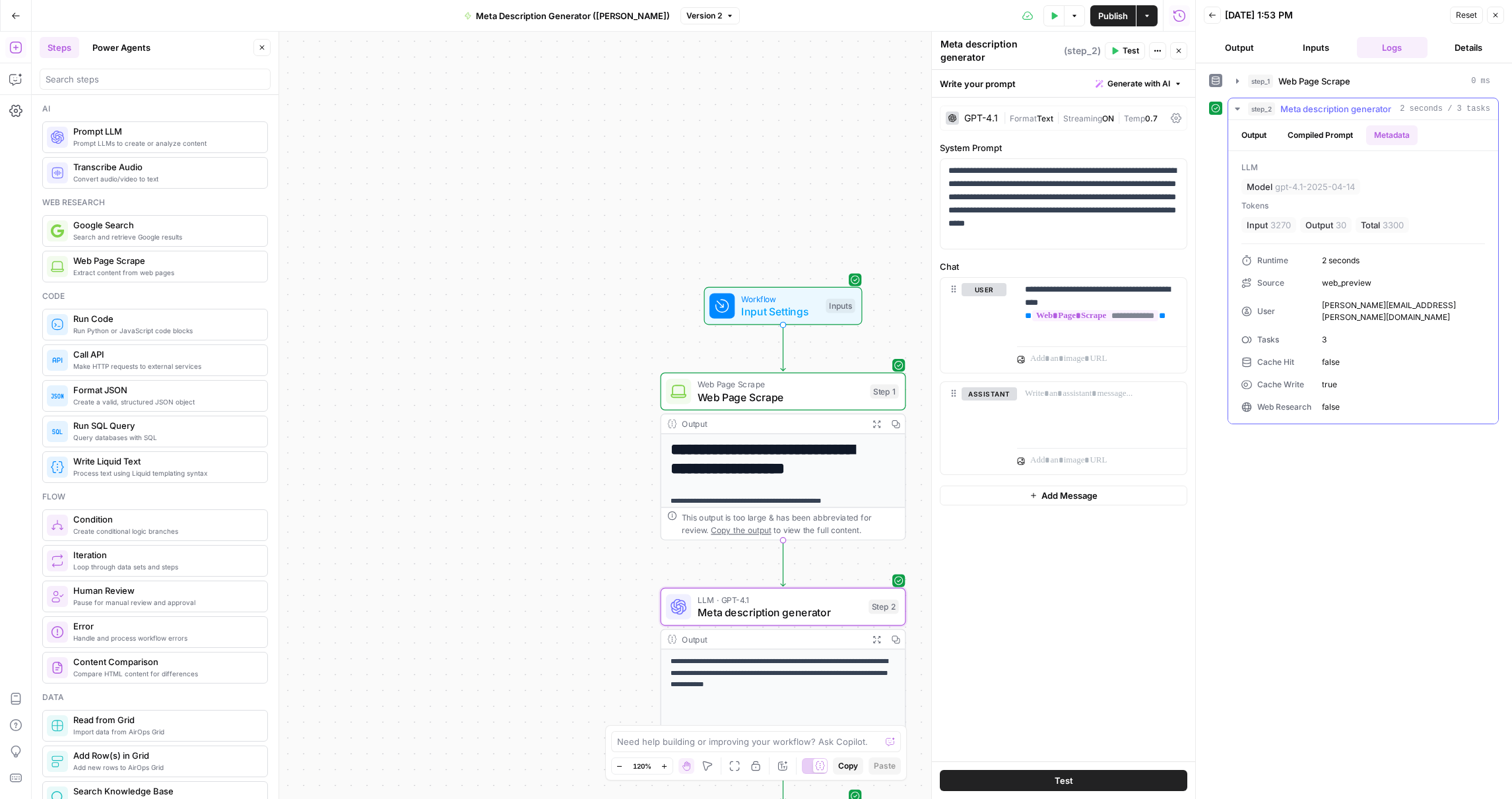
click at [1258, 137] on button "Output" at bounding box center [1254, 135] width 41 height 20
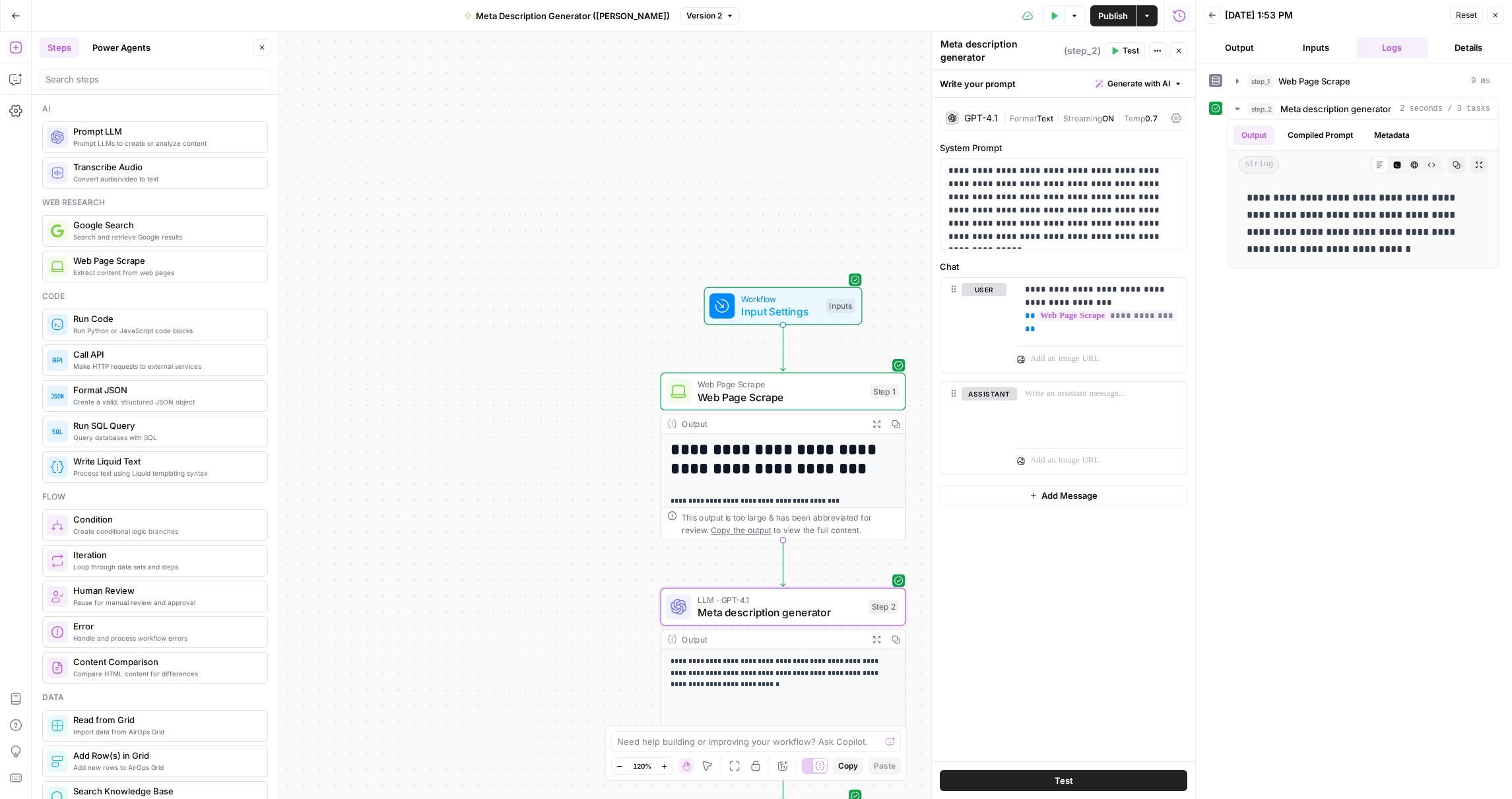
click at [1500, 18] on button "Close" at bounding box center [1495, 15] width 17 height 17
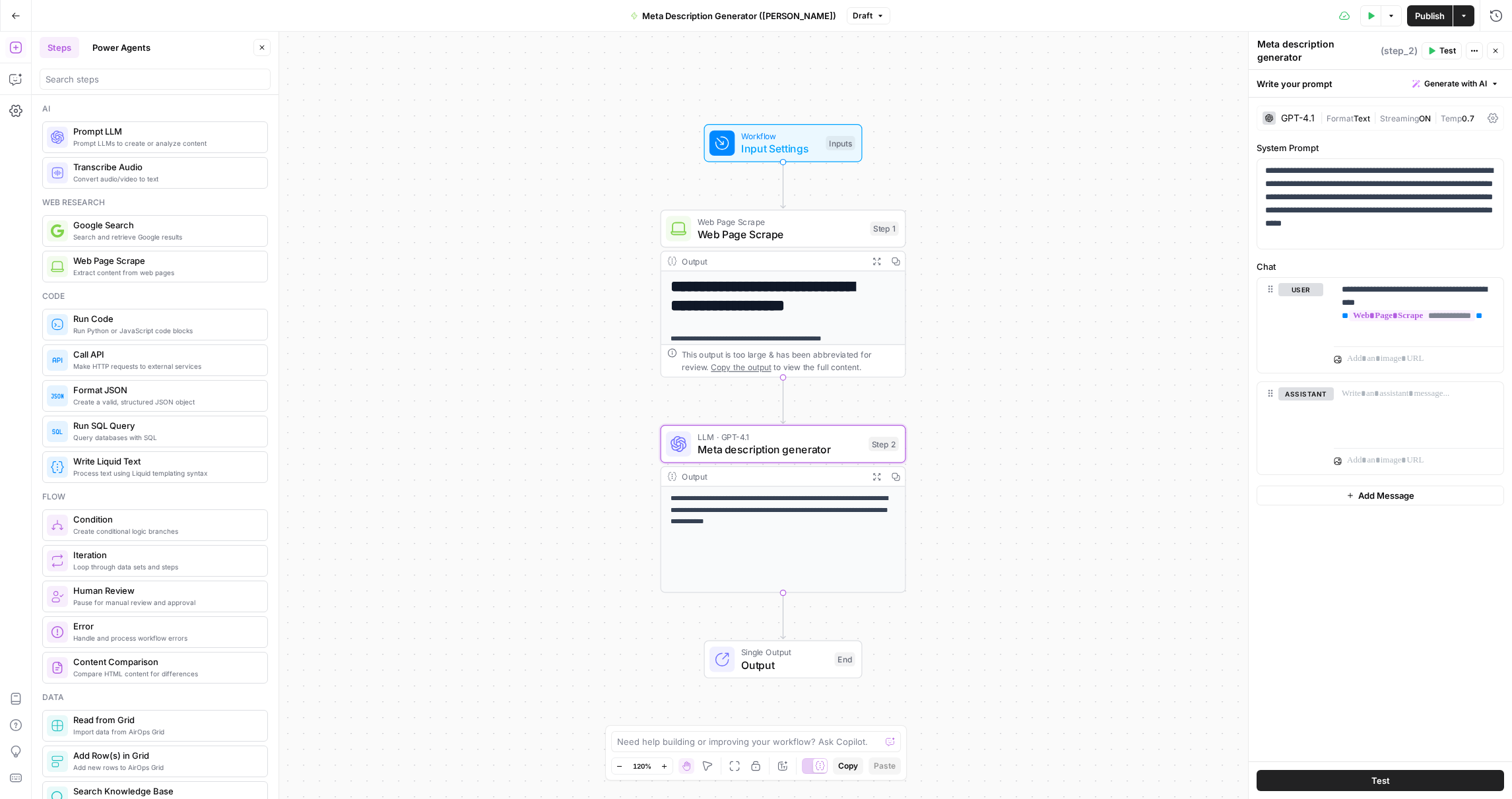
click at [788, 658] on span "Output" at bounding box center [785, 665] width 87 height 16
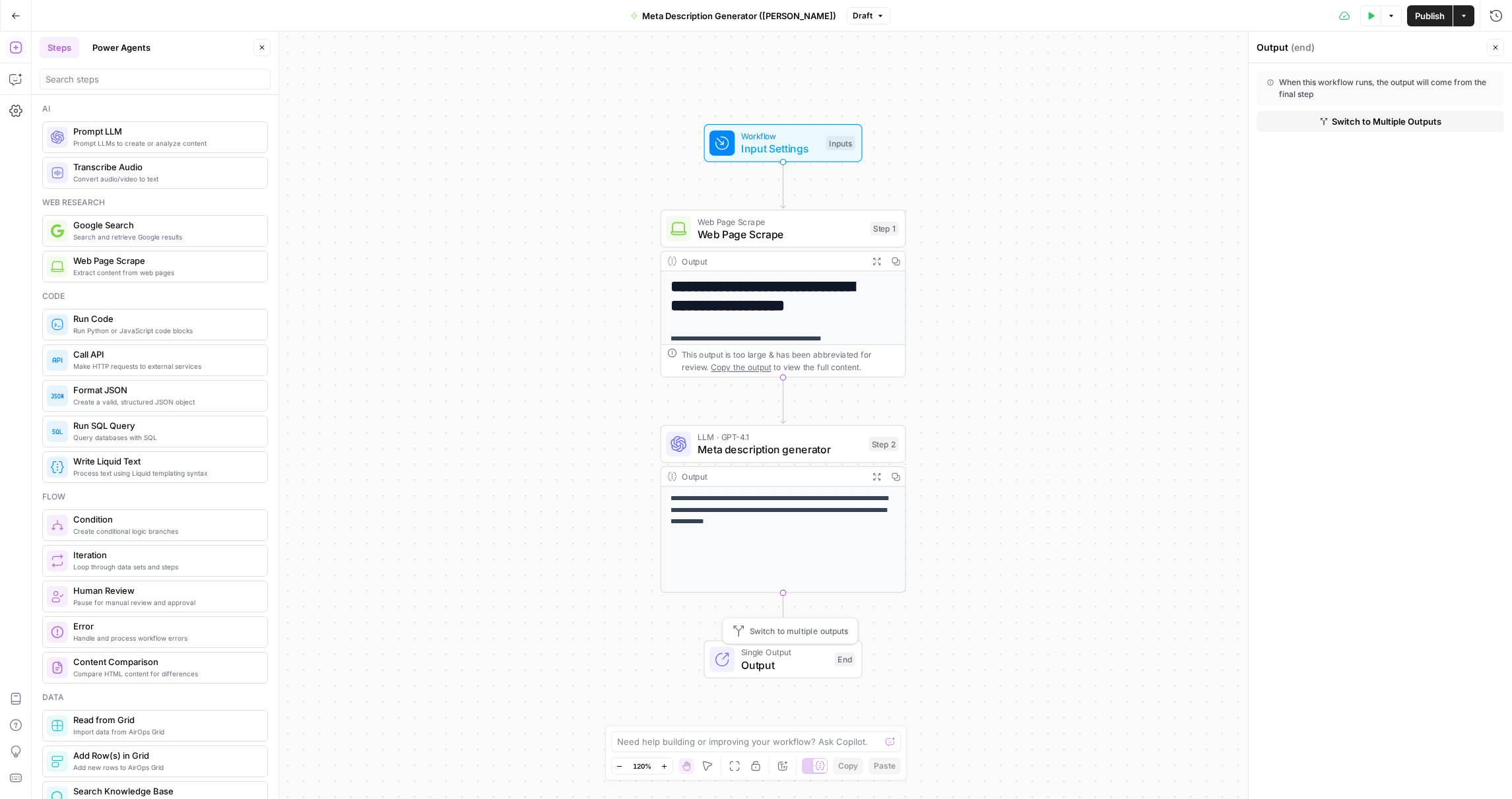
click at [782, 629] on span "Switch to multiple outputs" at bounding box center [798, 631] width 99 height 12
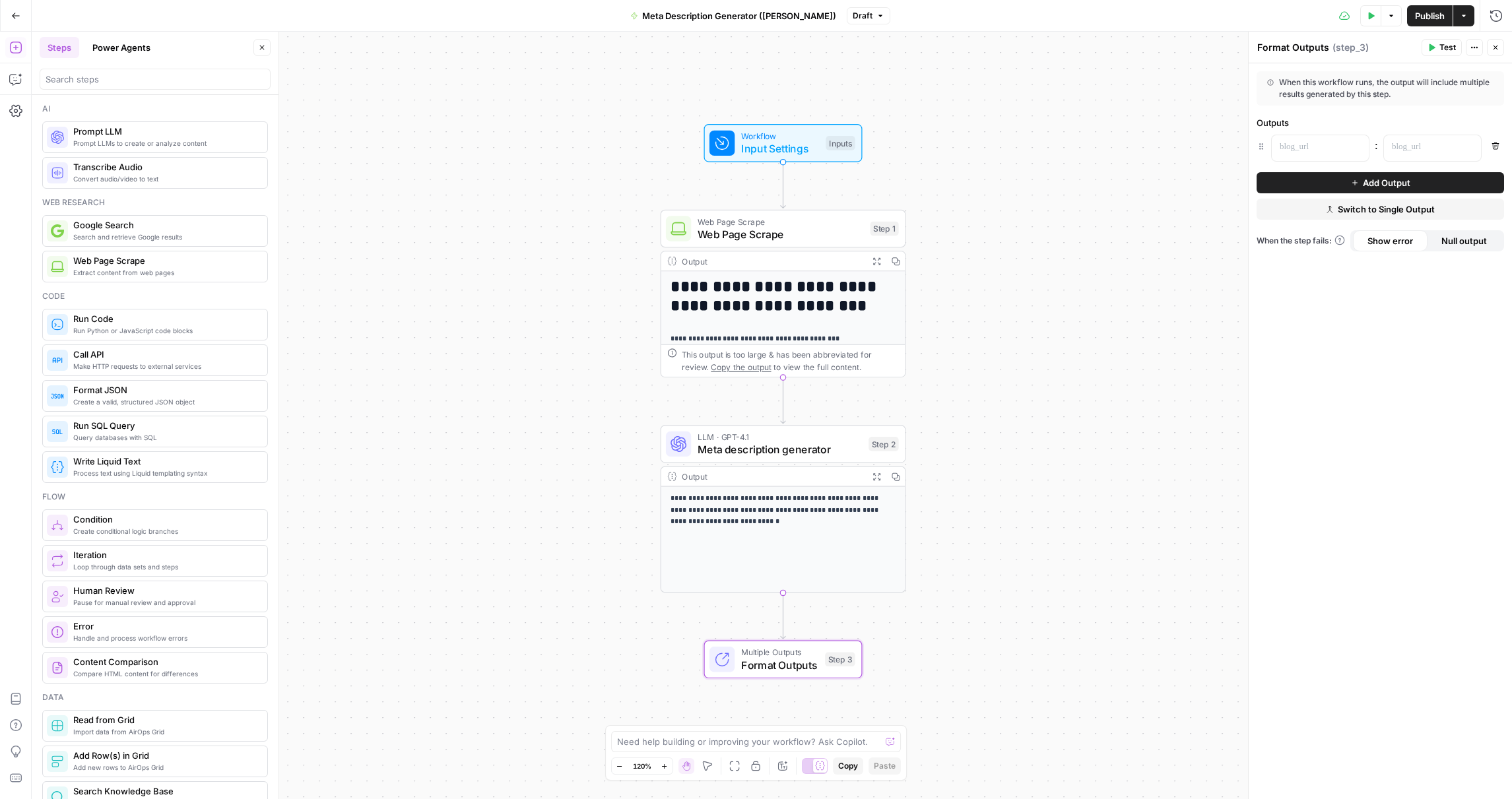
drag, startPoint x: 1380, startPoint y: 83, endPoint x: 1457, endPoint y: 104, distance: 79.8
click at [1457, 104] on div "When this workflow runs, the output will include multiple results generated by …" at bounding box center [1380, 88] width 248 height 34
click at [1380, 182] on span "Add Output" at bounding box center [1387, 182] width 47 height 13
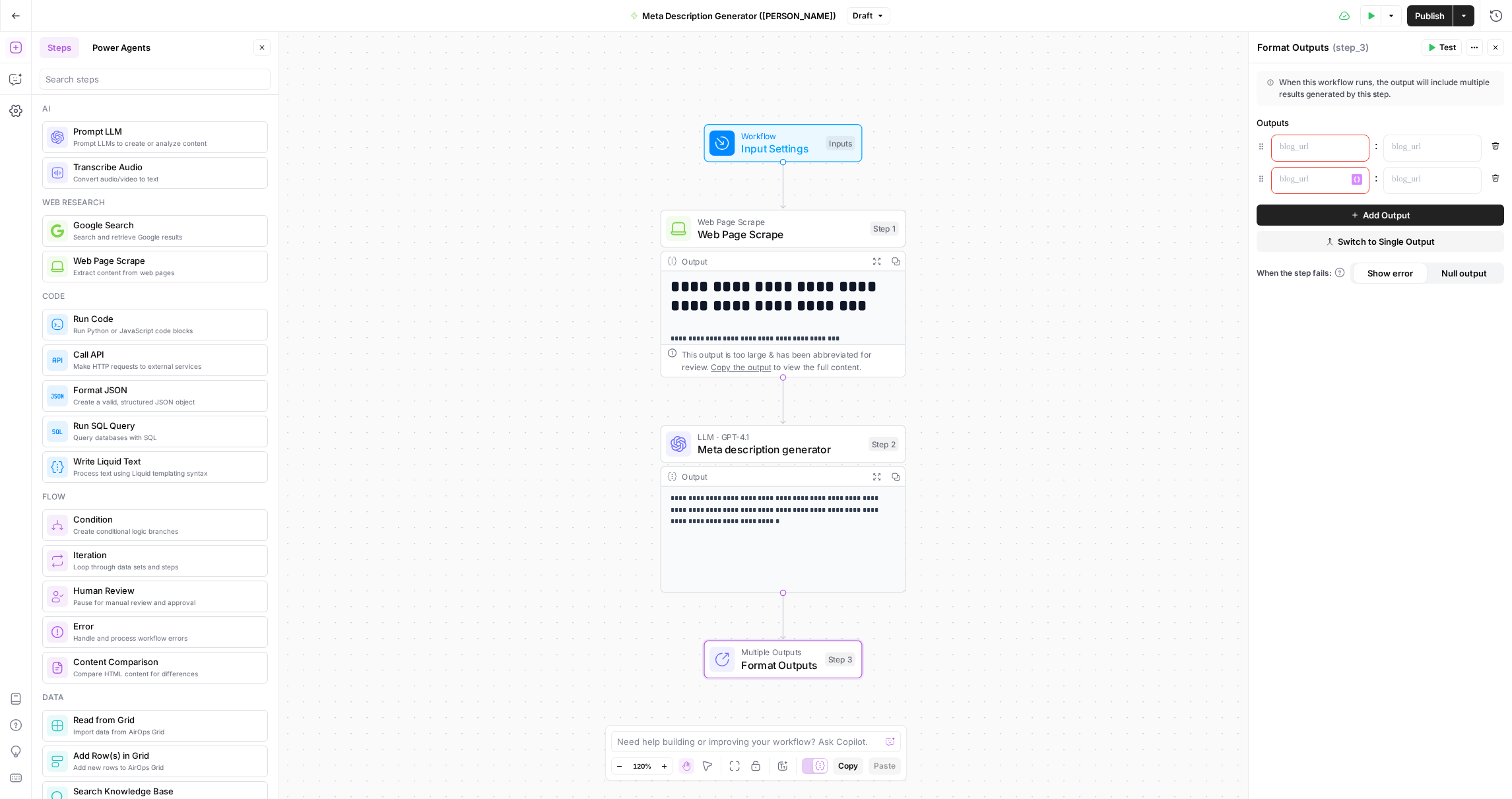
click at [1315, 178] on p at bounding box center [1309, 179] width 60 height 13
click at [1355, 180] on icon "button" at bounding box center [1357, 179] width 7 height 6
click at [877, 324] on div "Inputs Blog URL Input Brand Kit Expand Input Workflow Steps Web Page Scrape Exp…" at bounding box center [889, 294] width 165 height 243
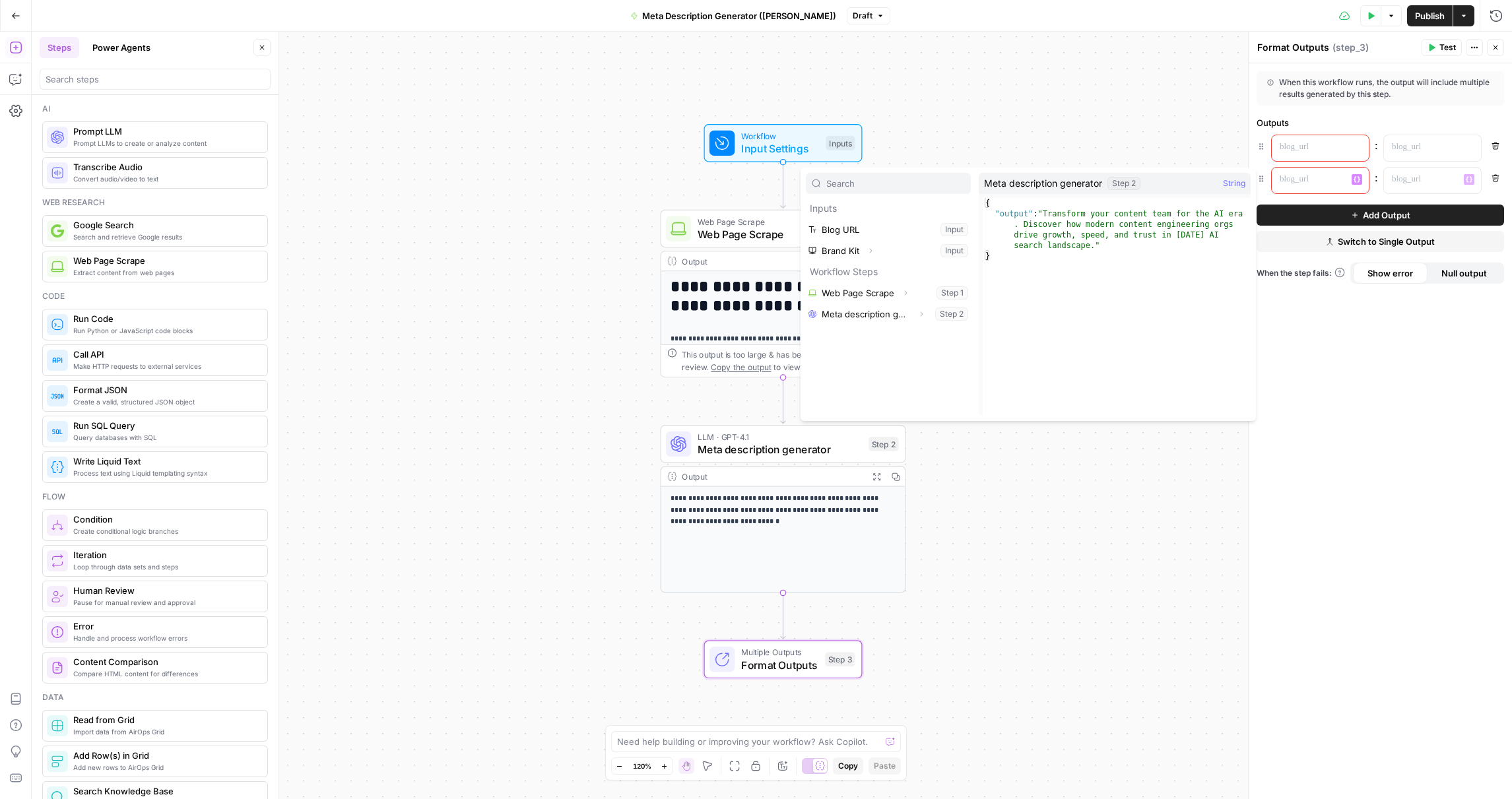
click at [1309, 152] on p at bounding box center [1309, 147] width 60 height 13
